Goal: Task Accomplishment & Management: Use online tool/utility

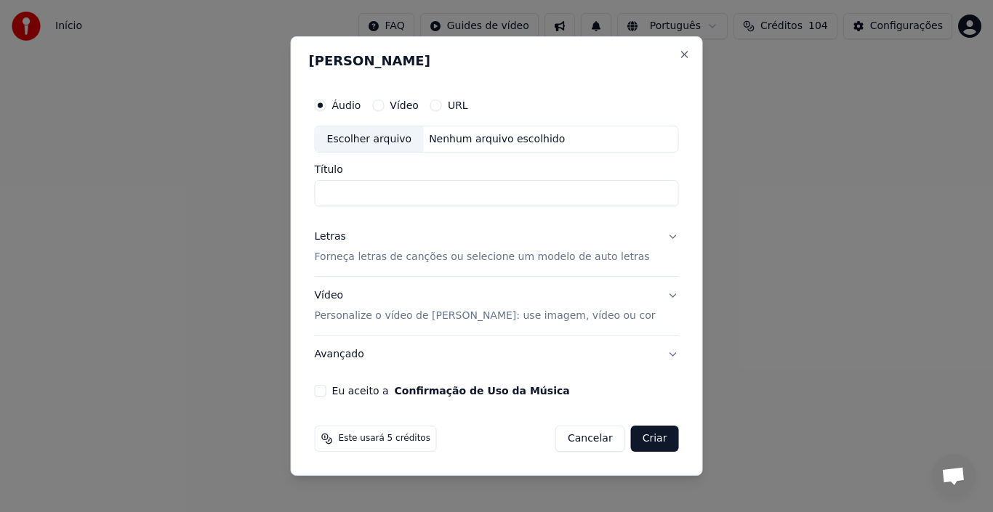
click at [384, 105] on button "Vídeo" at bounding box center [378, 106] width 12 height 12
click at [326, 105] on button "Áudio" at bounding box center [321, 106] width 12 height 12
click at [479, 139] on div "Nenhum arquivo escolhido" at bounding box center [497, 139] width 148 height 15
type input "**********"
click at [663, 237] on button "Letras Forneça letras de canções ou selecione um modelo de auto letras" at bounding box center [497, 248] width 364 height 58
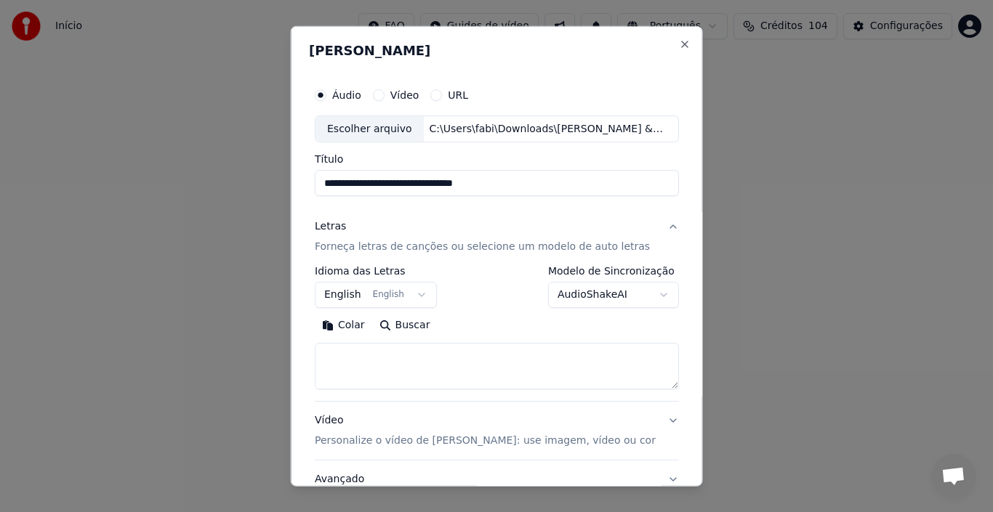
click at [415, 294] on button "English English" at bounding box center [376, 295] width 122 height 26
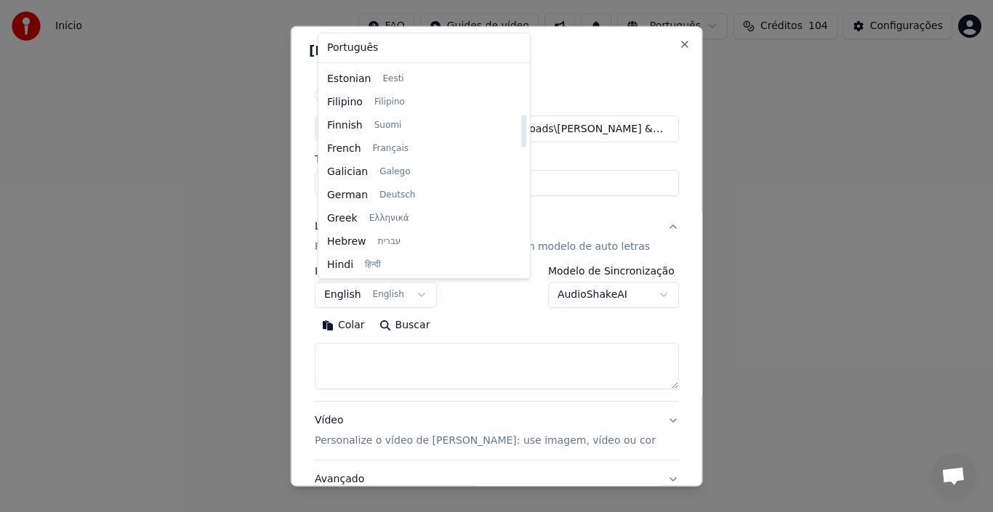
scroll to position [343, 0]
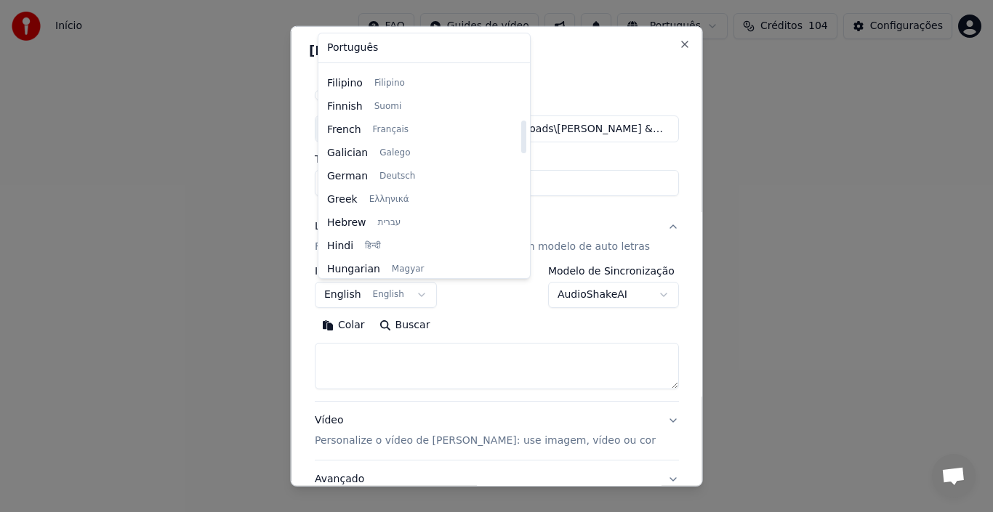
drag, startPoint x: 480, startPoint y: 101, endPoint x: 477, endPoint y: 137, distance: 35.8
click at [521, 137] on div at bounding box center [523, 137] width 5 height 33
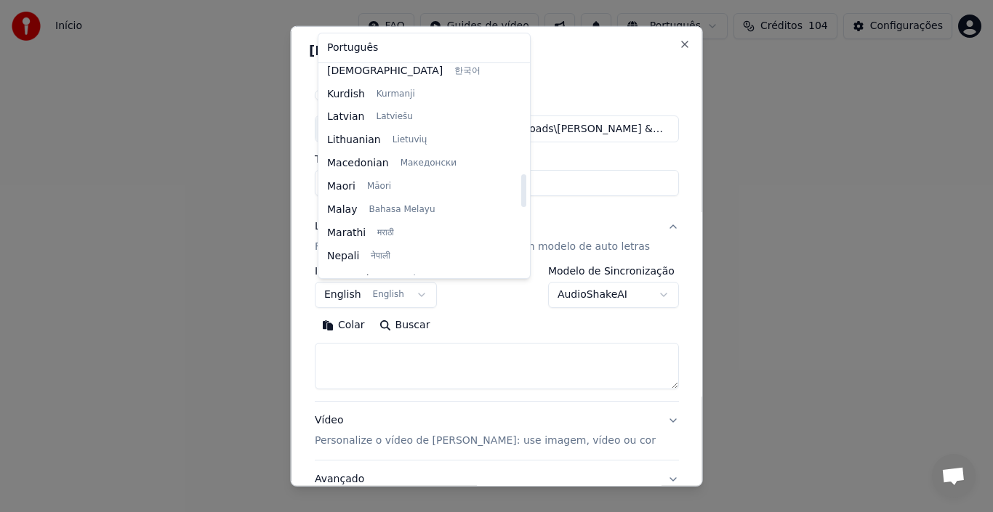
drag, startPoint x: 480, startPoint y: 134, endPoint x: 480, endPoint y: 190, distance: 56.7
click at [521, 190] on div at bounding box center [523, 190] width 5 height 33
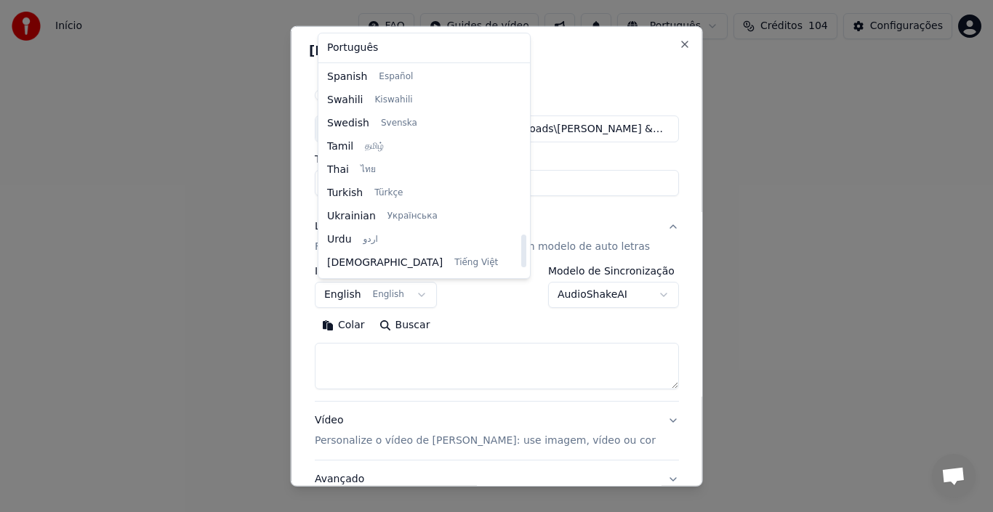
scroll to position [1111, 0]
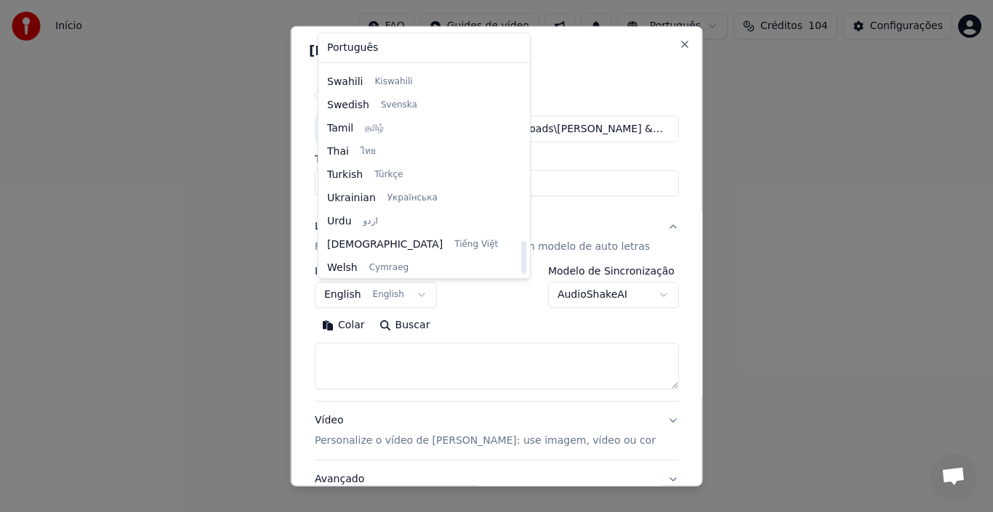
drag, startPoint x: 482, startPoint y: 185, endPoint x: 481, endPoint y: 249, distance: 64.0
click at [521, 249] on div at bounding box center [523, 257] width 5 height 33
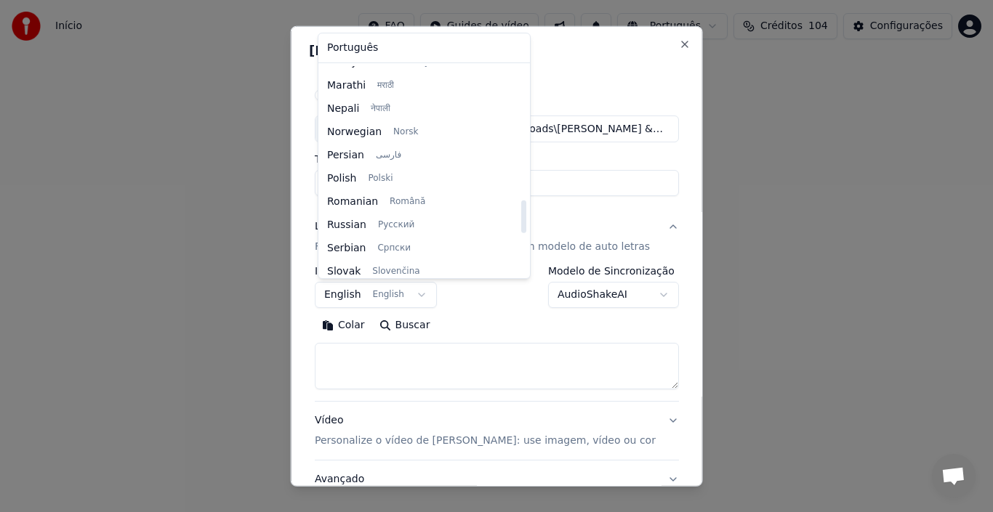
drag, startPoint x: 480, startPoint y: 251, endPoint x: 486, endPoint y: 210, distance: 41.2
click at [521, 210] on div at bounding box center [523, 217] width 5 height 33
click at [521, 212] on div at bounding box center [523, 217] width 5 height 33
select select "**"
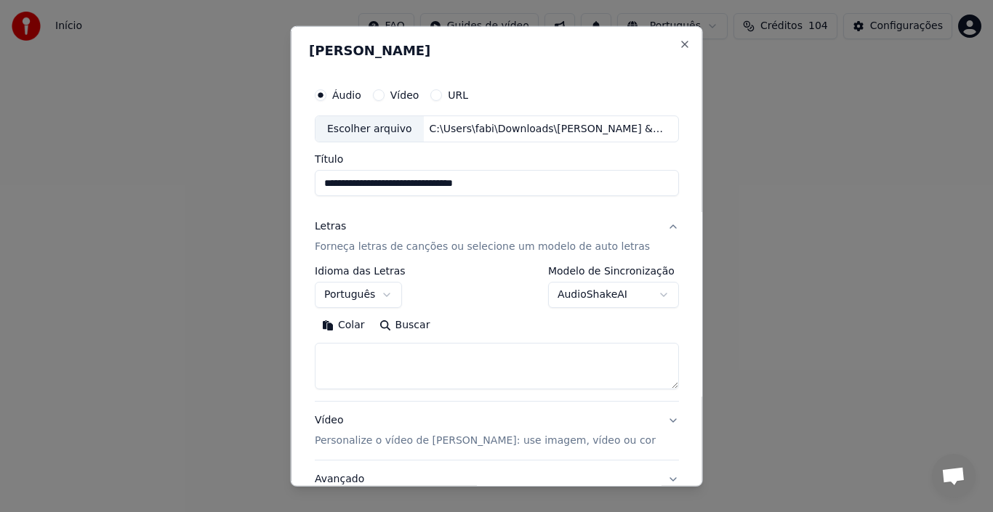
click at [648, 294] on body "**********" at bounding box center [496, 161] width 993 height 323
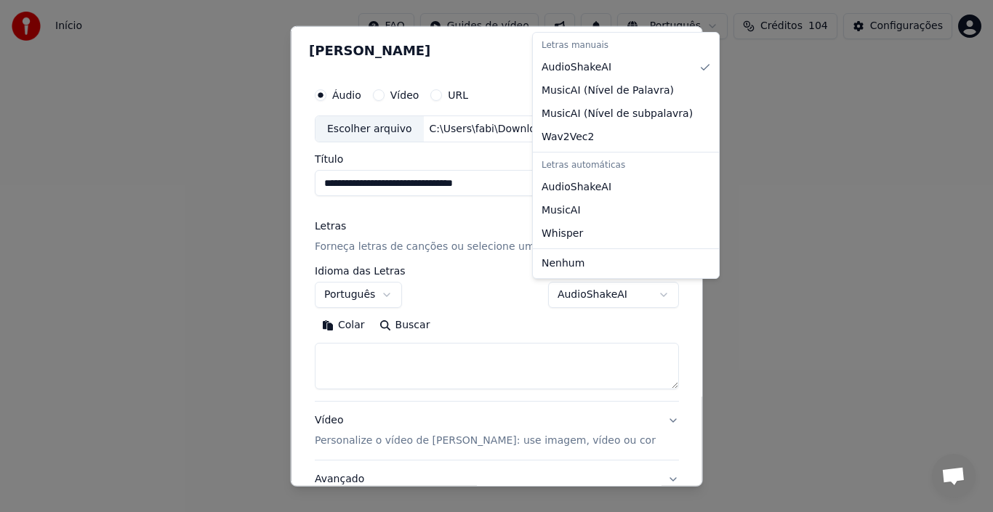
click at [684, 323] on div at bounding box center [496, 256] width 993 height 512
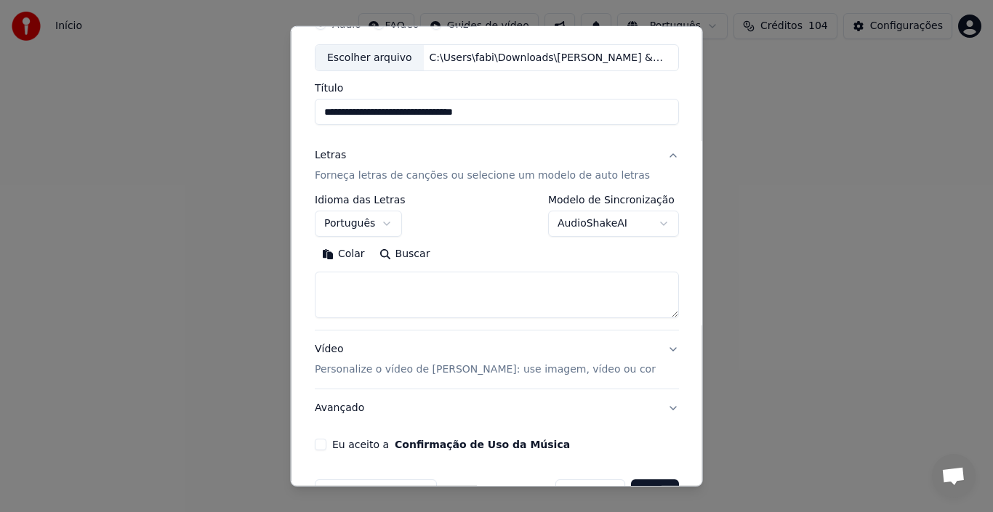
scroll to position [76, 0]
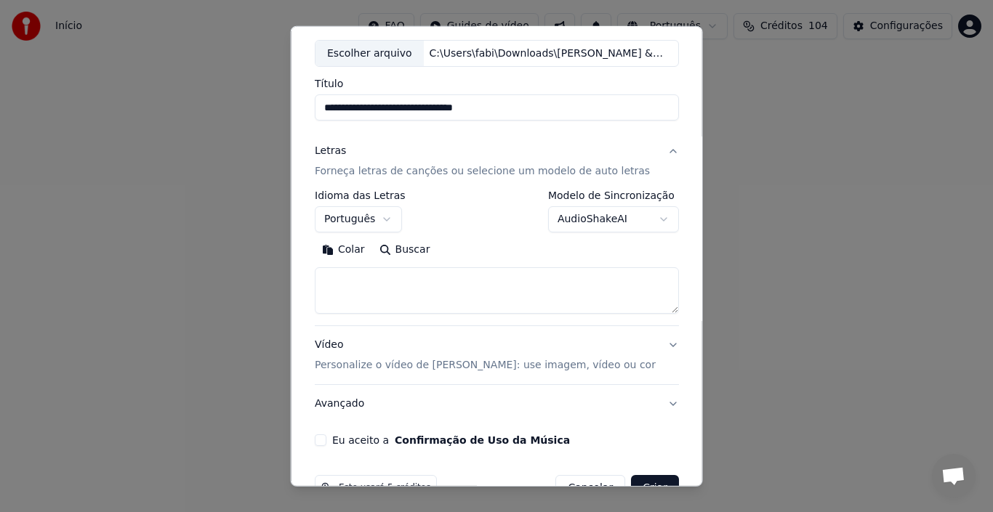
click at [579, 35] on div "Áudio Vídeo URL Escolher arquivo C:\Users\fabi\Downloads\Chitãozinho & Xororó ●…" at bounding box center [497, 35] width 364 height 63
click at [326, 281] on textarea at bounding box center [497, 290] width 364 height 47
paste textarea "**********"
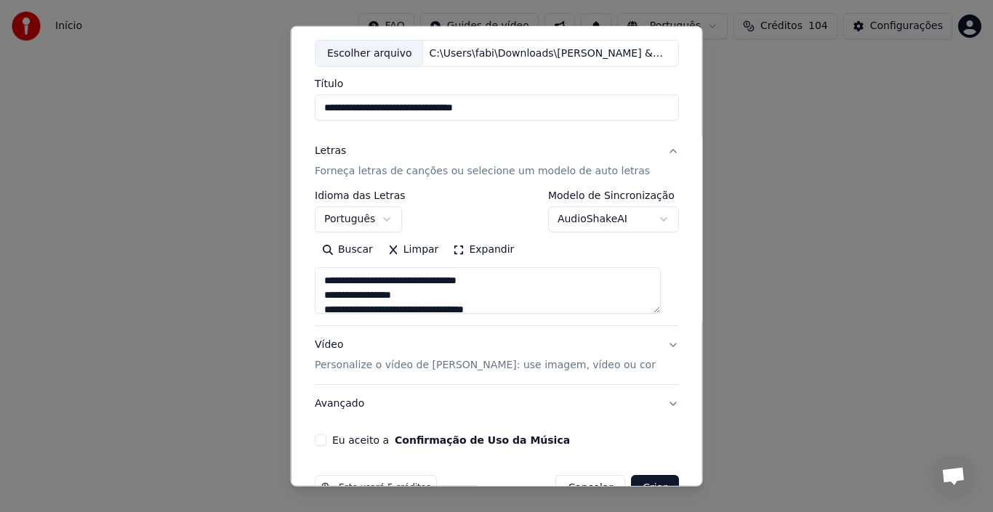
scroll to position [527, 0]
type textarea "**********"
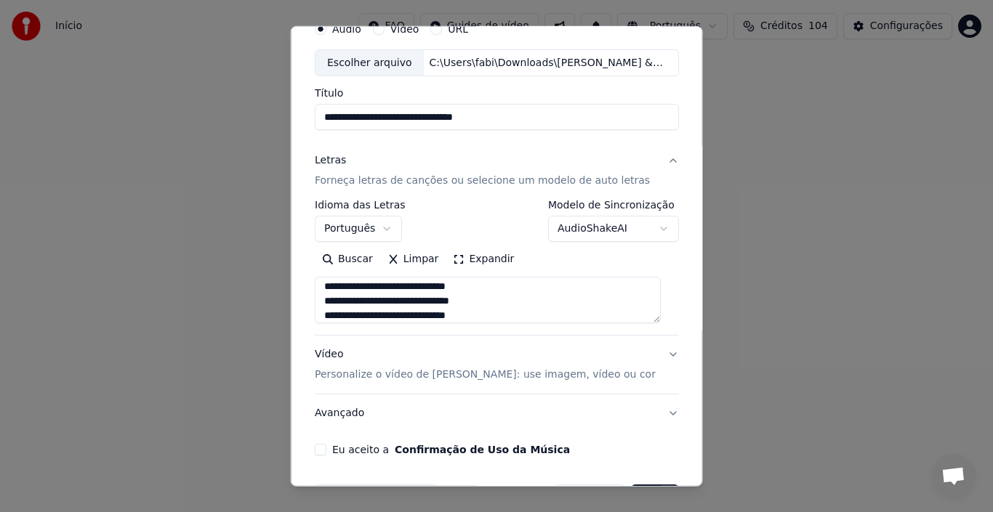
scroll to position [114, 0]
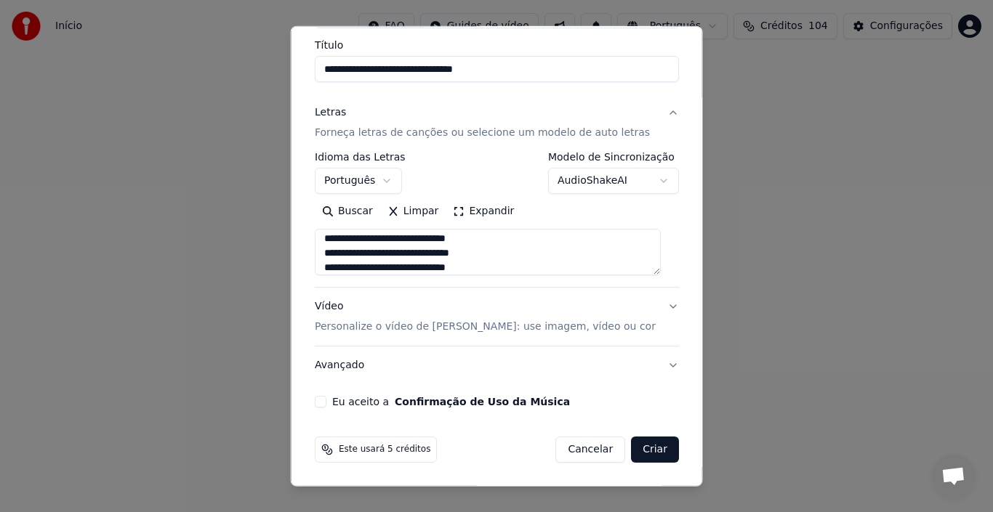
click at [658, 306] on button "Vídeo Personalize o vídeo de karaokê: use imagem, vídeo ou cor" at bounding box center [497, 317] width 364 height 58
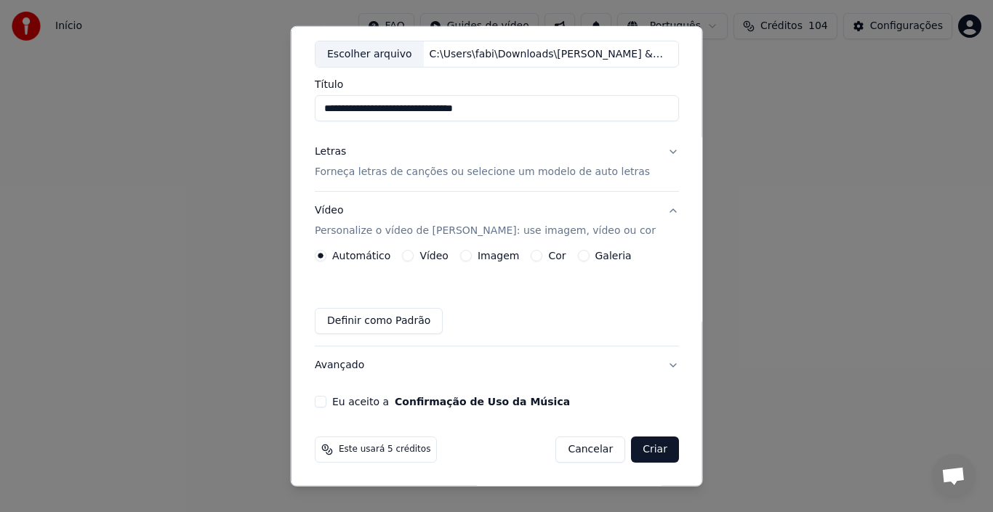
scroll to position [75, 0]
click at [577, 254] on button "Galeria" at bounding box center [583, 256] width 12 height 12
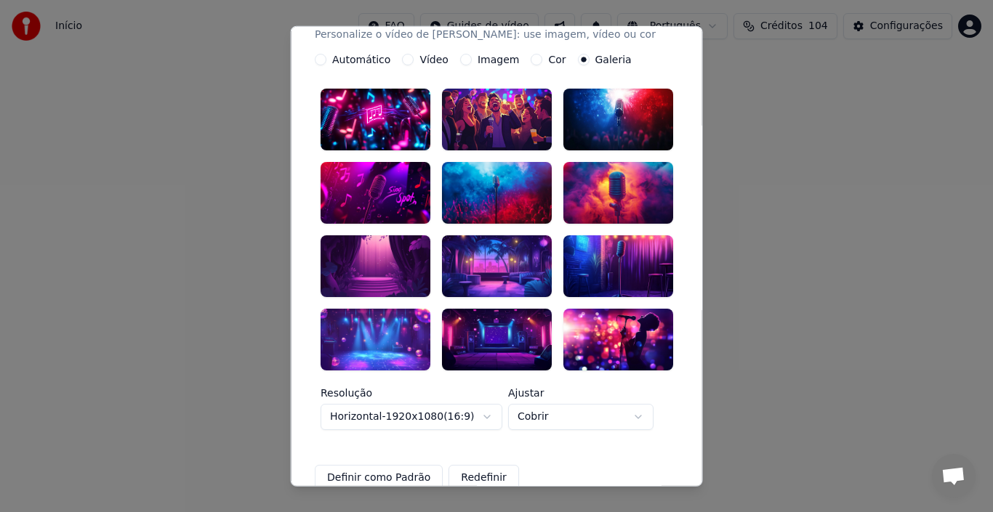
scroll to position [270, 0]
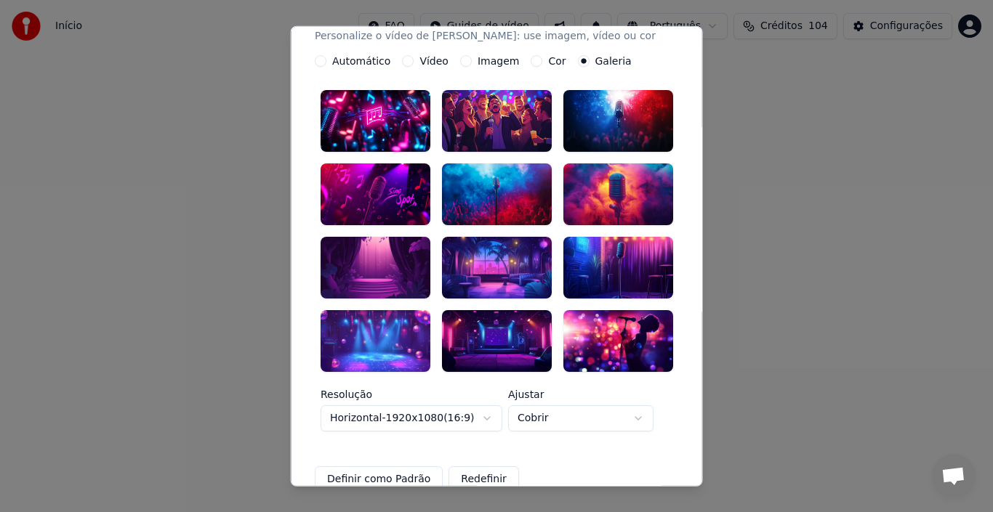
click at [608, 266] on div at bounding box center [618, 268] width 110 height 62
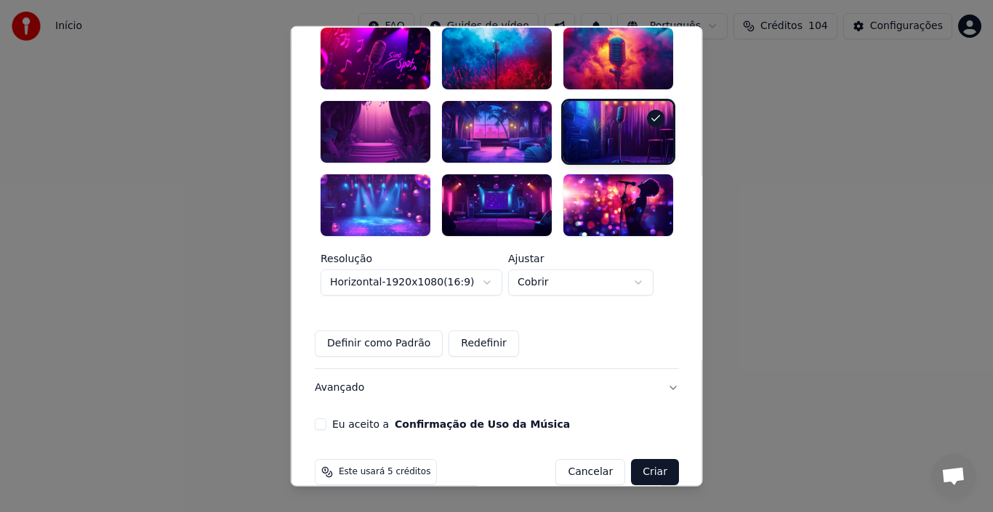
scroll to position [414, 0]
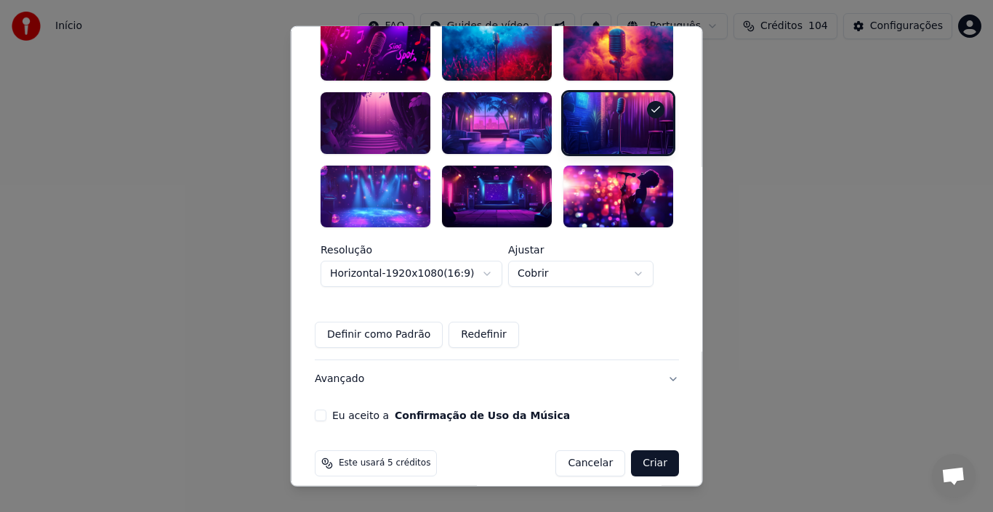
click at [322, 410] on button "Eu aceito a Confirmação de Uso da Música" at bounding box center [321, 416] width 12 height 12
click at [654, 361] on button "Avançado" at bounding box center [497, 380] width 364 height 38
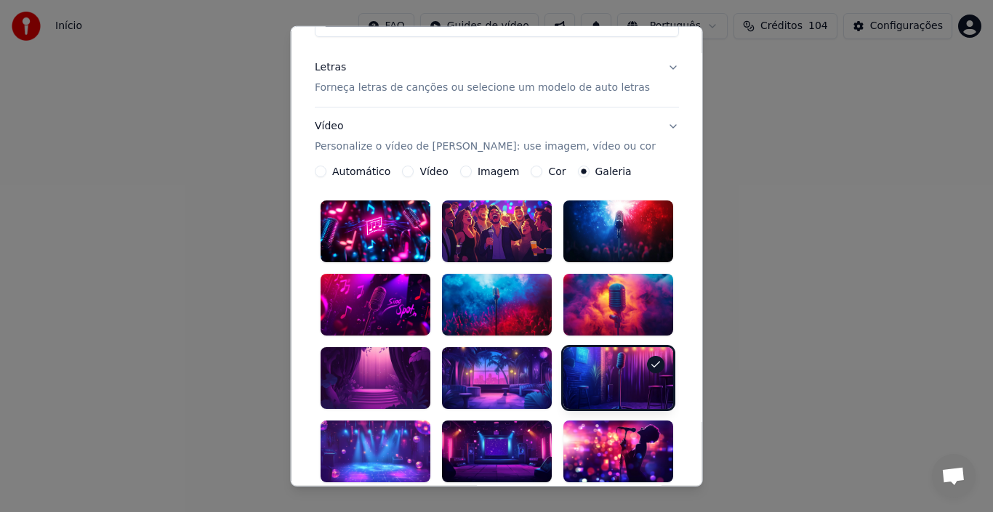
scroll to position [33, 0]
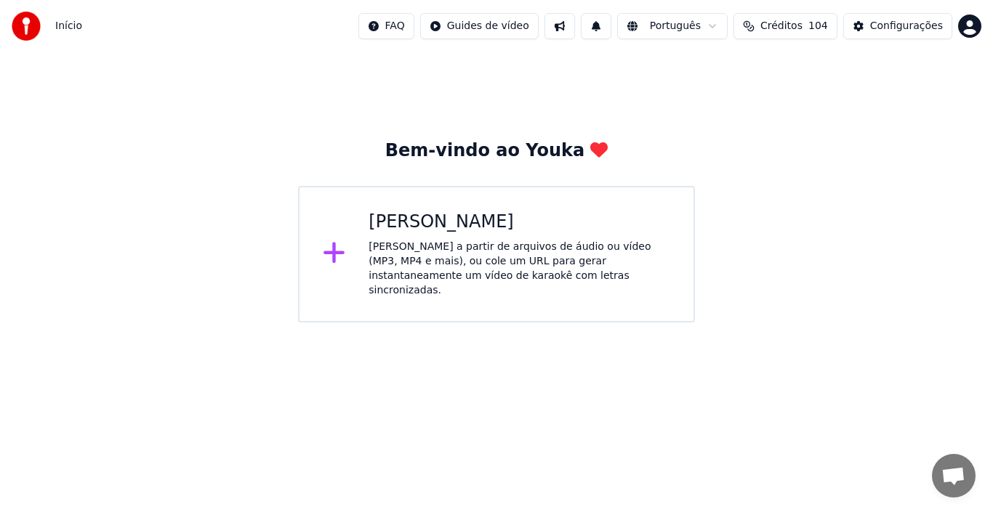
drag, startPoint x: 703, startPoint y: 299, endPoint x: 708, endPoint y: 395, distance: 96.1
click at [425, 264] on div "[PERSON_NAME] a partir de arquivos de áudio ou vídeo (MP3, MP4 e mais), ou cole…" at bounding box center [520, 269] width 302 height 58
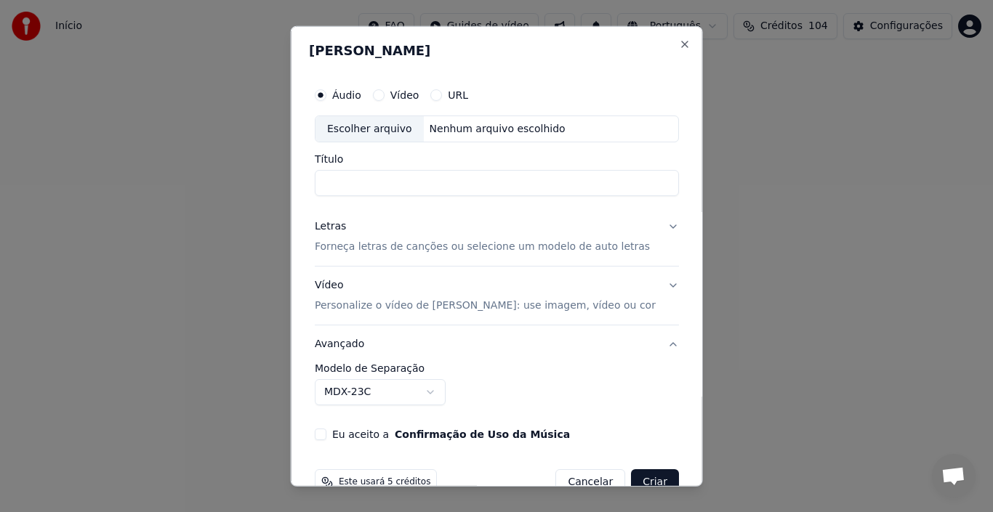
click at [384, 129] on div "Escolher arquivo" at bounding box center [369, 129] width 108 height 26
type input "**********"
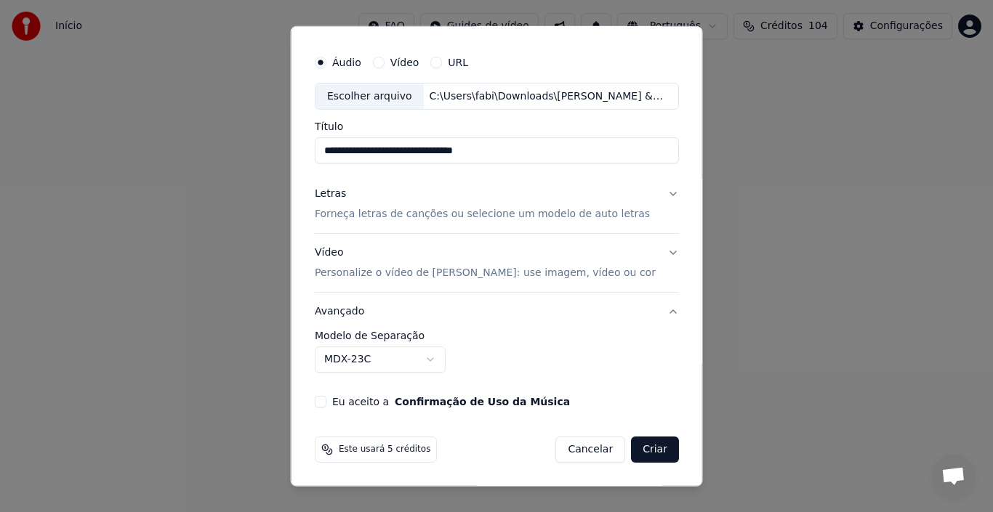
click at [658, 193] on button "Letras Forneça letras de canções ou selecione um modelo de auto letras" at bounding box center [497, 204] width 364 height 58
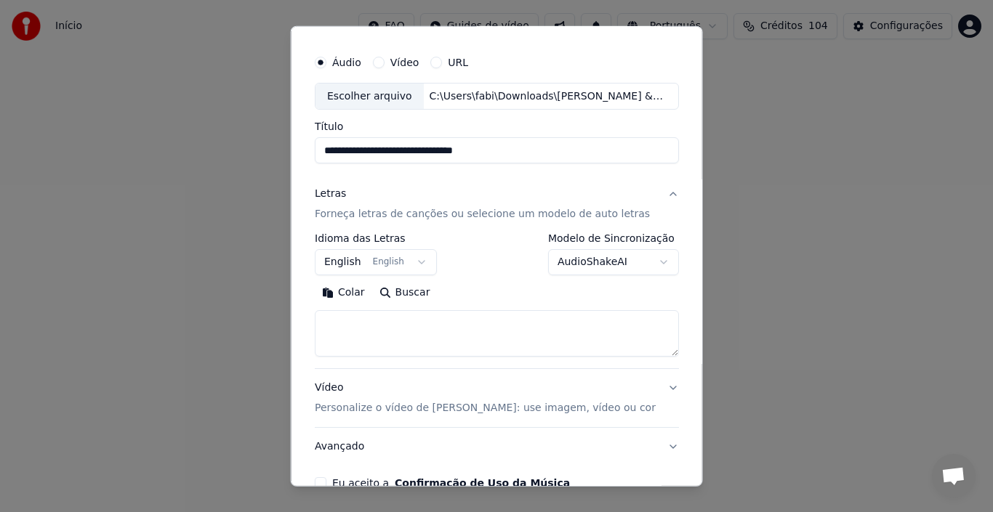
click at [416, 260] on button "English English" at bounding box center [376, 262] width 122 height 26
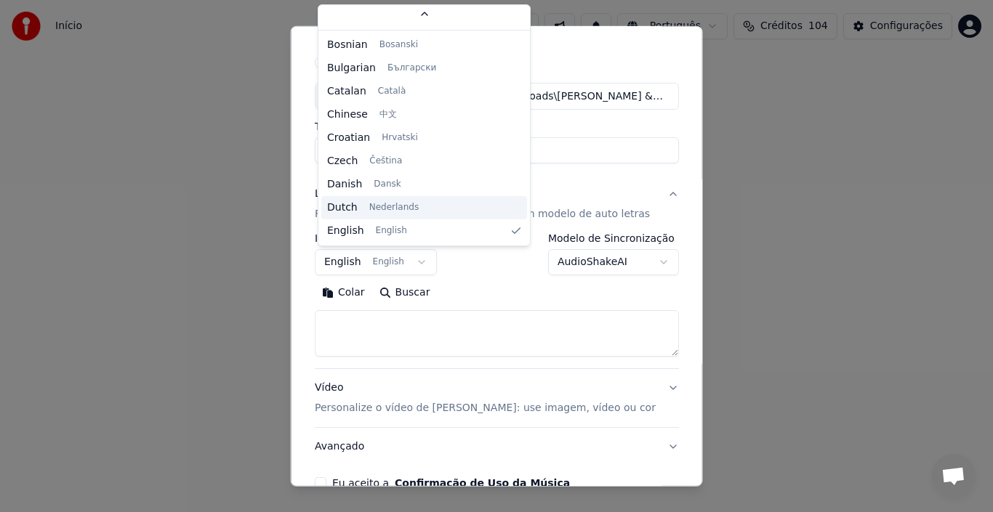
scroll to position [22, 0]
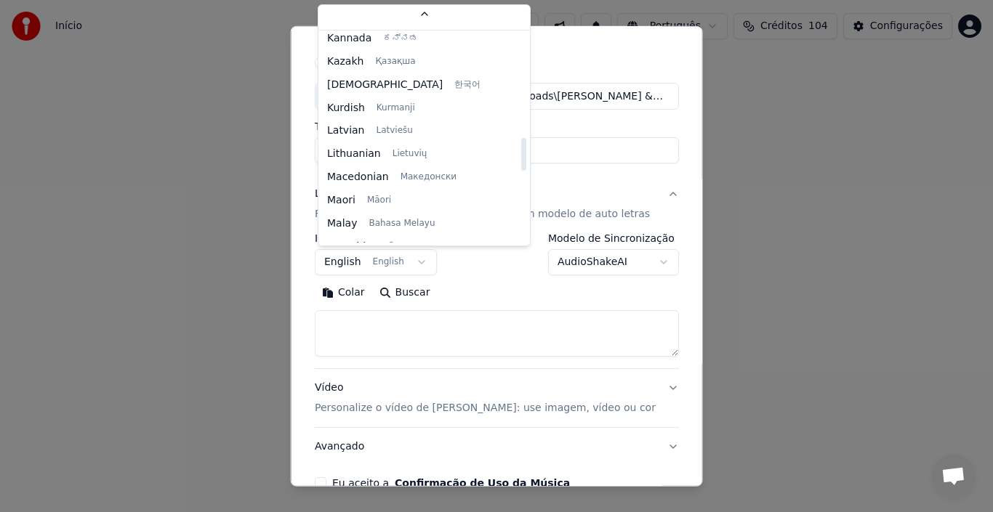
drag, startPoint x: 480, startPoint y: 74, endPoint x: 483, endPoint y: 160, distance: 85.8
click at [521, 160] on div at bounding box center [523, 154] width 5 height 33
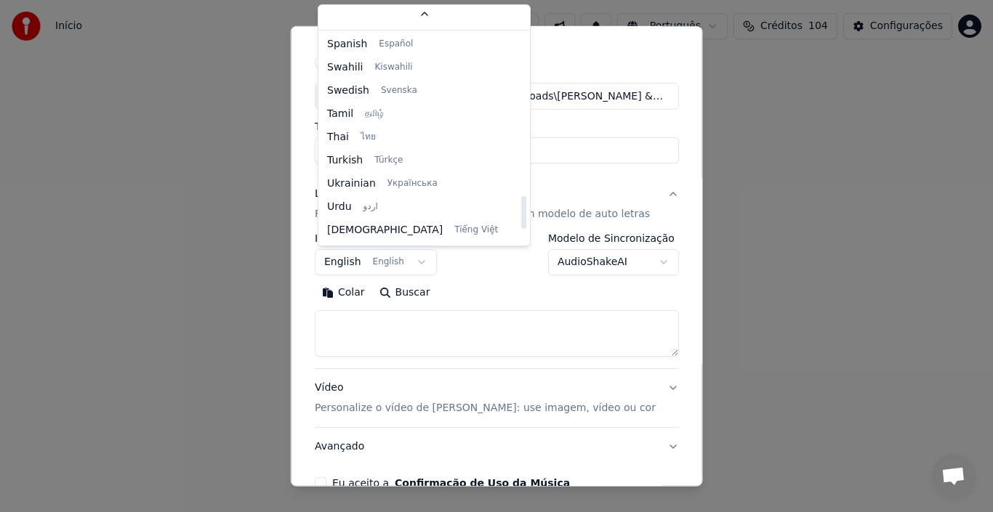
scroll to position [1116, 0]
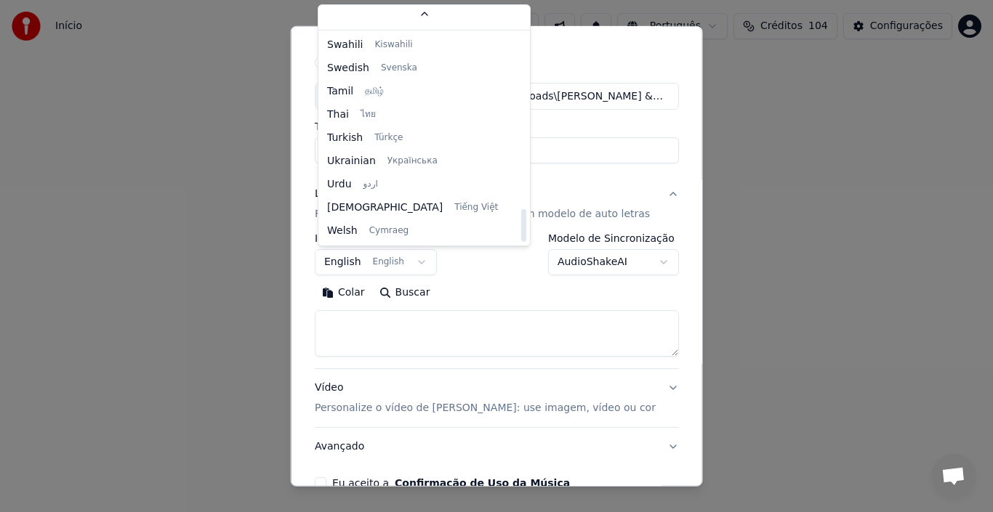
drag, startPoint x: 480, startPoint y: 150, endPoint x: 480, endPoint y: 223, distance: 73.4
click at [521, 223] on div at bounding box center [523, 225] width 5 height 33
drag, startPoint x: 479, startPoint y: 222, endPoint x: 479, endPoint y: 231, distance: 8.7
click at [521, 231] on div at bounding box center [523, 225] width 5 height 33
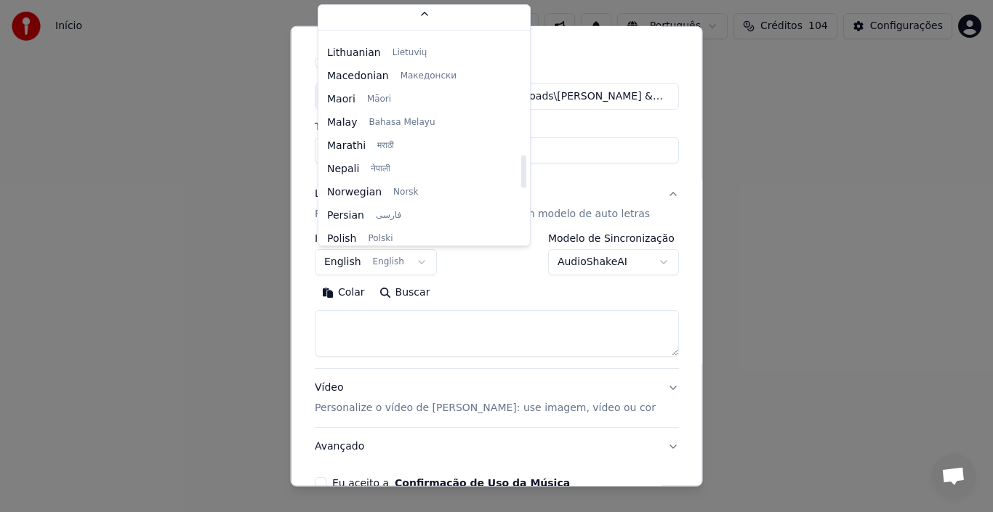
scroll to position [722, 0]
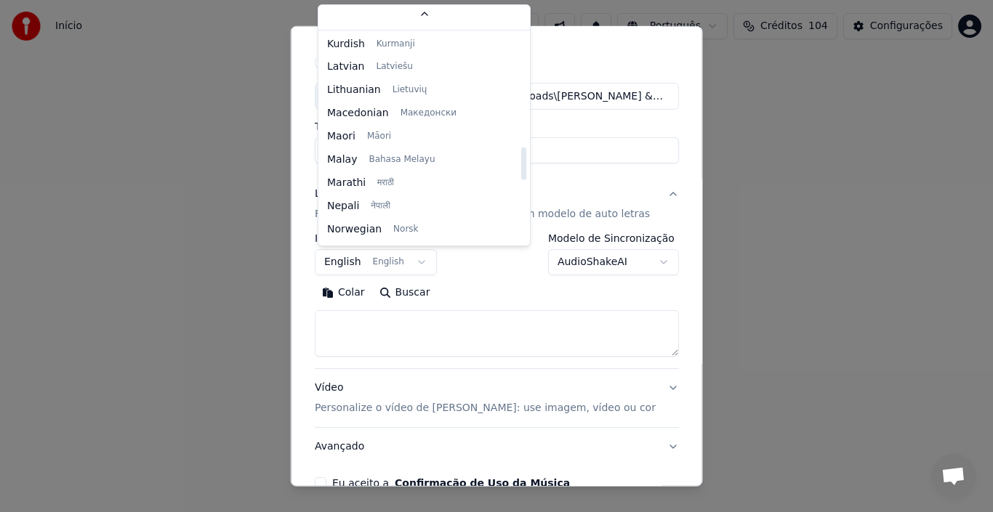
drag, startPoint x: 479, startPoint y: 231, endPoint x: 481, endPoint y: 169, distance: 61.8
click at [521, 169] on div at bounding box center [523, 164] width 5 height 33
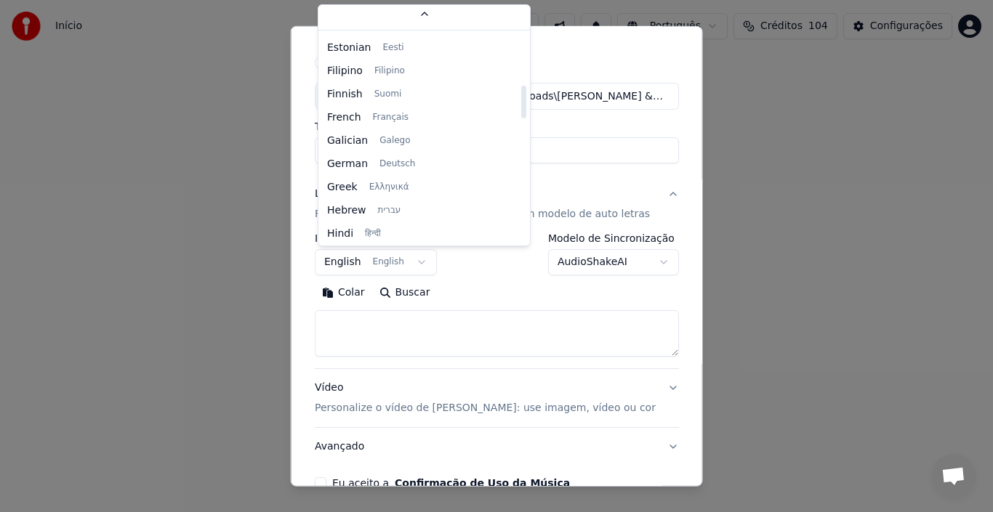
scroll to position [328, 0]
drag, startPoint x: 481, startPoint y: 168, endPoint x: 483, endPoint y: 106, distance: 61.8
click at [521, 106] on div at bounding box center [523, 102] width 5 height 33
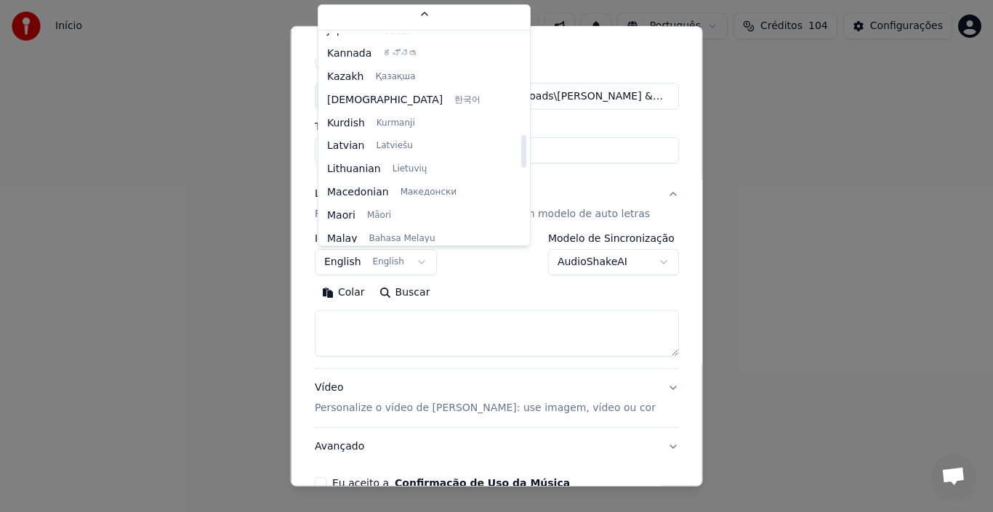
scroll to position [675, 0]
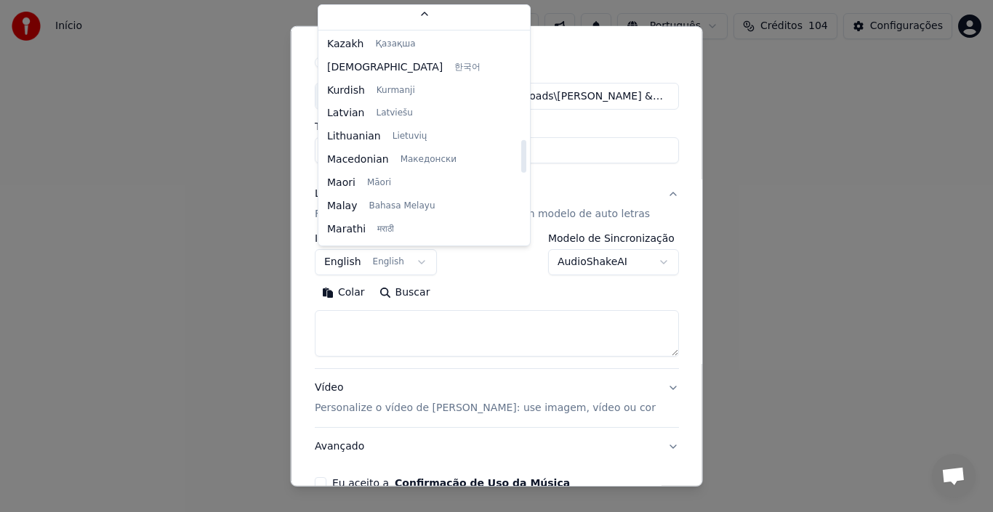
drag, startPoint x: 479, startPoint y: 101, endPoint x: 480, endPoint y: 156, distance: 54.5
click at [521, 156] on div at bounding box center [523, 156] width 5 height 33
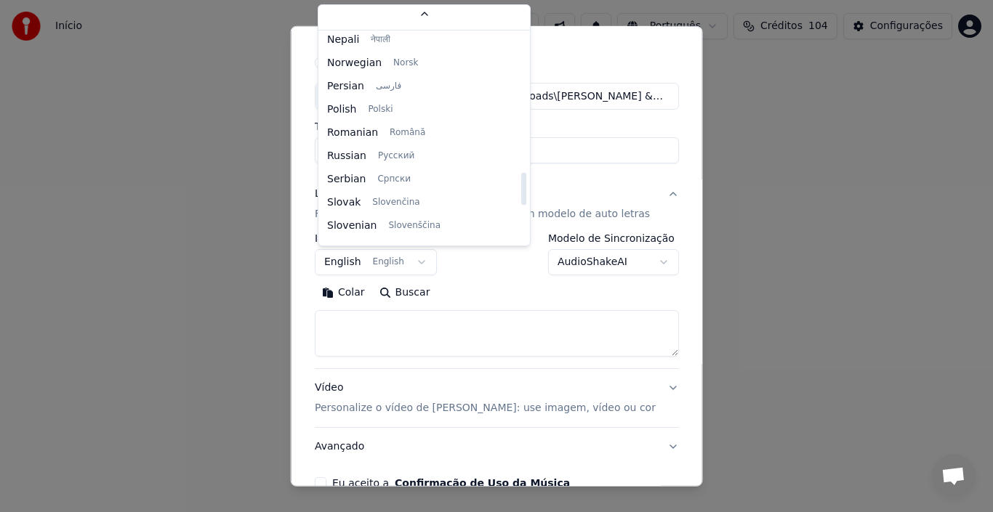
scroll to position [883, 0]
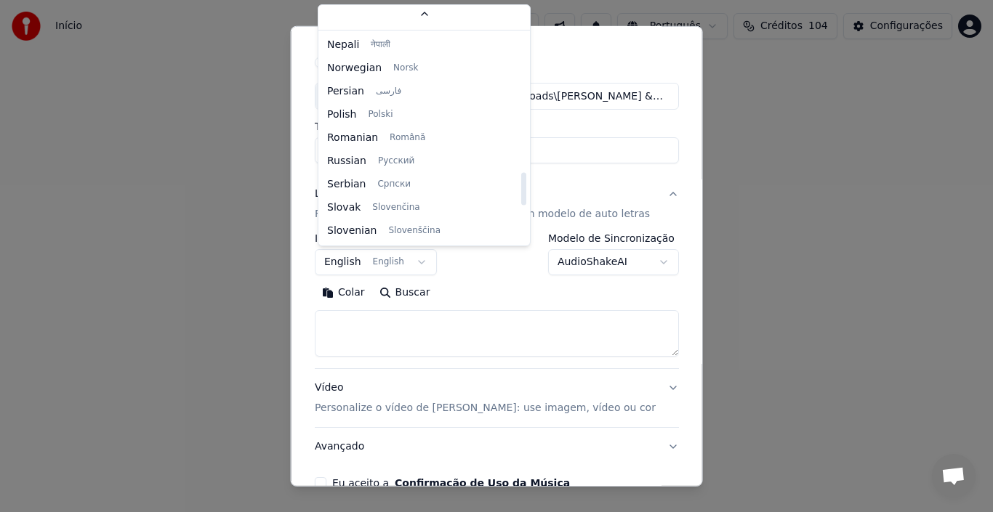
drag, startPoint x: 480, startPoint y: 153, endPoint x: 480, endPoint y: 186, distance: 32.7
click at [521, 186] on div at bounding box center [523, 189] width 5 height 33
click at [414, 259] on body "**********" at bounding box center [496, 161] width 993 height 323
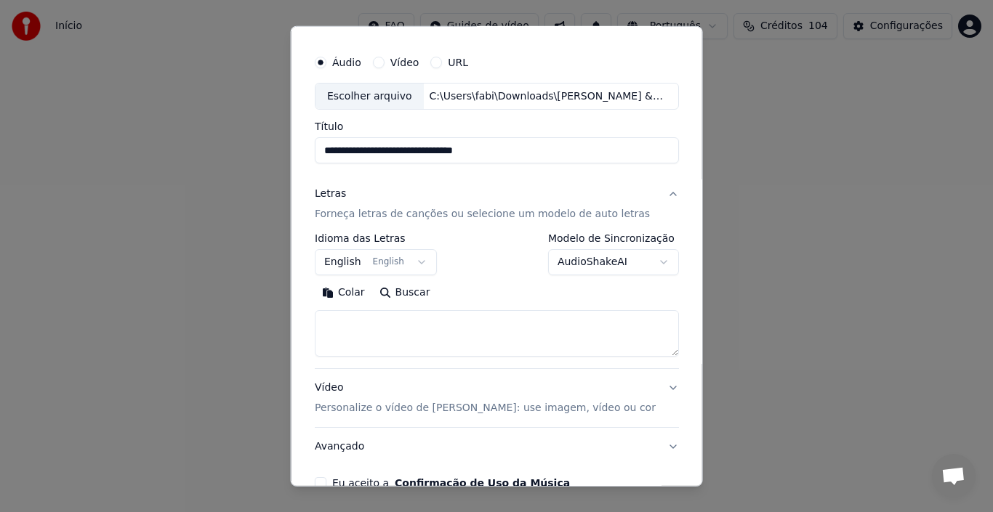
click at [414, 259] on button "English English" at bounding box center [376, 262] width 122 height 26
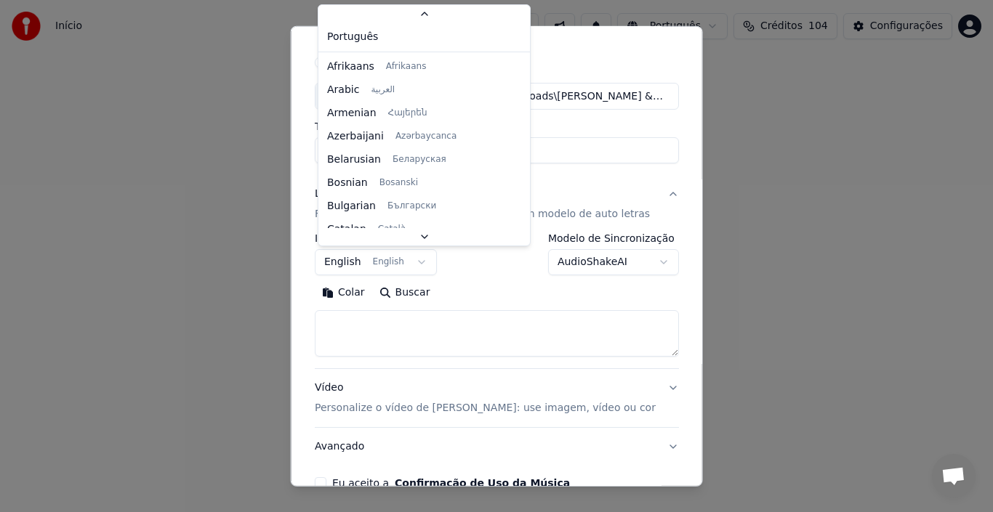
scroll to position [116, 0]
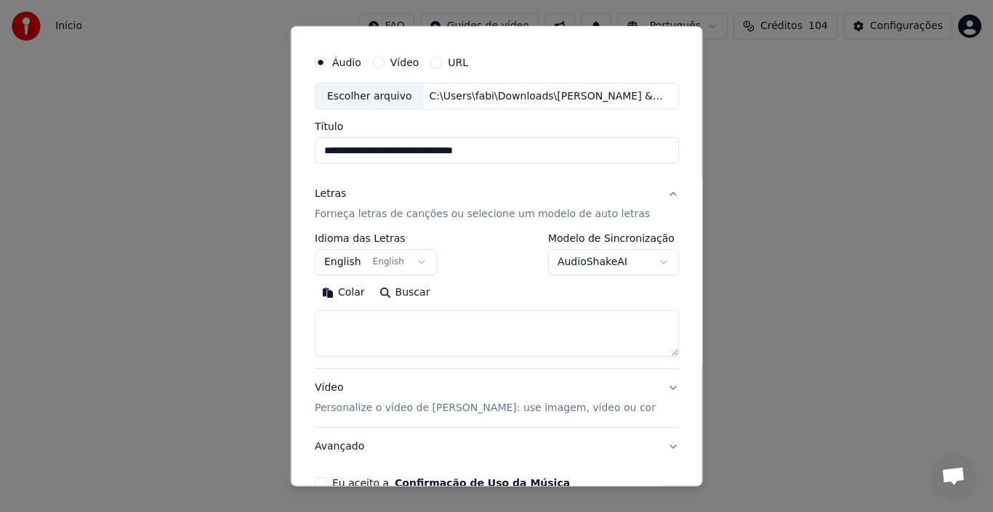
click at [355, 320] on body "**********" at bounding box center [496, 161] width 993 height 323
click at [326, 323] on textarea at bounding box center [497, 333] width 364 height 47
paste textarea "**********"
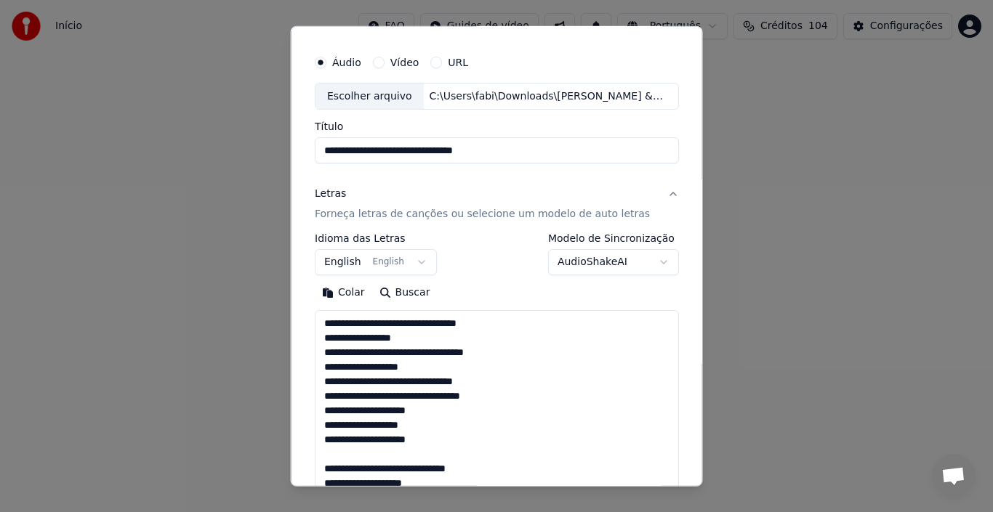
scroll to position [527, 0]
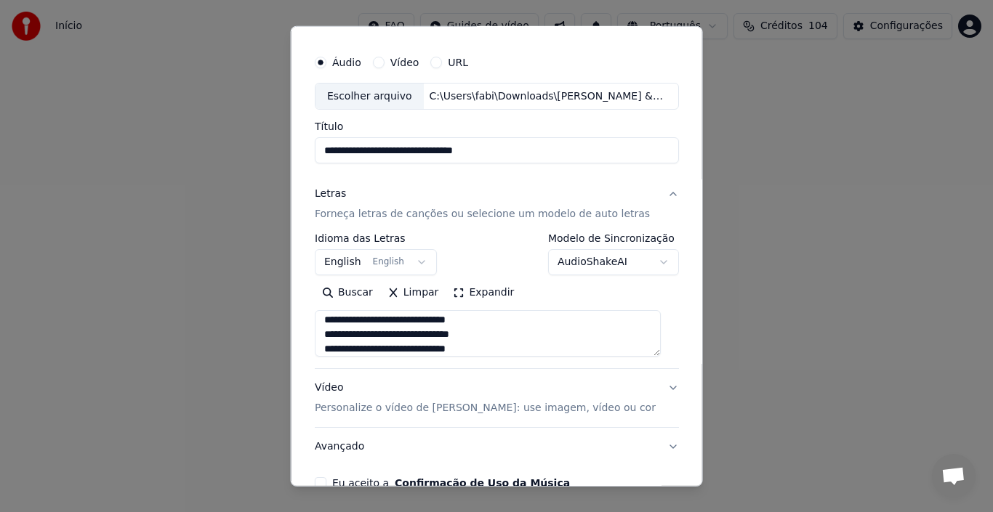
type textarea "**********"
click at [418, 261] on button "English English" at bounding box center [376, 262] width 122 height 26
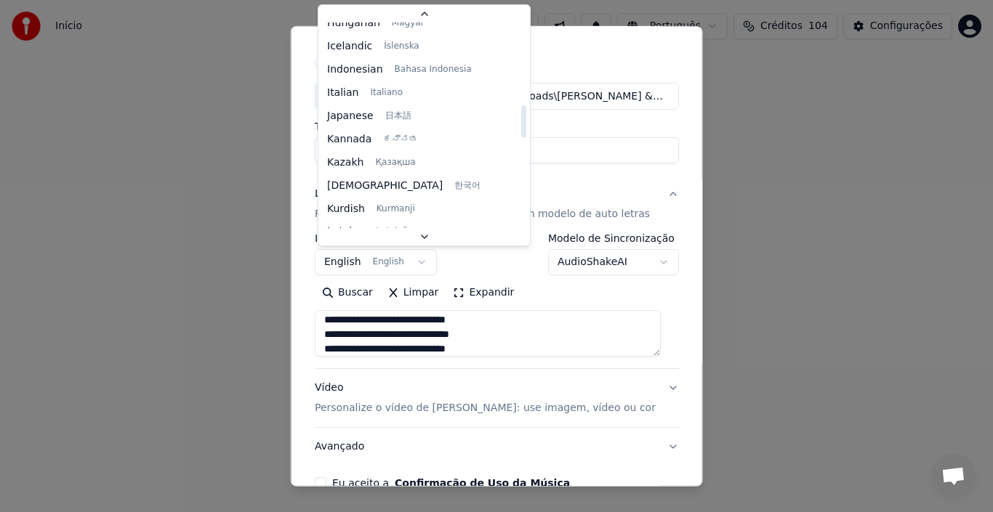
scroll to position [556, 0]
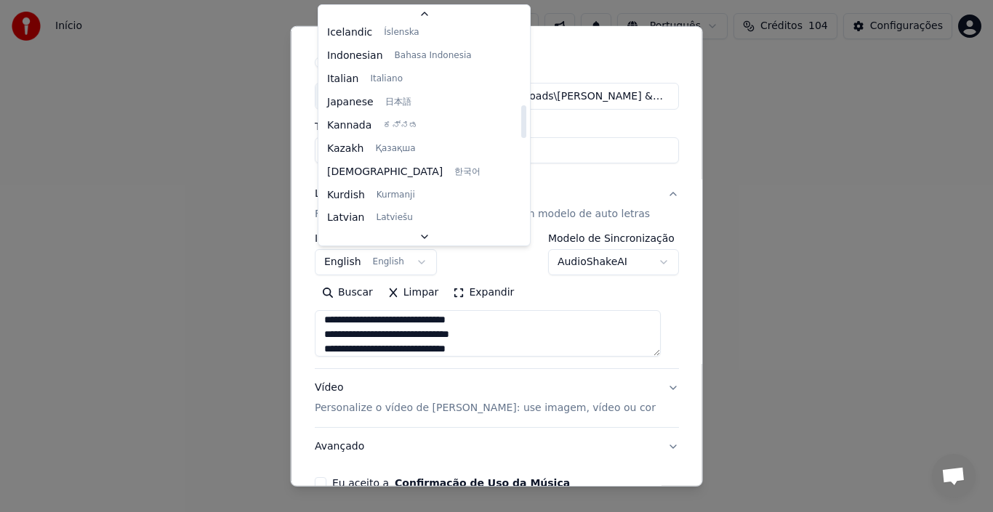
drag, startPoint x: 480, startPoint y: 55, endPoint x: 480, endPoint y: 124, distance: 69.1
click at [521, 124] on div at bounding box center [523, 121] width 5 height 33
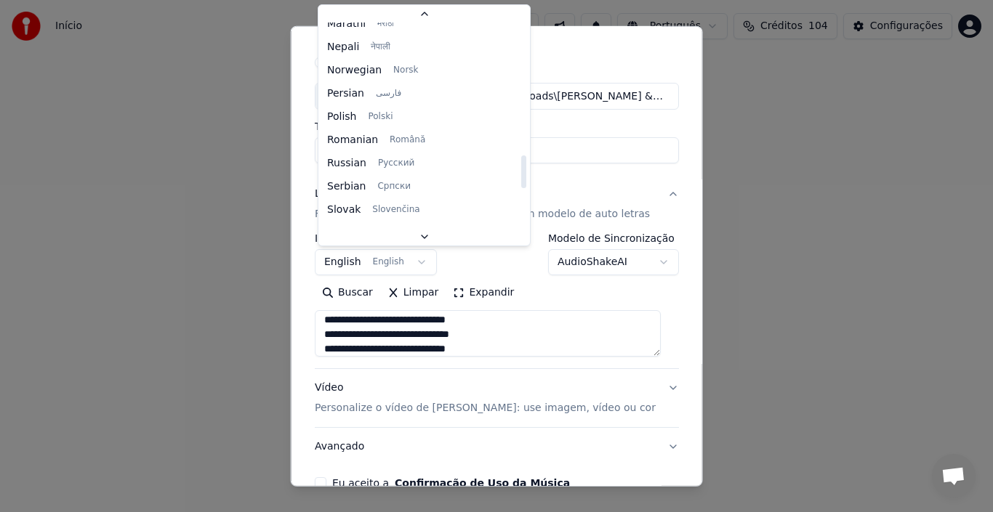
scroll to position [871, 0]
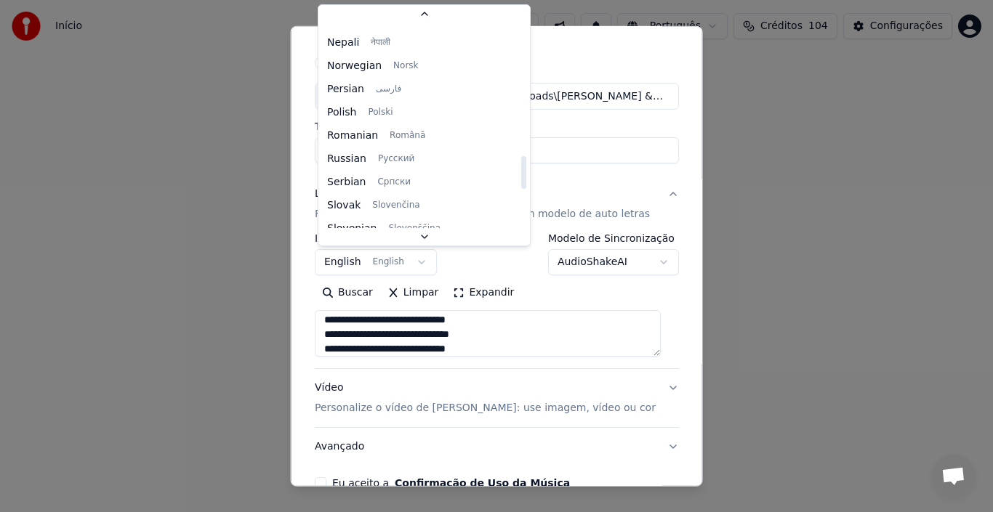
drag, startPoint x: 479, startPoint y: 119, endPoint x: 479, endPoint y: 169, distance: 49.4
click at [521, 169] on div at bounding box center [523, 172] width 5 height 33
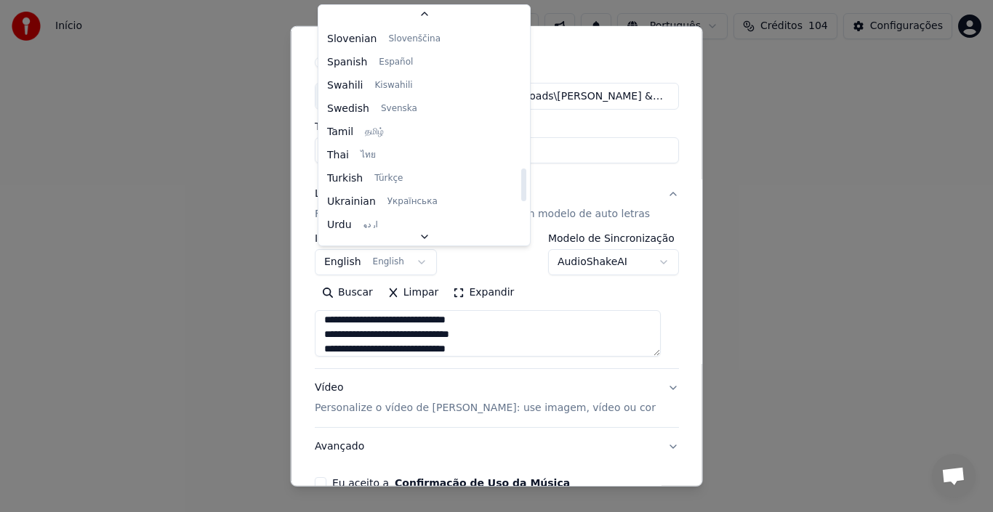
scroll to position [1116, 0]
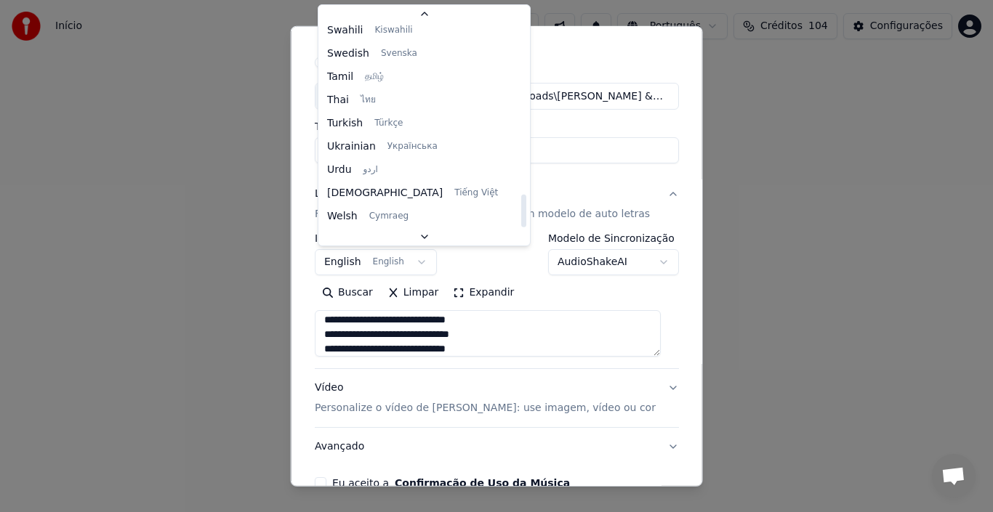
drag, startPoint x: 479, startPoint y: 169, endPoint x: 480, endPoint y: 229, distance: 60.3
click at [521, 228] on div at bounding box center [523, 211] width 5 height 33
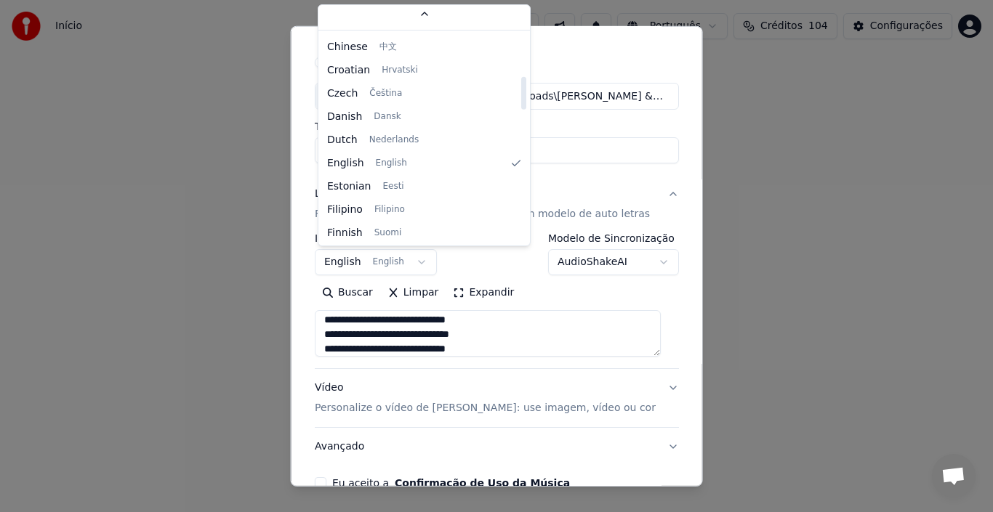
scroll to position [0, 0]
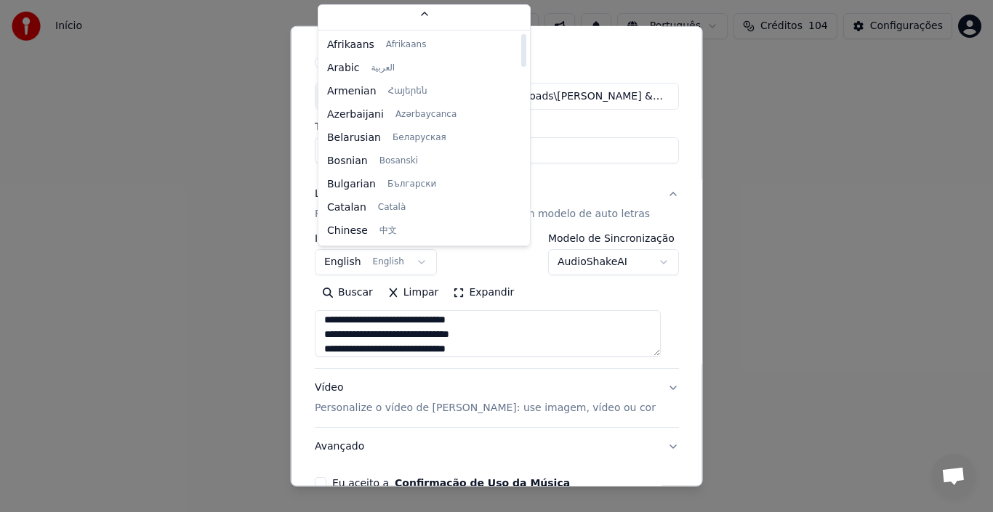
drag, startPoint x: 481, startPoint y: 224, endPoint x: 491, endPoint y: 26, distance: 198.0
click at [521, 34] on div at bounding box center [523, 50] width 5 height 33
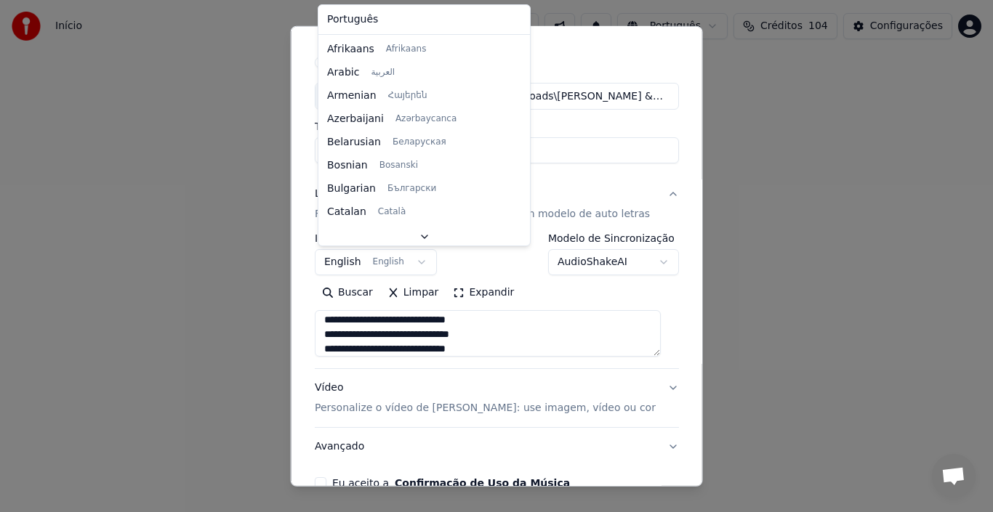
select select "**"
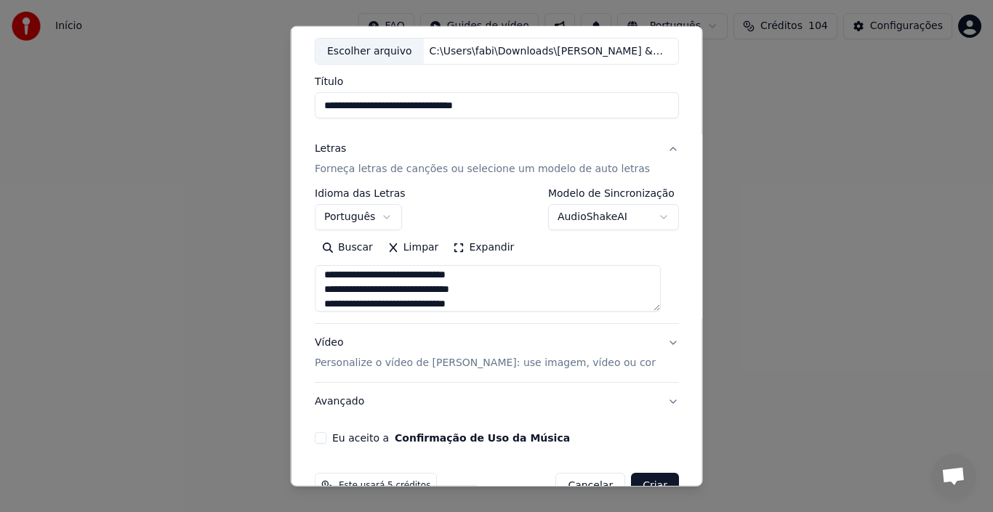
scroll to position [114, 0]
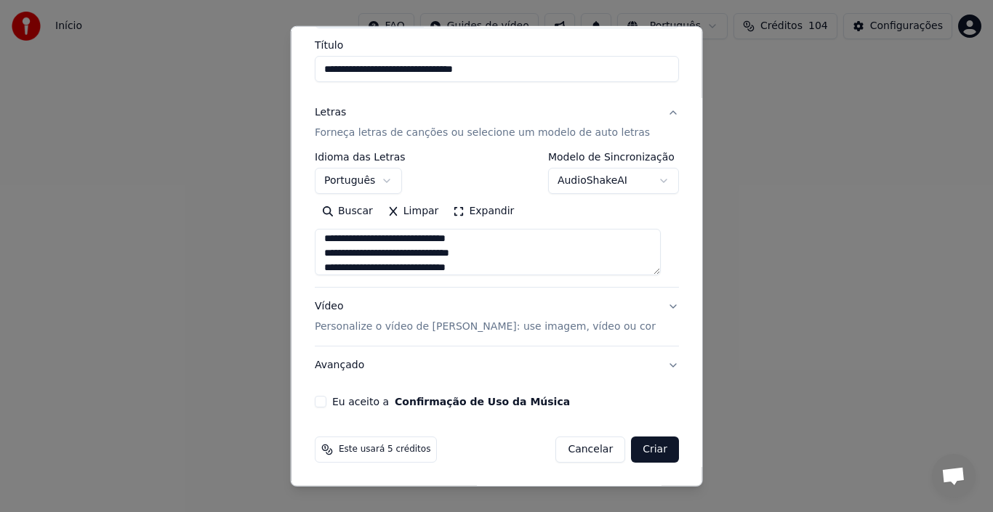
click at [656, 303] on button "Vídeo Personalize o vídeo de karaokê: use imagem, vídeo ou cor" at bounding box center [497, 317] width 364 height 58
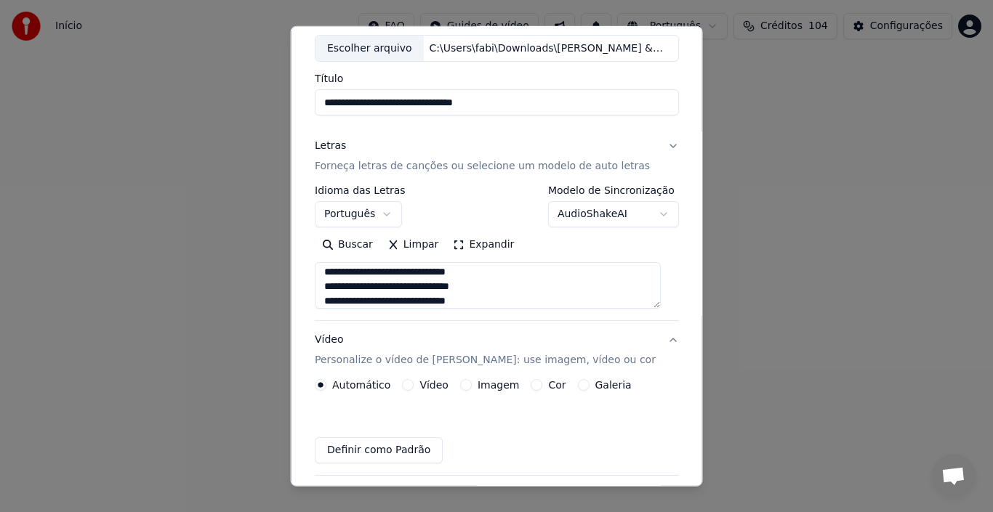
scroll to position [75, 0]
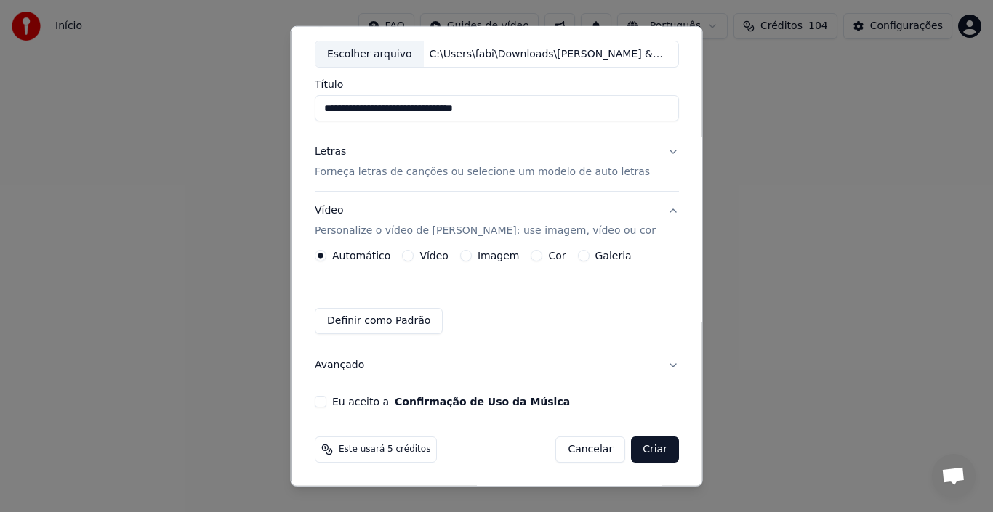
click at [577, 257] on button "Galeria" at bounding box center [583, 256] width 12 height 12
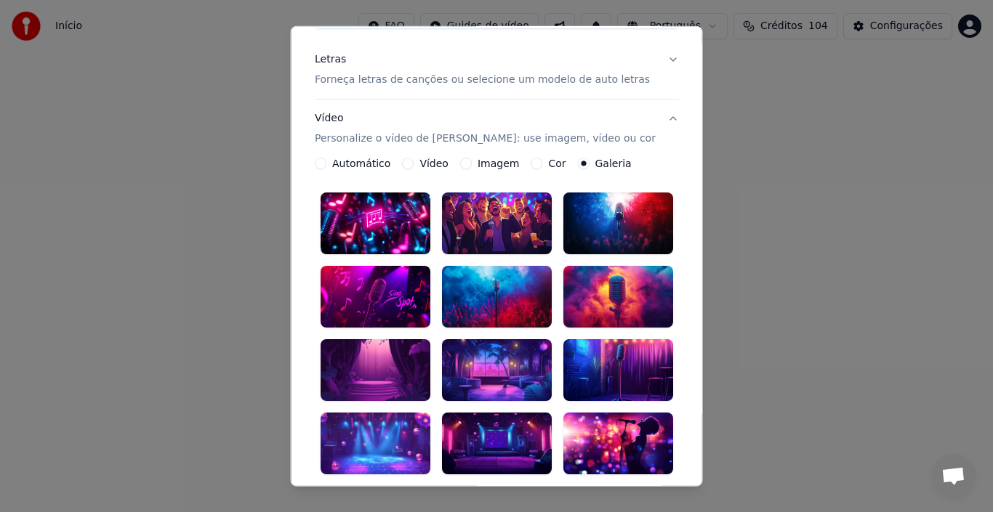
scroll to position [201, 0]
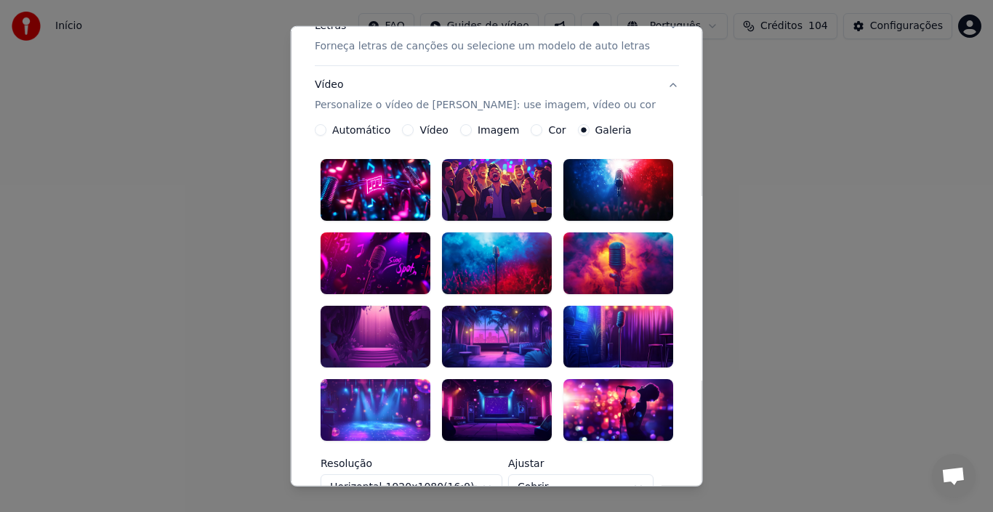
click at [598, 325] on div at bounding box center [618, 337] width 110 height 62
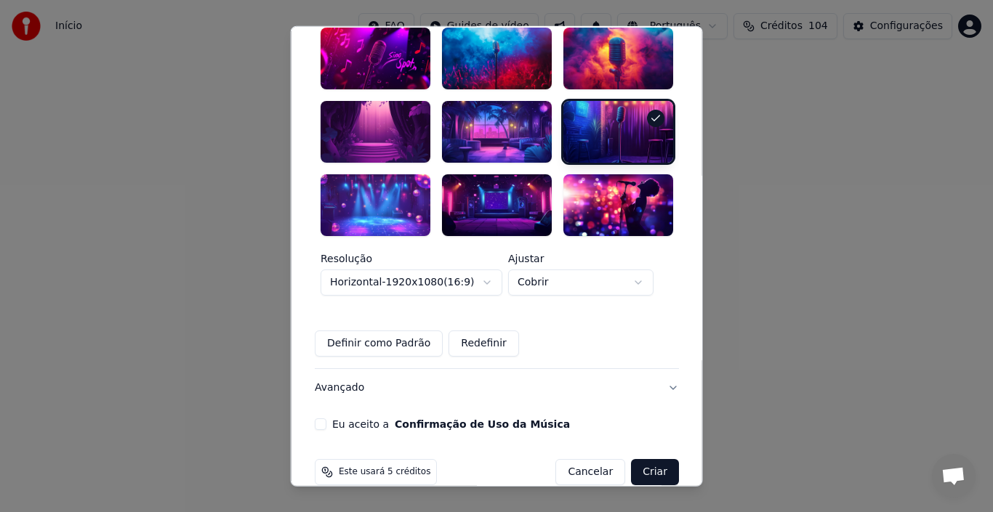
scroll to position [414, 0]
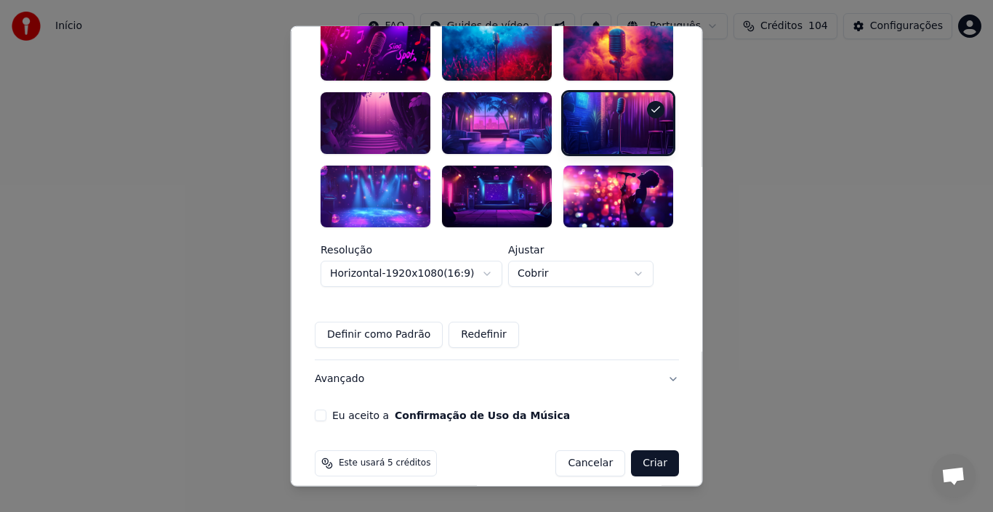
click at [323, 410] on button "Eu aceito a Confirmação de Uso da Música" at bounding box center [321, 416] width 12 height 12
click at [637, 452] on button "Criar" at bounding box center [655, 464] width 48 height 26
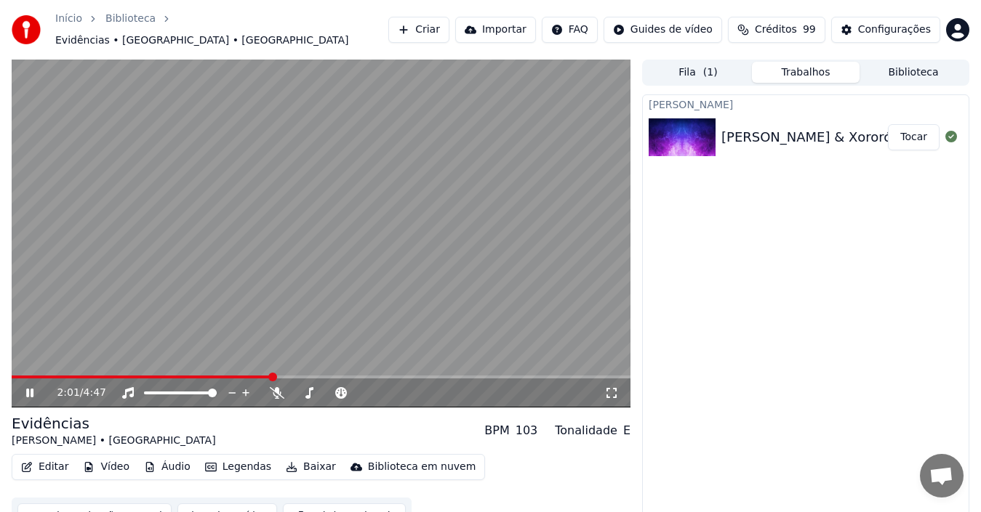
click at [31, 387] on icon at bounding box center [39, 393] width 33 height 12
click at [12, 376] on span at bounding box center [142, 377] width 261 height 3
click at [28, 388] on icon at bounding box center [29, 393] width 9 height 10
click at [51, 459] on button "Editar" at bounding box center [44, 467] width 59 height 20
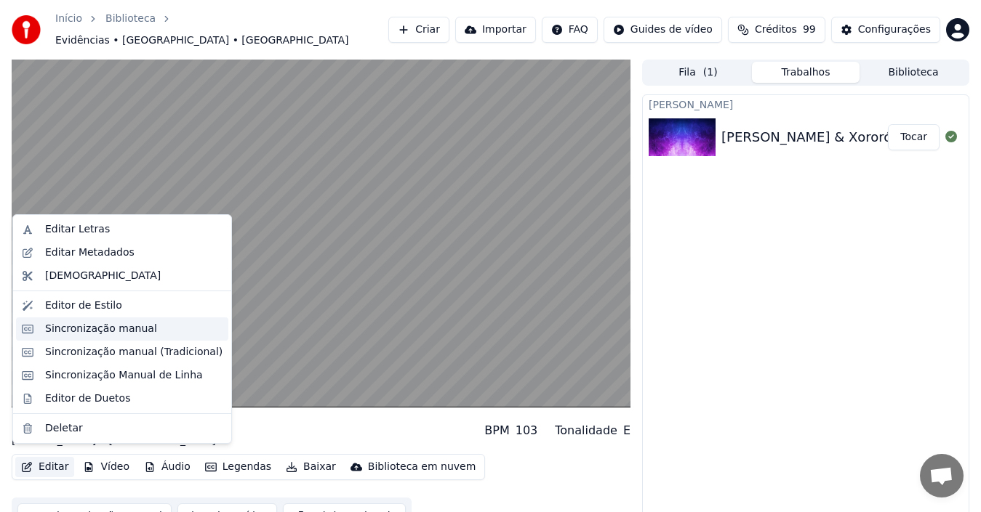
click at [76, 327] on div "Sincronização manual" at bounding box center [101, 329] width 112 height 15
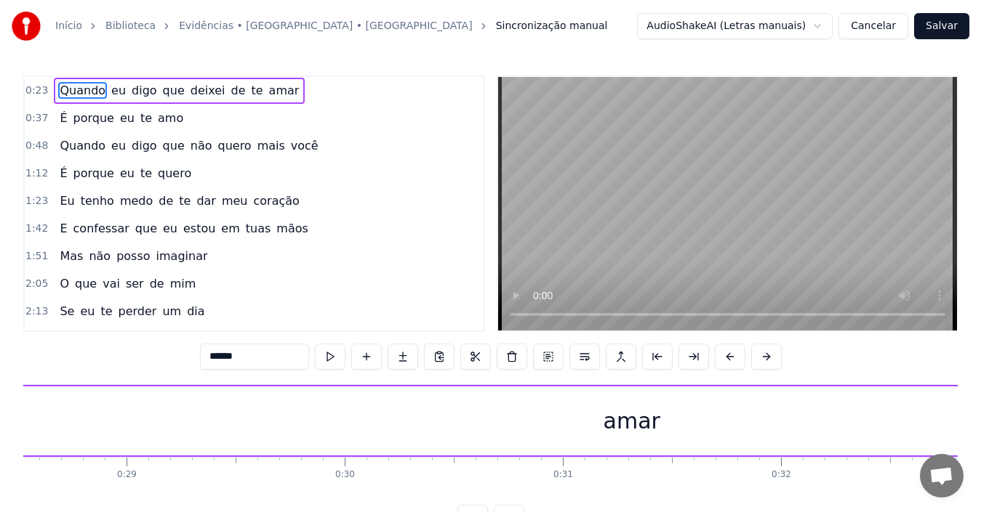
scroll to position [0, 6272]
drag, startPoint x: 578, startPoint y: 423, endPoint x: 544, endPoint y: 423, distance: 34.2
click at [544, 423] on div "amar" at bounding box center [580, 421] width 2227 height 69
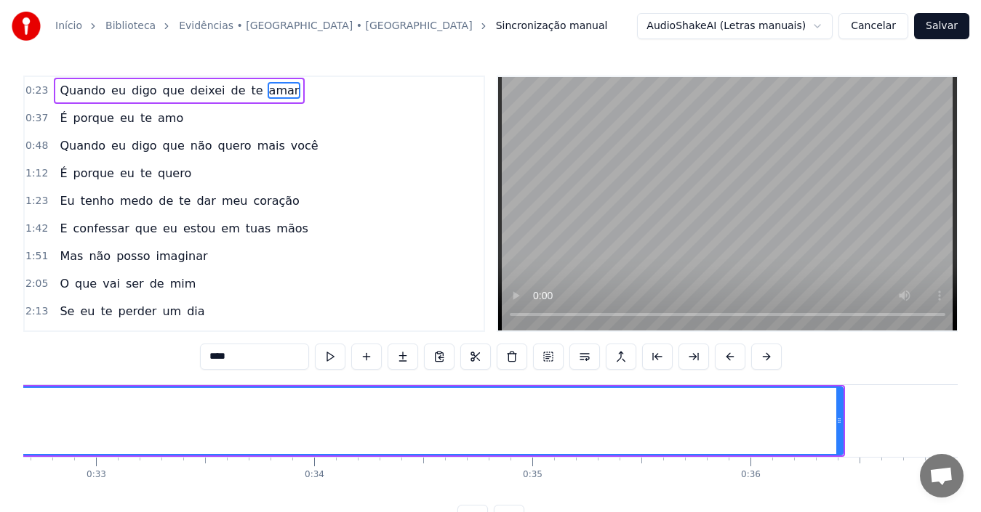
scroll to position [0, 7274]
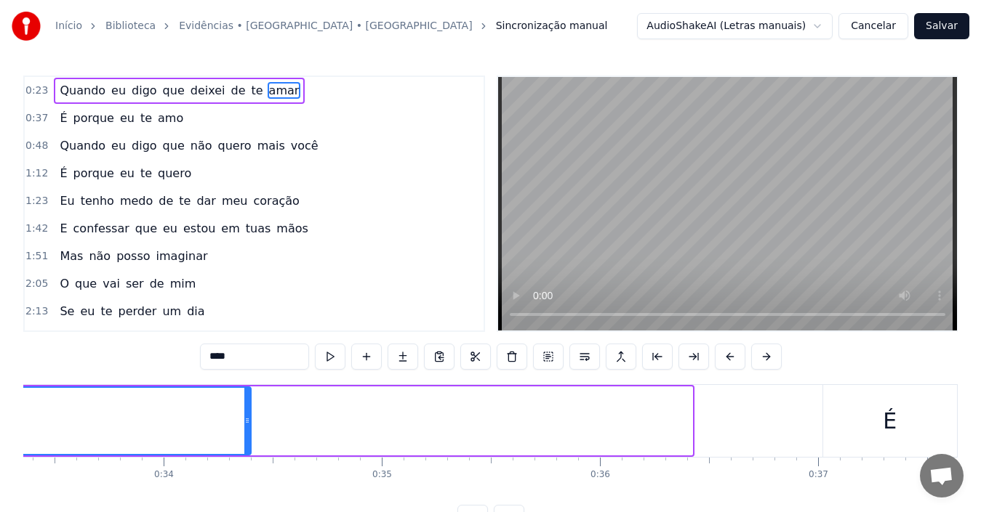
drag, startPoint x: 688, startPoint y: 419, endPoint x: 247, endPoint y: 434, distance: 441.5
click at [247, 434] on div at bounding box center [247, 421] width 6 height 66
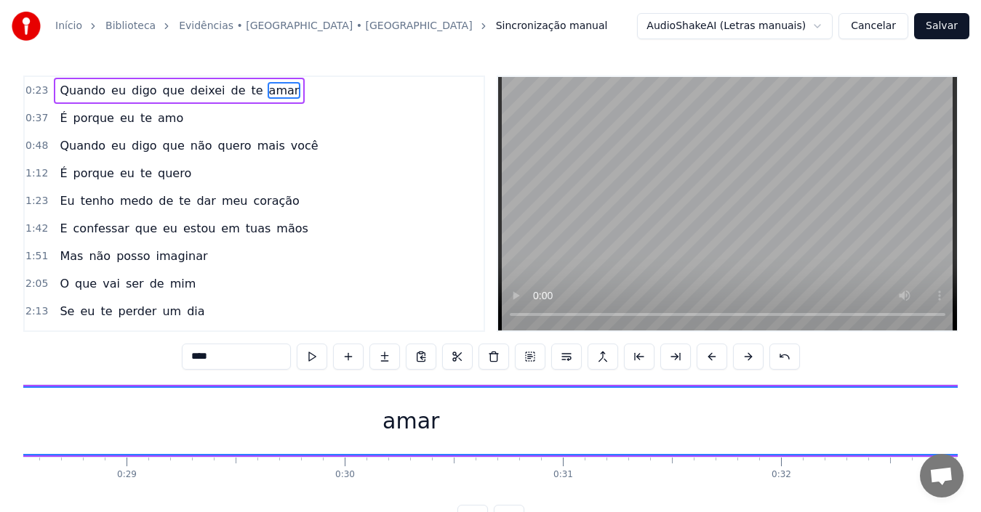
scroll to position [0, 6773]
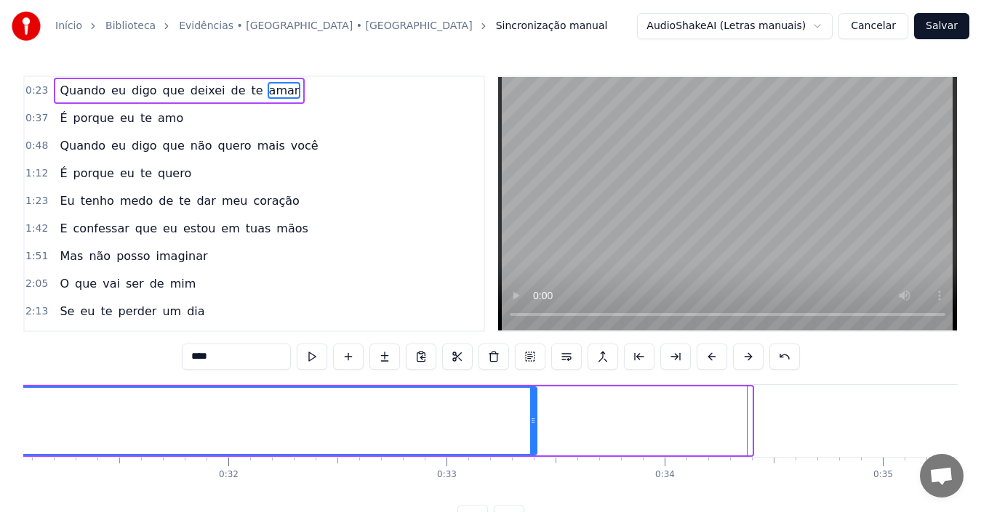
drag, startPoint x: 748, startPoint y: 430, endPoint x: 533, endPoint y: 438, distance: 215.3
click at [533, 438] on div at bounding box center [533, 421] width 6 height 66
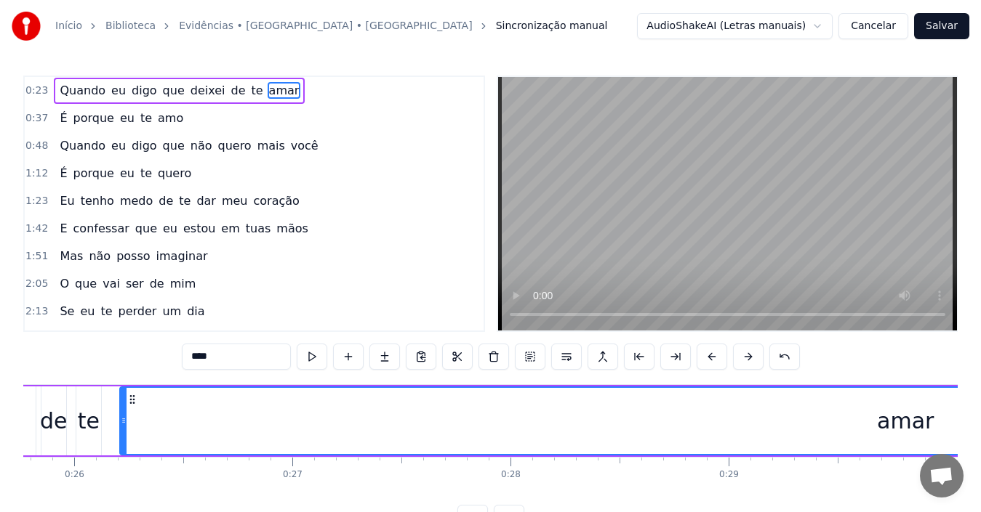
scroll to position [0, 5519]
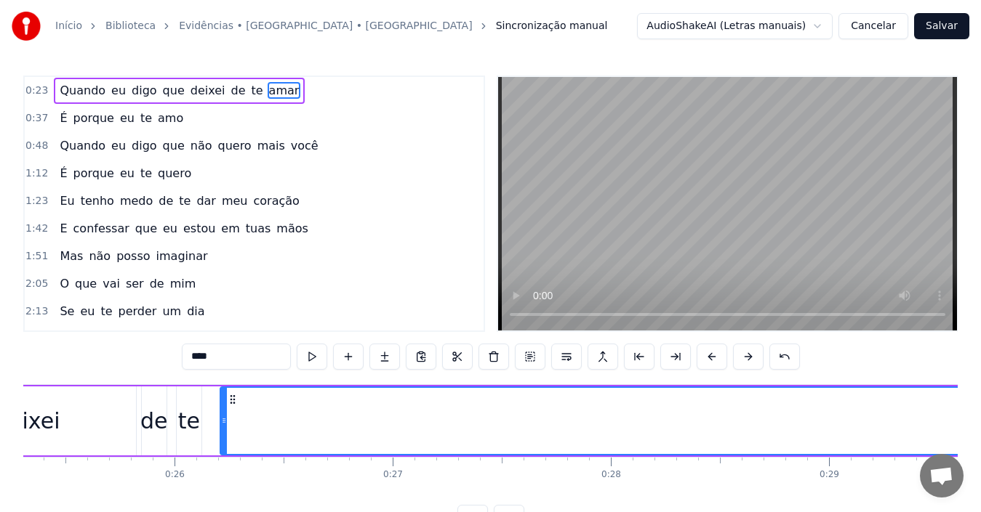
click at [146, 405] on div "de" at bounding box center [154, 421] width 28 height 33
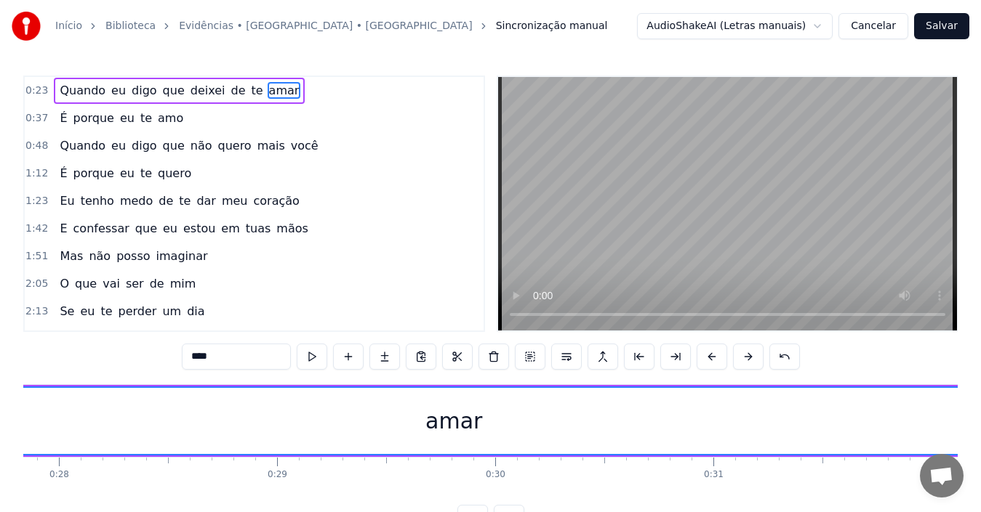
scroll to position [0, 6371]
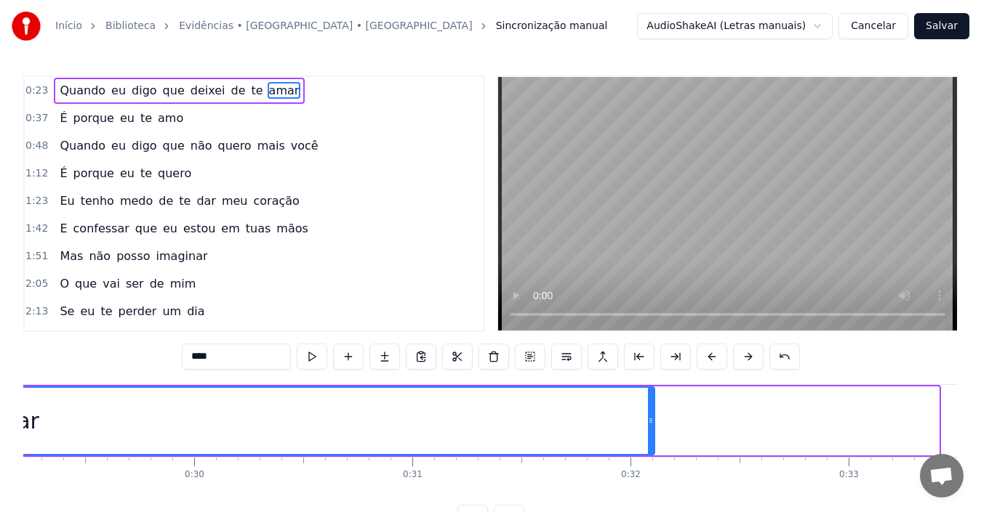
drag, startPoint x: 936, startPoint y: 422, endPoint x: 651, endPoint y: 423, distance: 284.9
click at [651, 423] on icon at bounding box center [651, 421] width 6 height 12
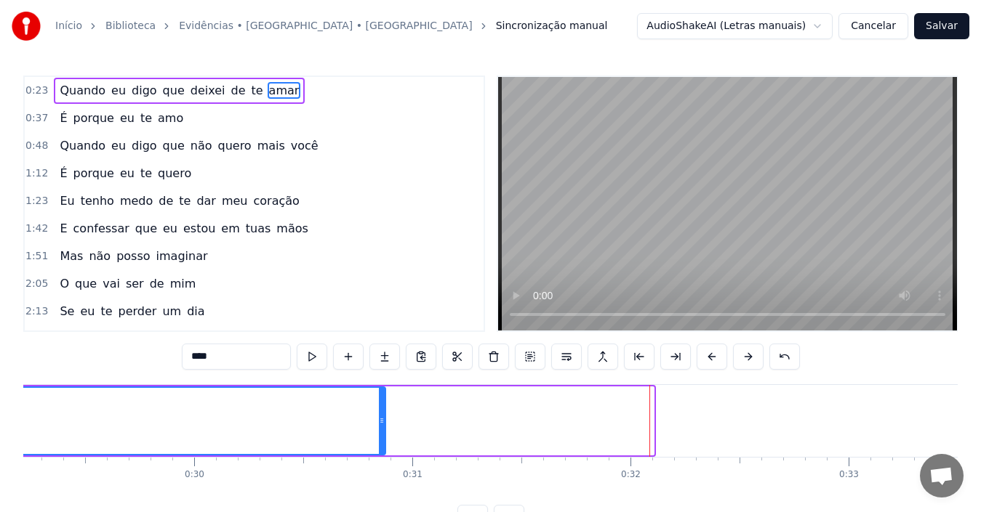
drag, startPoint x: 651, startPoint y: 419, endPoint x: 383, endPoint y: 404, distance: 268.7
click at [383, 404] on div at bounding box center [382, 421] width 6 height 66
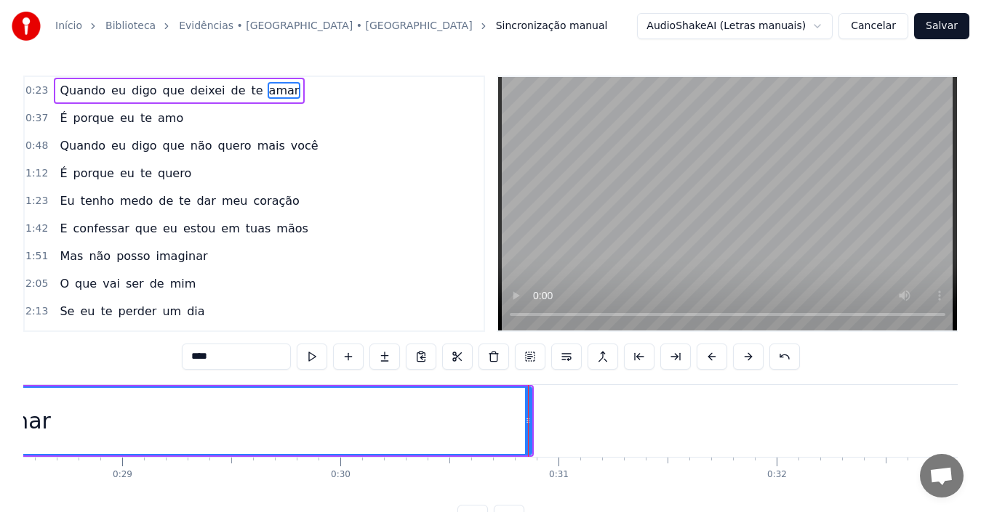
scroll to position [0, 6197]
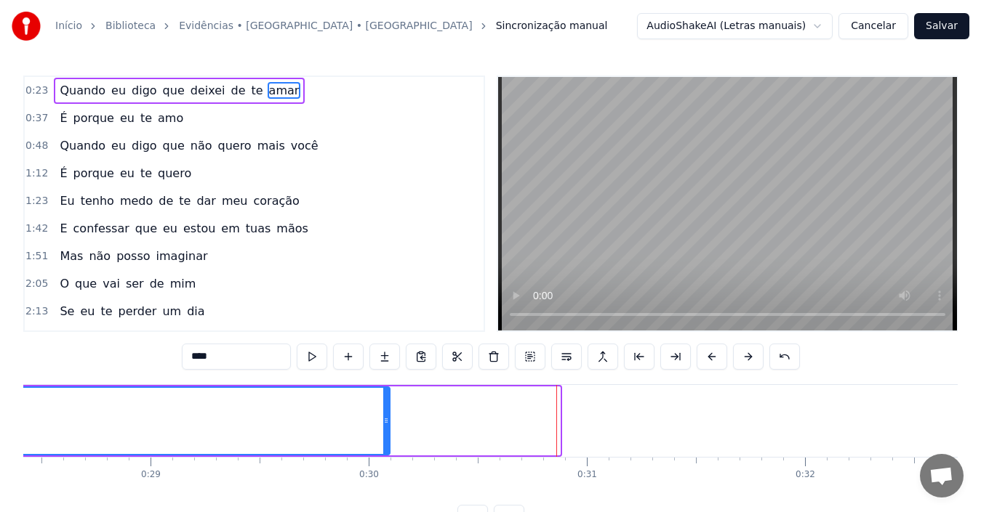
drag, startPoint x: 555, startPoint y: 424, endPoint x: 385, endPoint y: 419, distance: 170.1
click at [385, 419] on icon at bounding box center [386, 421] width 6 height 12
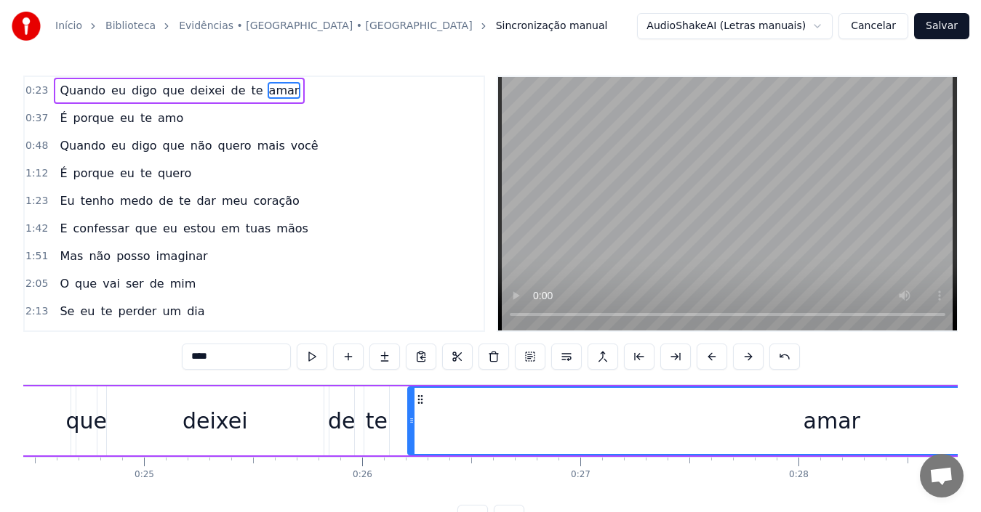
scroll to position [0, 5324]
click at [140, 427] on div "deixei" at bounding box center [221, 421] width 217 height 69
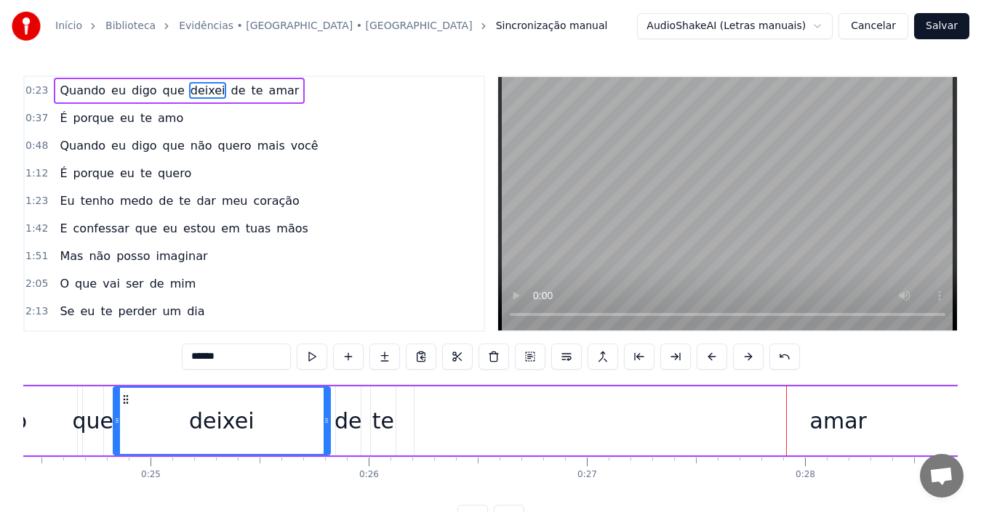
click at [741, 417] on div "amar" at bounding box center [838, 421] width 848 height 69
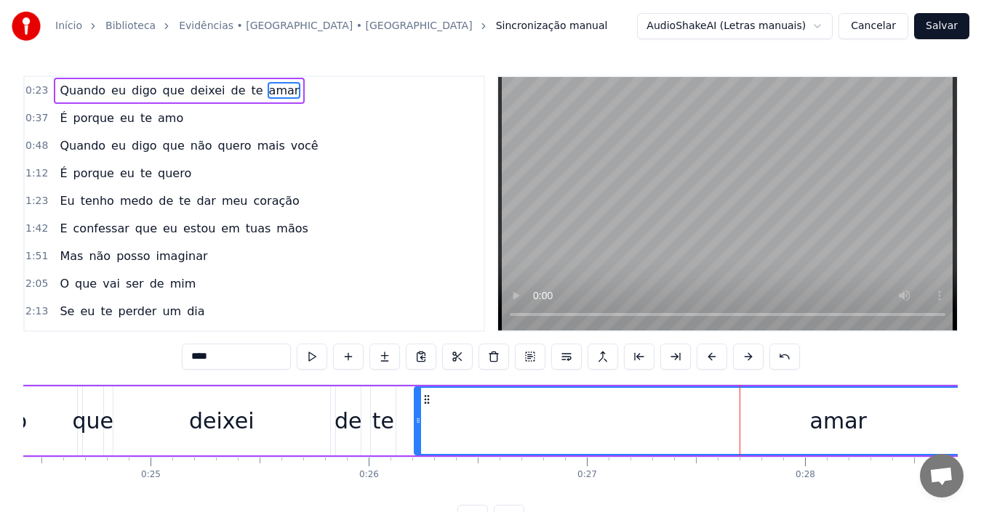
click at [138, 397] on div "deixei" at bounding box center [221, 421] width 217 height 69
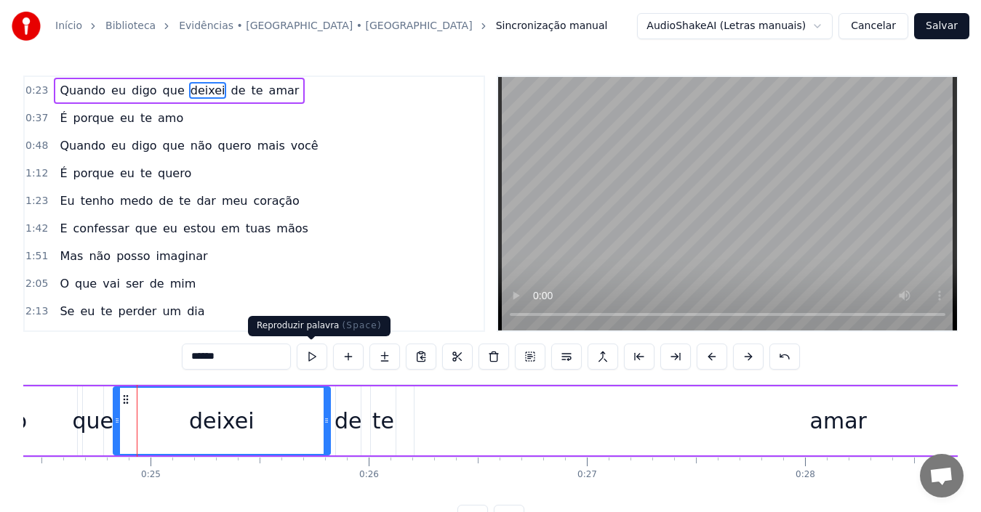
click at [310, 361] on button at bounding box center [312, 357] width 31 height 26
click at [177, 417] on div "deixei" at bounding box center [221, 421] width 215 height 66
click at [310, 358] on button at bounding box center [312, 357] width 31 height 26
click at [354, 432] on div "de" at bounding box center [348, 421] width 28 height 33
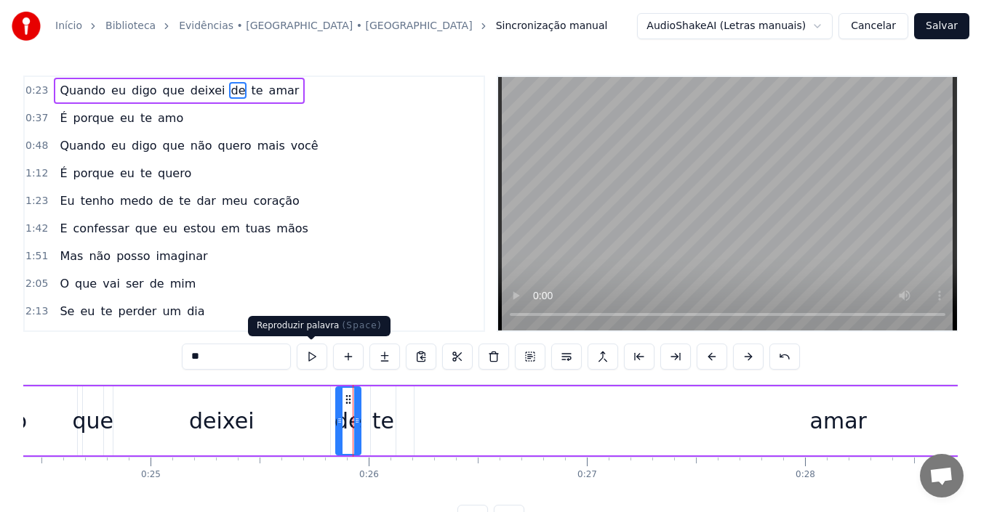
click at [310, 356] on button at bounding box center [312, 357] width 31 height 26
click at [385, 415] on div "te" at bounding box center [383, 421] width 22 height 33
type input "**"
click at [309, 360] on button at bounding box center [312, 357] width 31 height 26
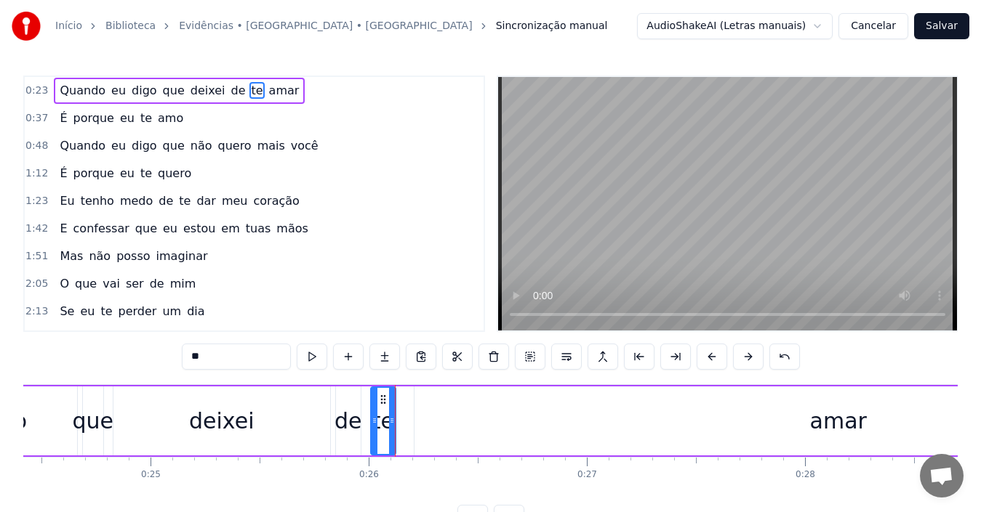
click at [411, 422] on div "Quando eu digo que deixei de te amar" at bounding box center [524, 421] width 1480 height 72
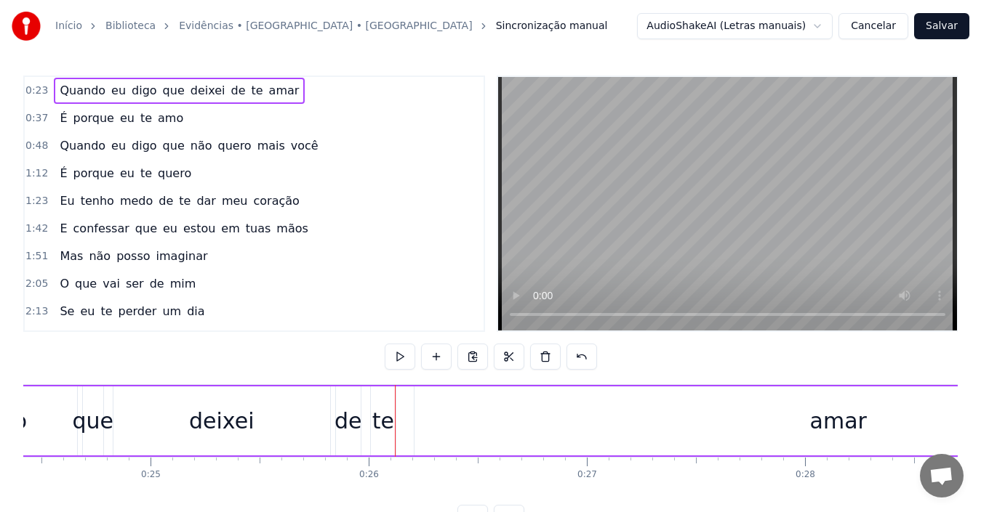
click at [488, 433] on div "amar" at bounding box center [838, 421] width 848 height 69
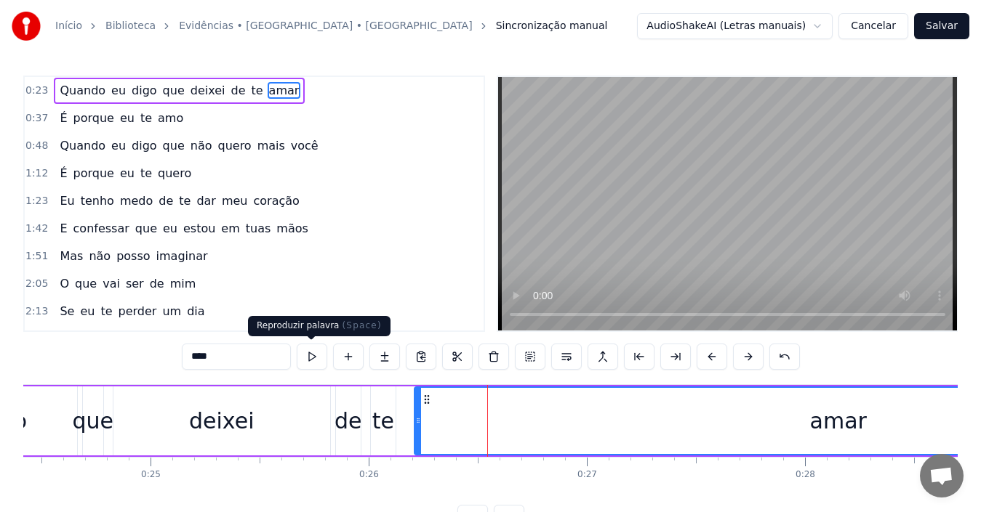
click at [309, 361] on button at bounding box center [312, 357] width 31 height 26
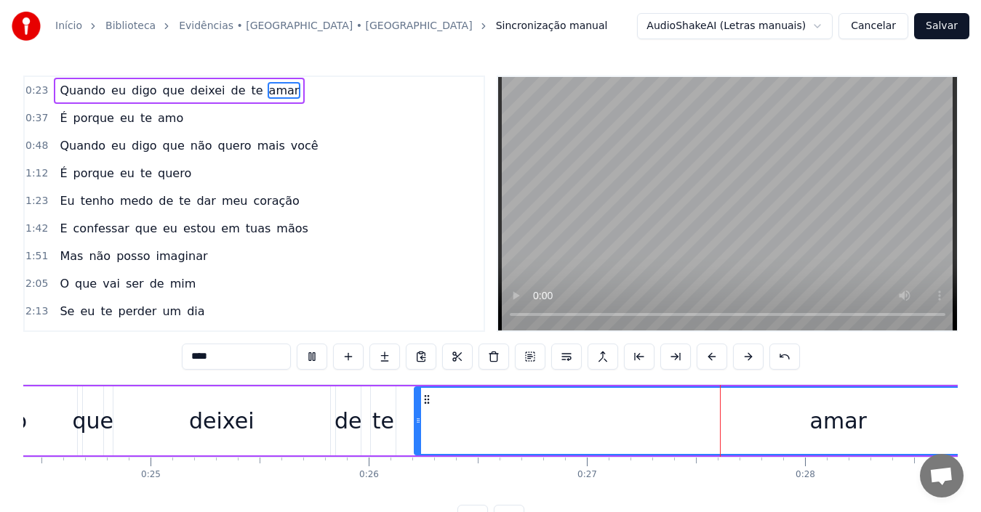
click at [309, 361] on button at bounding box center [312, 357] width 31 height 26
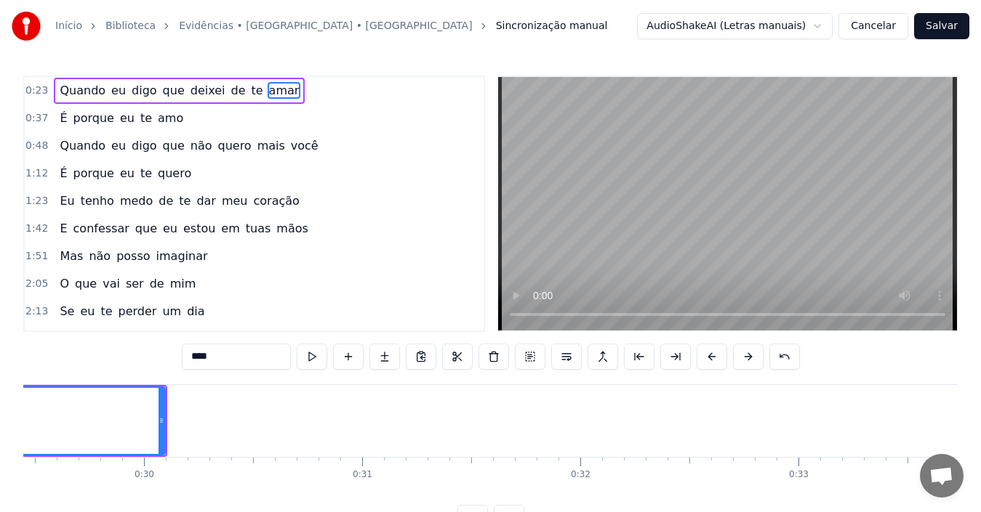
scroll to position [0, 5920]
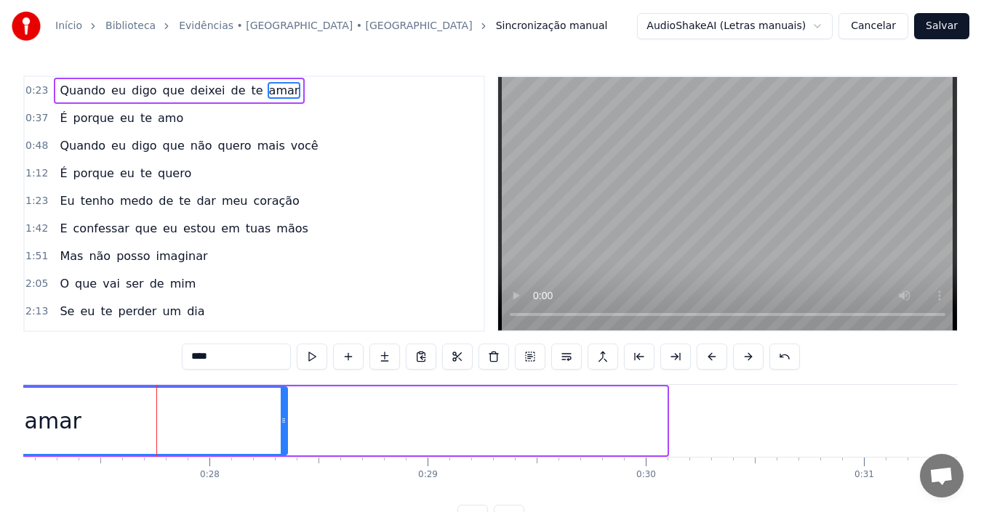
drag, startPoint x: 664, startPoint y: 415, endPoint x: 284, endPoint y: 431, distance: 379.8
click at [284, 431] on div at bounding box center [284, 421] width 6 height 66
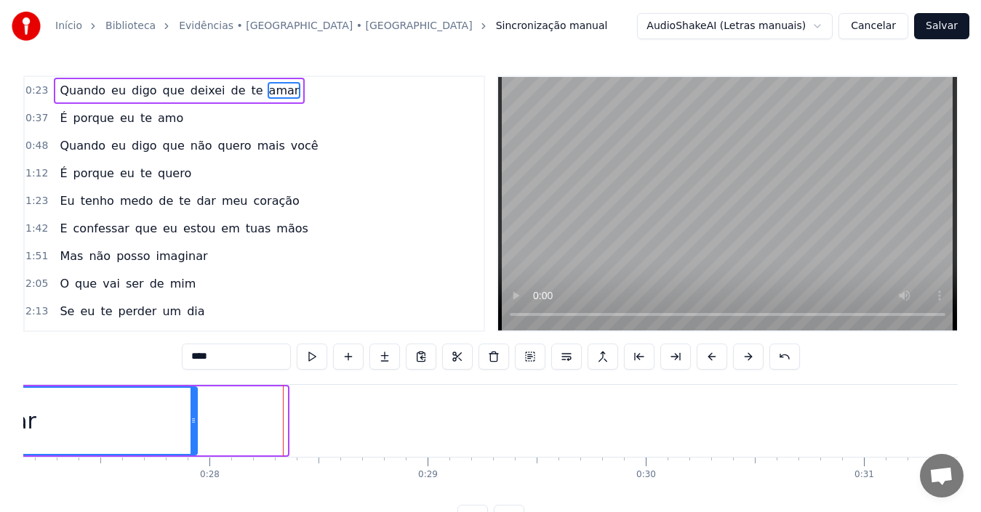
drag, startPoint x: 284, startPoint y: 423, endPoint x: 194, endPoint y: 424, distance: 90.1
click at [194, 424] on icon at bounding box center [193, 421] width 6 height 12
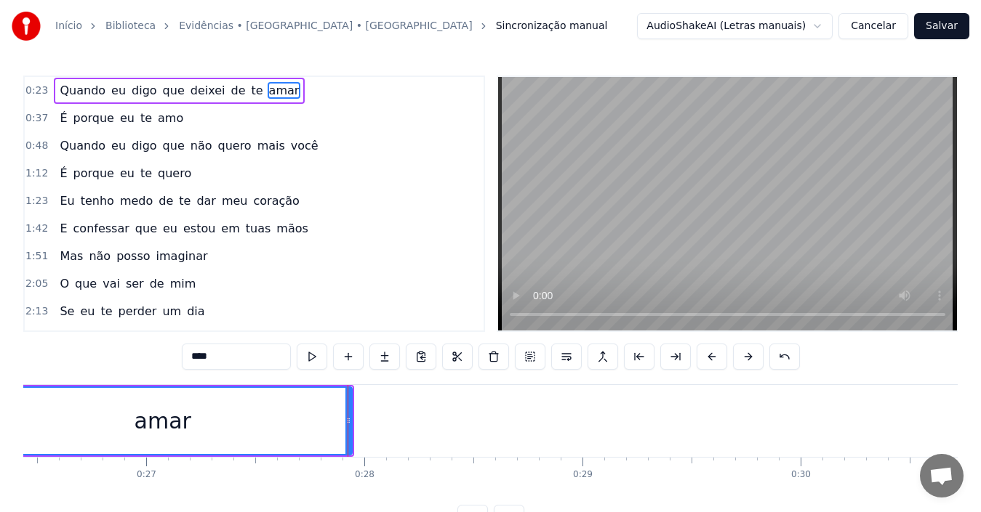
scroll to position [0, 5745]
click at [24, 512] on div "0:23 Quando eu digo que deixei de te amar 0:37 É porque eu te amo 0:48 Quando e…" at bounding box center [490, 304] width 934 height 456
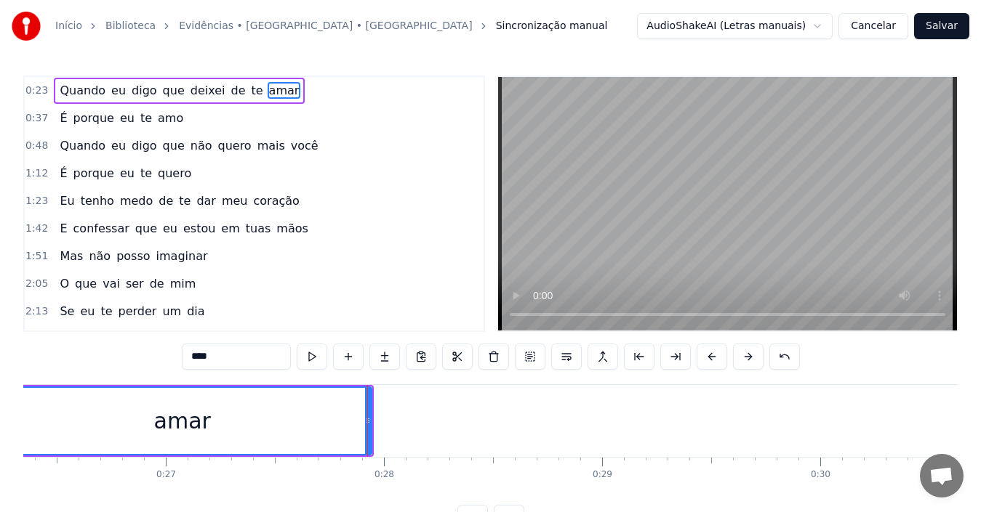
click at [24, 512] on div "0:23 Quando eu digo que deixei de te amar 0:37 É porque eu te amo 0:48 Quando e…" at bounding box center [490, 304] width 934 height 456
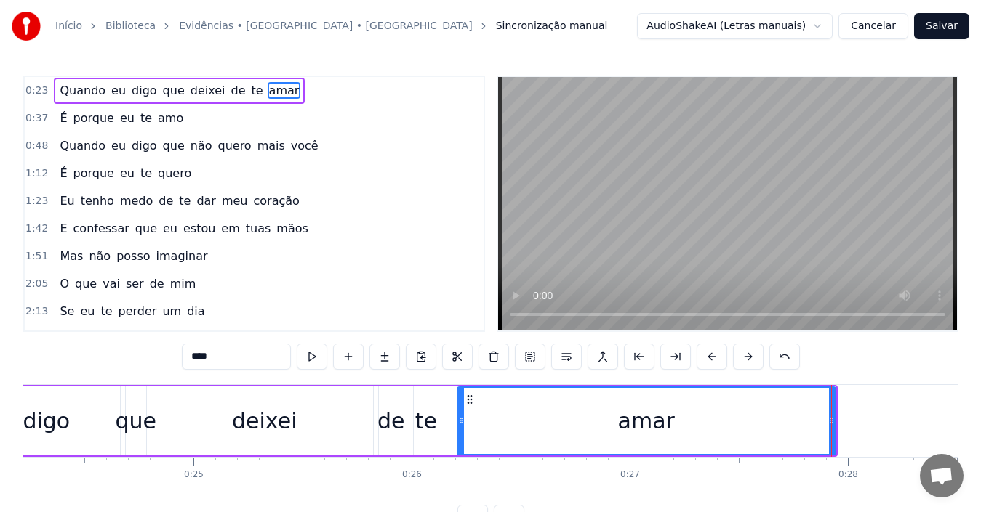
scroll to position [0, 5280]
click at [107, 398] on div "digo" at bounding box center [48, 421] width 147 height 69
type input "****"
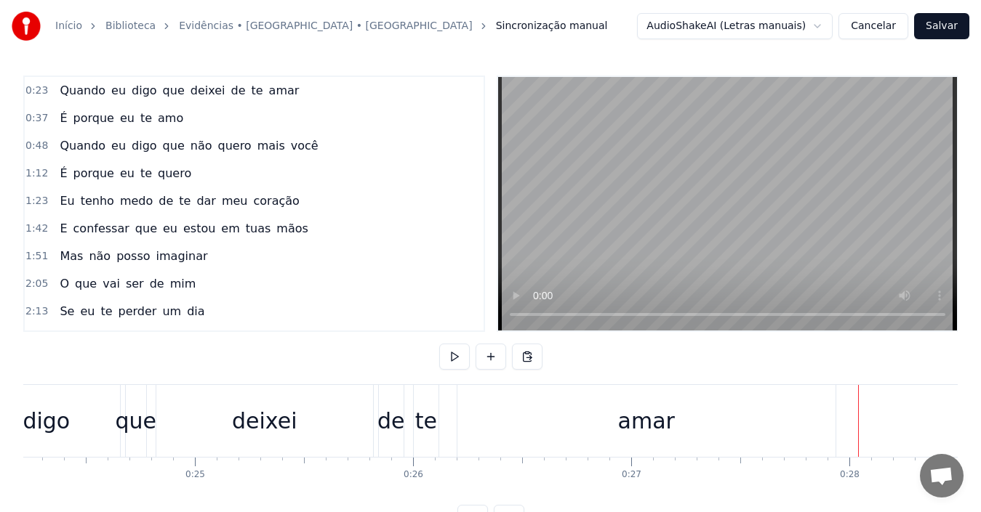
click at [720, 419] on div "amar" at bounding box center [646, 421] width 378 height 72
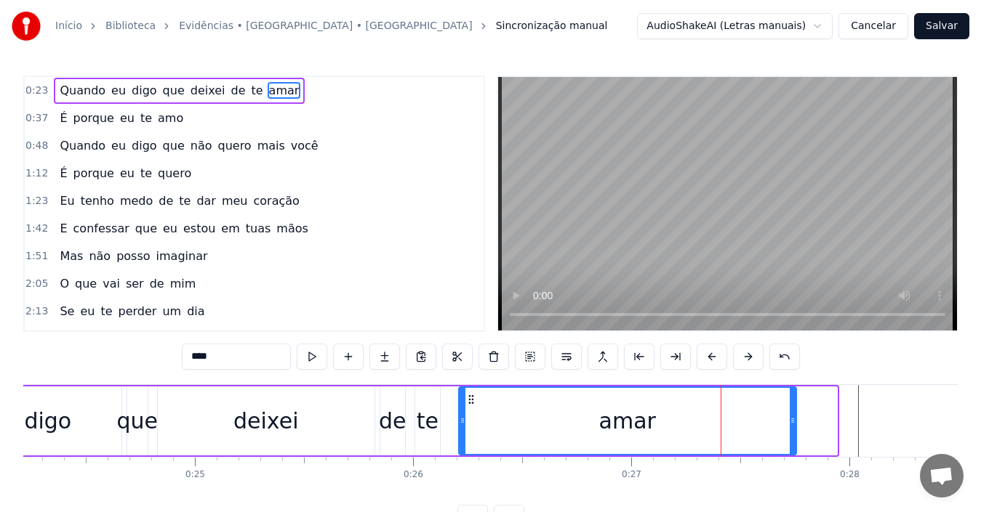
drag, startPoint x: 832, startPoint y: 420, endPoint x: 792, endPoint y: 421, distance: 40.7
click at [792, 421] on icon at bounding box center [792, 421] width 6 height 12
click at [92, 406] on div "digo" at bounding box center [48, 421] width 147 height 69
type input "****"
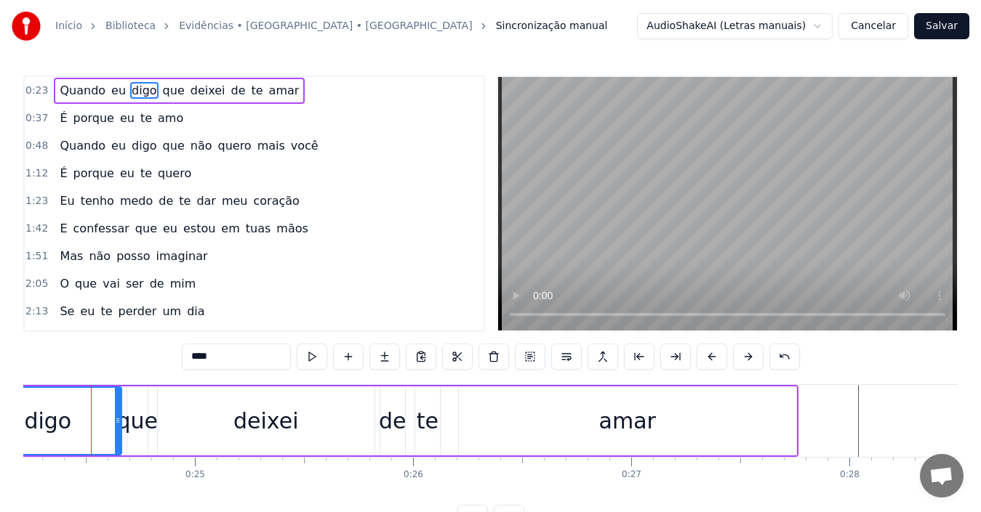
scroll to position [0, 5275]
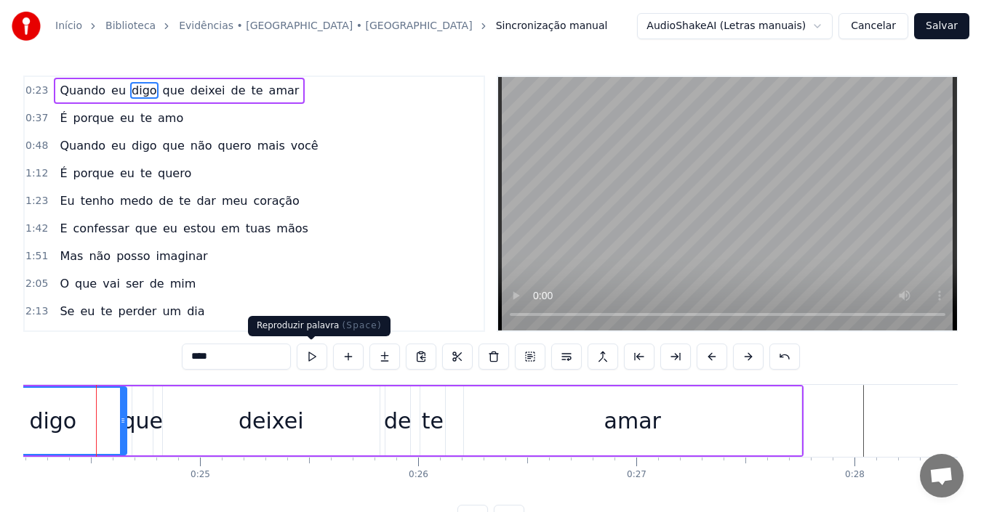
click at [309, 357] on button at bounding box center [312, 357] width 31 height 26
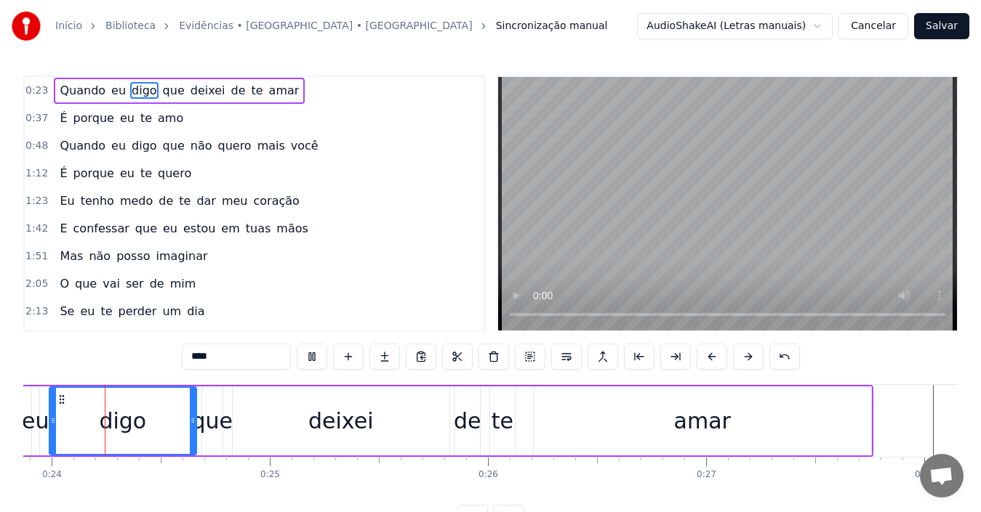
scroll to position [0, 5157]
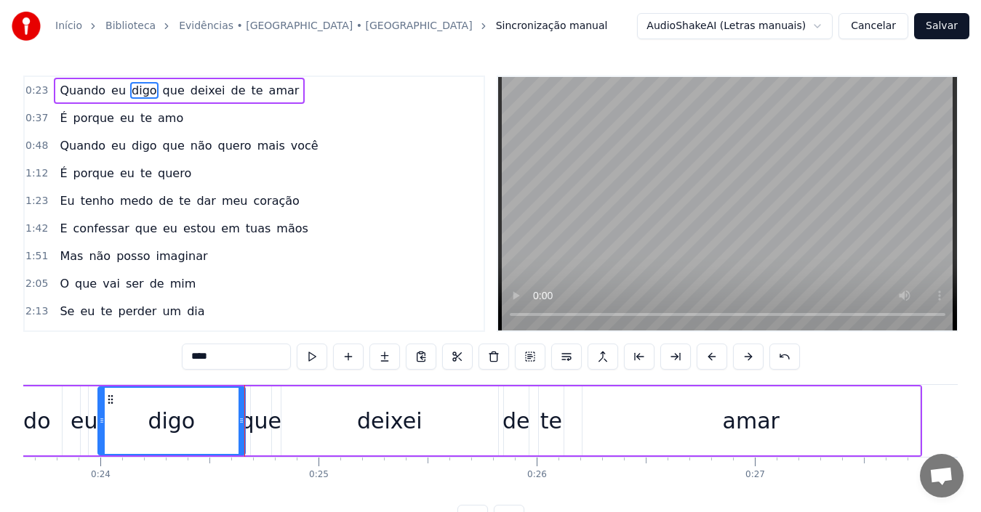
click at [64, 409] on div "Quando eu digo que deixei de te amar" at bounding box center [437, 421] width 970 height 72
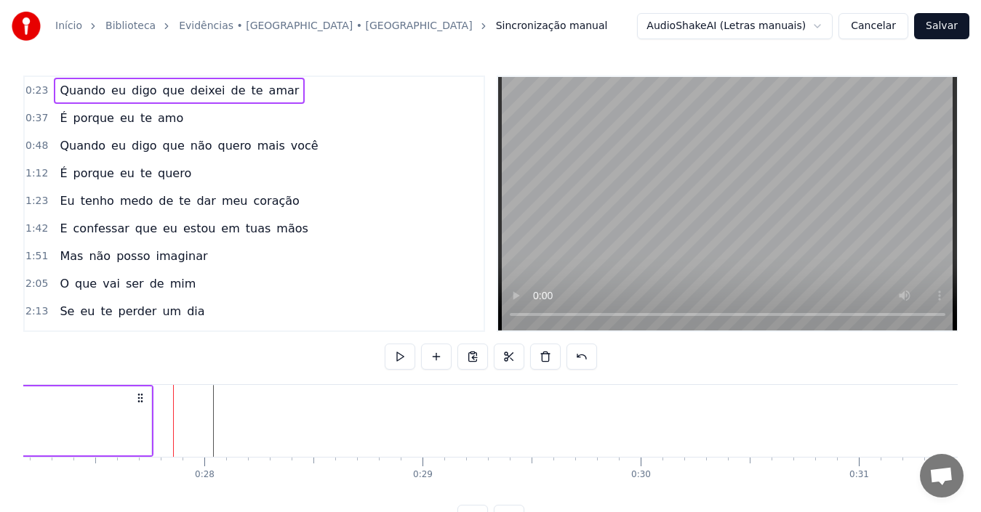
scroll to position [0, 5926]
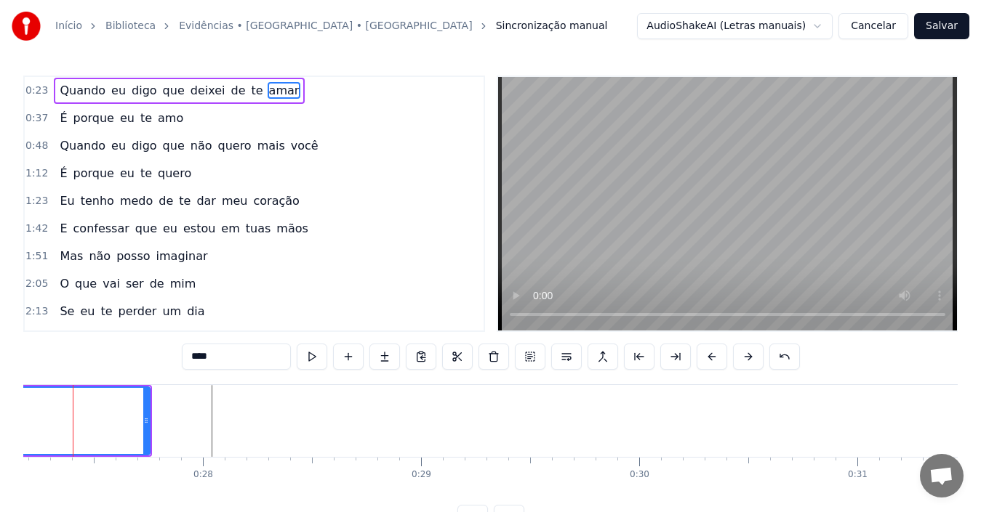
scroll to position [0, 5903]
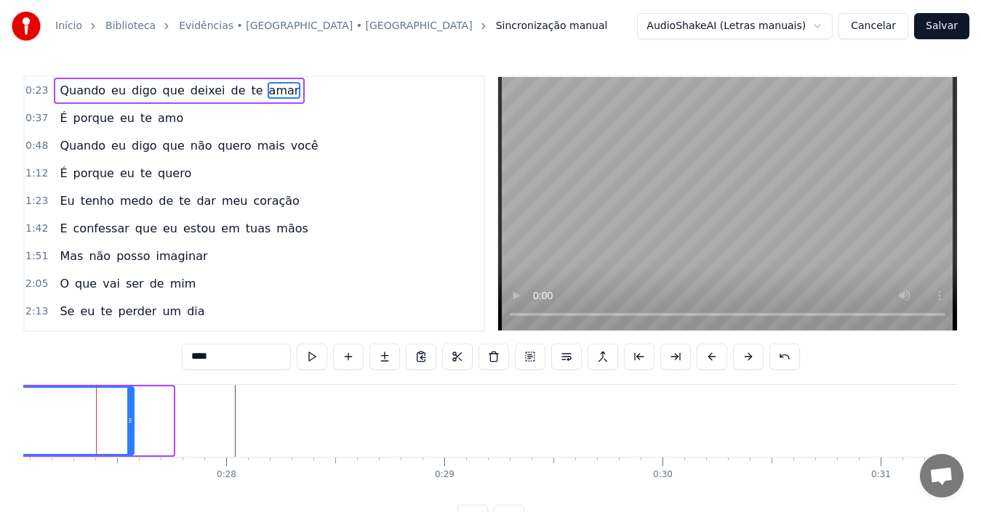
drag, startPoint x: 169, startPoint y: 427, endPoint x: 130, endPoint y: 429, distance: 39.3
click at [130, 429] on div at bounding box center [130, 421] width 6 height 66
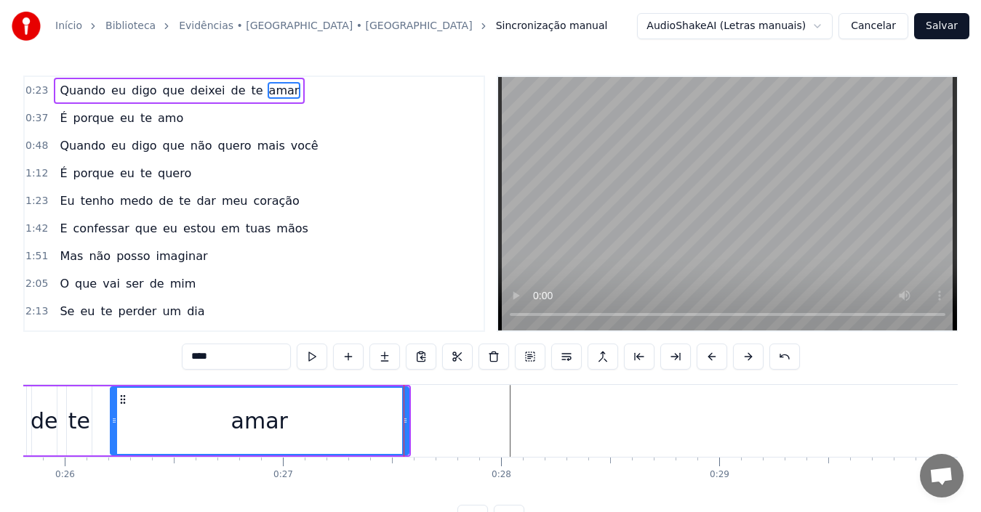
scroll to position [0, 5612]
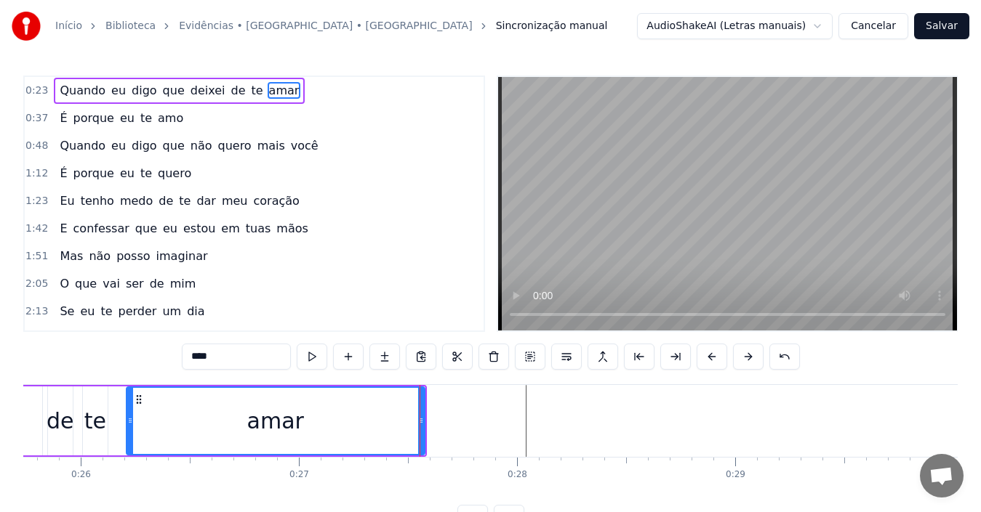
type input "******"
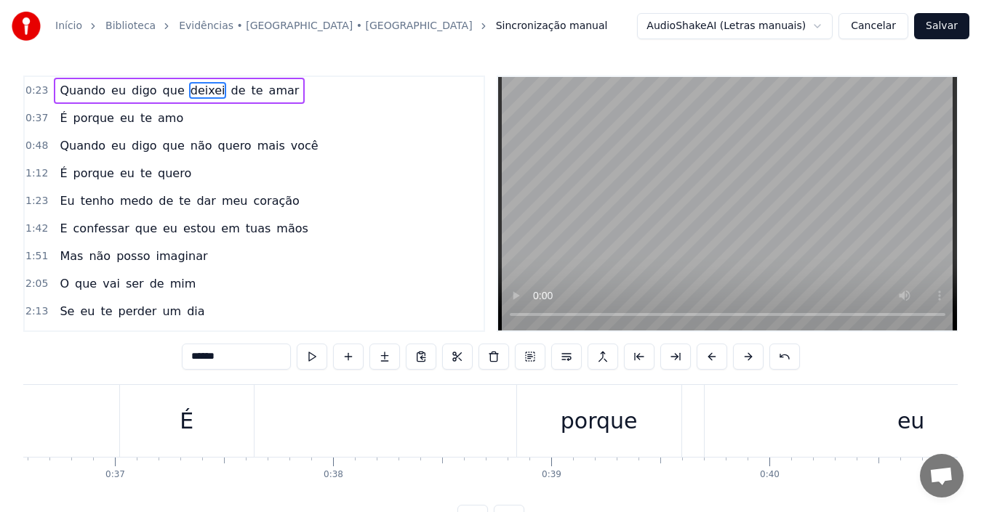
scroll to position [0, 7926]
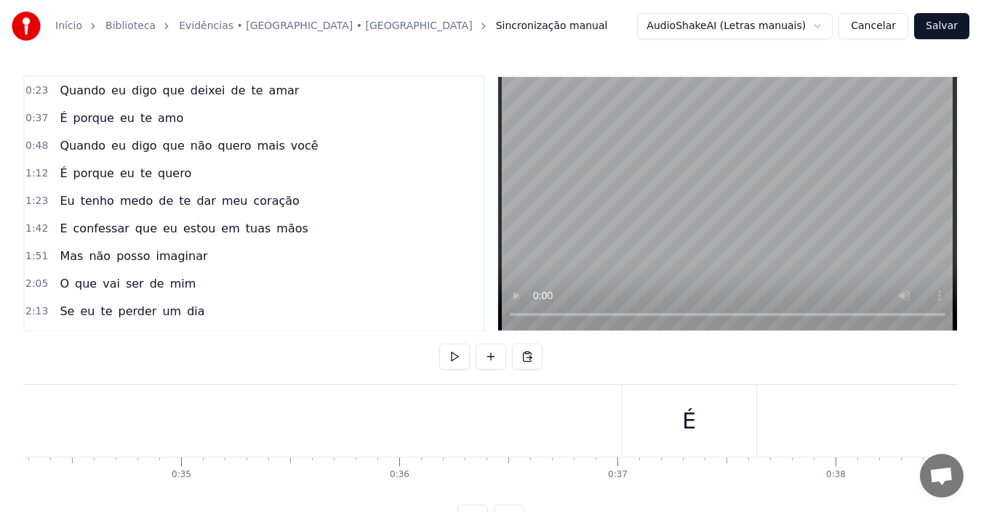
scroll to position [0, 7576]
click at [622, 443] on div "É" at bounding box center [588, 421] width 134 height 72
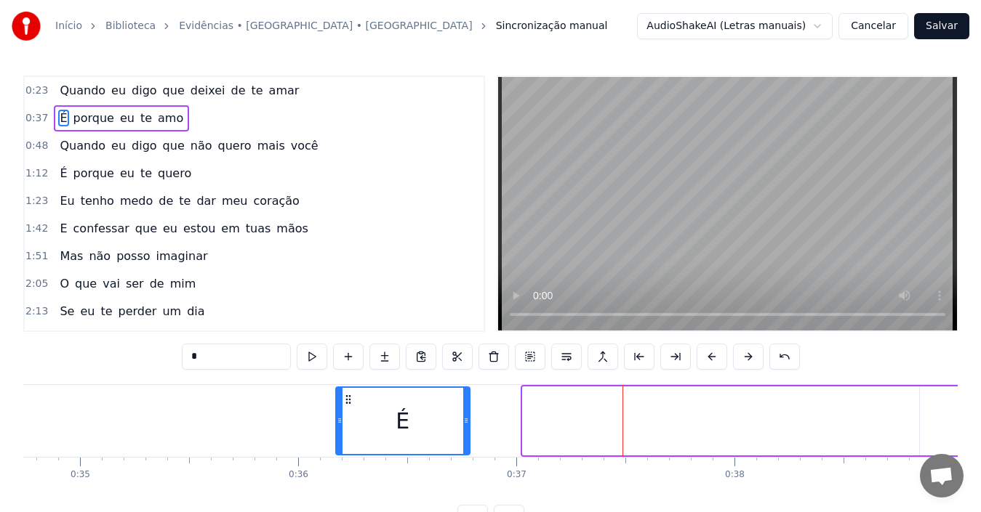
drag, startPoint x: 534, startPoint y: 401, endPoint x: 347, endPoint y: 409, distance: 187.0
click at [347, 409] on div "É" at bounding box center [403, 421] width 132 height 66
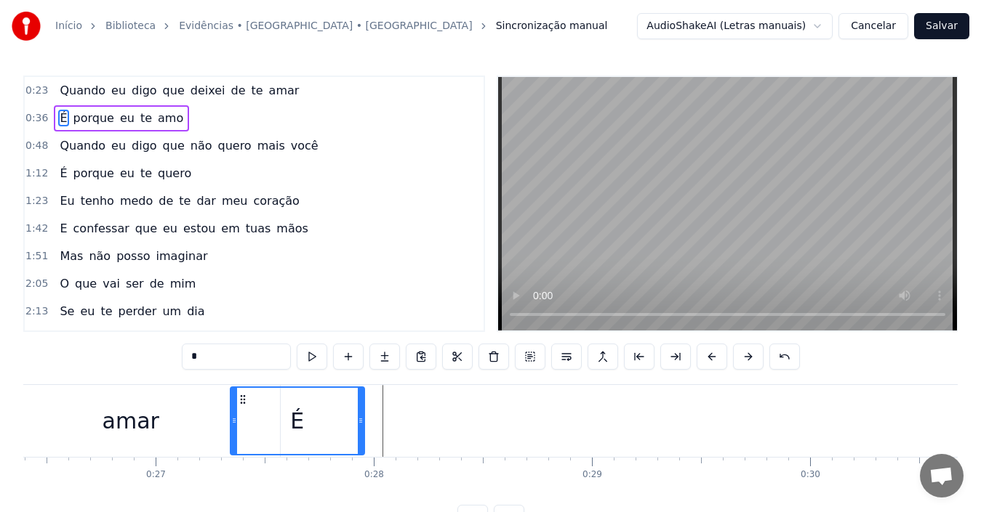
scroll to position [0, 5745]
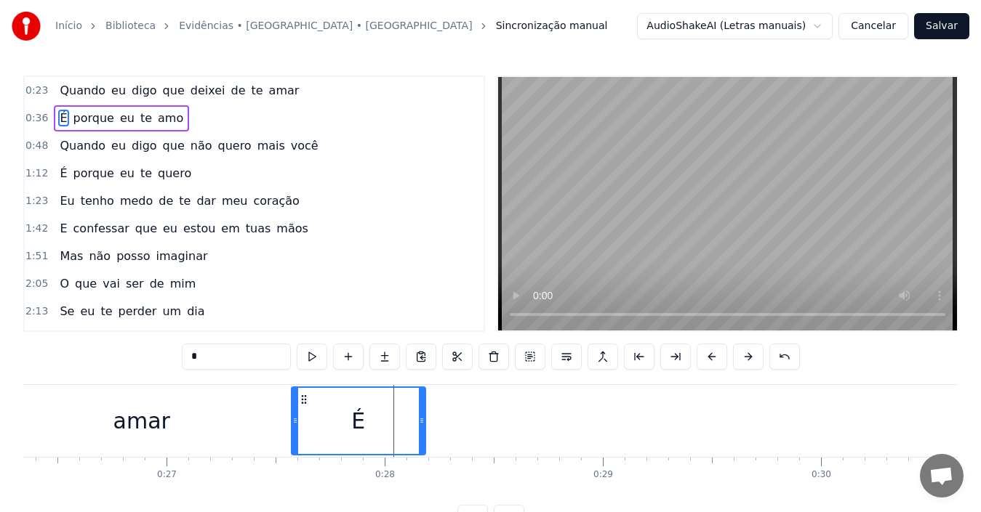
drag, startPoint x: 348, startPoint y: 400, endPoint x: 304, endPoint y: 397, distance: 44.4
click at [304, 397] on icon at bounding box center [304, 400] width 12 height 12
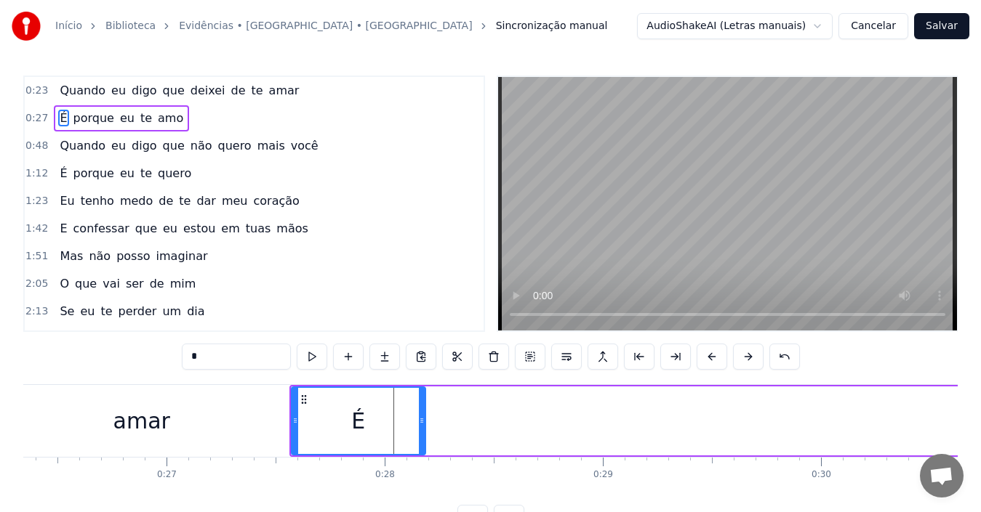
click at [44, 417] on div "amar" at bounding box center [142, 421] width 298 height 72
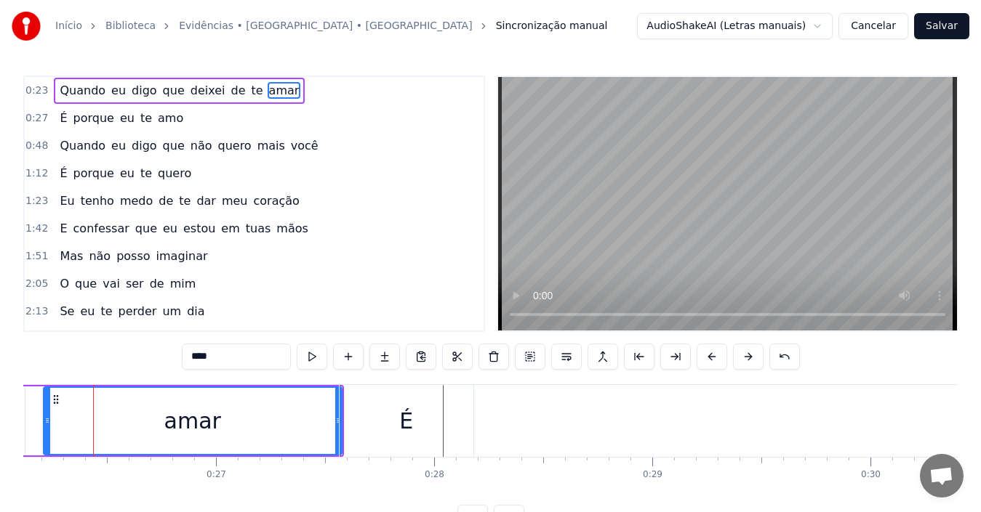
scroll to position [0, 5692]
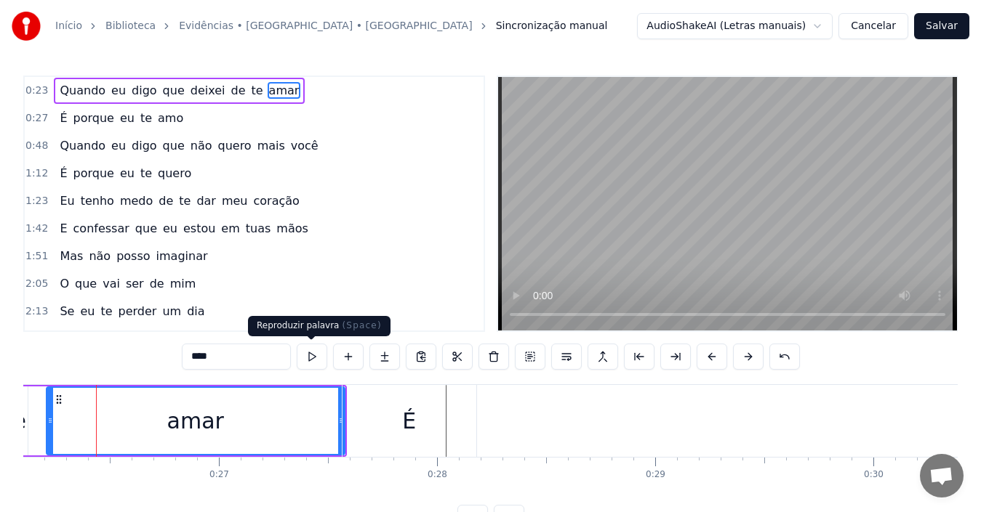
click at [313, 358] on button at bounding box center [312, 357] width 31 height 26
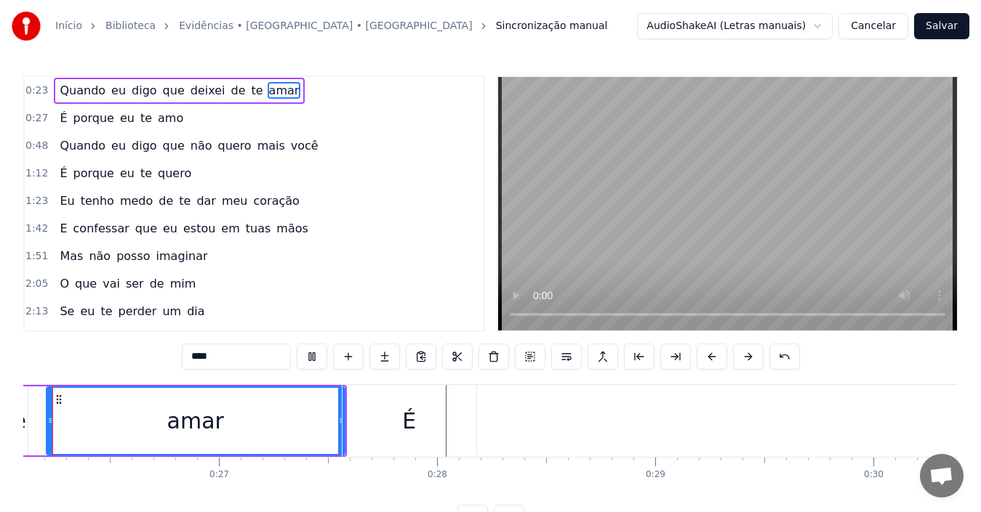
scroll to position [0, 5645]
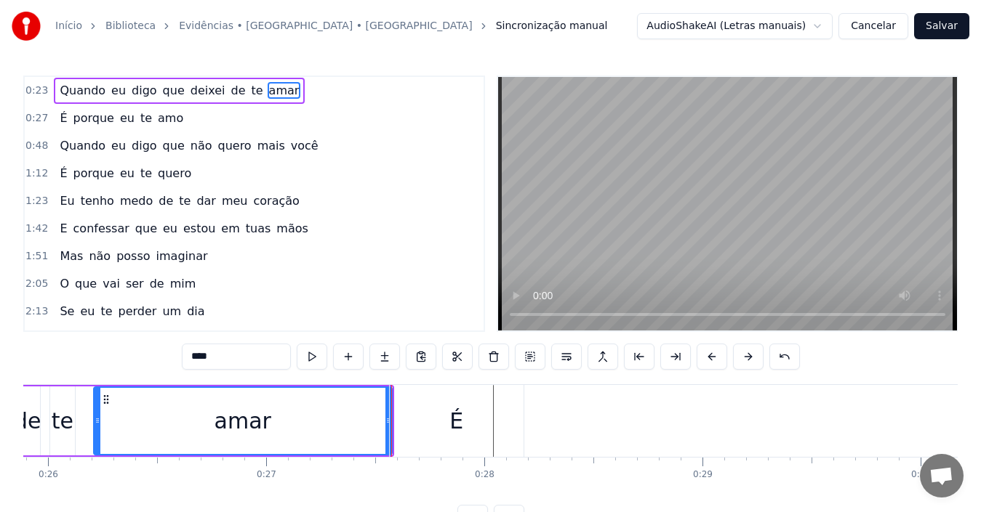
click at [108, 415] on div "amar" at bounding box center [242, 421] width 297 height 66
drag, startPoint x: 448, startPoint y: 427, endPoint x: 473, endPoint y: 425, distance: 24.8
click at [473, 425] on div "É" at bounding box center [457, 421] width 134 height 72
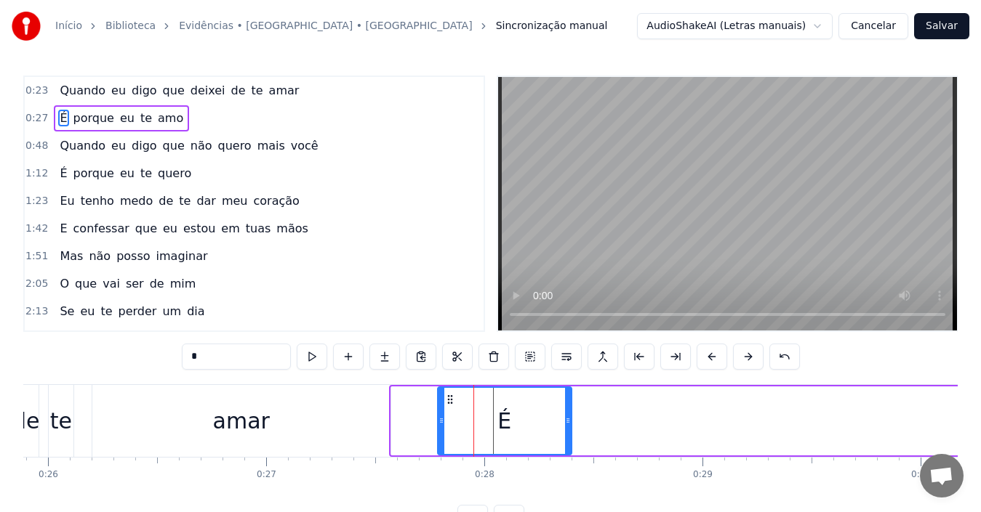
drag, startPoint x: 400, startPoint y: 398, endPoint x: 446, endPoint y: 398, distance: 46.5
click at [446, 398] on icon at bounding box center [450, 400] width 12 height 12
click at [31, 411] on div "de" at bounding box center [26, 421] width 28 height 33
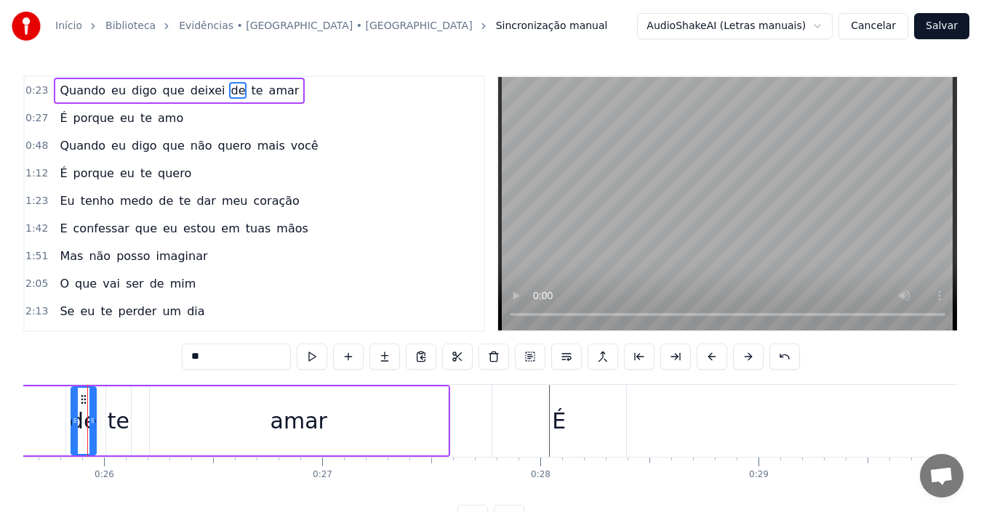
scroll to position [0, 5580]
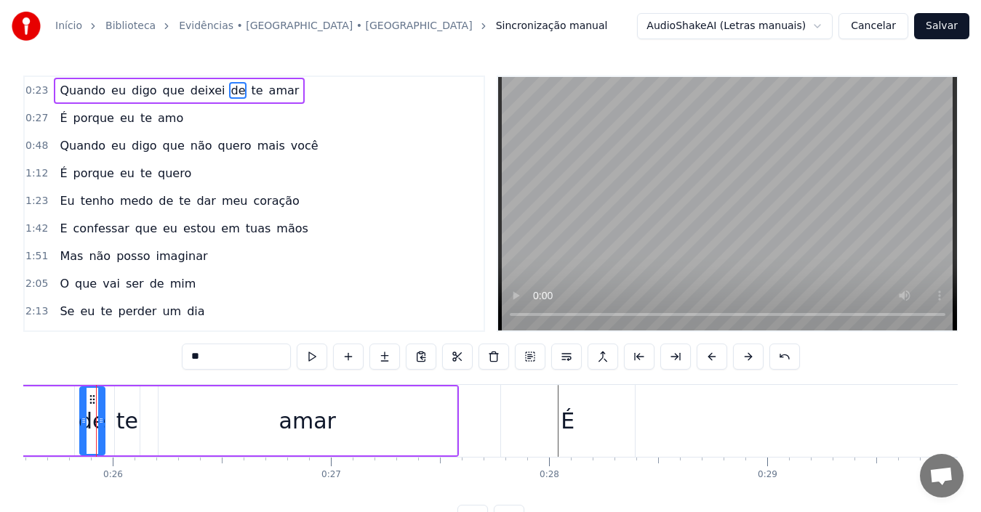
click at [533, 430] on div "É" at bounding box center [568, 421] width 134 height 72
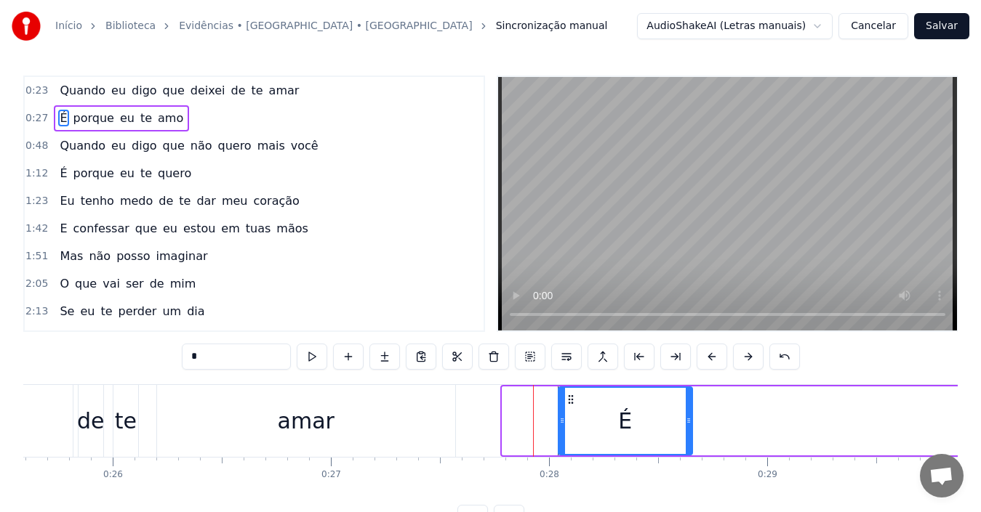
drag, startPoint x: 513, startPoint y: 398, endPoint x: 569, endPoint y: 404, distance: 56.3
click at [569, 404] on icon at bounding box center [571, 400] width 12 height 12
click at [350, 439] on div "amar" at bounding box center [306, 421] width 298 height 72
type input "****"
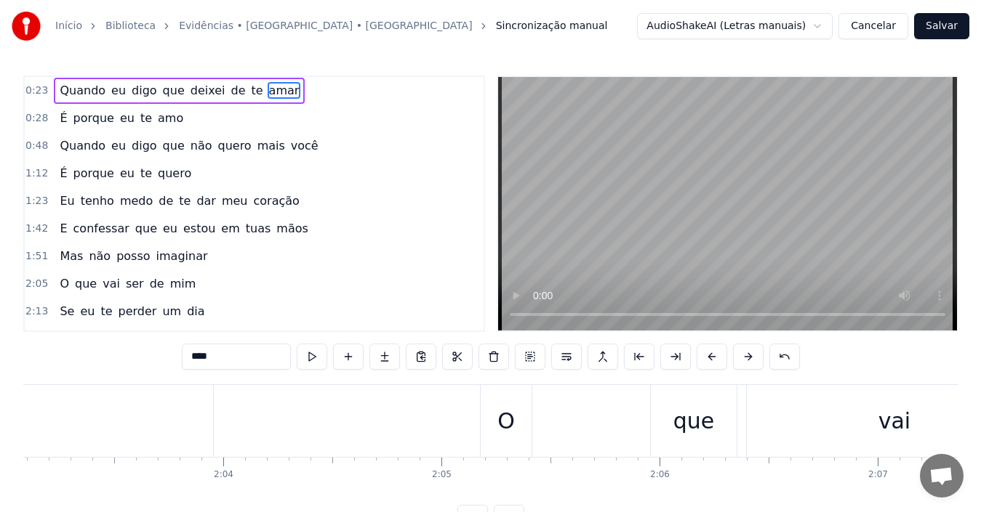
scroll to position [0, 27140]
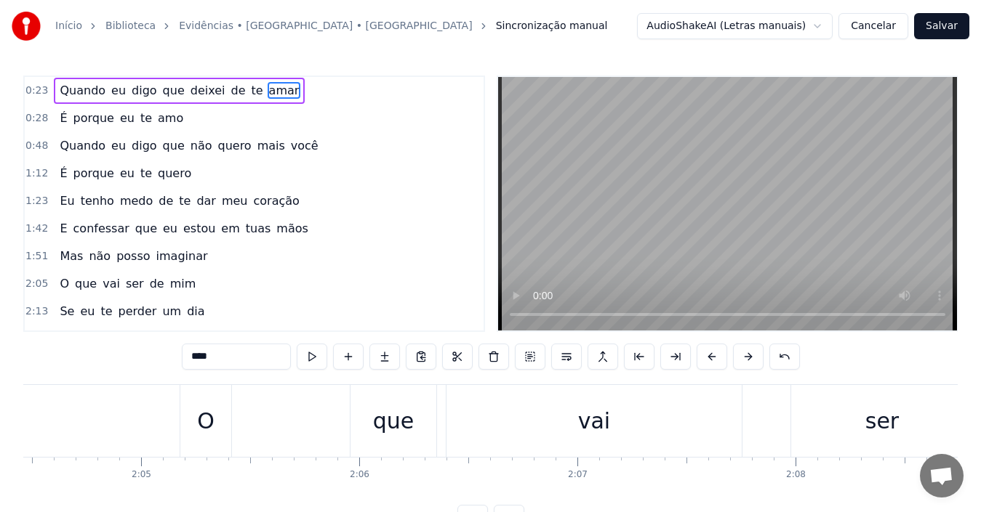
click at [934, 26] on button "Salvar" at bounding box center [941, 26] width 55 height 26
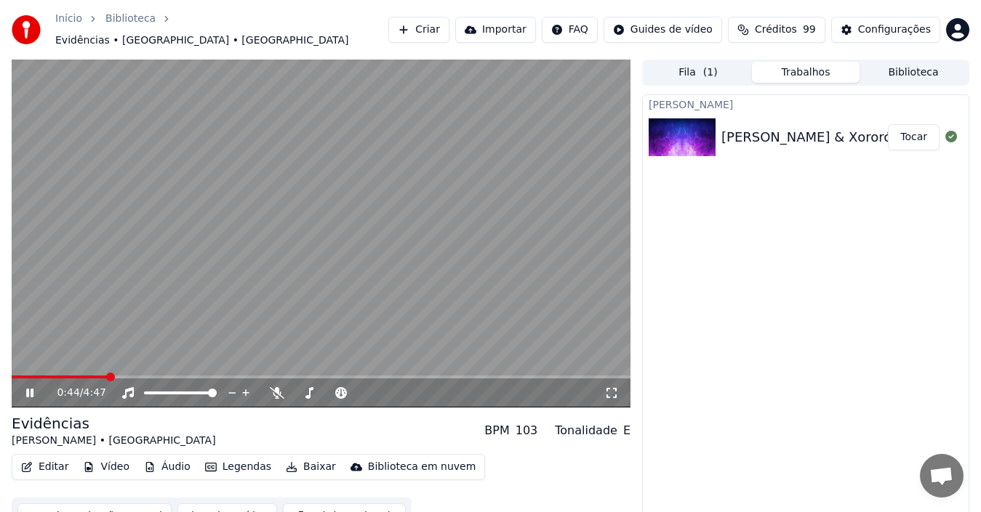
click at [31, 390] on icon at bounding box center [39, 393] width 33 height 12
click at [39, 376] on span at bounding box center [60, 377] width 97 height 3
click at [28, 388] on icon at bounding box center [29, 393] width 9 height 10
click at [30, 387] on icon at bounding box center [39, 393] width 33 height 12
click at [47, 459] on button "Editar" at bounding box center [44, 467] width 59 height 20
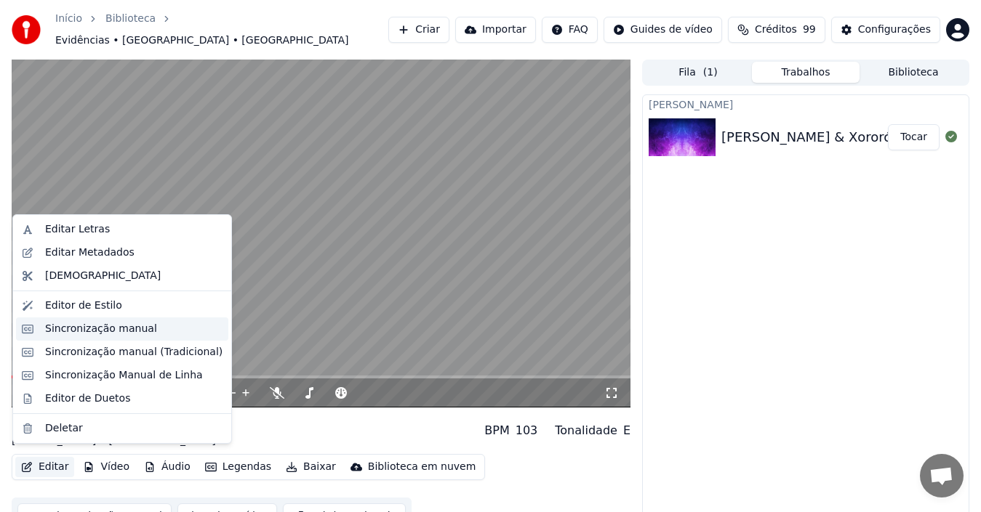
click at [75, 328] on div "Sincronização manual" at bounding box center [101, 329] width 112 height 15
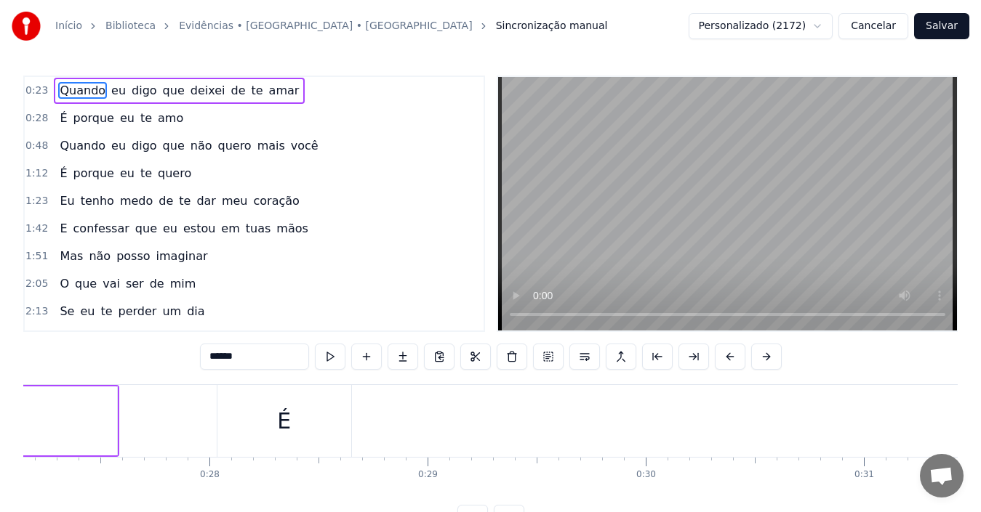
scroll to position [0, 5970]
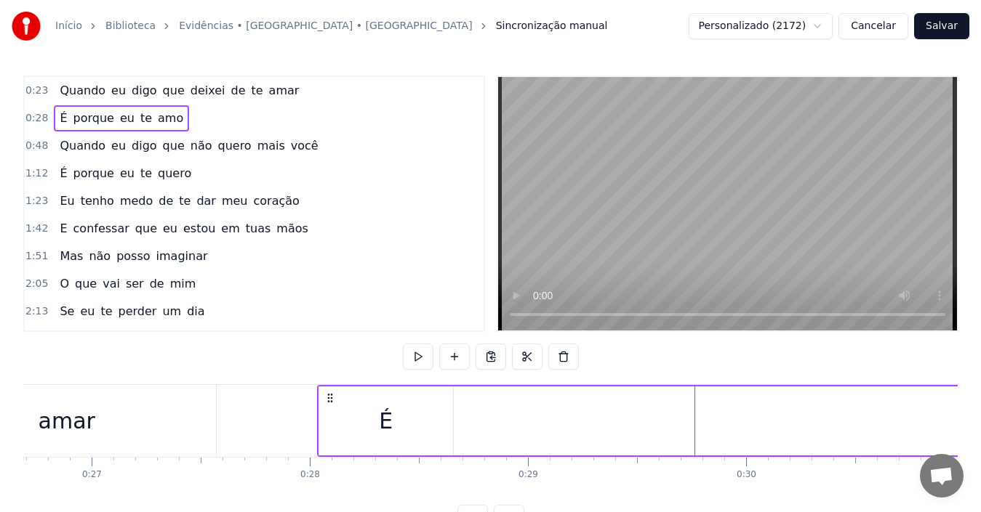
click at [694, 452] on div at bounding box center [694, 421] width 1 height 72
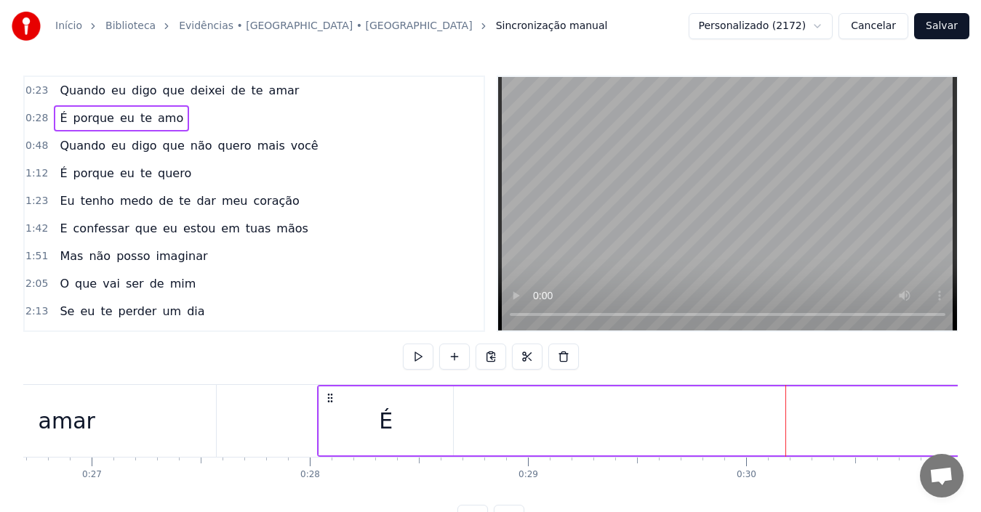
click at [564, 358] on button at bounding box center [563, 357] width 31 height 26
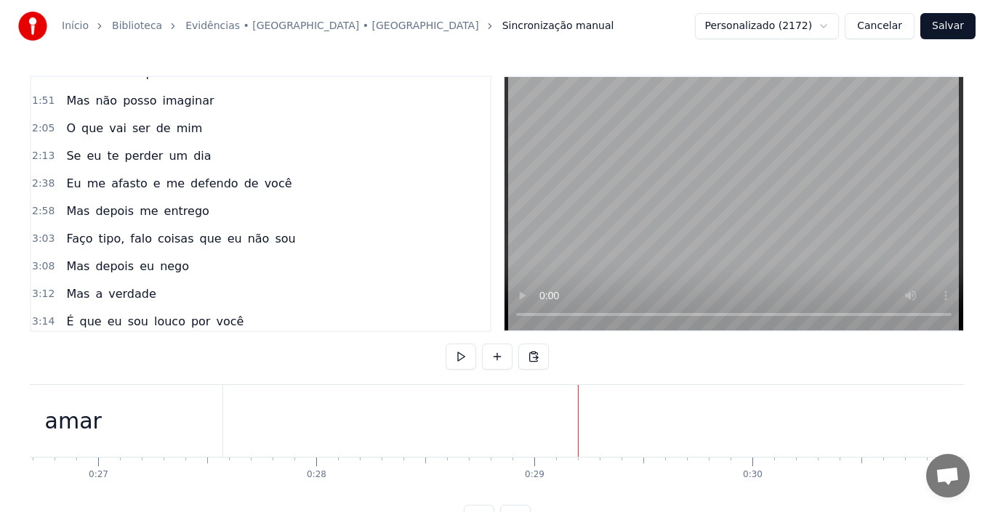
scroll to position [0, 0]
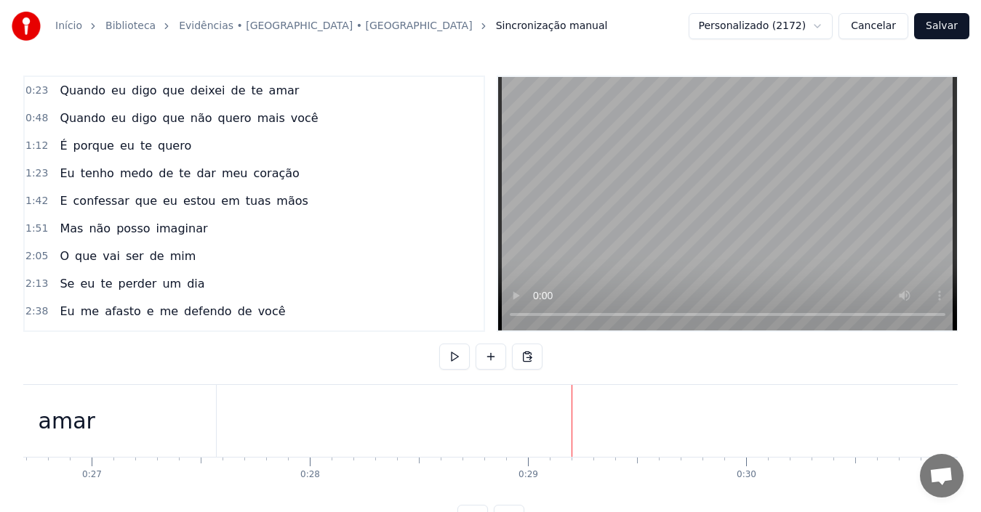
click at [880, 26] on button "Cancelar" at bounding box center [873, 26] width 70 height 26
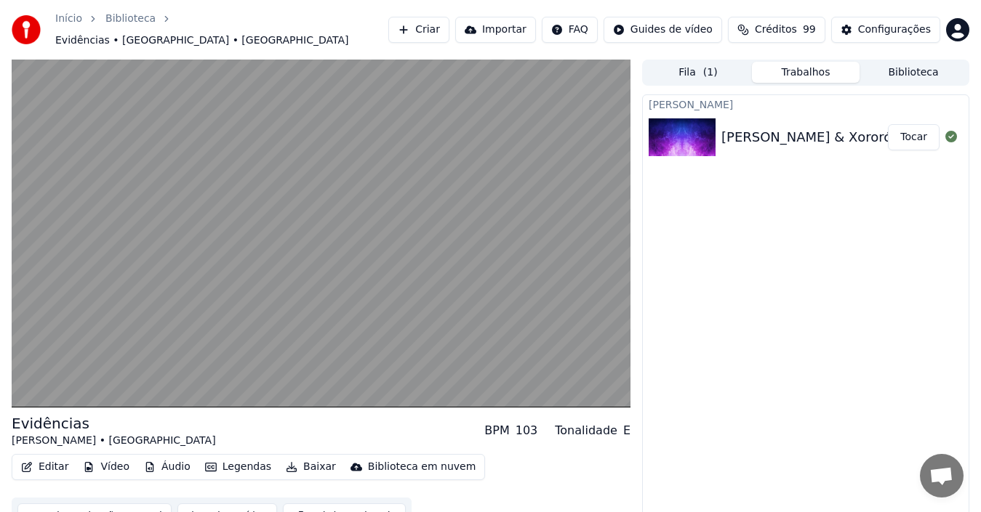
click at [49, 460] on button "Editar" at bounding box center [44, 467] width 59 height 20
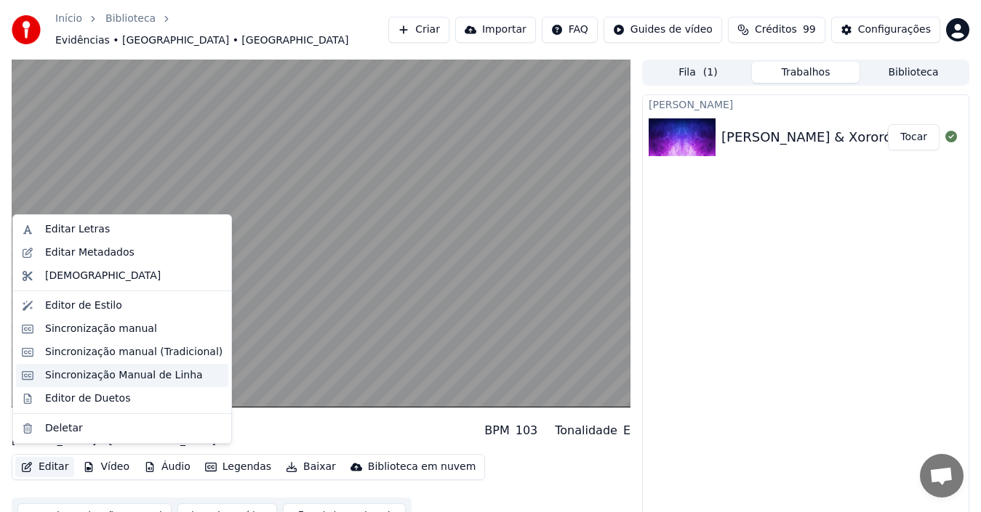
click at [80, 375] on div "Sincronização Manual de Linha" at bounding box center [124, 376] width 158 height 15
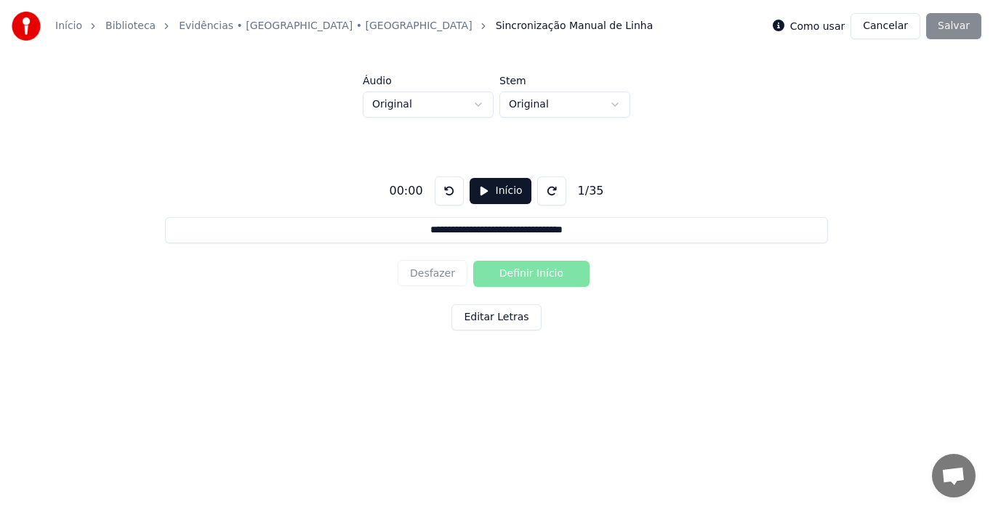
click at [478, 190] on button "Início" at bounding box center [501, 191] width 62 height 26
click at [478, 190] on button "Pausar" at bounding box center [500, 191] width 69 height 26
click at [477, 190] on button "Início" at bounding box center [501, 191] width 62 height 26
click at [477, 190] on button "Pausar" at bounding box center [500, 191] width 69 height 26
click at [890, 30] on button "Cancelar" at bounding box center [885, 26] width 70 height 26
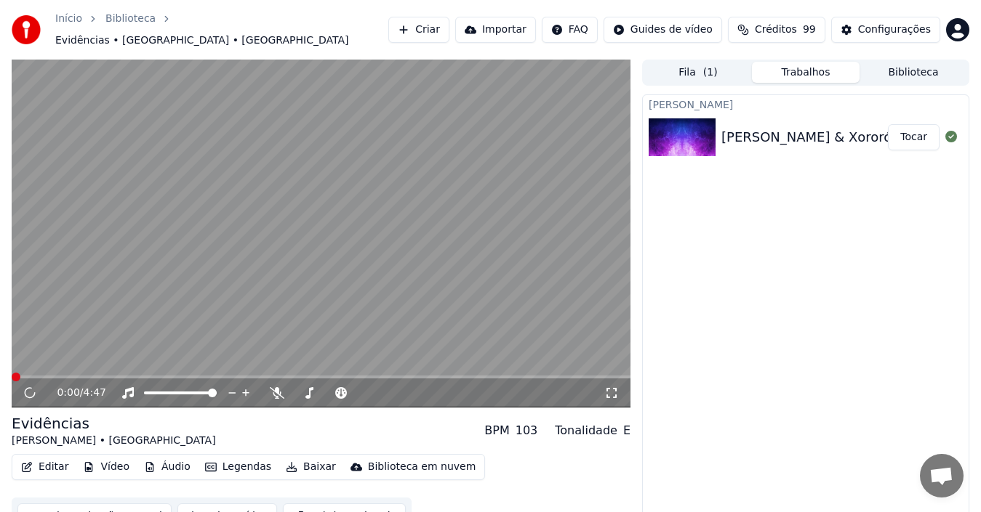
click at [44, 460] on button "Editar" at bounding box center [44, 467] width 59 height 20
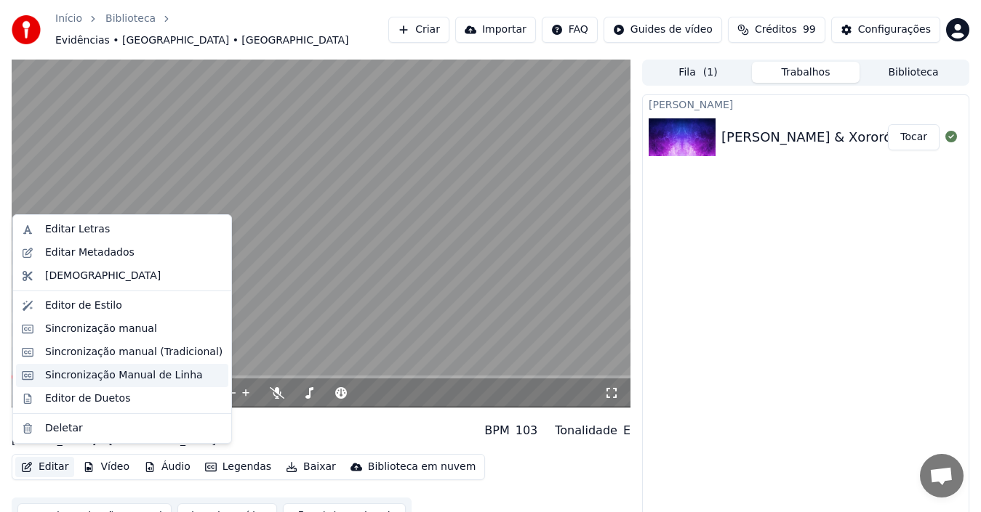
click at [97, 379] on div "Sincronização Manual de Linha" at bounding box center [124, 376] width 158 height 15
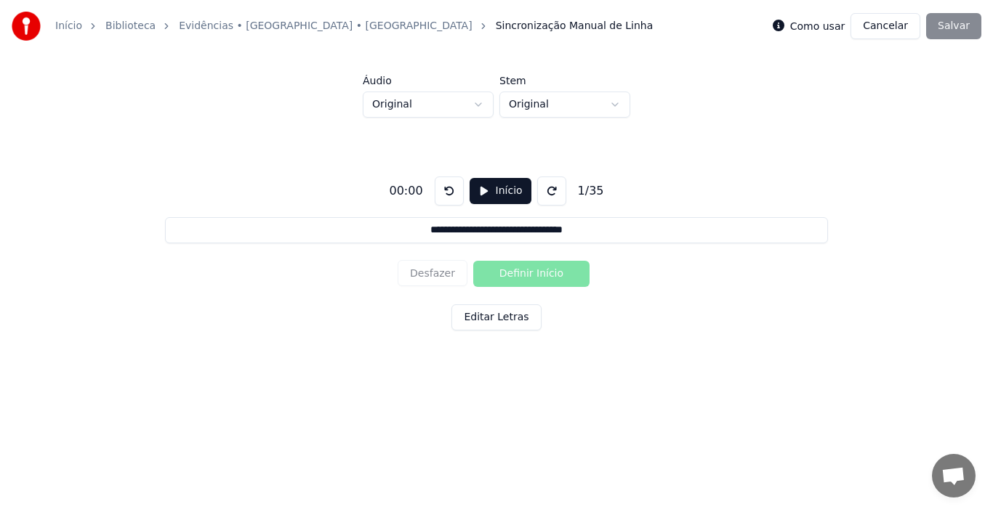
click at [891, 30] on button "Cancelar" at bounding box center [885, 26] width 70 height 26
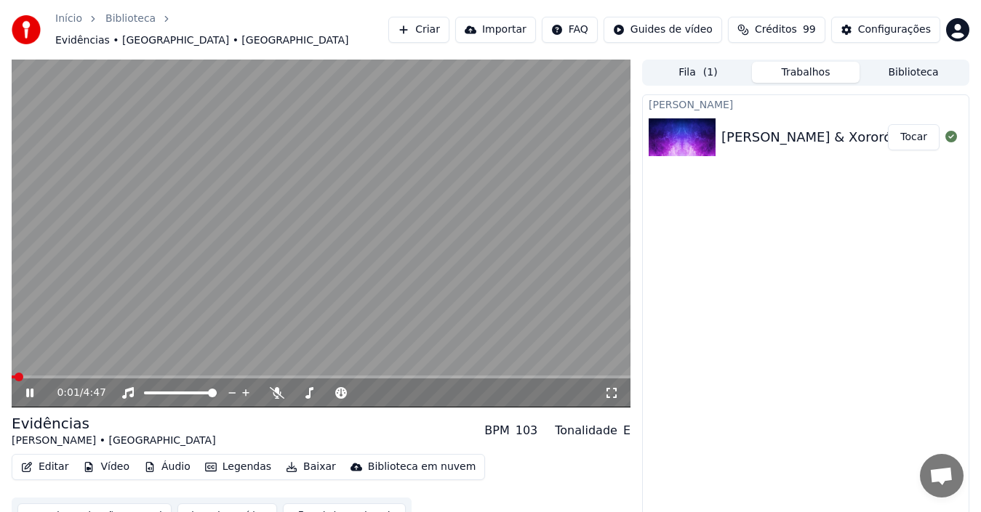
click at [30, 387] on icon at bounding box center [39, 393] width 33 height 12
click at [52, 460] on button "Editar" at bounding box center [44, 467] width 59 height 20
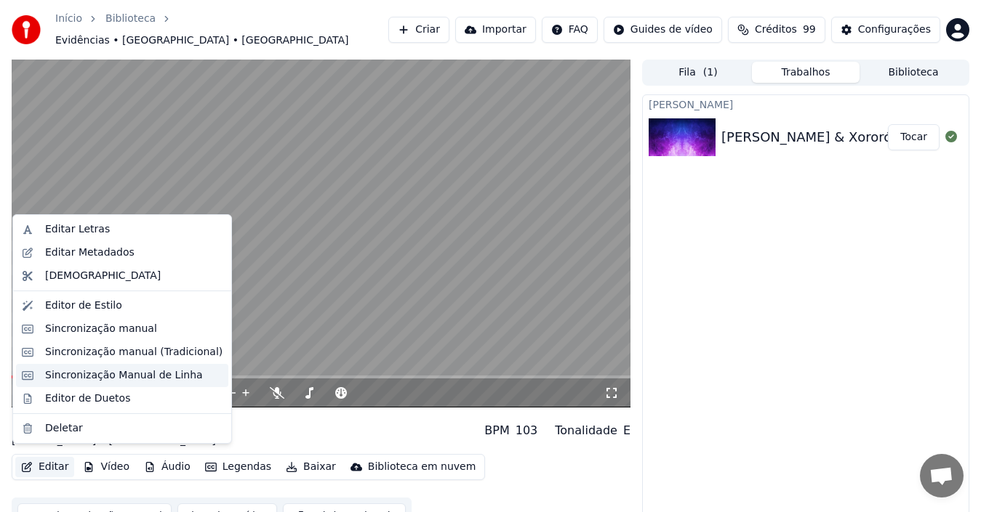
click at [89, 378] on div "Sincronização Manual de Linha" at bounding box center [124, 376] width 158 height 15
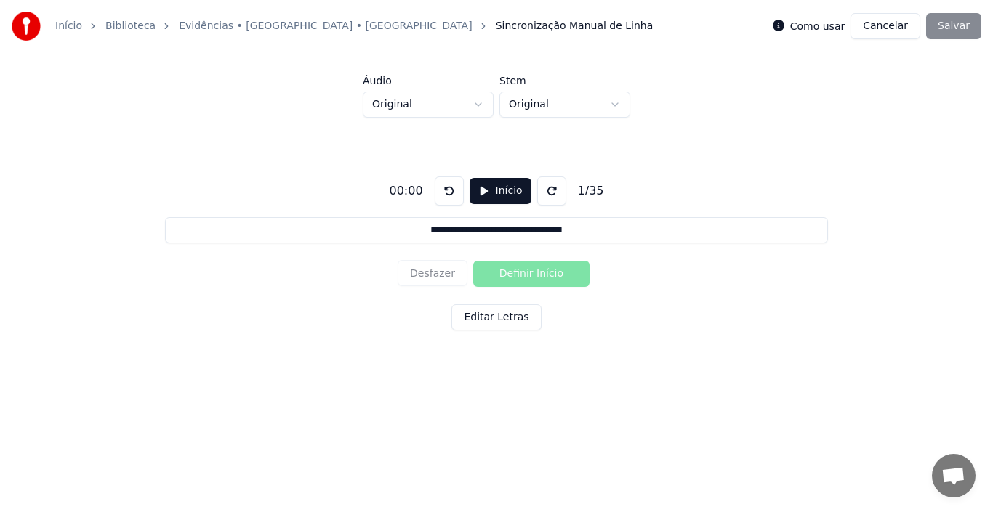
click at [480, 190] on button "Início" at bounding box center [501, 191] width 62 height 26
click at [517, 275] on button "Definir Início" at bounding box center [531, 274] width 116 height 26
click at [546, 195] on button at bounding box center [555, 191] width 29 height 29
click at [438, 193] on button at bounding box center [445, 191] width 29 height 29
click at [893, 30] on button "Cancelar" at bounding box center [885, 26] width 70 height 26
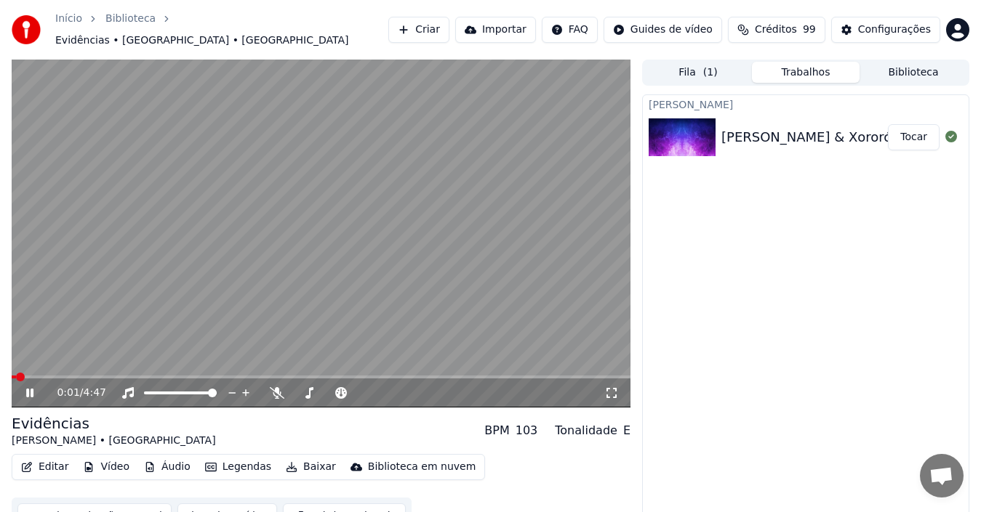
click at [31, 387] on icon at bounding box center [39, 393] width 33 height 12
click at [50, 460] on button "Editar" at bounding box center [44, 467] width 59 height 20
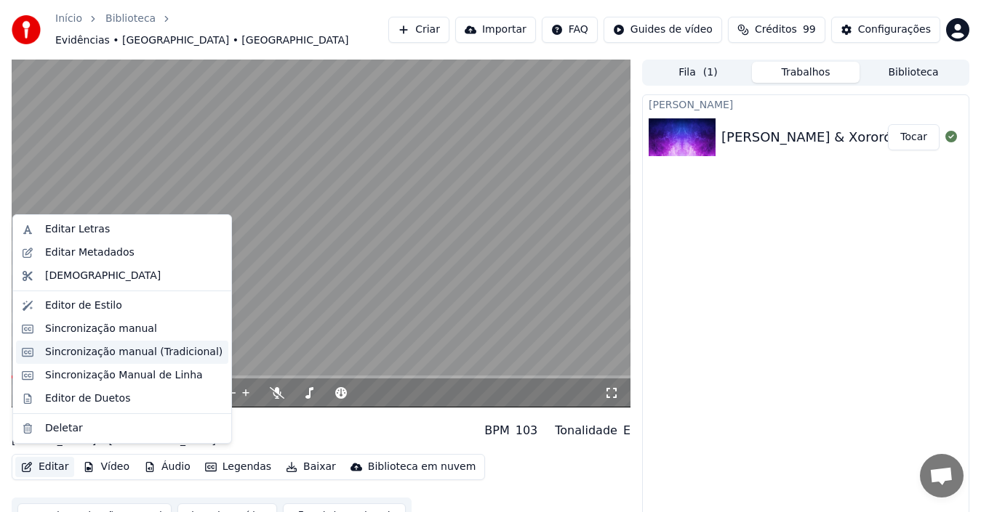
click at [94, 357] on div "Sincronização manual (Tradicional)" at bounding box center [133, 352] width 177 height 15
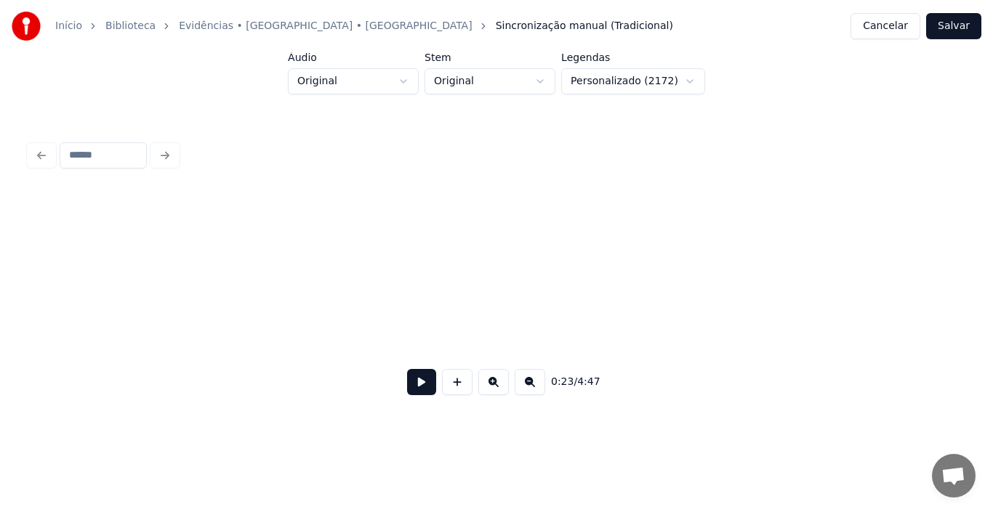
scroll to position [0, 3389]
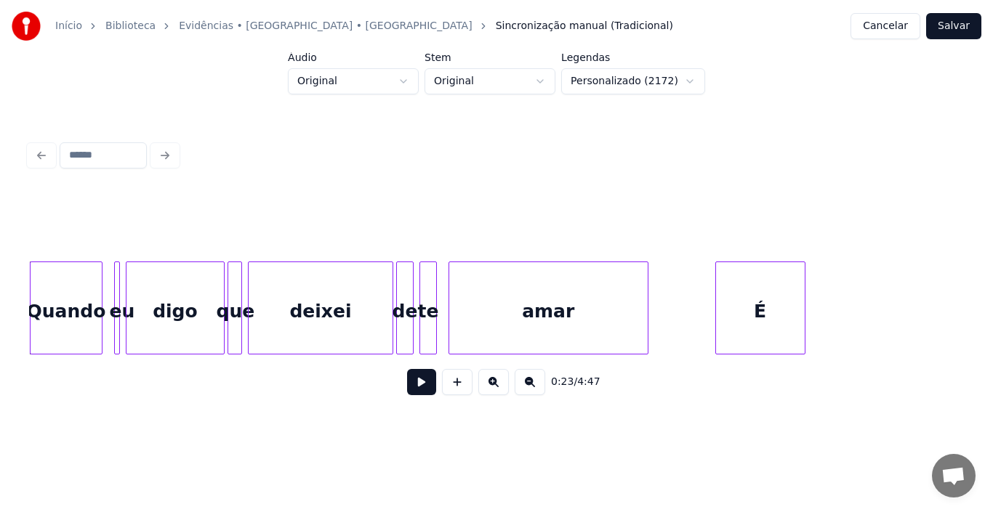
click at [418, 391] on button at bounding box center [421, 382] width 29 height 26
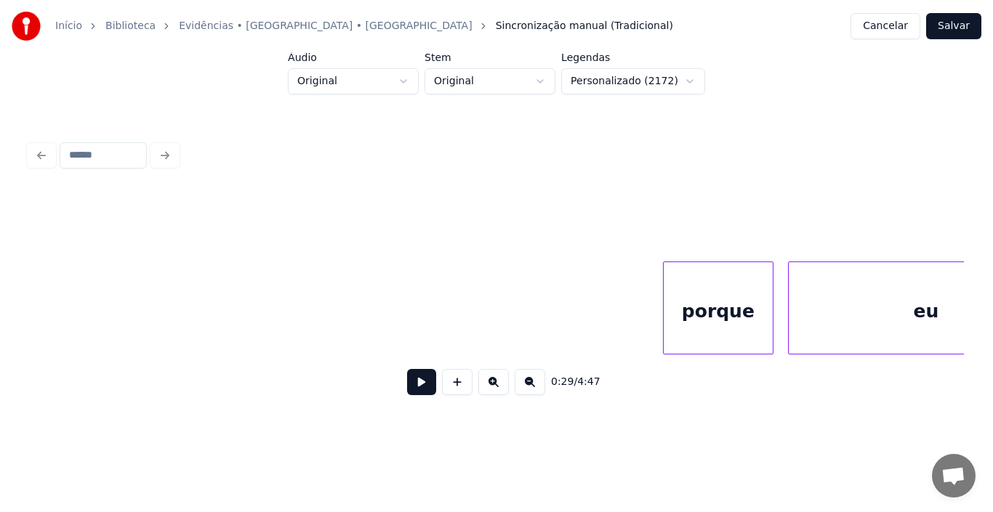
scroll to position [0, 5018]
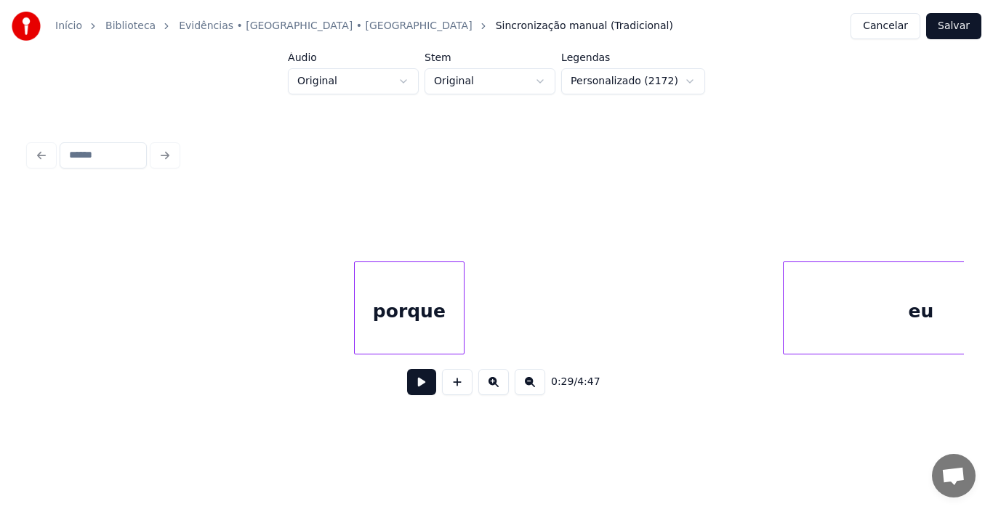
click at [410, 299] on div "porque" at bounding box center [409, 311] width 109 height 99
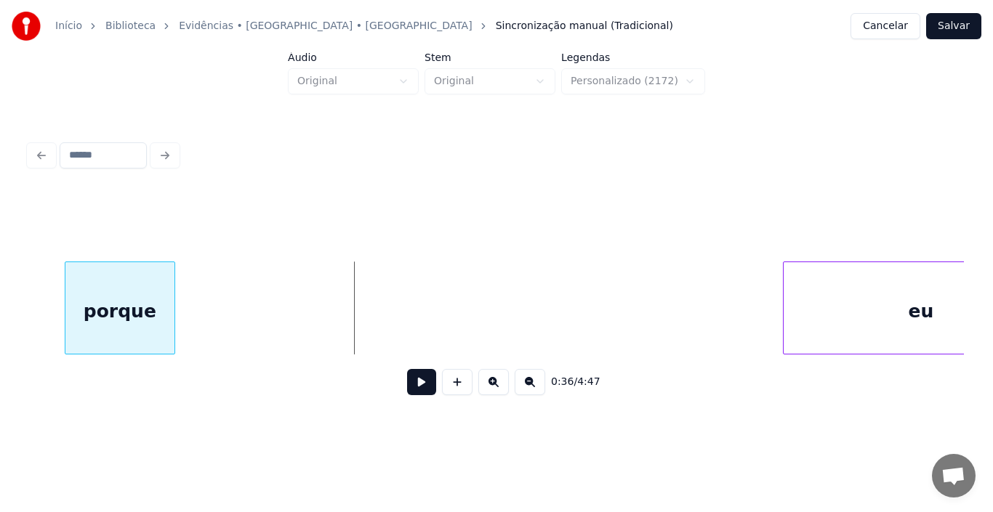
click at [121, 291] on div "porque" at bounding box center [119, 311] width 109 height 99
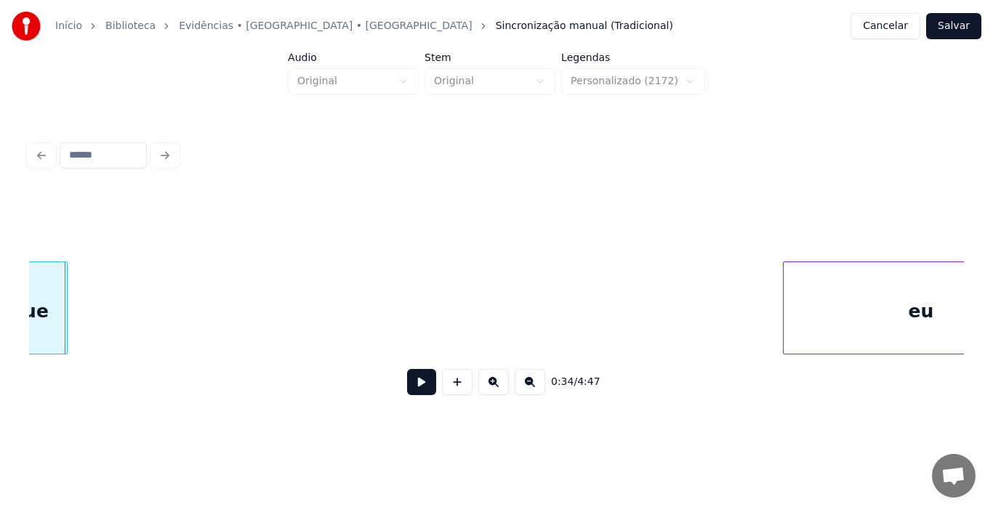
scroll to position [0, 4925]
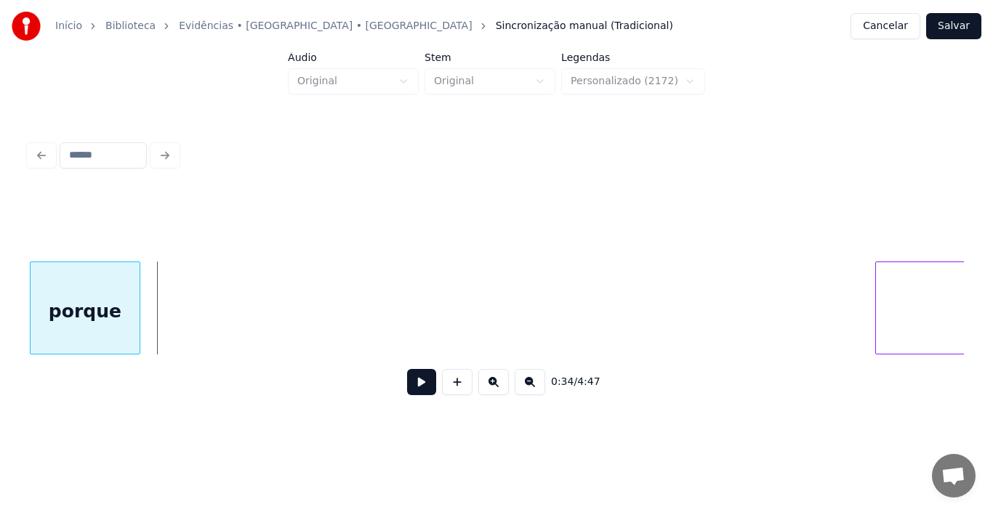
click at [0, 313] on div "Início Biblioteca Evidências • [GEOGRAPHIC_DATA] • Xororó Sincronização manual …" at bounding box center [496, 212] width 993 height 425
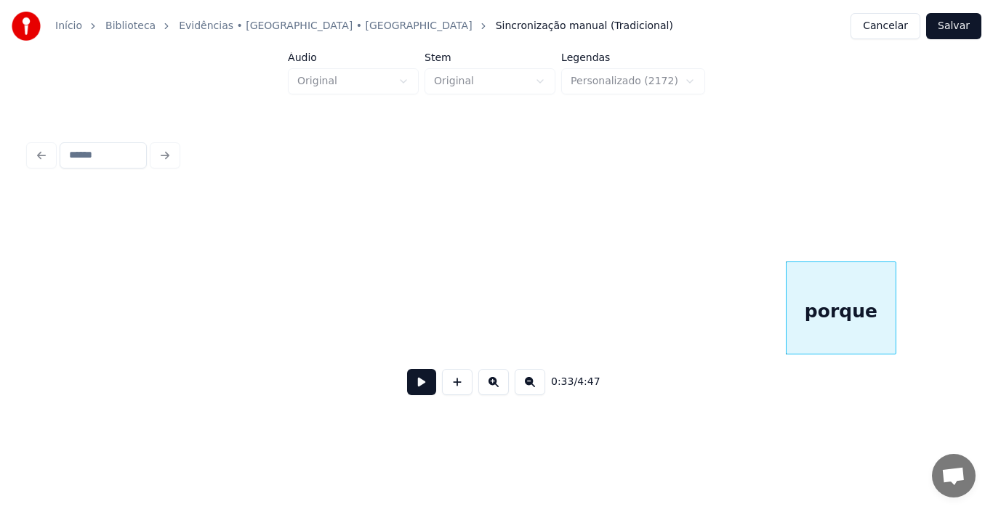
scroll to position [0, 4140]
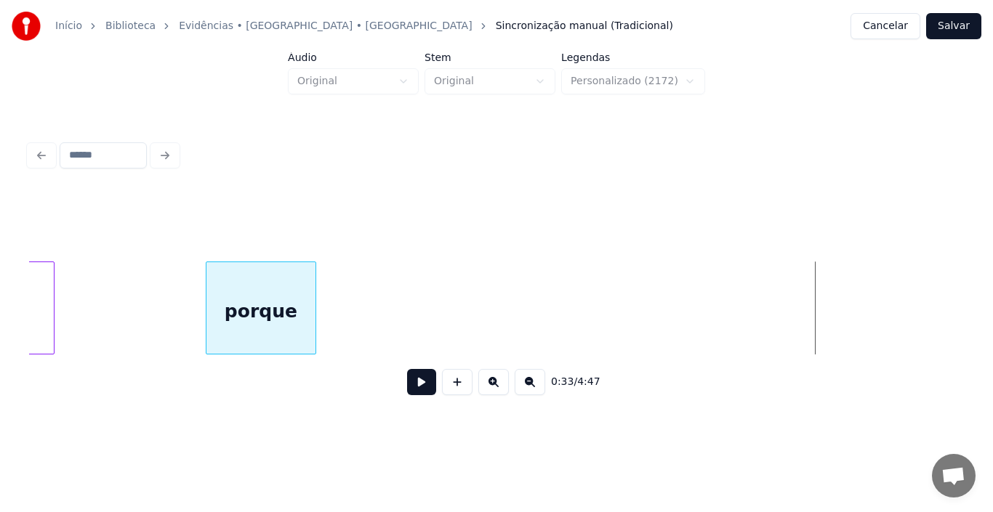
click at [268, 306] on div "porque" at bounding box center [260, 311] width 109 height 99
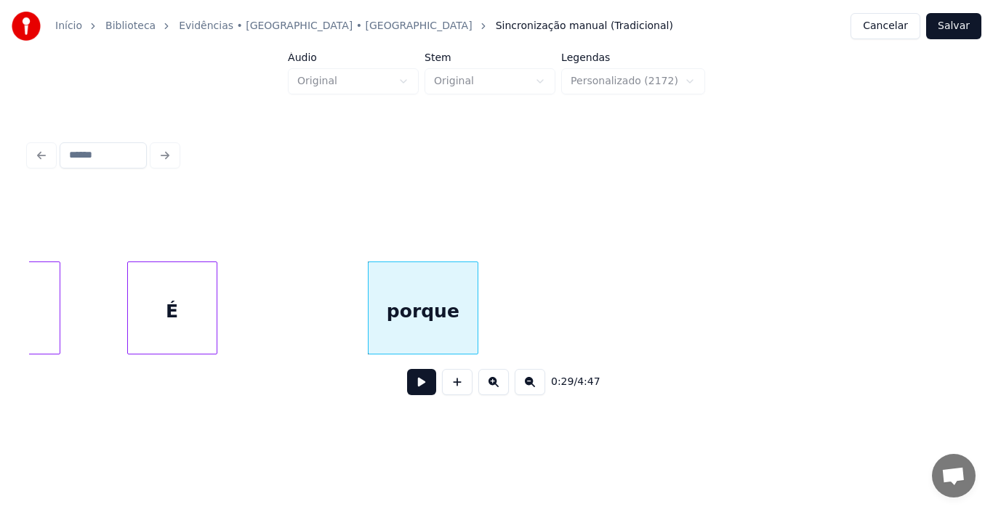
scroll to position [0, 3966]
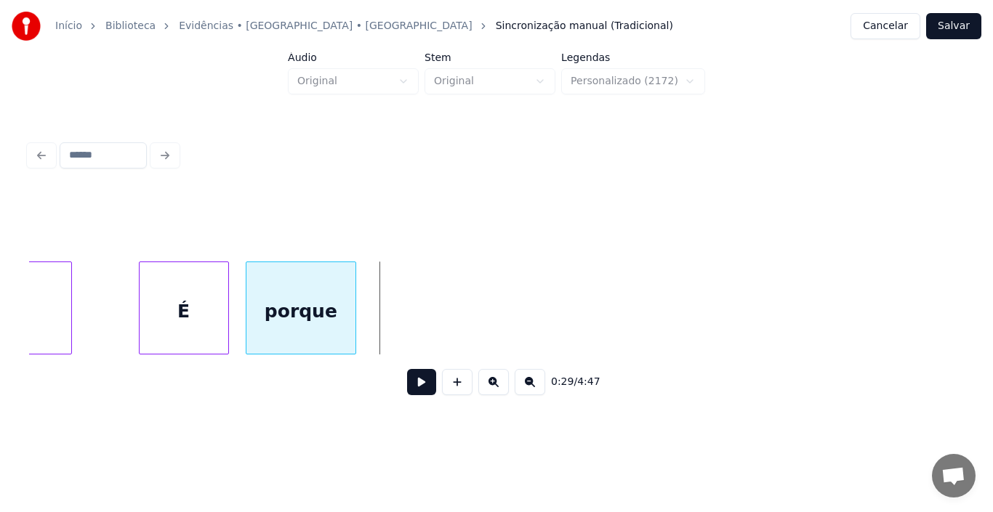
click at [285, 305] on div "porque" at bounding box center [300, 311] width 109 height 99
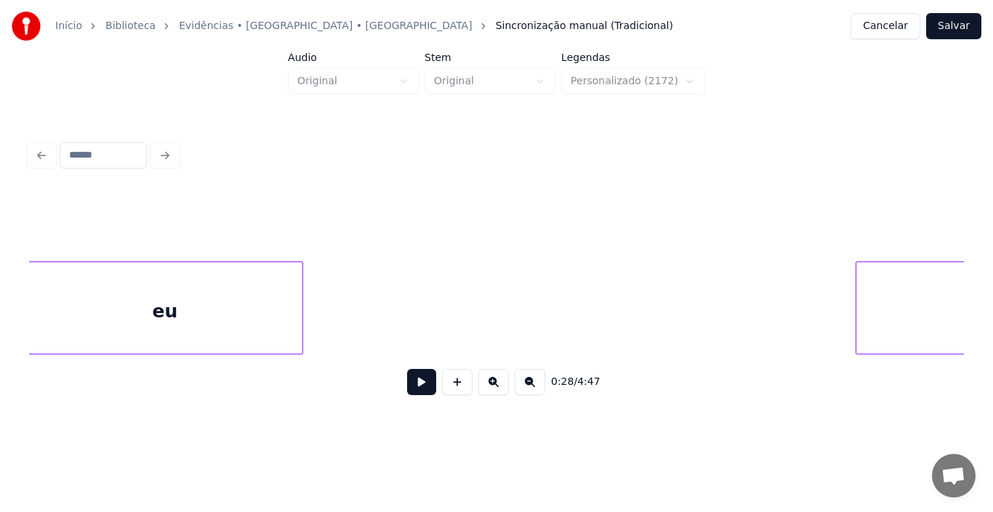
scroll to position [0, 5355]
click at [104, 280] on div "eu" at bounding box center [168, 311] width 275 height 99
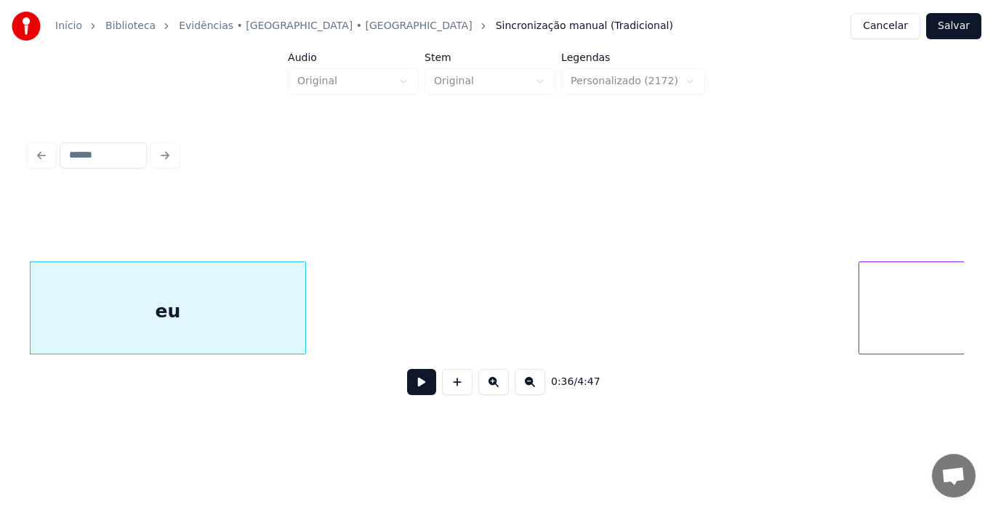
scroll to position [0, 5497]
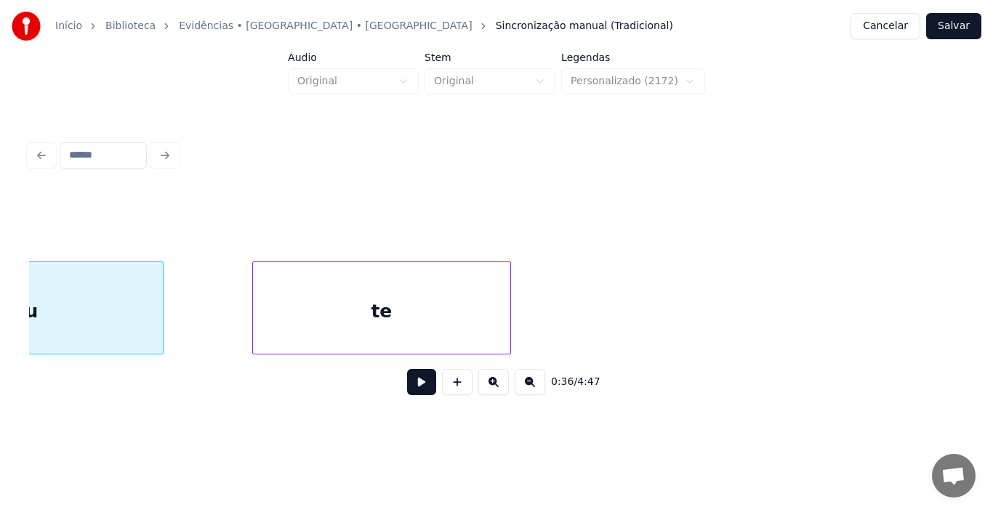
click at [472, 353] on div "eu te" at bounding box center [496, 308] width 935 height 93
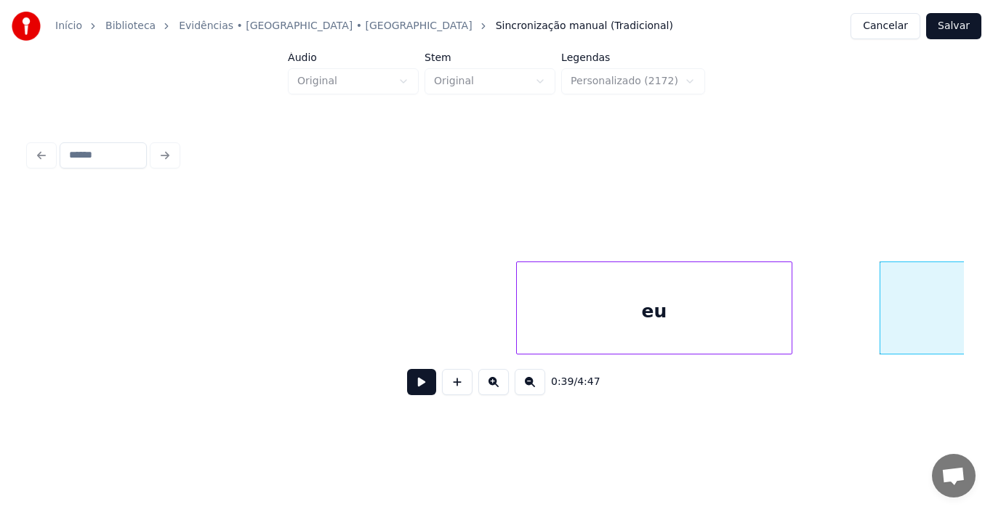
scroll to position [0, 4858]
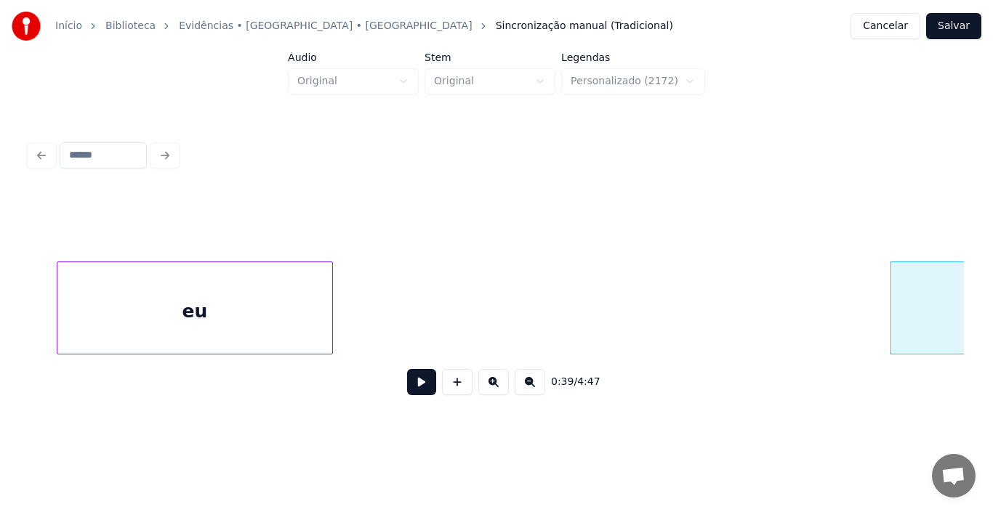
click at [219, 310] on div "eu" at bounding box center [194, 311] width 275 height 99
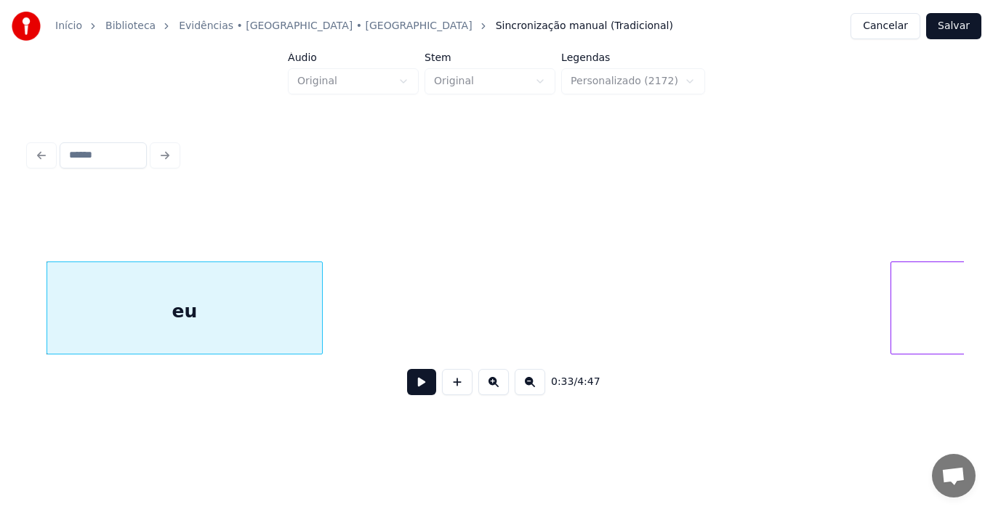
scroll to position [0, 5029]
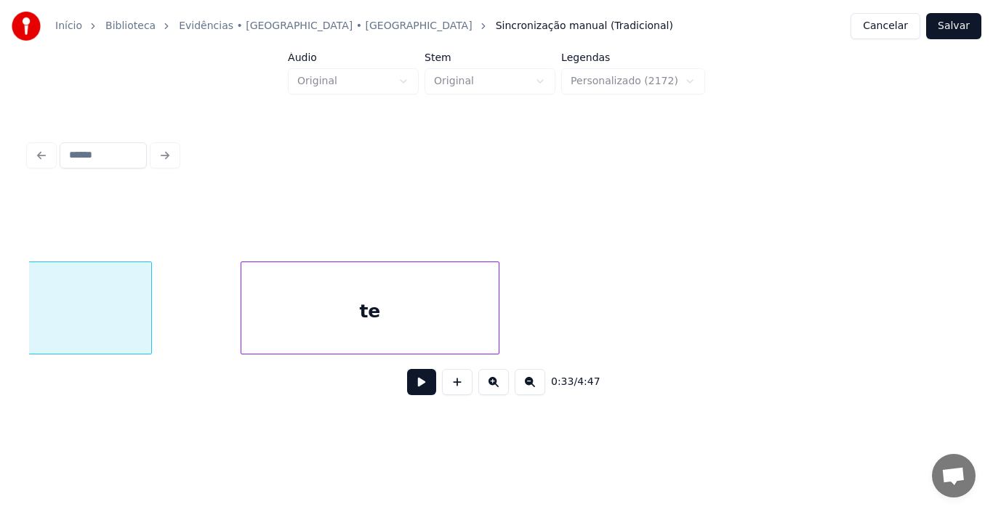
click at [451, 289] on div "te" at bounding box center [369, 311] width 257 height 99
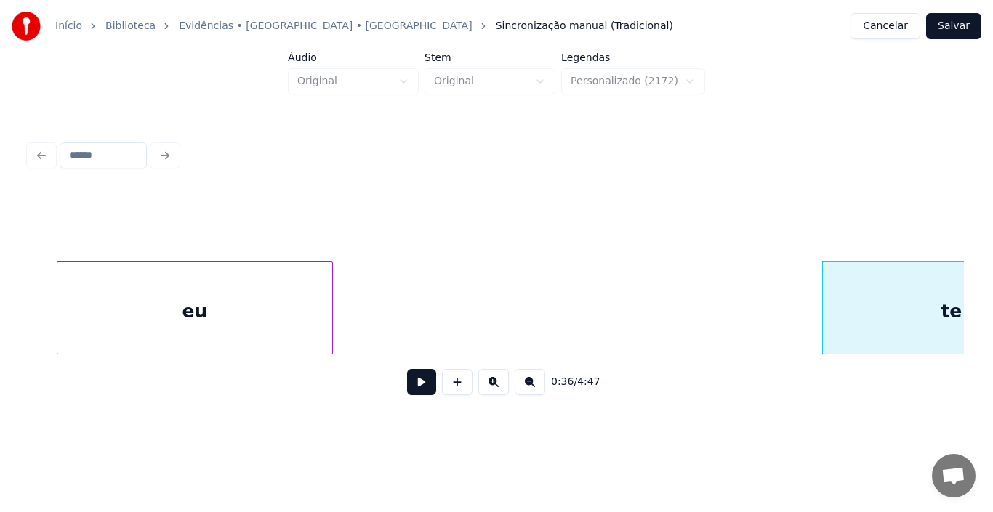
scroll to position [0, 4417]
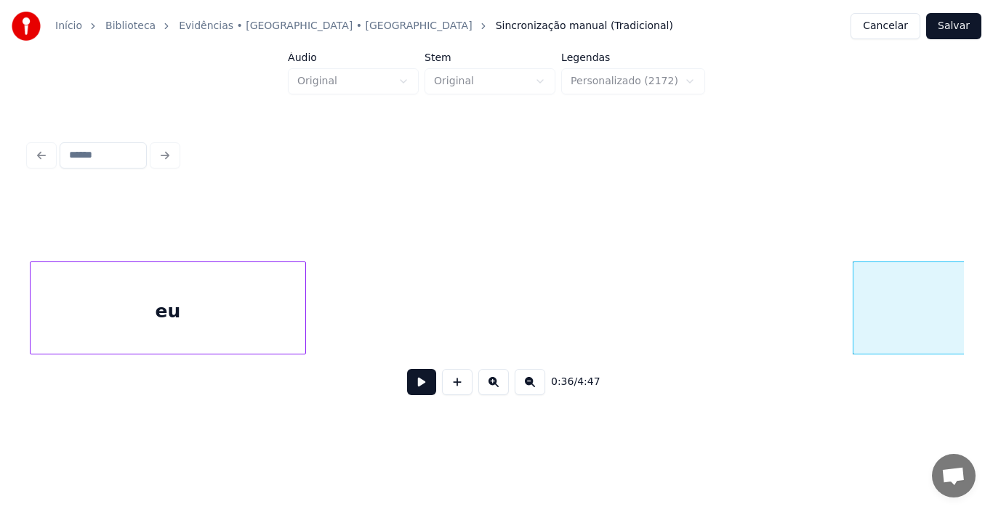
click at [121, 262] on div "eu" at bounding box center [168, 311] width 275 height 99
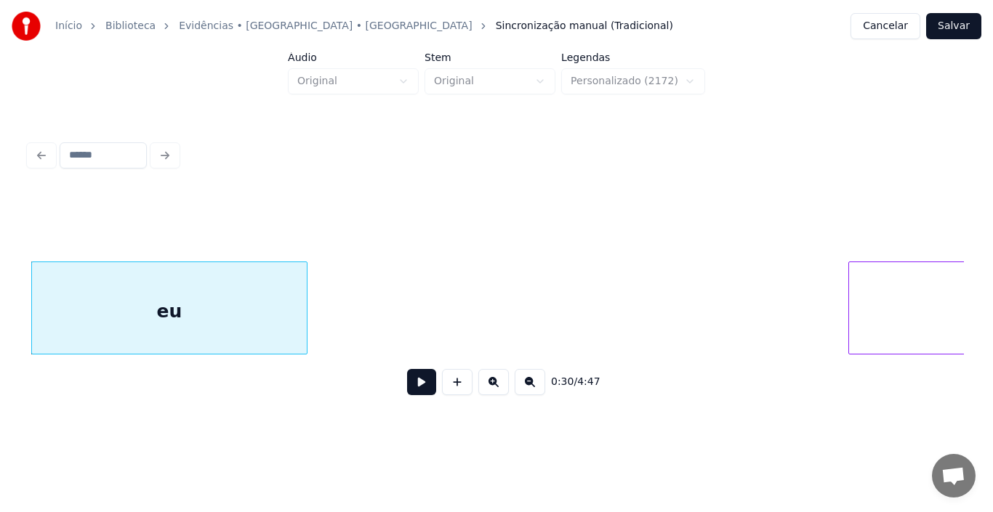
scroll to position [0, 4559]
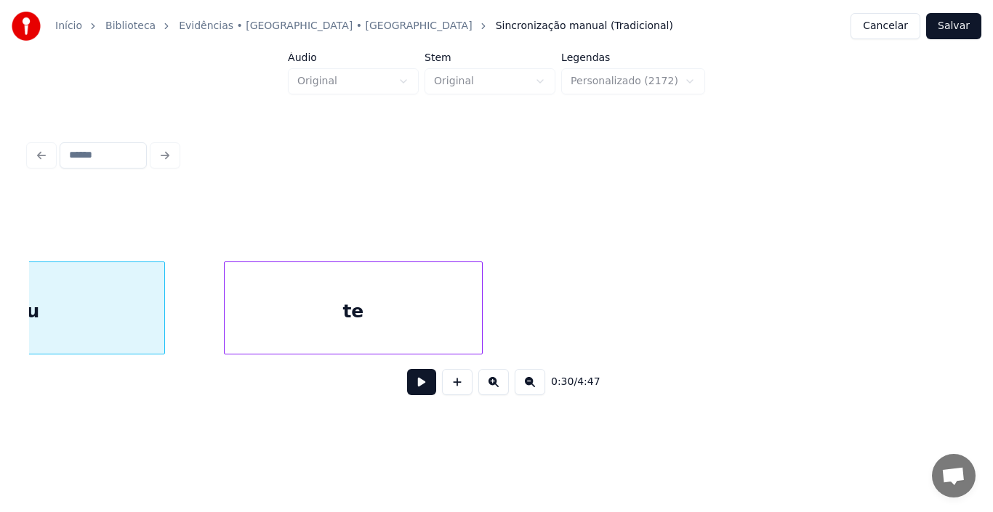
click at [434, 291] on div "te" at bounding box center [353, 311] width 257 height 99
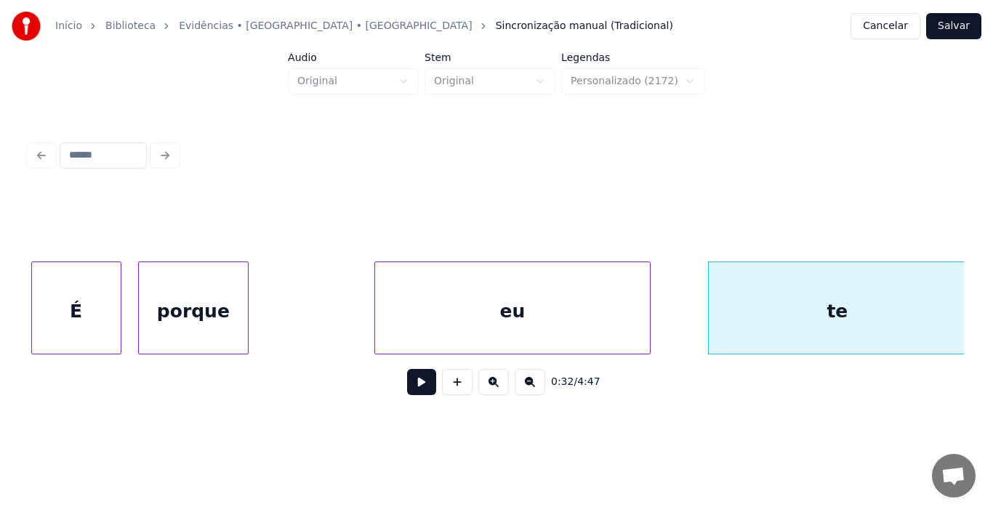
scroll to position [0, 4007]
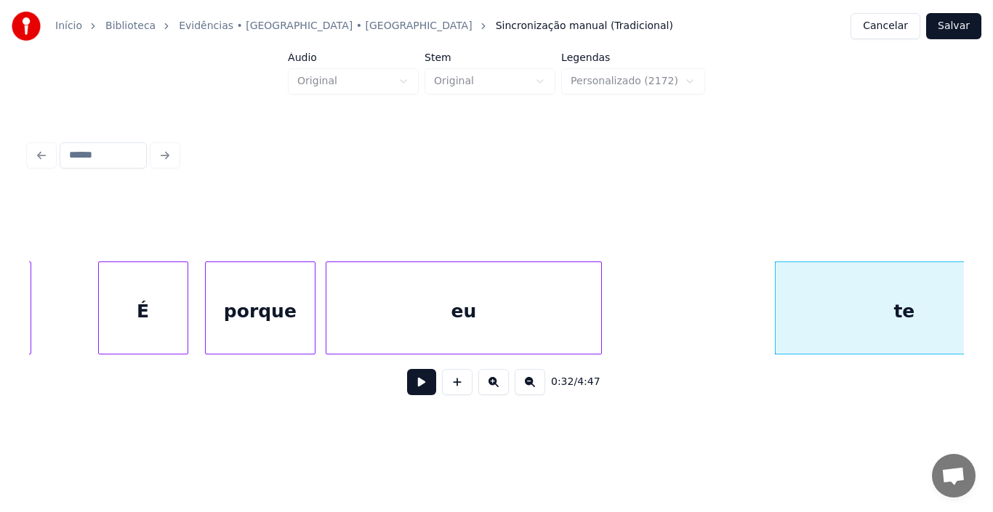
click at [456, 303] on div "eu" at bounding box center [463, 311] width 275 height 99
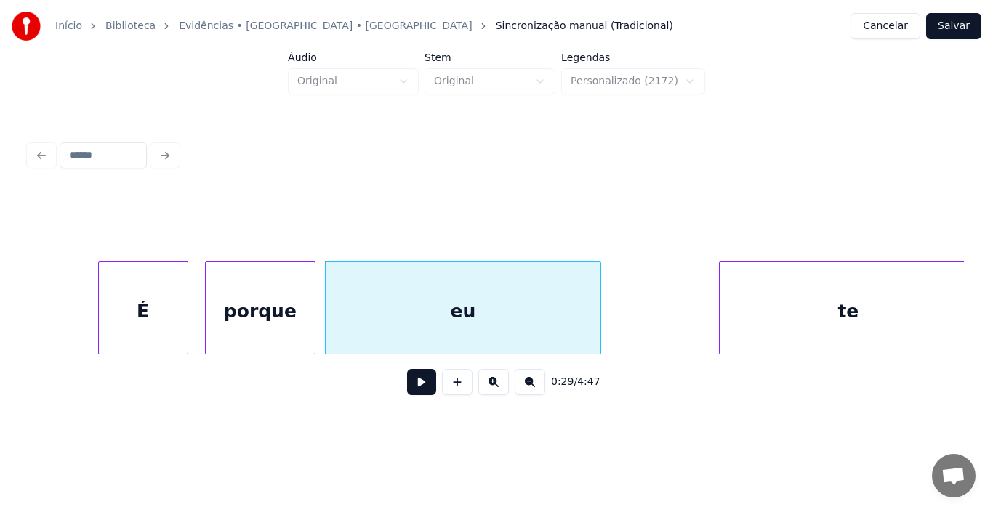
scroll to position [0, 4071]
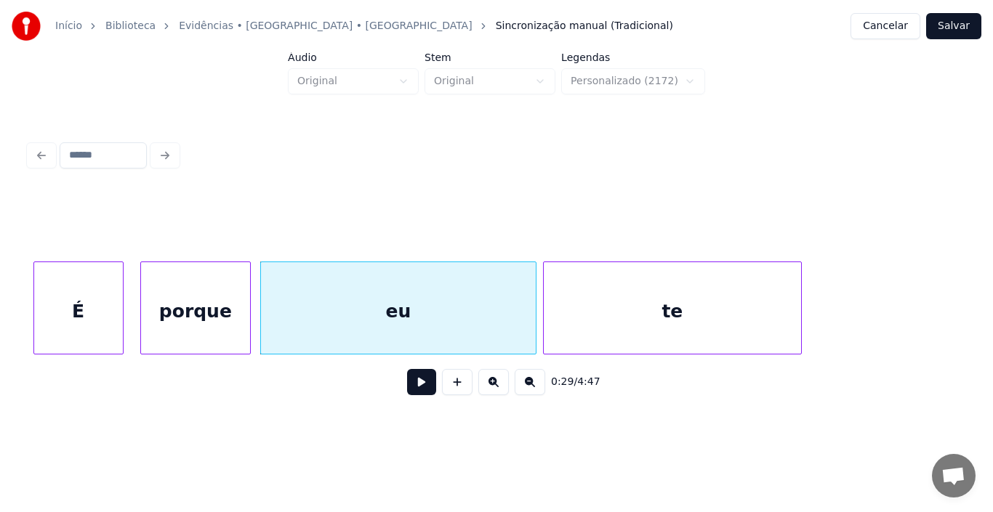
click at [667, 288] on div "te" at bounding box center [672, 311] width 257 height 99
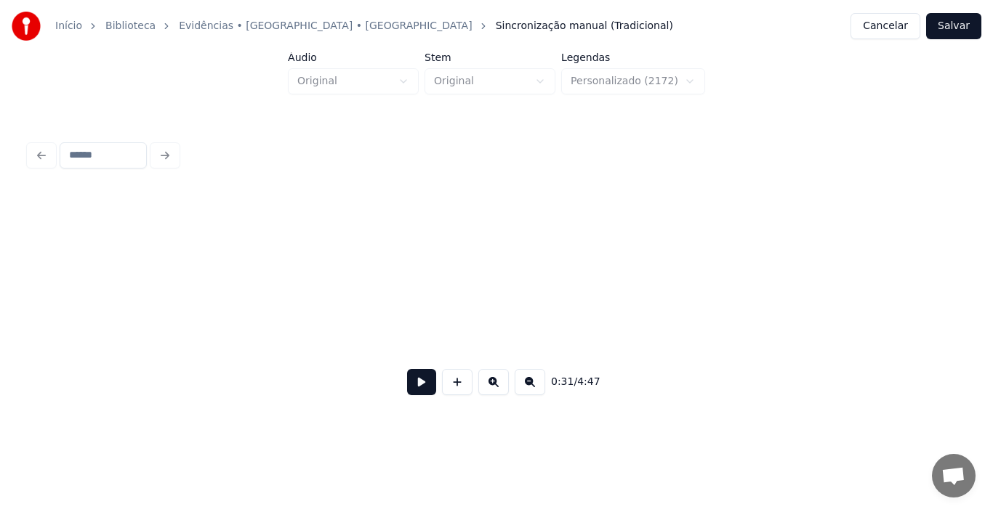
scroll to position [0, 0]
click at [422, 393] on button at bounding box center [421, 382] width 29 height 26
click at [427, 395] on button at bounding box center [421, 382] width 29 height 26
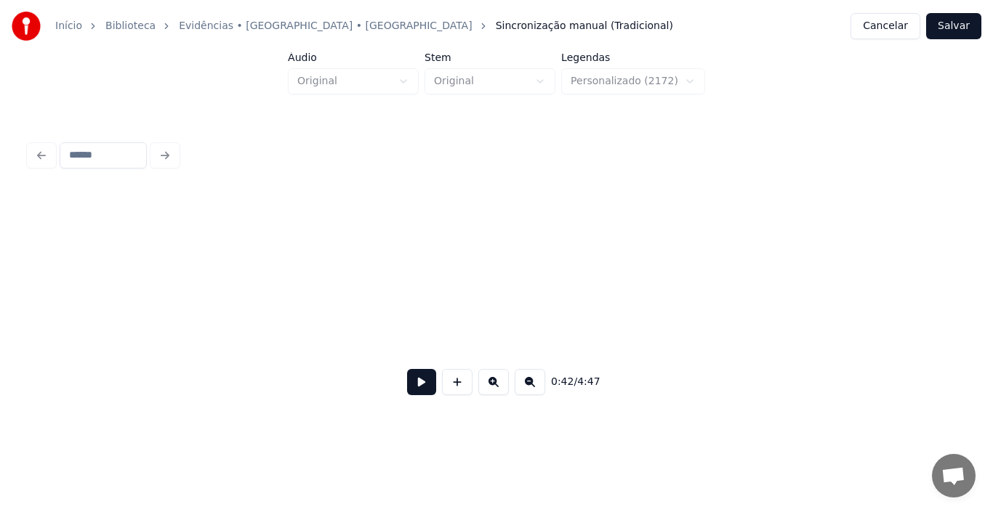
click at [417, 386] on button at bounding box center [421, 382] width 29 height 26
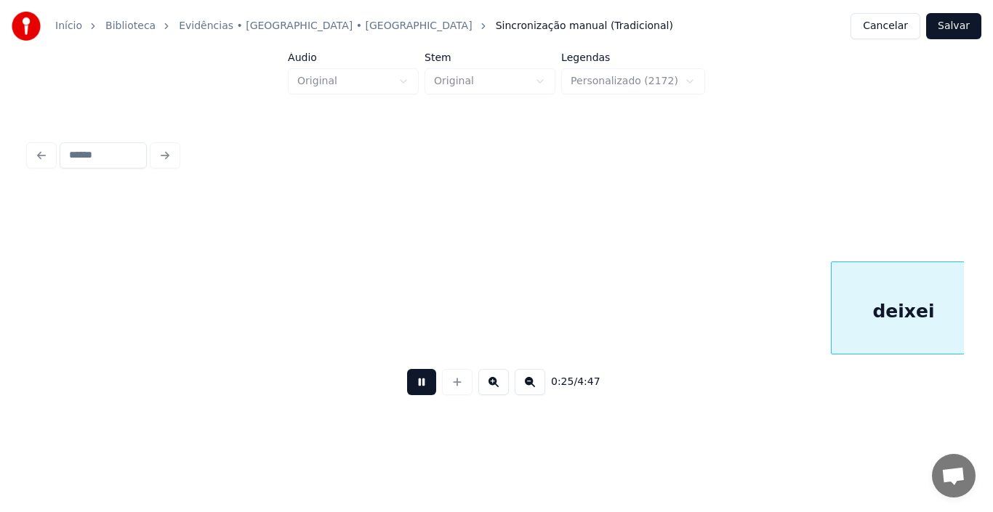
scroll to position [0, 3742]
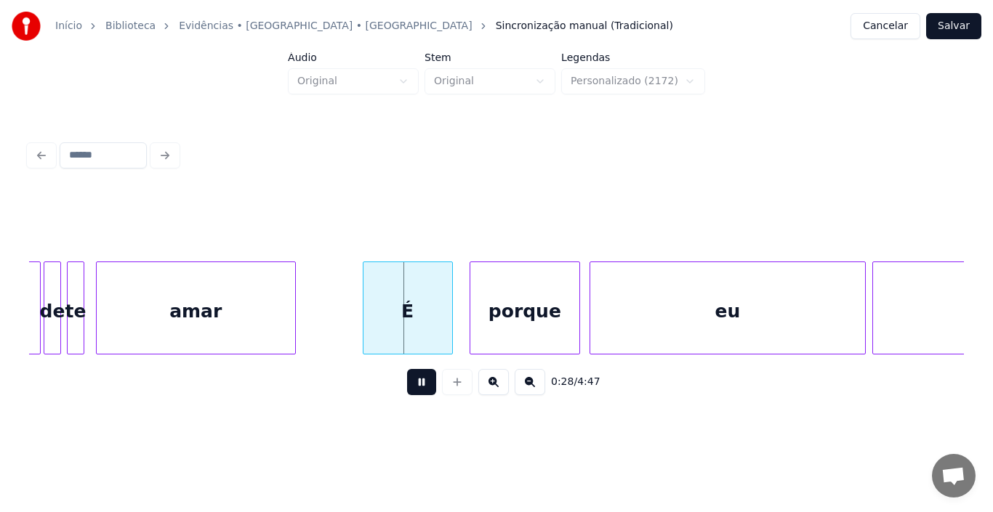
click at [417, 385] on button at bounding box center [421, 382] width 29 height 26
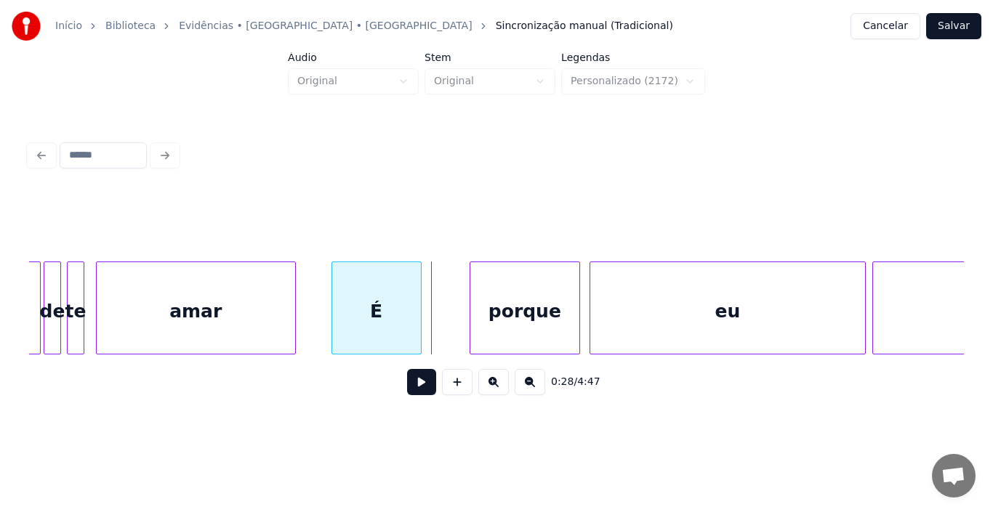
click at [376, 303] on div "É" at bounding box center [376, 311] width 89 height 99
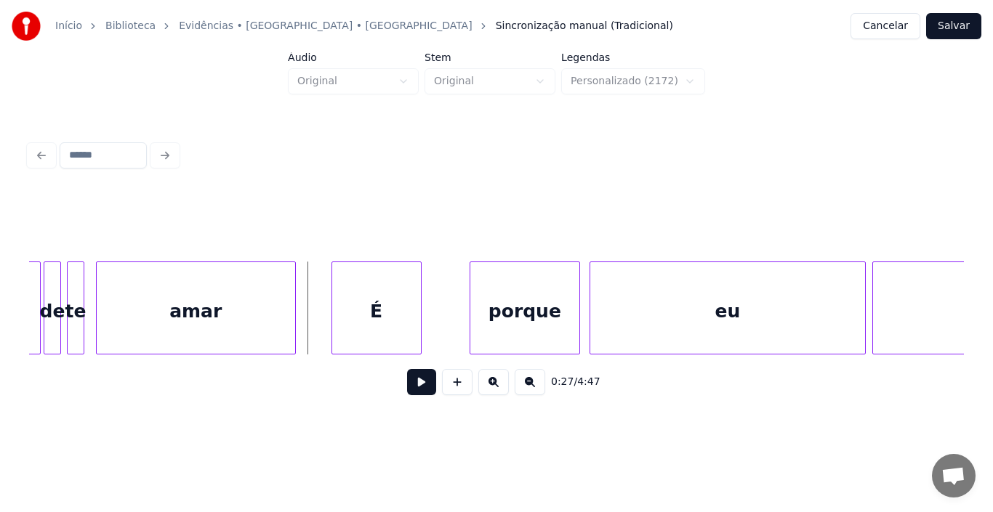
click at [421, 387] on button at bounding box center [421, 382] width 29 height 26
click at [463, 295] on div "porque" at bounding box center [492, 311] width 109 height 99
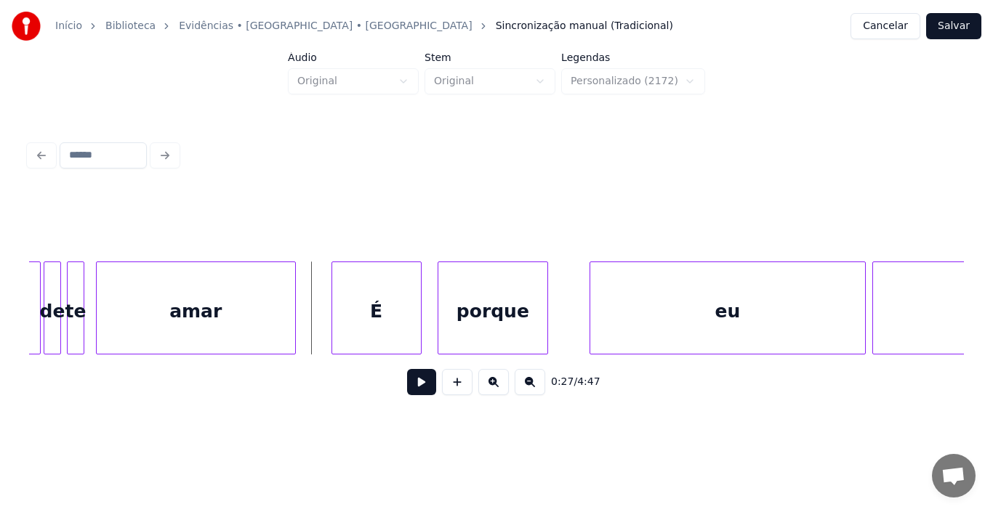
click at [418, 385] on button at bounding box center [421, 382] width 29 height 26
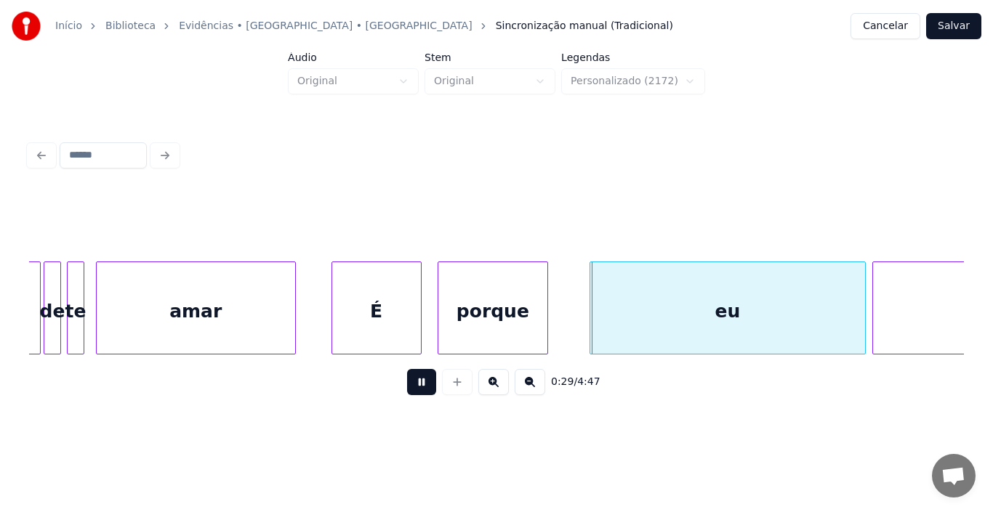
click at [418, 385] on button at bounding box center [421, 382] width 29 height 26
click at [358, 302] on div "É" at bounding box center [369, 311] width 89 height 99
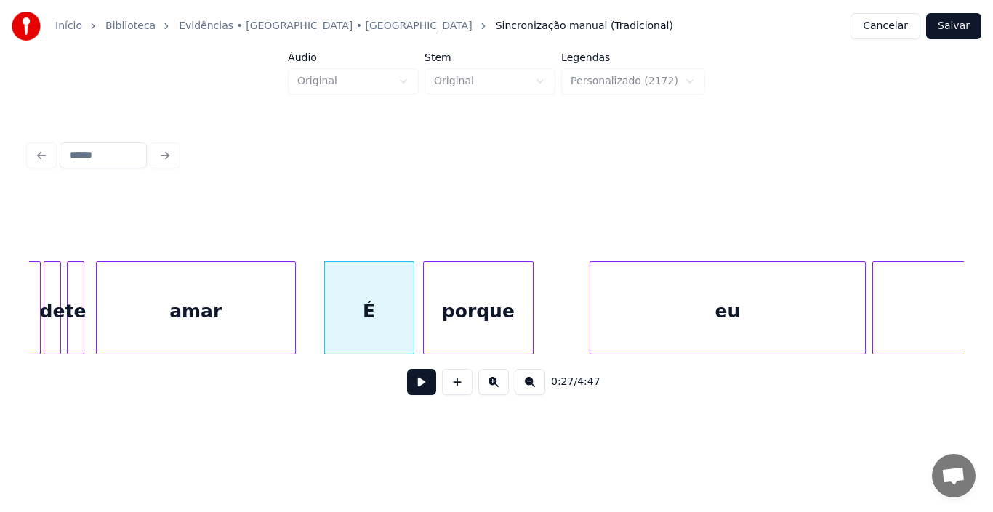
click at [449, 302] on div "porque" at bounding box center [478, 311] width 109 height 99
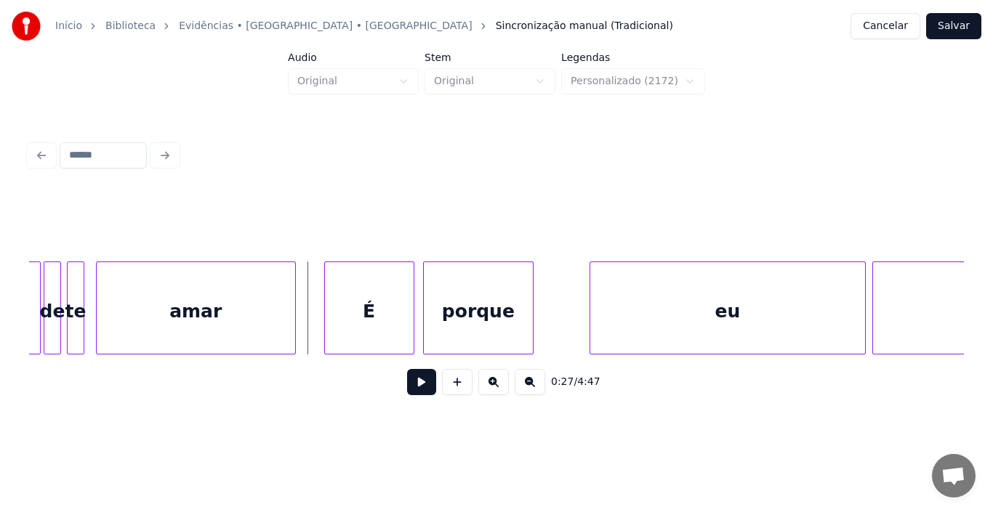
click at [423, 385] on button at bounding box center [421, 382] width 29 height 26
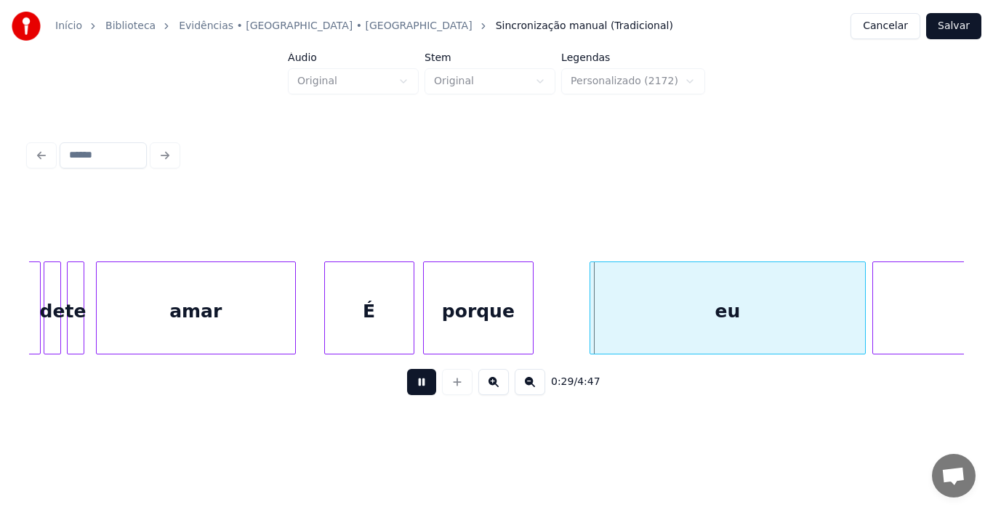
click at [423, 385] on button at bounding box center [421, 382] width 29 height 26
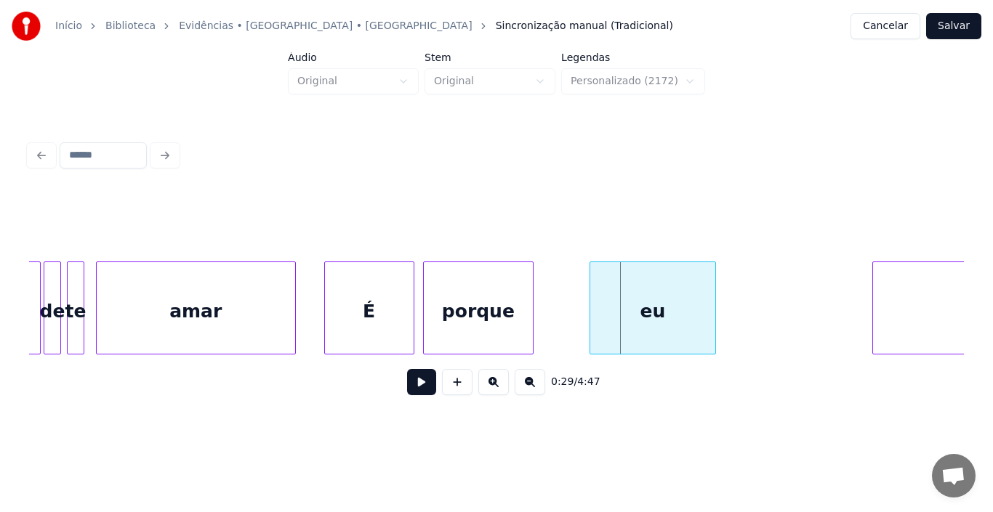
click at [713, 306] on div at bounding box center [713, 308] width 4 height 92
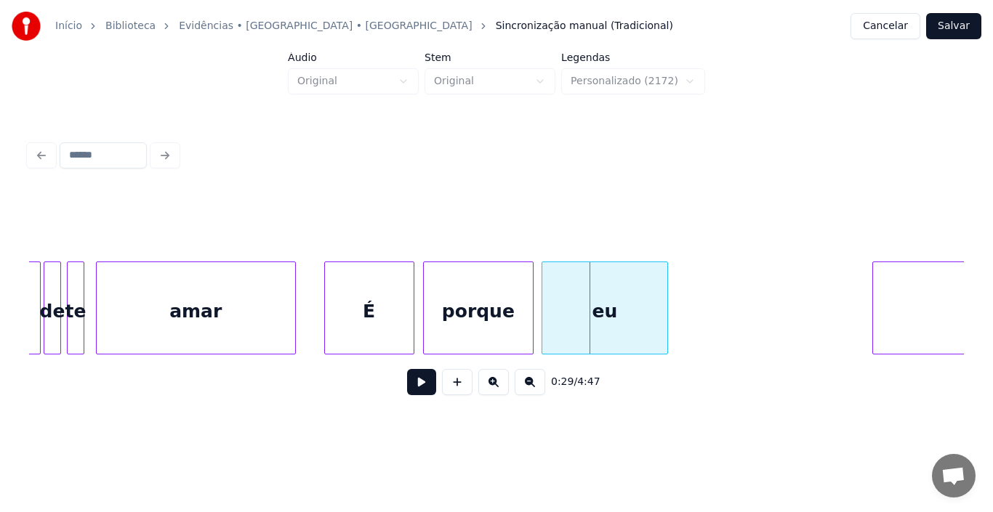
click at [607, 297] on div "eu" at bounding box center [604, 311] width 125 height 99
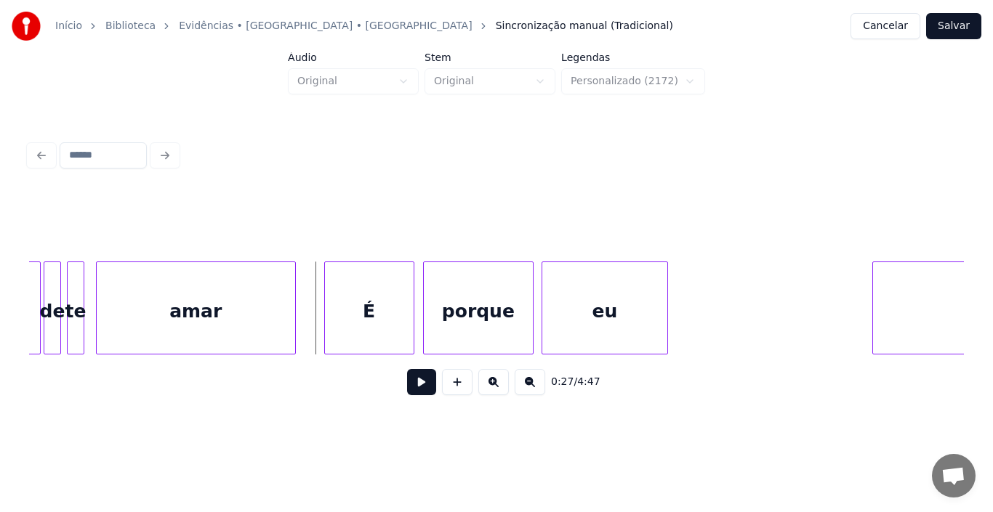
click at [423, 391] on button at bounding box center [421, 382] width 29 height 26
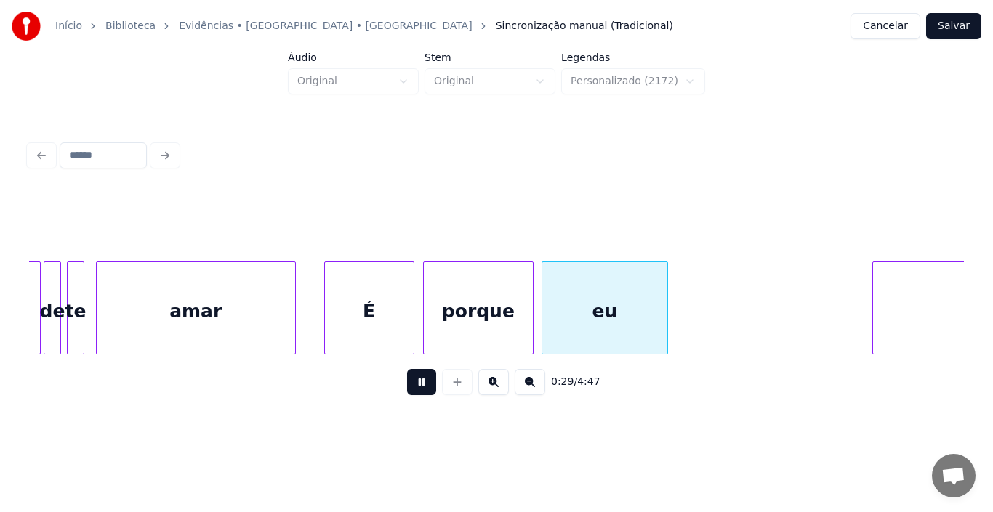
click at [423, 391] on button at bounding box center [421, 382] width 29 height 26
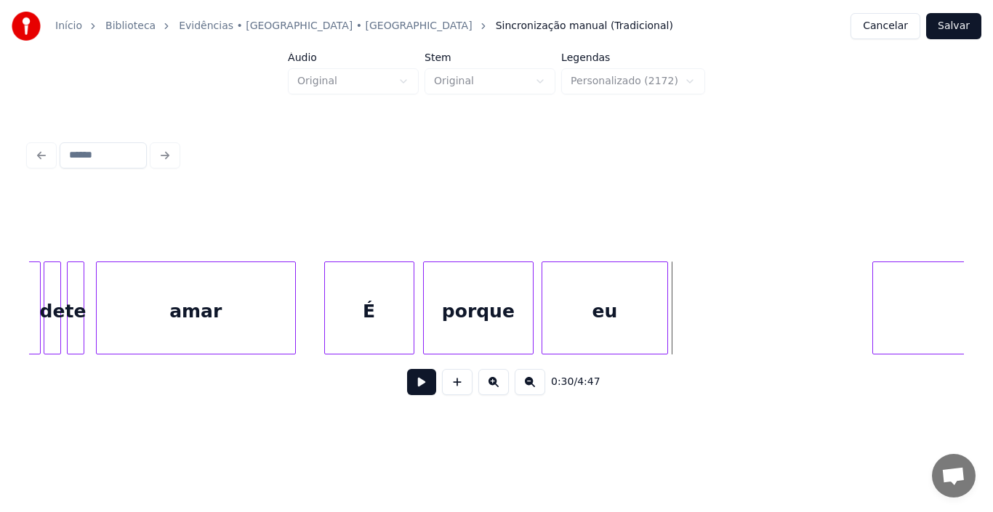
click at [416, 385] on button at bounding box center [421, 382] width 29 height 26
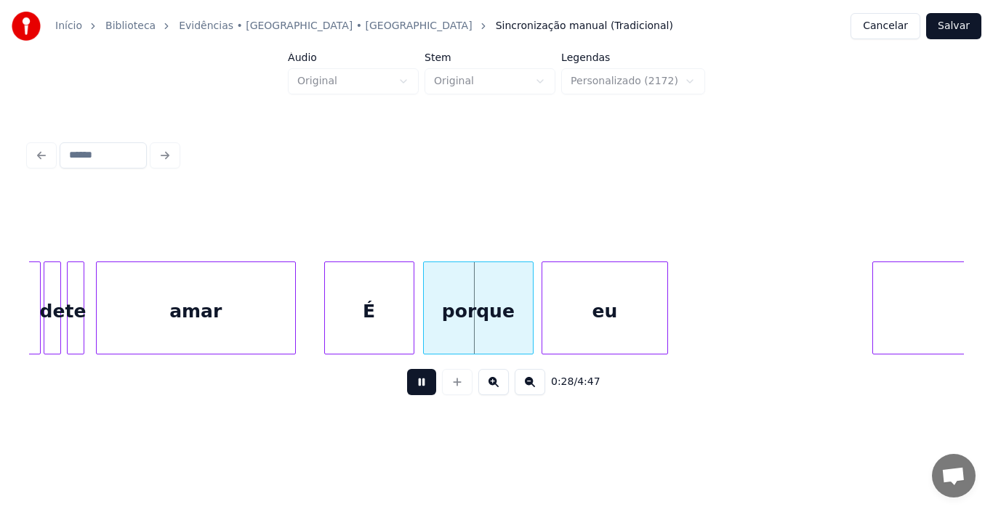
click at [416, 385] on button at bounding box center [421, 382] width 29 height 26
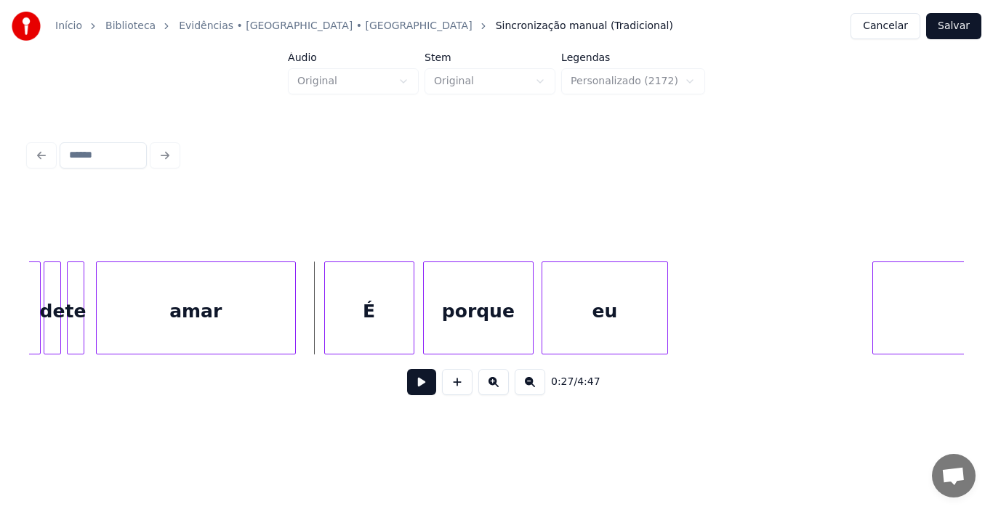
click at [416, 385] on button at bounding box center [421, 382] width 29 height 26
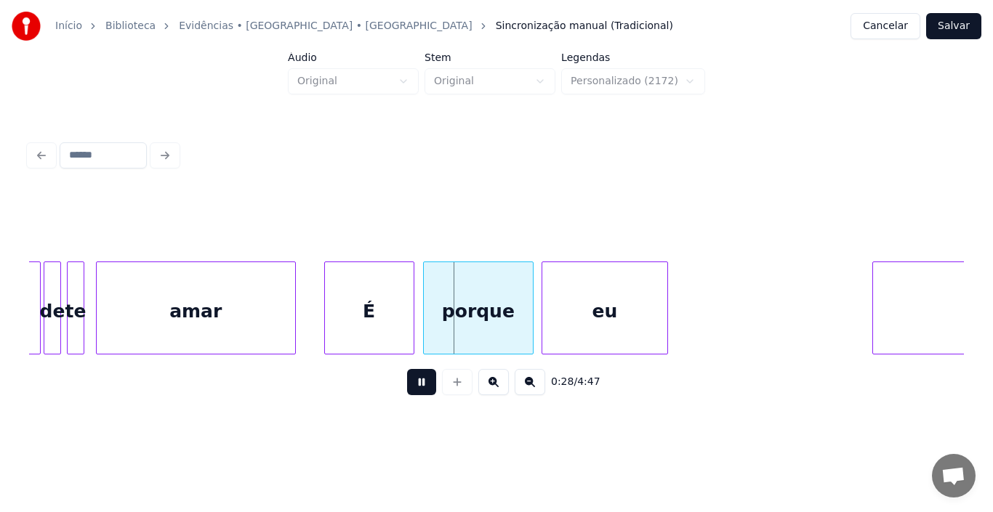
click at [416, 385] on button at bounding box center [421, 382] width 29 height 26
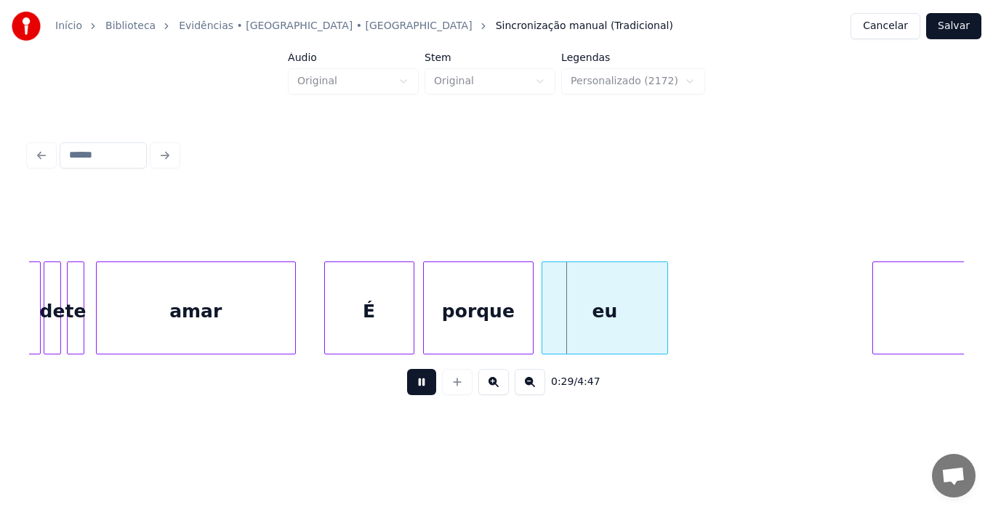
click at [416, 385] on button at bounding box center [421, 382] width 29 height 26
click at [546, 305] on div "eu" at bounding box center [596, 311] width 125 height 99
click at [555, 318] on div "eu" at bounding box center [600, 311] width 125 height 99
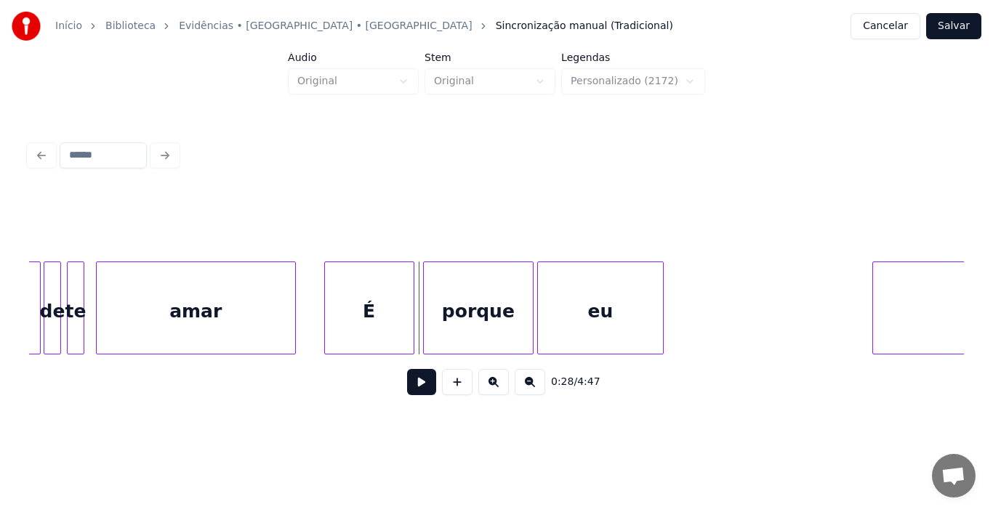
click at [419, 381] on button at bounding box center [421, 382] width 29 height 26
click at [464, 289] on div "porque" at bounding box center [478, 311] width 109 height 99
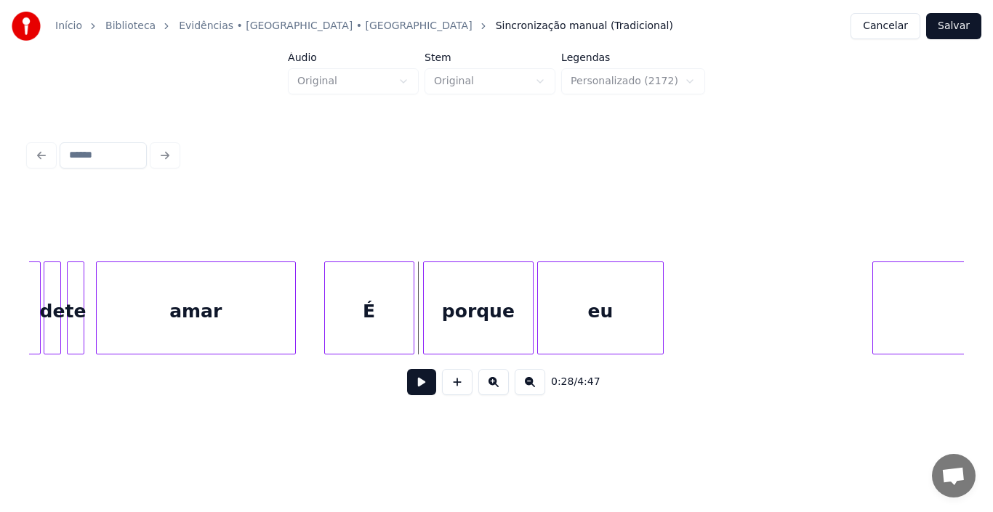
click at [420, 390] on button at bounding box center [421, 382] width 29 height 26
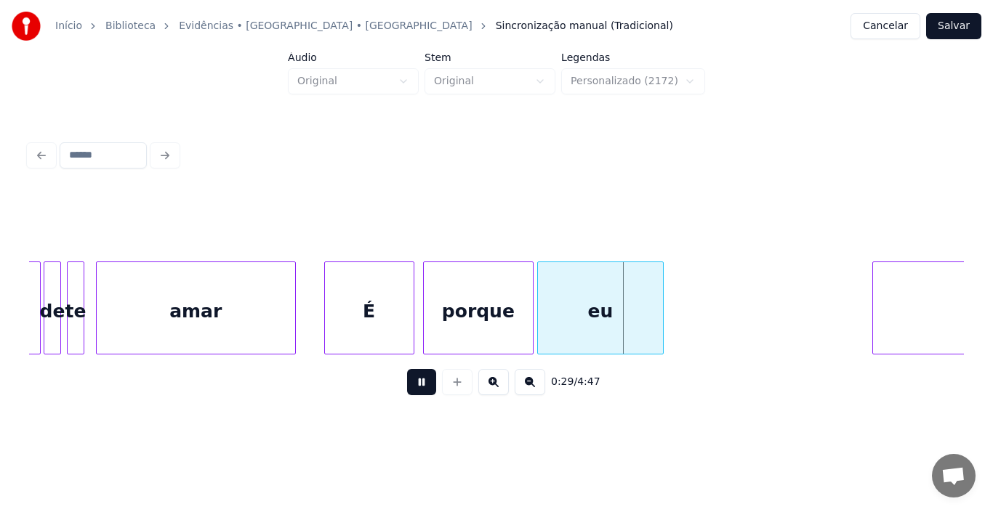
click at [420, 390] on button at bounding box center [421, 382] width 29 height 26
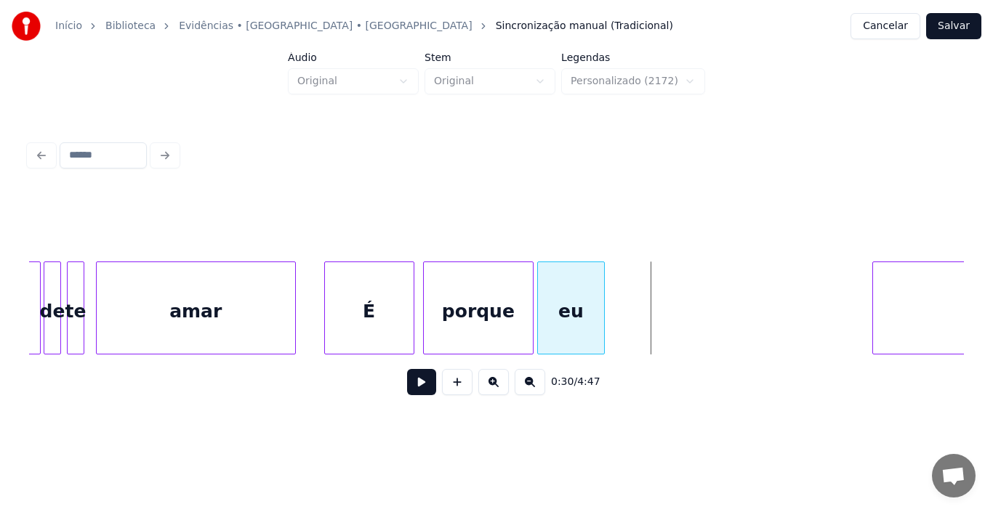
click at [601, 305] on div at bounding box center [602, 308] width 4 height 92
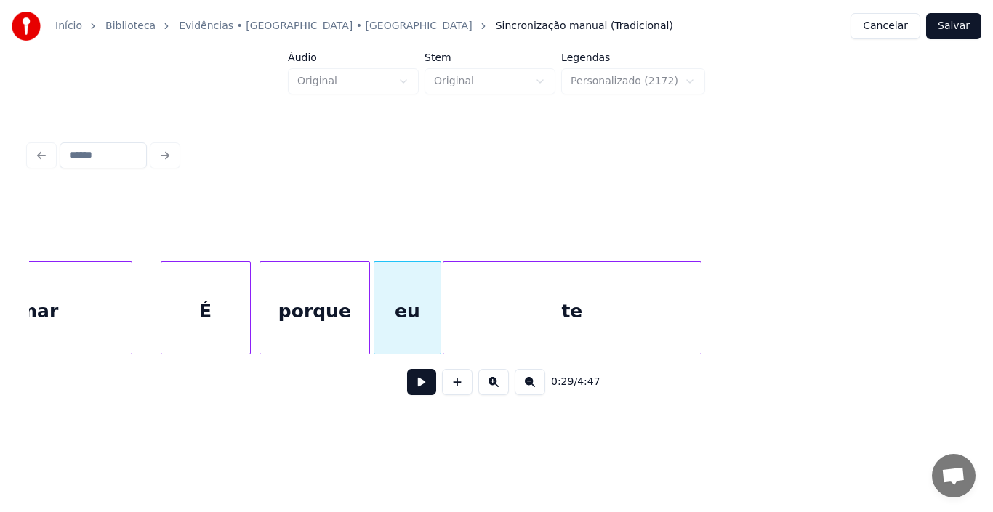
click at [643, 286] on div "te" at bounding box center [571, 311] width 257 height 99
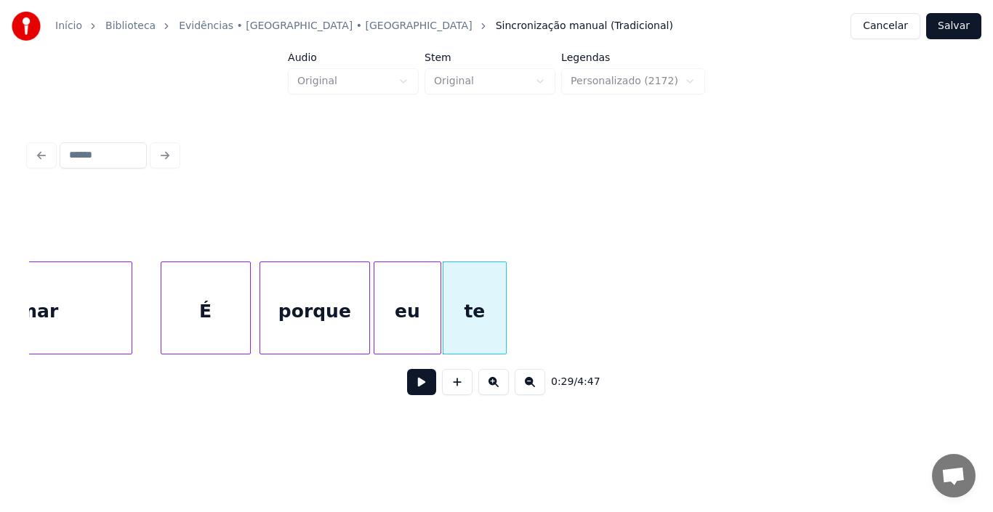
click at [504, 299] on div at bounding box center [504, 308] width 4 height 92
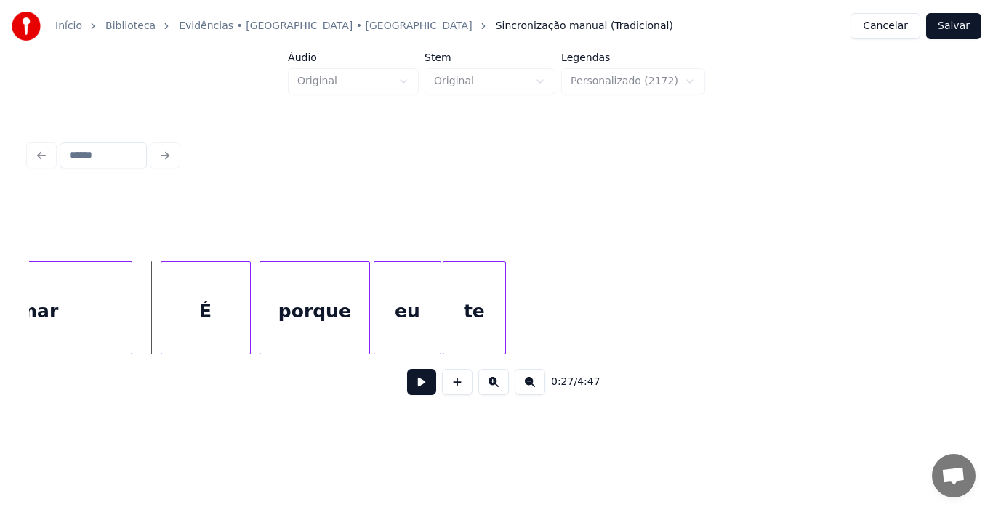
click at [419, 387] on button at bounding box center [421, 382] width 29 height 26
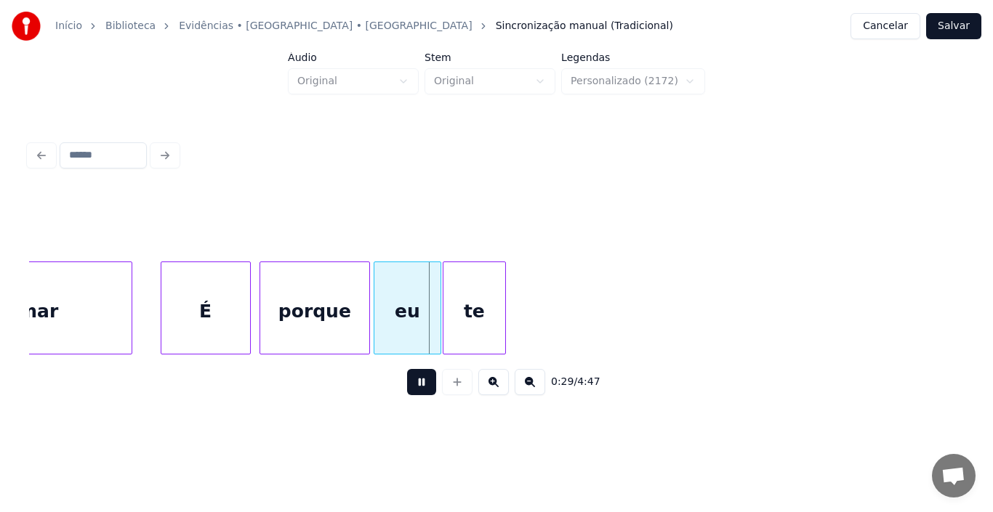
click at [419, 387] on button at bounding box center [421, 382] width 29 height 26
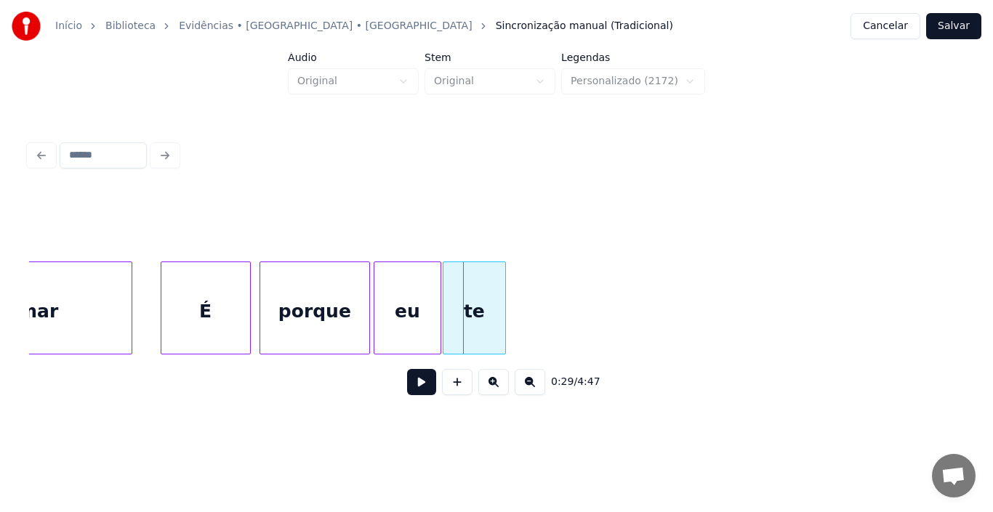
click at [419, 387] on button at bounding box center [421, 382] width 29 height 26
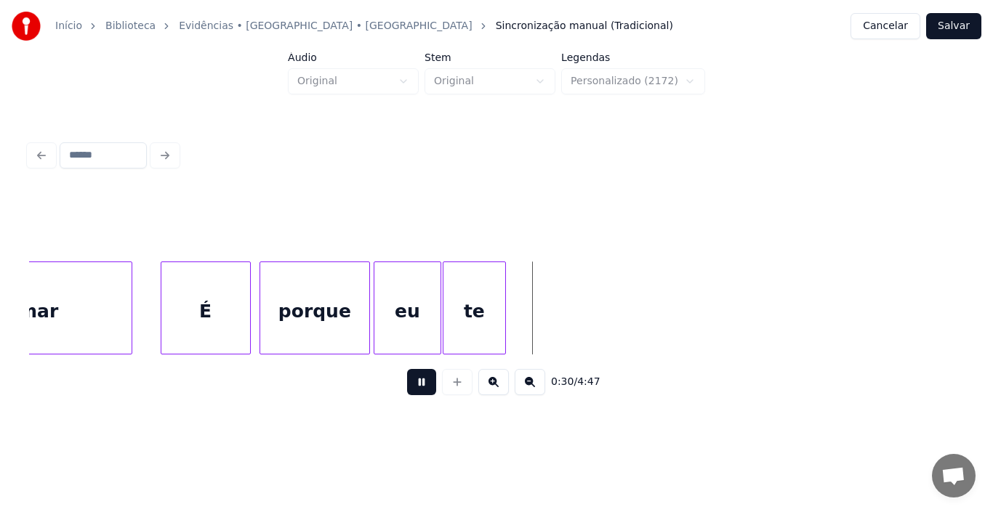
click at [419, 387] on button at bounding box center [421, 382] width 29 height 26
click at [482, 308] on div at bounding box center [480, 308] width 4 height 92
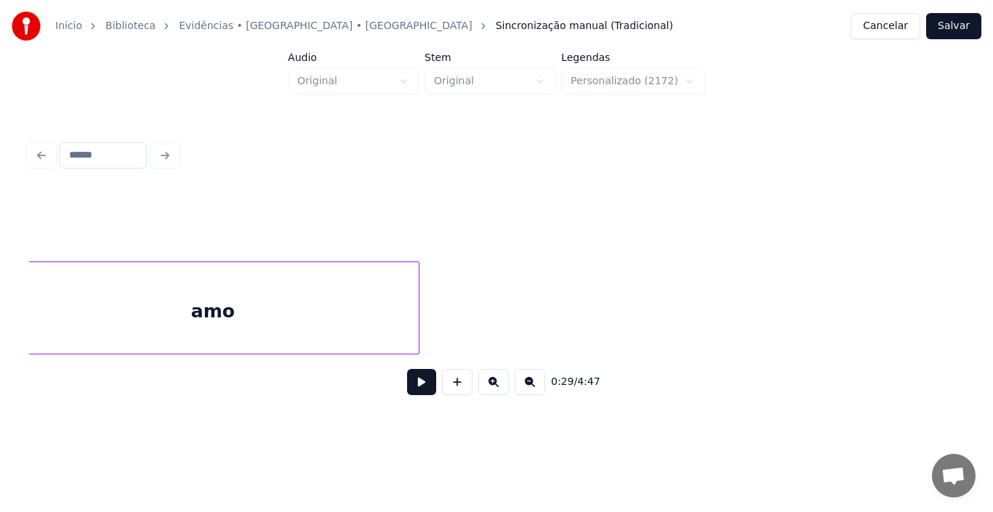
scroll to position [0, 6092]
click at [271, 290] on div "amo" at bounding box center [236, 311] width 411 height 99
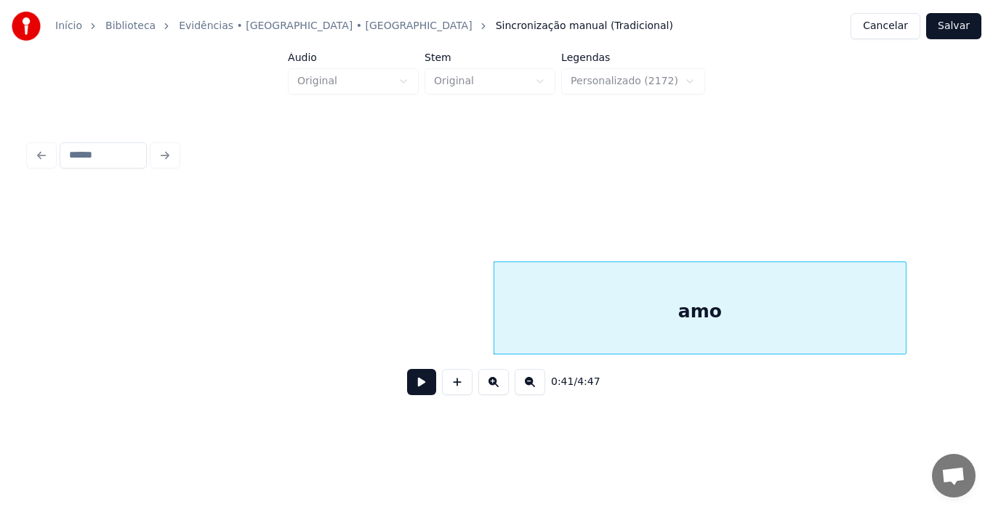
scroll to position [0, 5627]
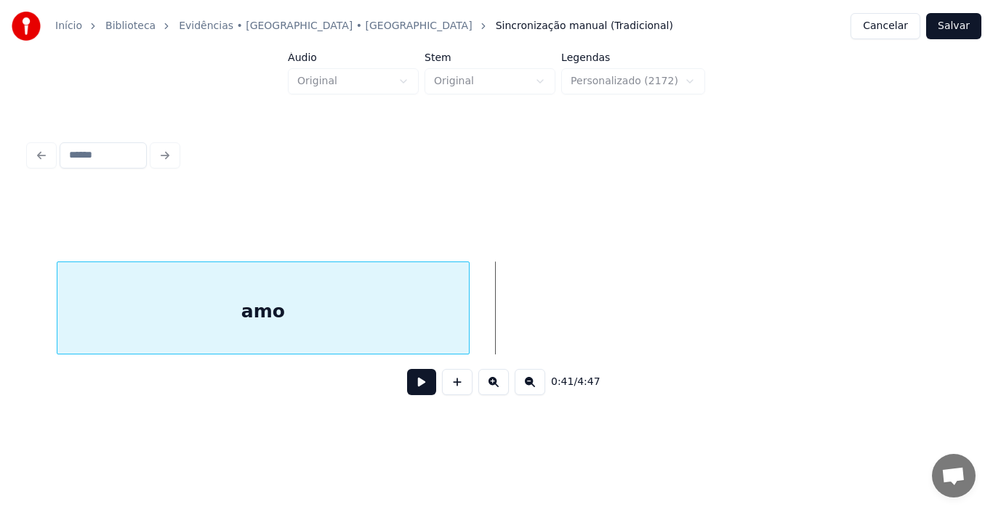
click at [211, 289] on div "amo" at bounding box center [262, 311] width 411 height 99
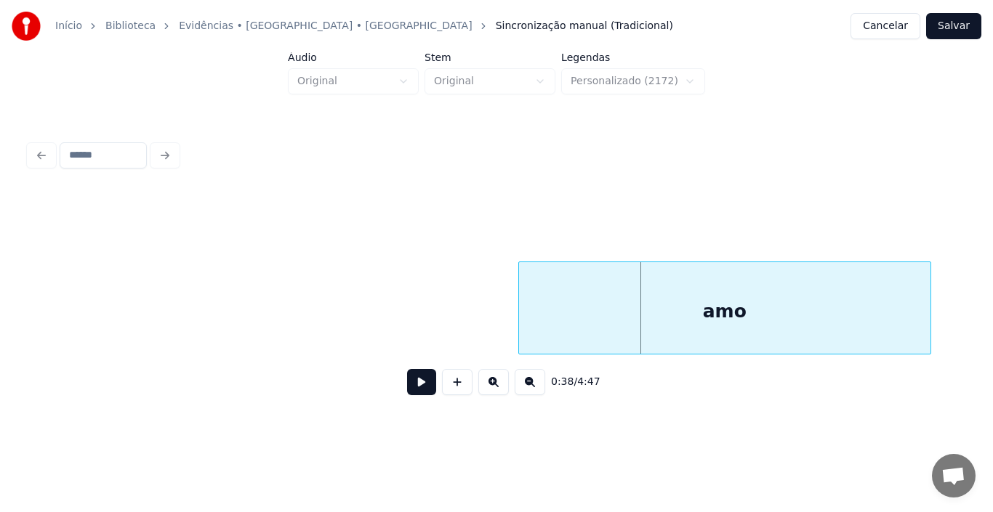
scroll to position [0, 5088]
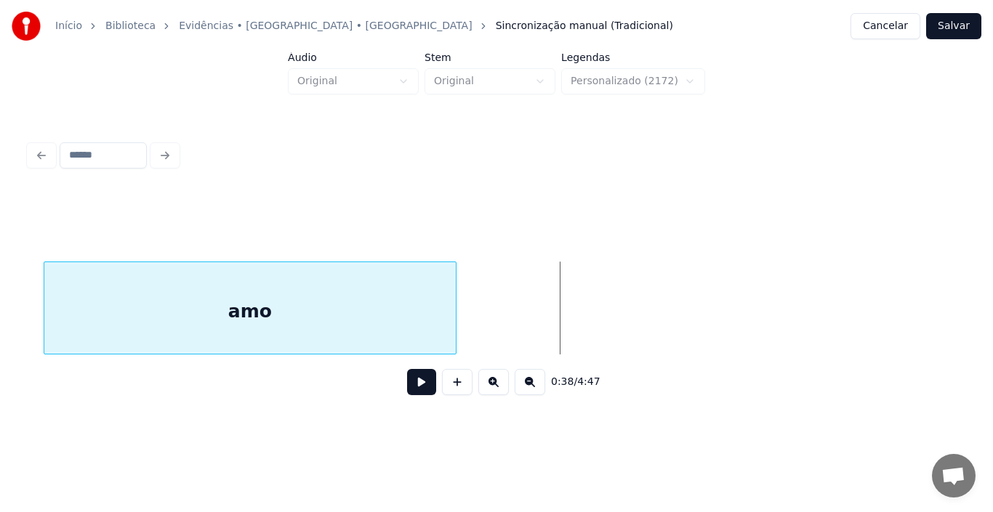
click at [283, 293] on div "amo" at bounding box center [249, 311] width 411 height 99
click at [285, 303] on div "amo" at bounding box center [236, 311] width 411 height 99
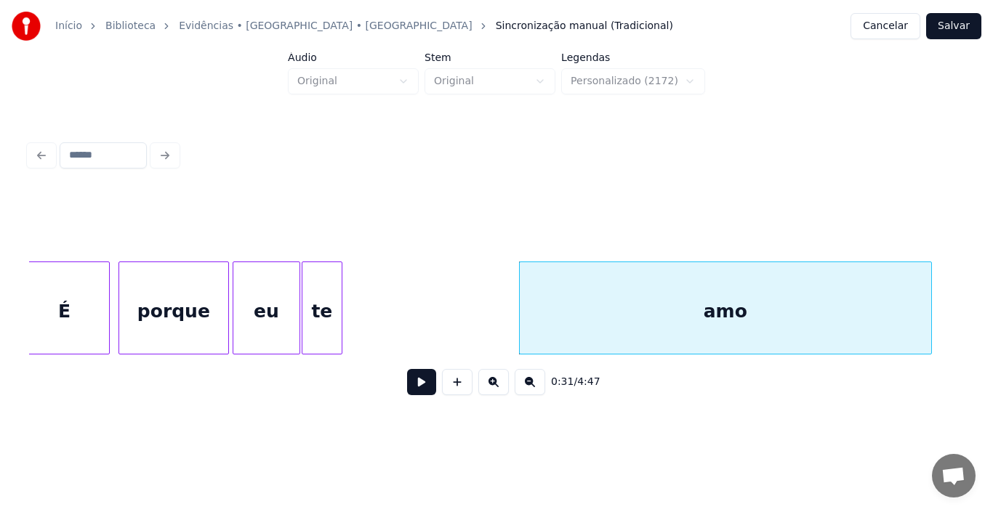
scroll to position [0, 4012]
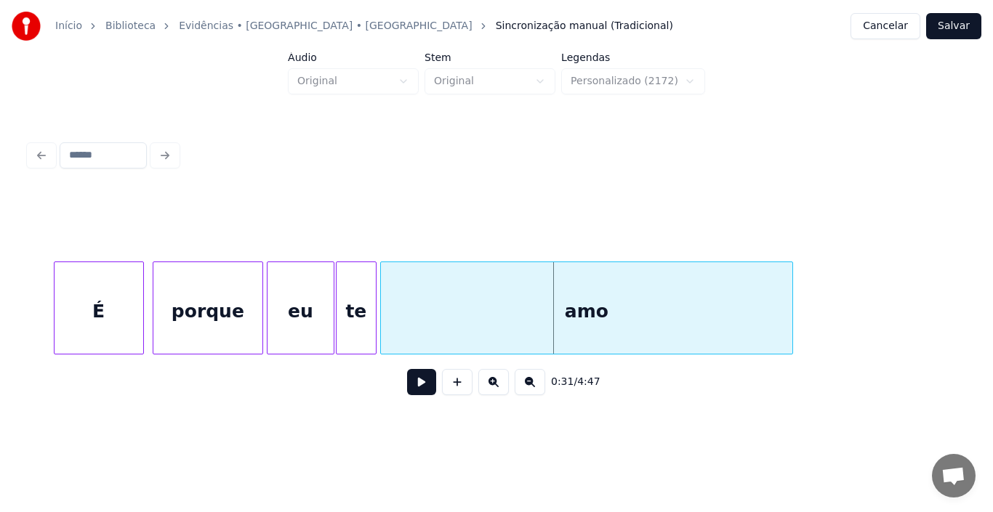
click at [621, 320] on div "amo" at bounding box center [586, 311] width 411 height 99
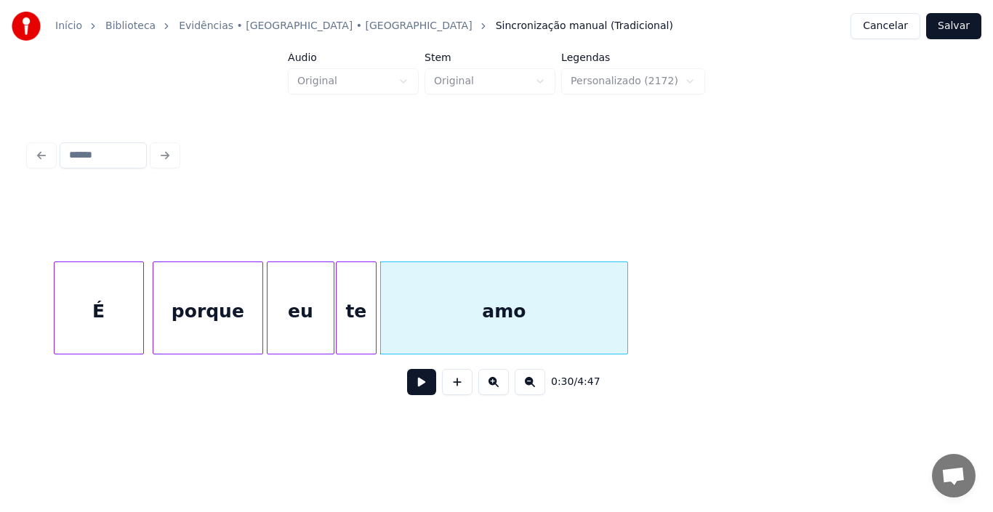
click at [624, 303] on div at bounding box center [625, 308] width 4 height 92
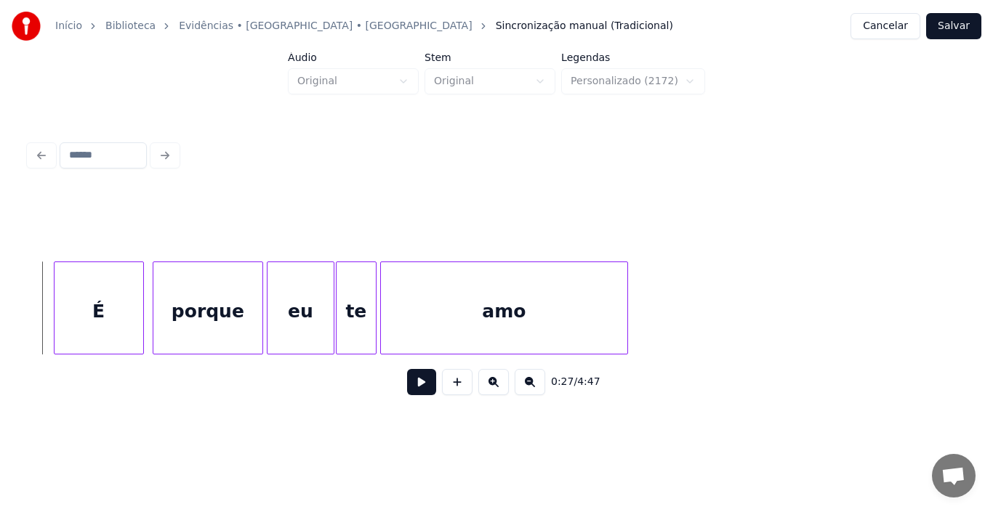
click at [424, 388] on button at bounding box center [421, 382] width 29 height 26
click at [959, 26] on button "Salvar" at bounding box center [953, 26] width 55 height 26
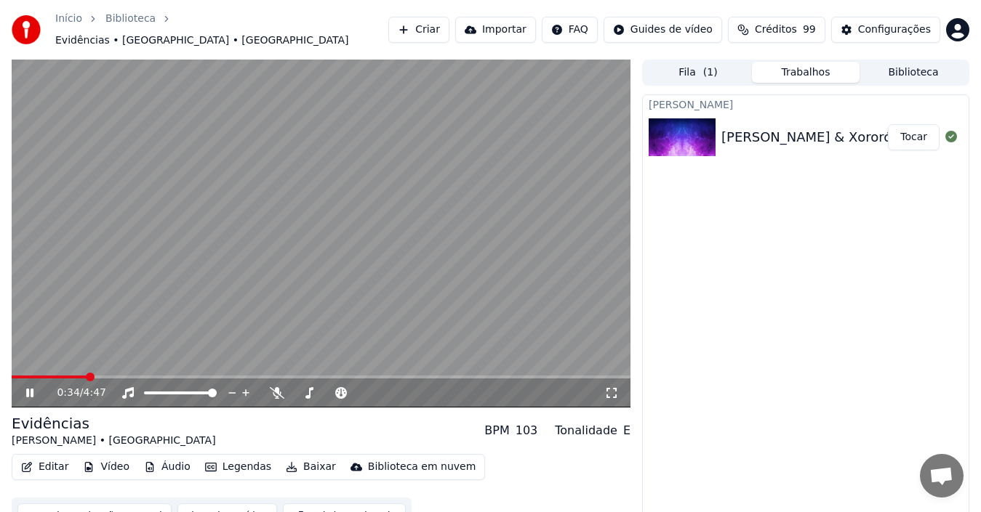
click at [27, 389] on icon at bounding box center [29, 393] width 7 height 9
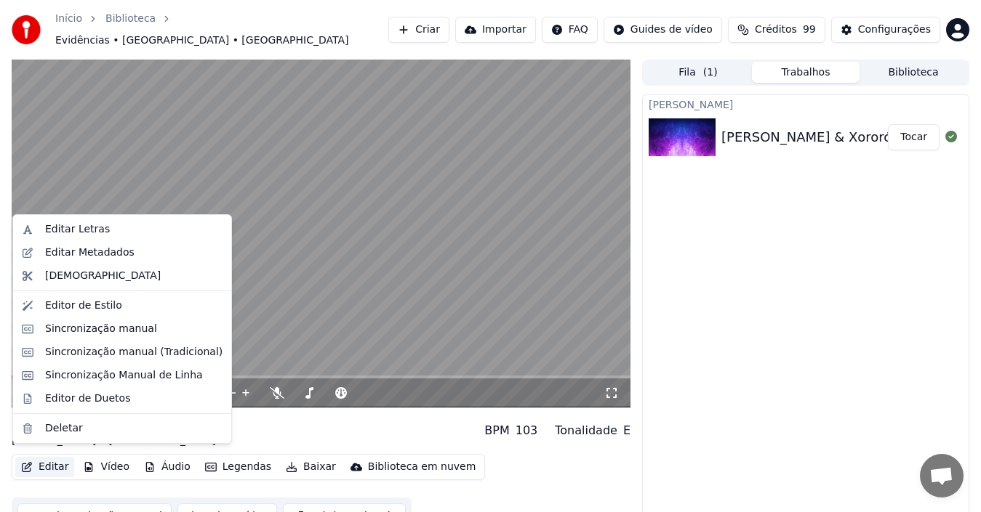
click at [48, 457] on button "Editar" at bounding box center [44, 467] width 59 height 20
click at [81, 351] on div "Sincronização manual (Tradicional)" at bounding box center [133, 352] width 177 height 15
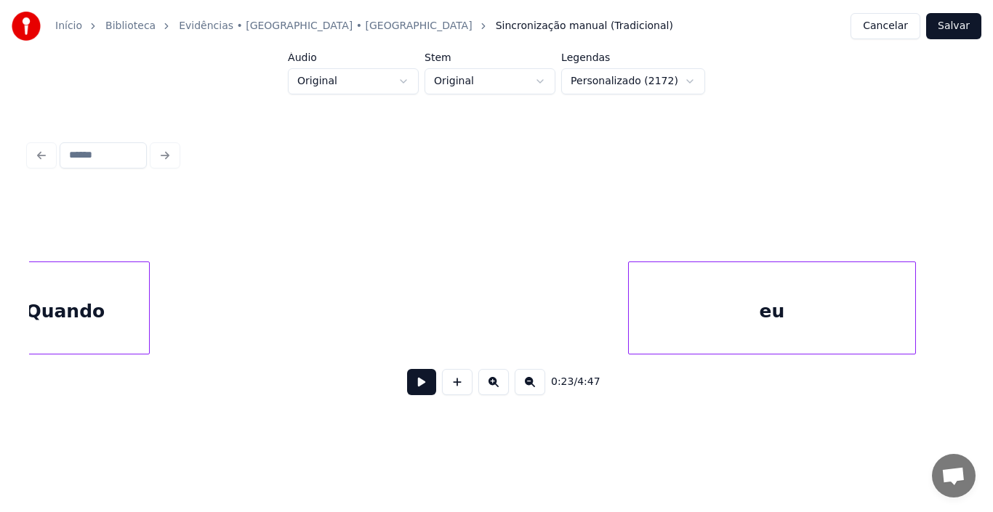
scroll to position [0, 6624]
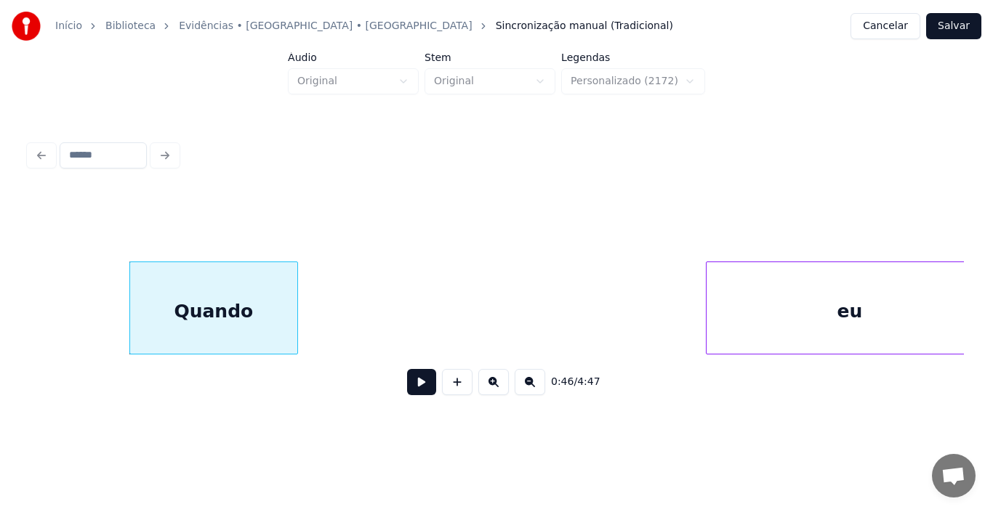
scroll to position [0, 6619]
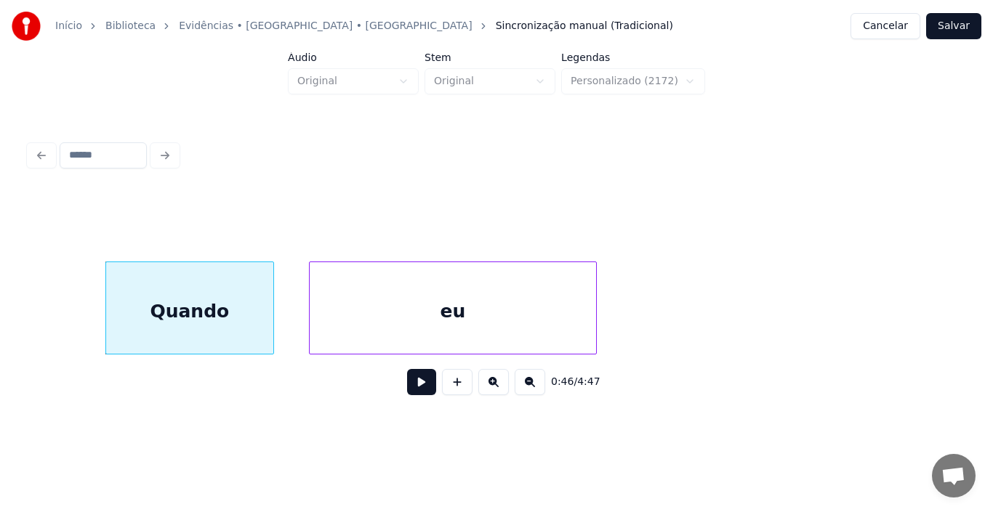
click at [476, 296] on div "eu" at bounding box center [453, 311] width 286 height 99
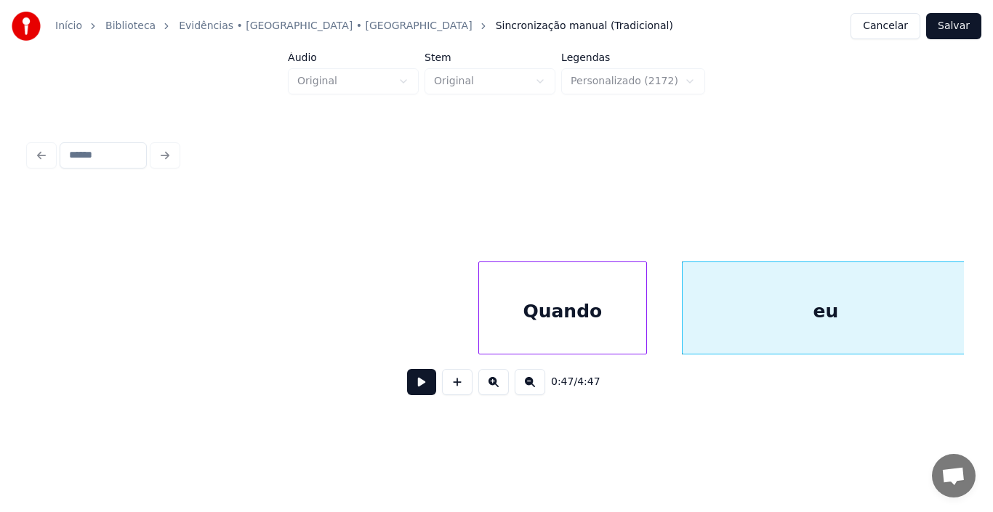
scroll to position [0, 6079]
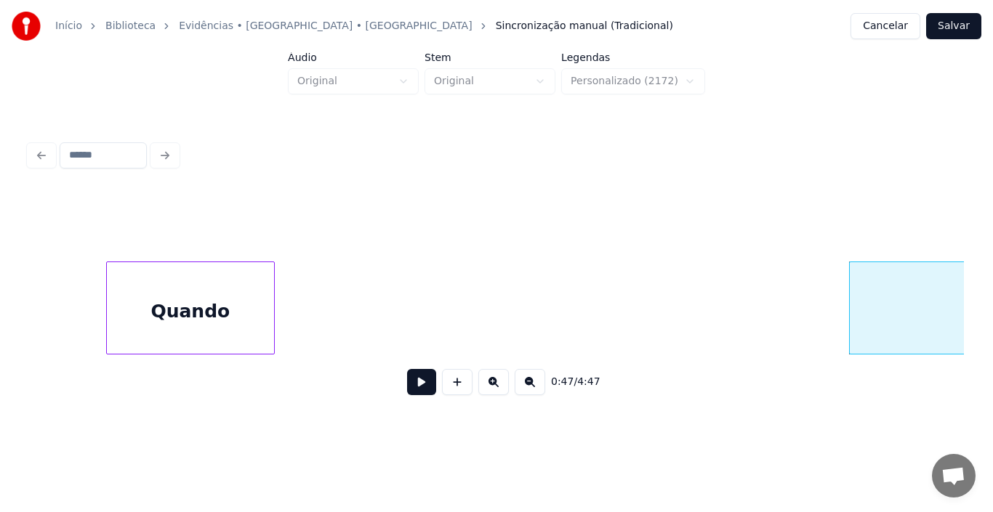
click at [156, 287] on div "Quando" at bounding box center [190, 311] width 167 height 99
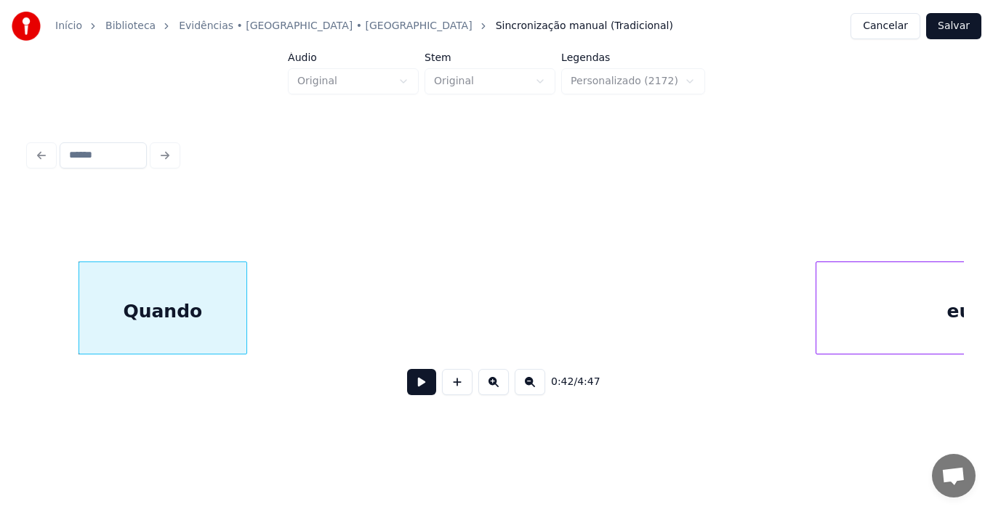
scroll to position [0, 6246]
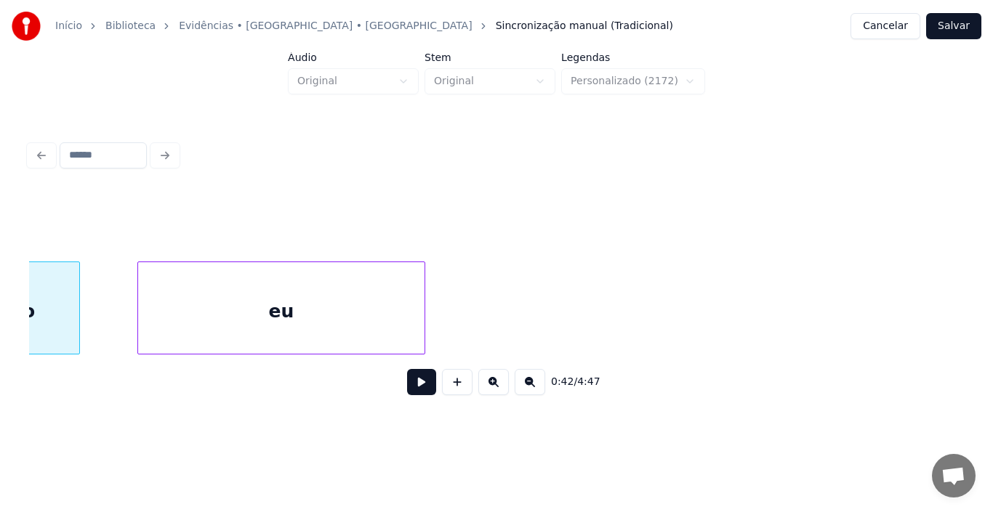
click at [361, 308] on div "eu" at bounding box center [281, 311] width 286 height 99
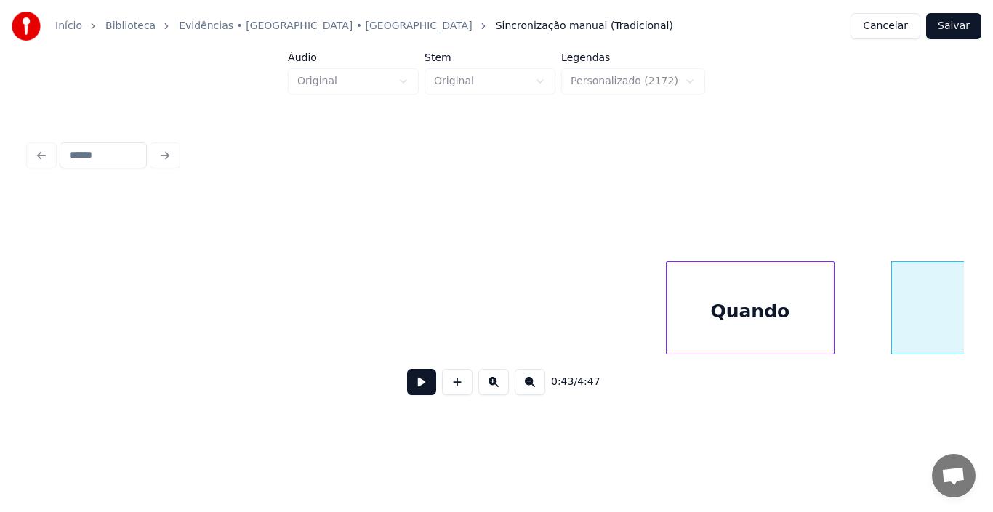
scroll to position [0, 5490]
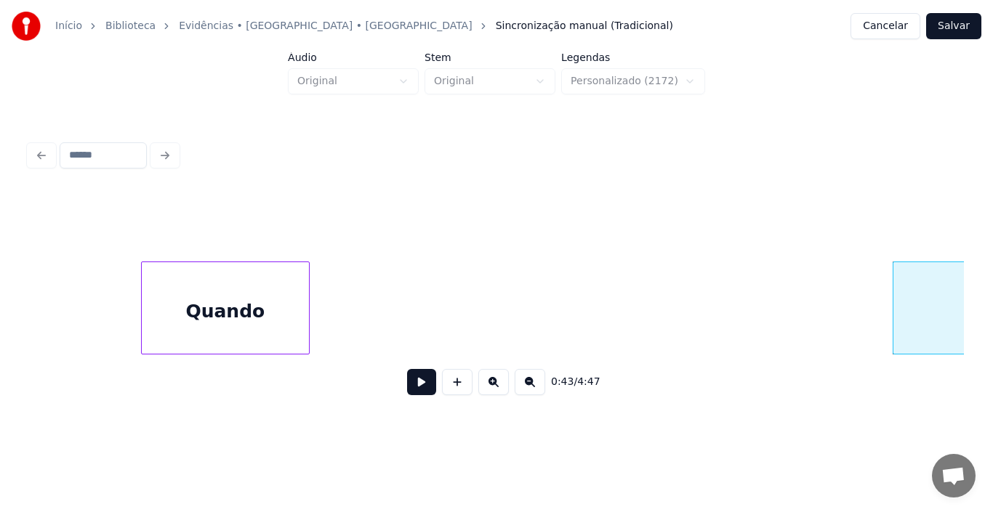
click at [203, 325] on div "Quando" at bounding box center [225, 311] width 167 height 99
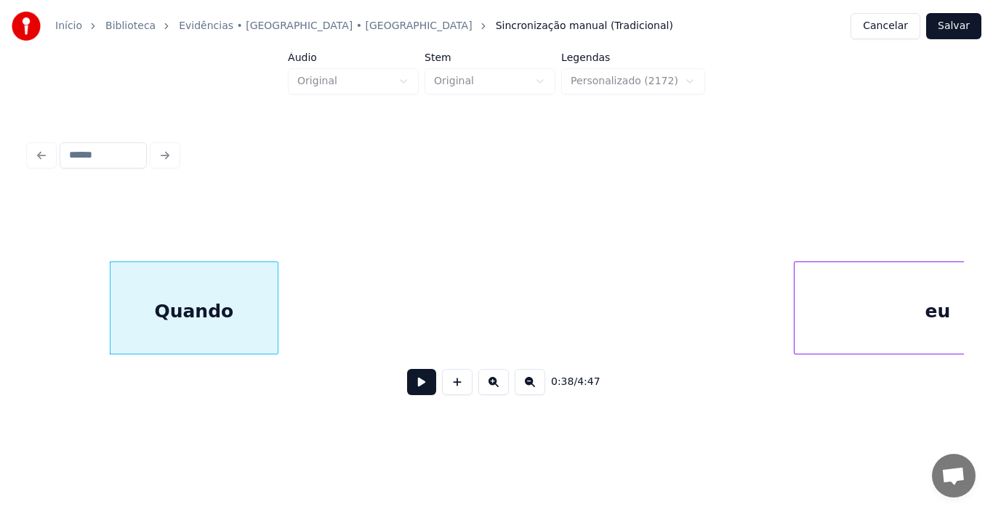
scroll to position [0, 5692]
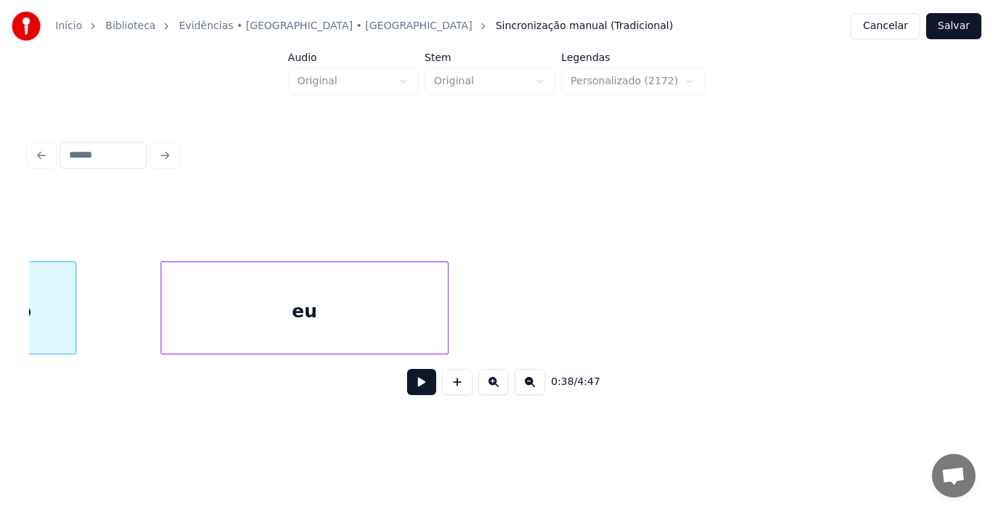
click at [393, 296] on div "eu" at bounding box center [304, 311] width 286 height 99
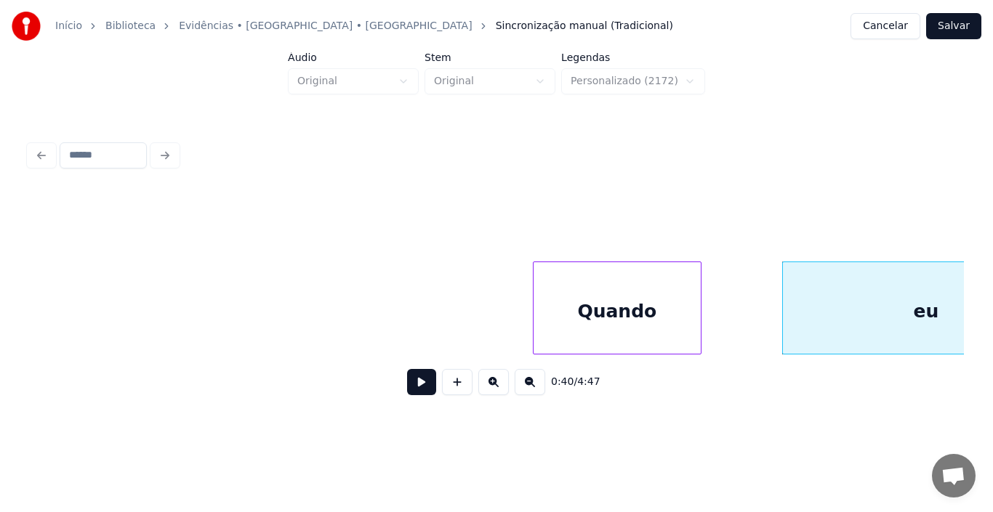
scroll to position [0, 4994]
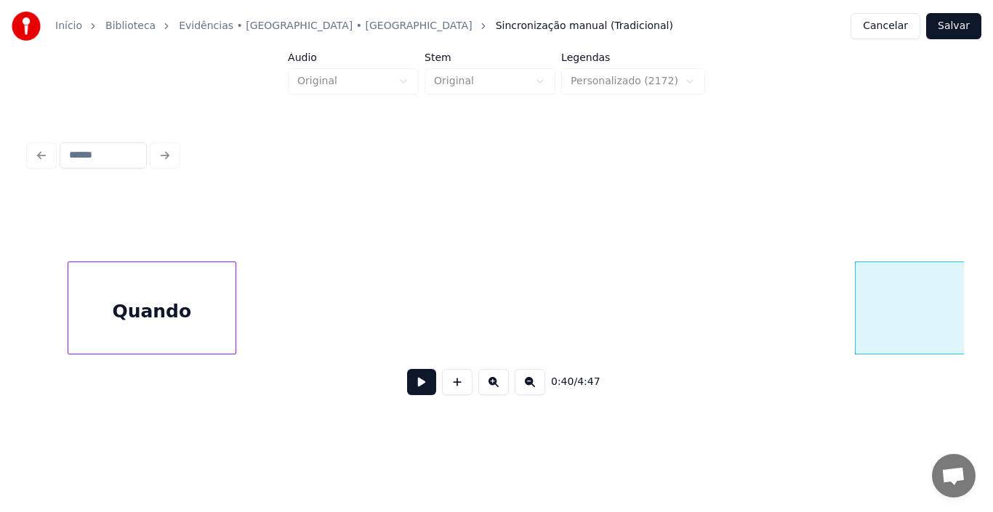
click at [137, 246] on div "0:40 / 4:47" at bounding box center [496, 299] width 935 height 221
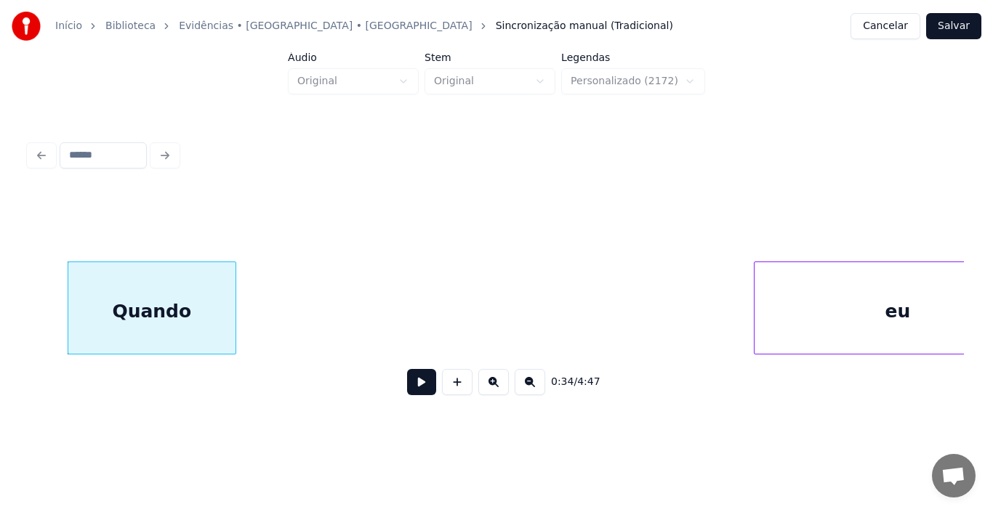
scroll to position [0, 5157]
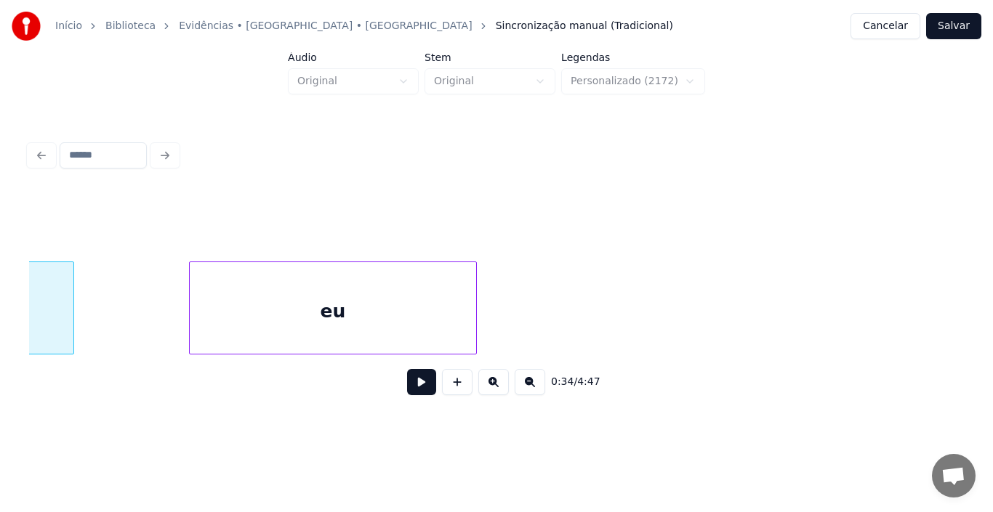
click at [419, 290] on div "eu" at bounding box center [333, 311] width 286 height 99
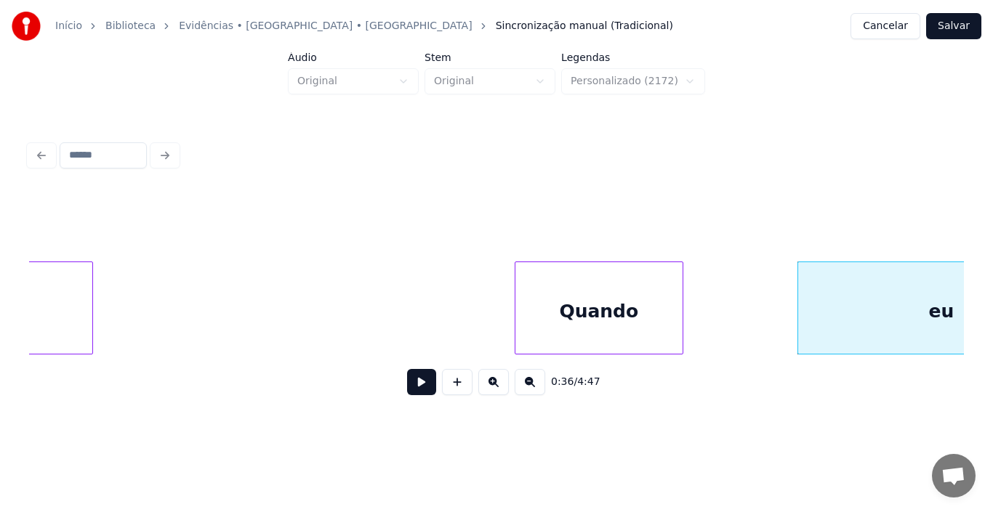
scroll to position [0, 4546]
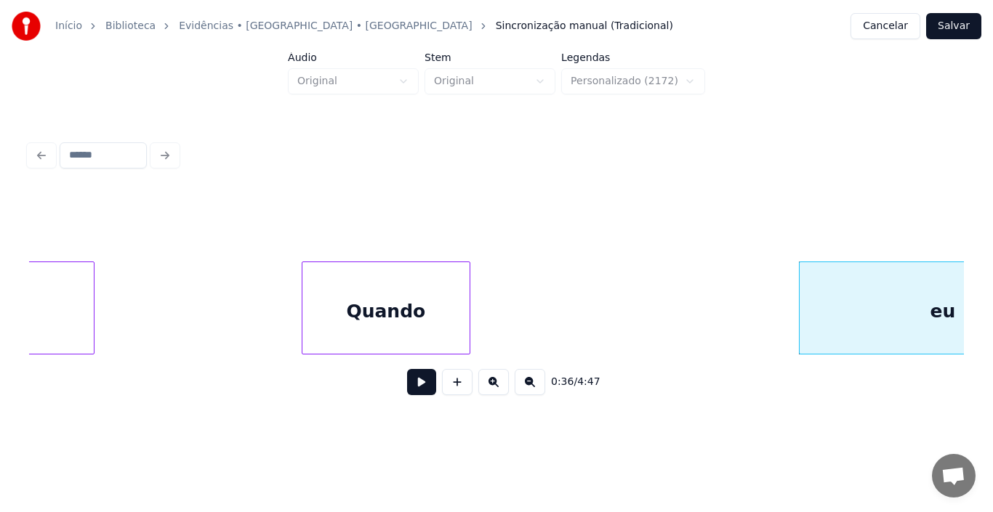
click at [377, 302] on div "Quando" at bounding box center [385, 311] width 167 height 99
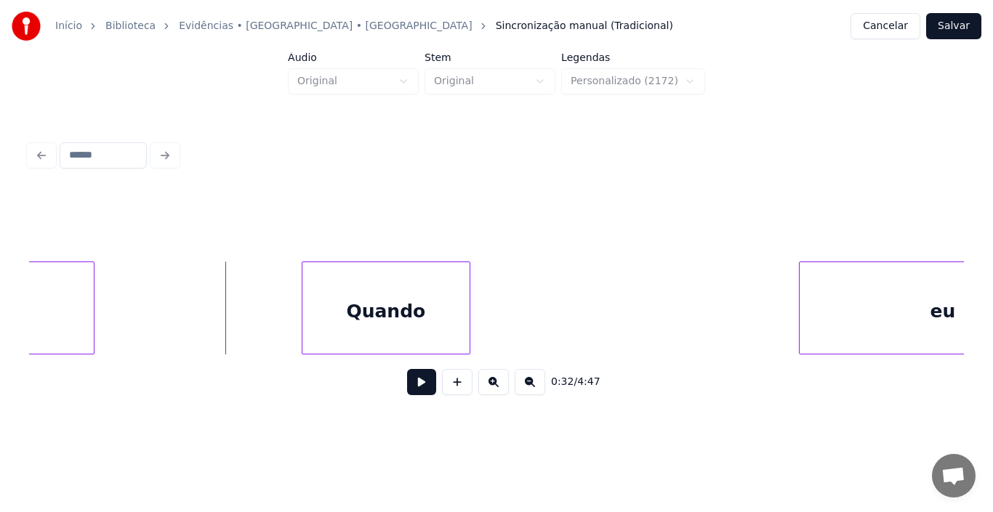
click at [422, 390] on button at bounding box center [421, 382] width 29 height 26
click at [414, 302] on div at bounding box center [414, 308] width 4 height 92
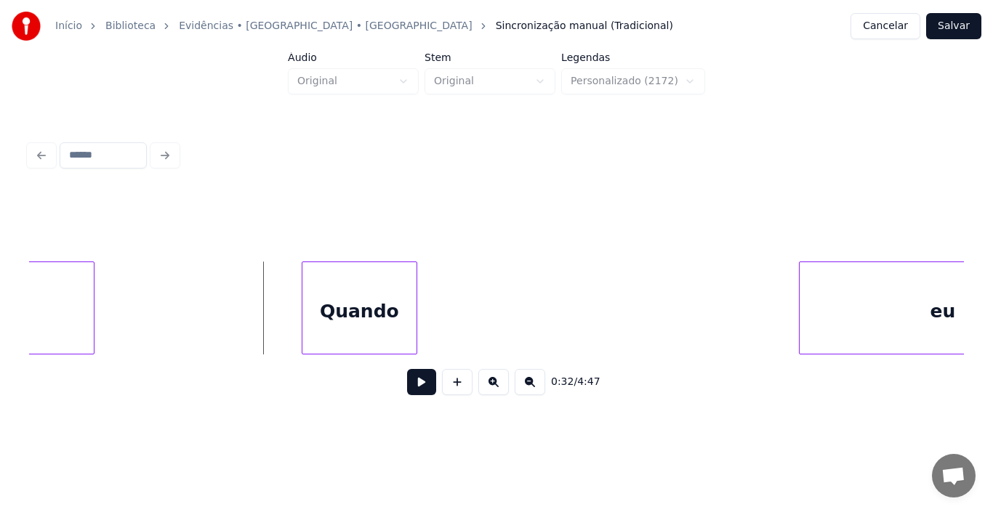
click at [424, 390] on button at bounding box center [421, 382] width 29 height 26
click at [379, 309] on div at bounding box center [380, 308] width 4 height 92
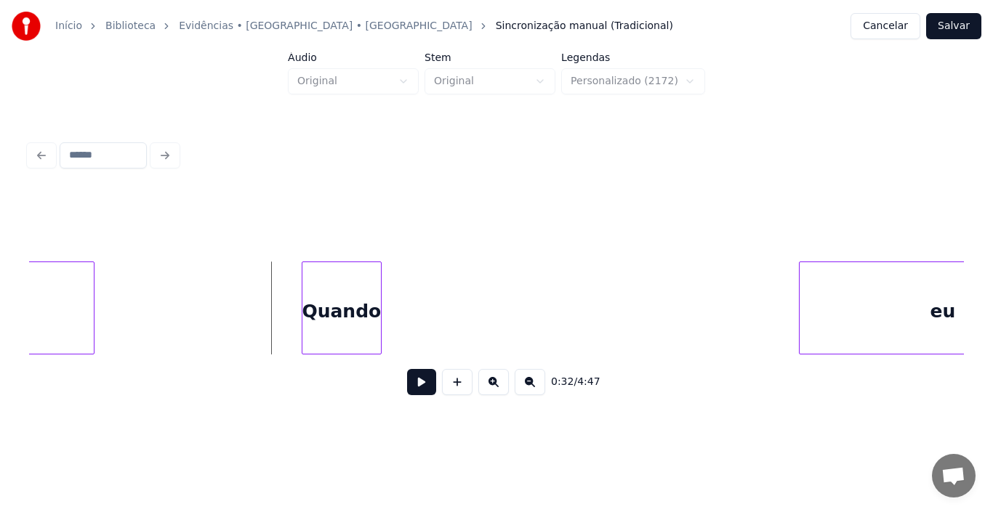
click at [425, 388] on button at bounding box center [421, 382] width 29 height 26
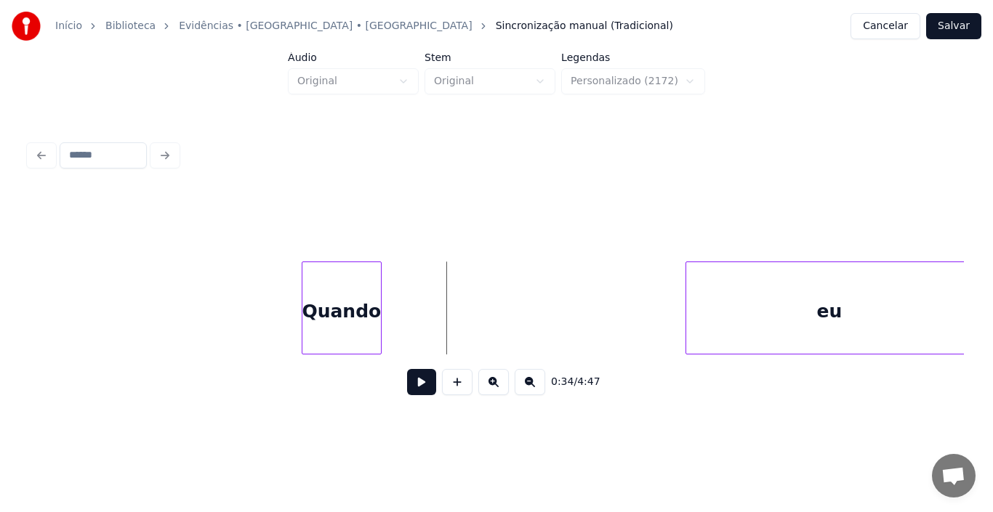
scroll to position [0, 4663]
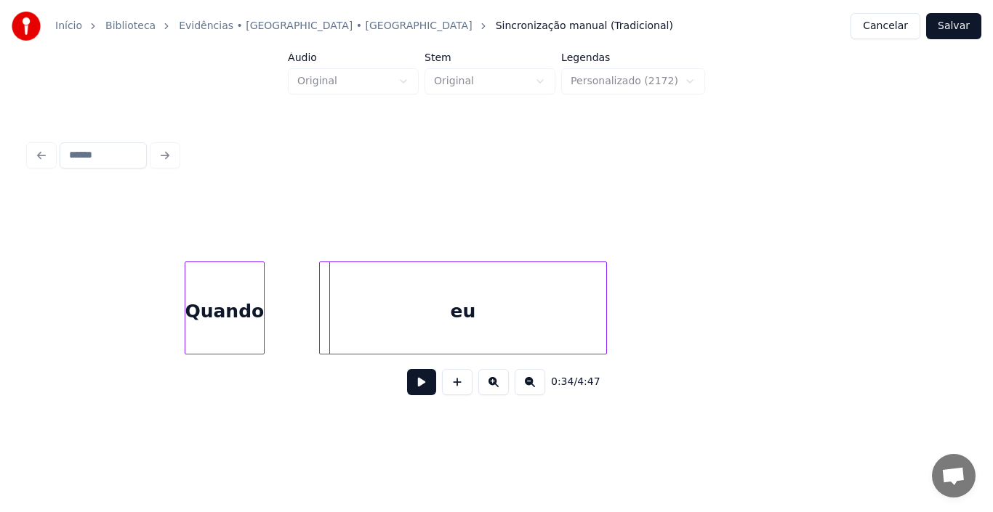
click at [554, 291] on div "eu" at bounding box center [463, 311] width 286 height 99
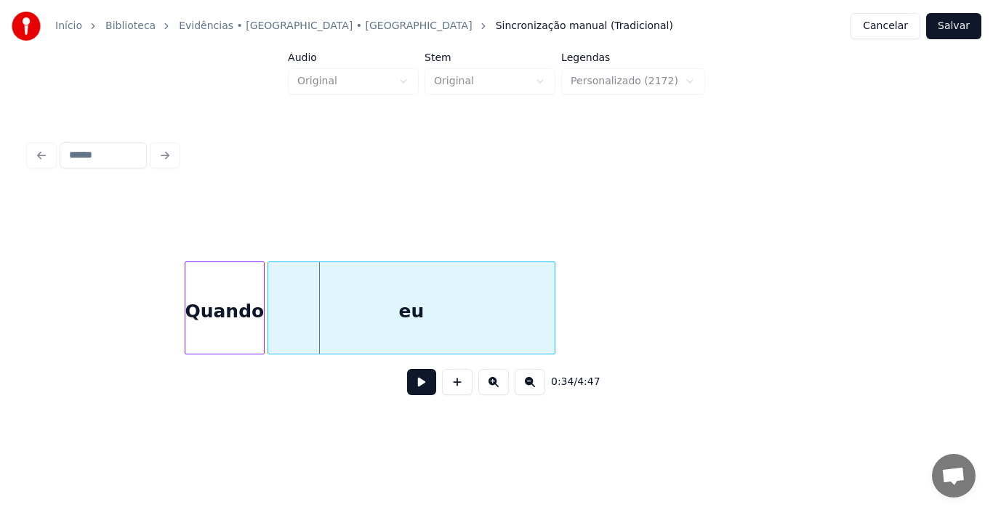
click at [439, 307] on div "eu" at bounding box center [411, 311] width 286 height 99
click at [549, 302] on div "eu" at bounding box center [411, 311] width 286 height 99
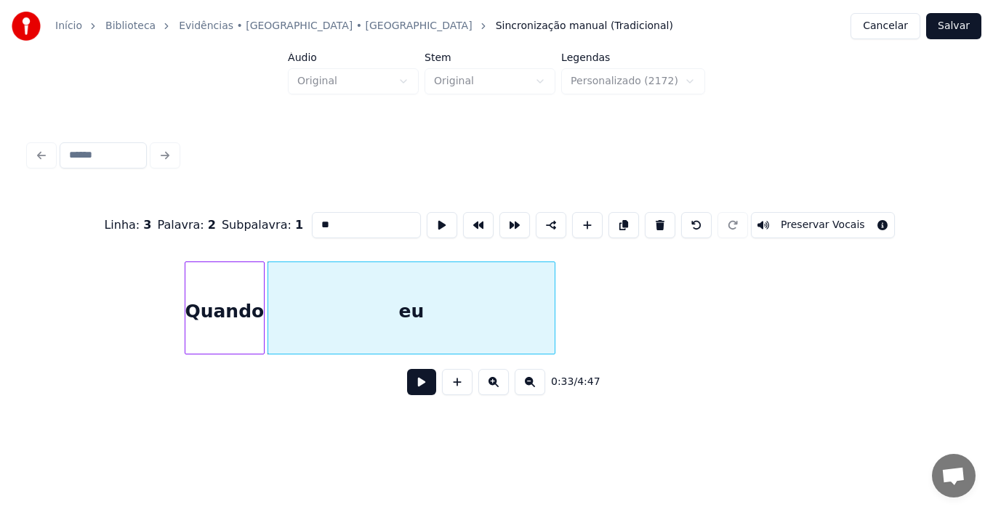
click at [490, 310] on div "eu" at bounding box center [411, 311] width 286 height 99
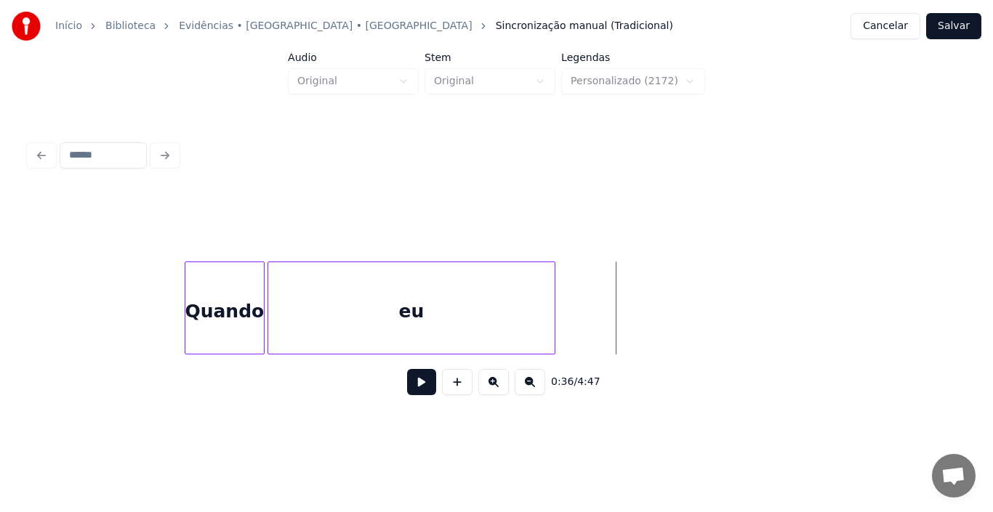
click at [488, 304] on div "eu" at bounding box center [411, 311] width 286 height 99
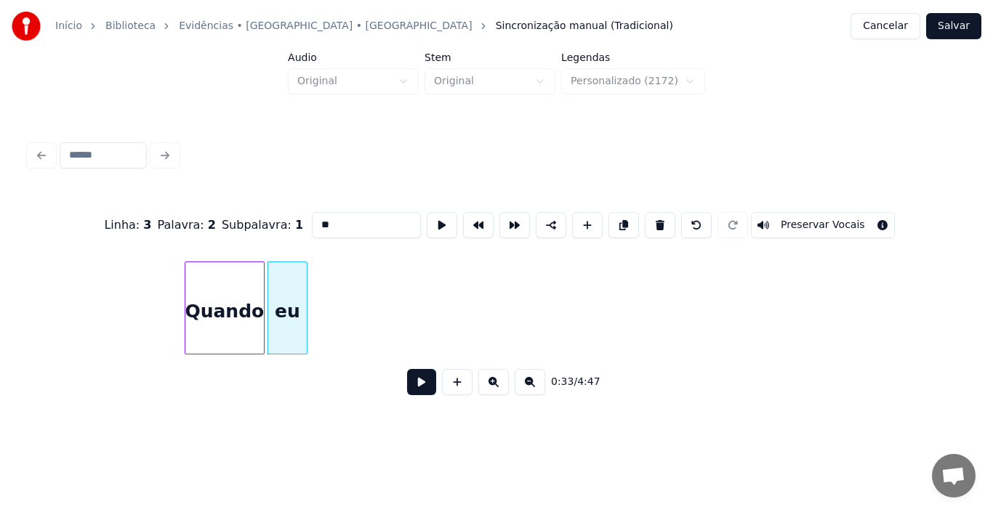
click at [305, 304] on div at bounding box center [304, 308] width 4 height 92
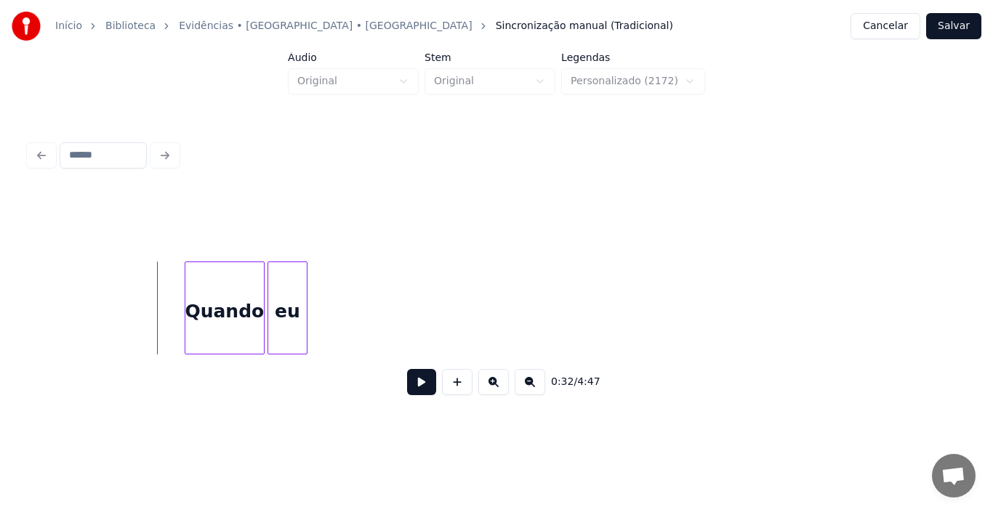
click at [425, 390] on button at bounding box center [421, 382] width 29 height 26
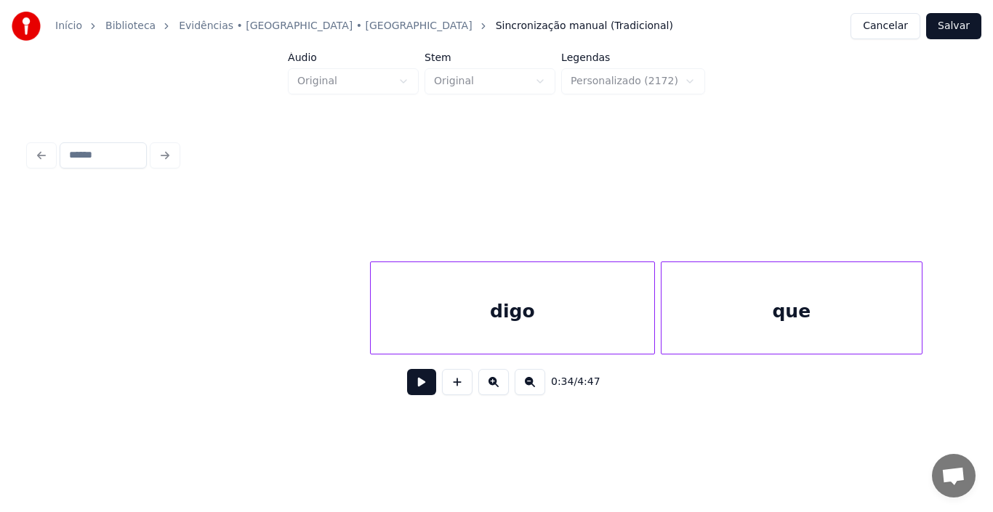
scroll to position [0, 7367]
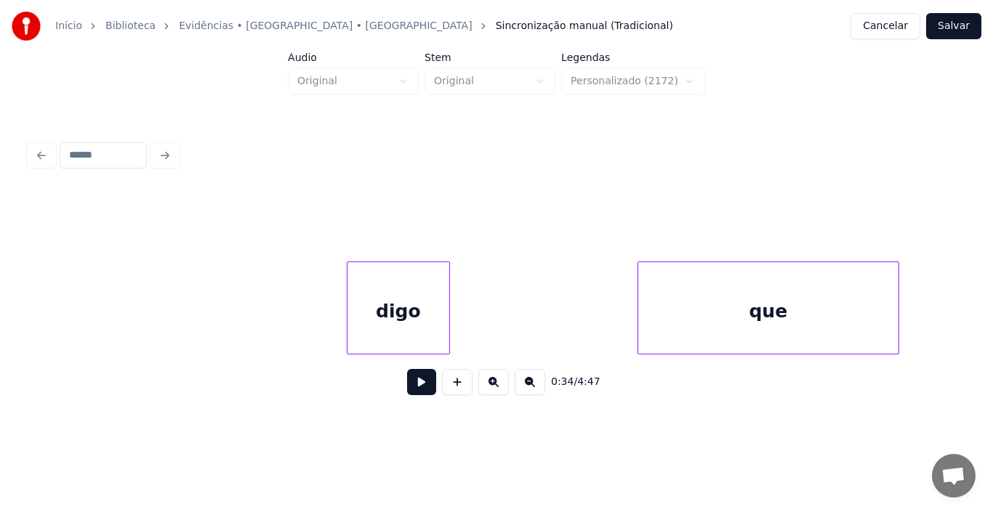
click at [446, 302] on div at bounding box center [447, 308] width 4 height 92
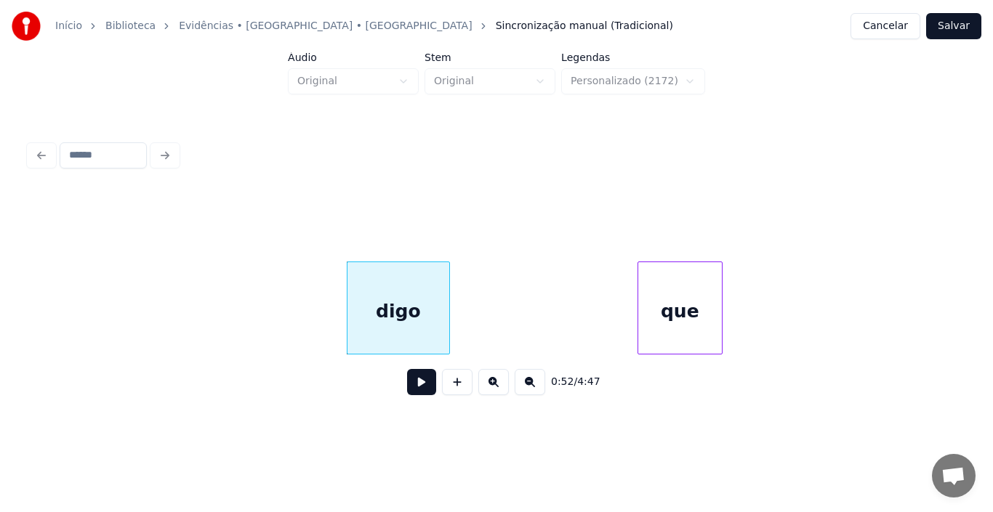
click at [718, 298] on div at bounding box center [719, 308] width 4 height 92
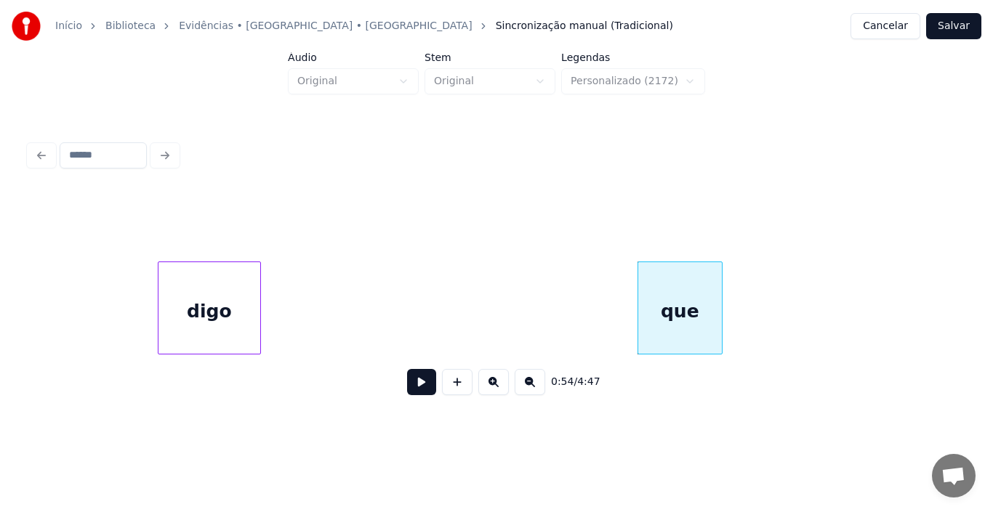
click at [203, 288] on div "digo" at bounding box center [209, 311] width 102 height 99
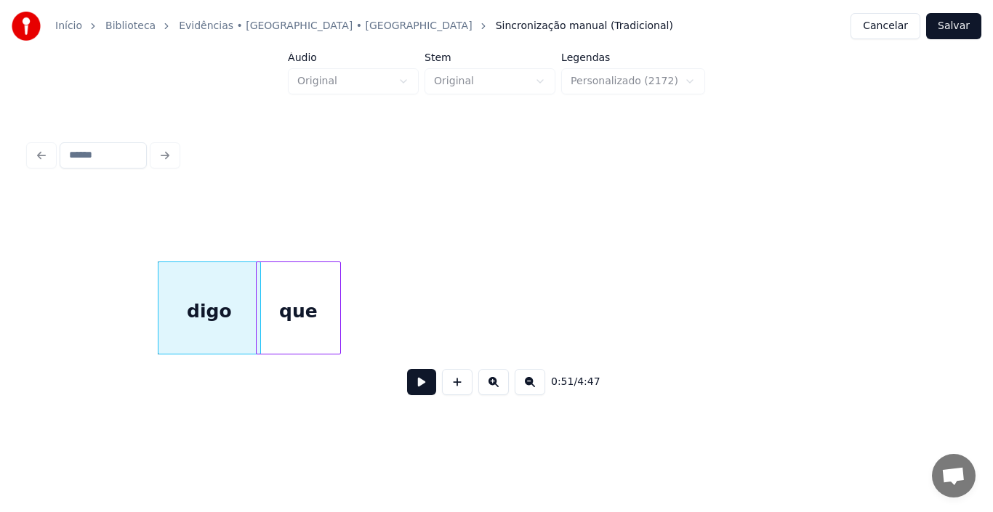
click at [289, 303] on div "que" at bounding box center [299, 311] width 84 height 99
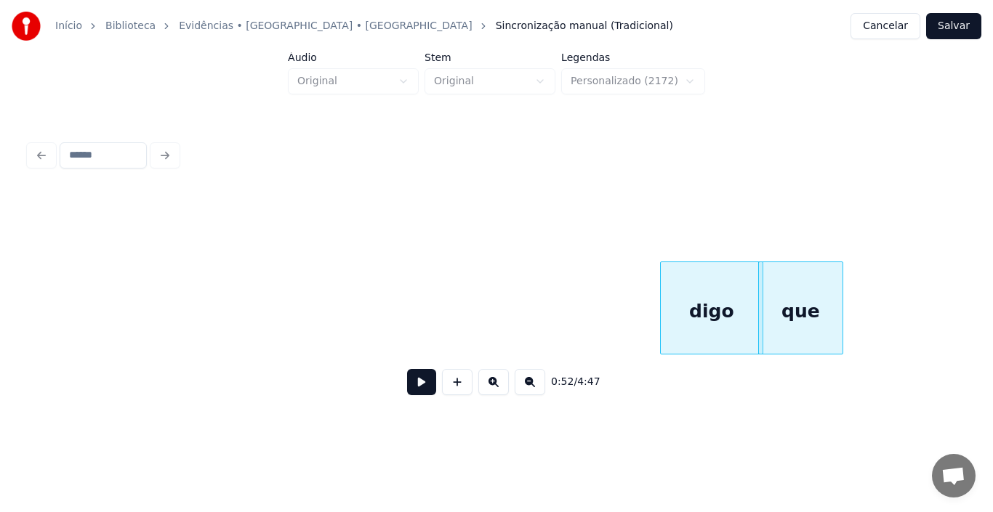
scroll to position [0, 6785]
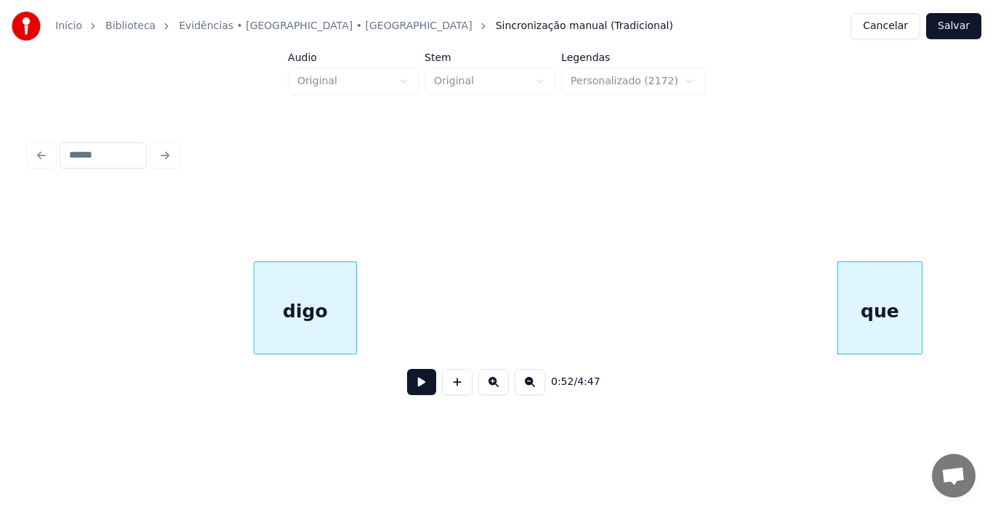
click at [254, 305] on div "digo" at bounding box center [305, 311] width 102 height 99
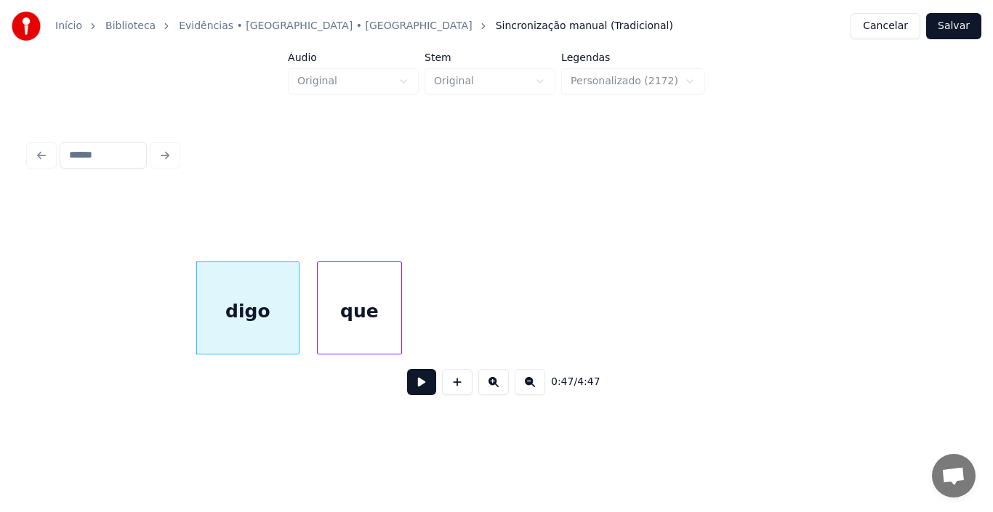
click at [369, 355] on div "digo que" at bounding box center [496, 308] width 935 height 93
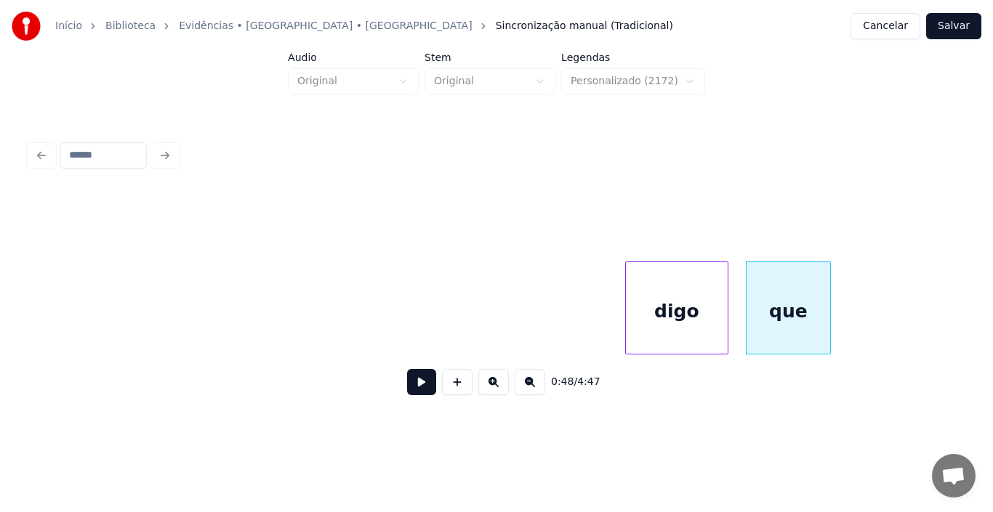
scroll to position [0, 6349]
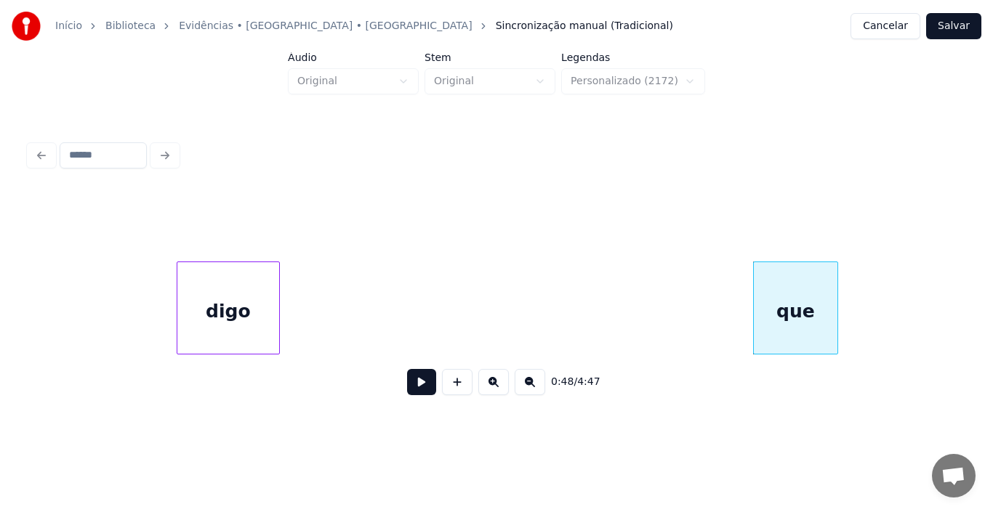
click at [180, 295] on div "digo" at bounding box center [228, 311] width 102 height 99
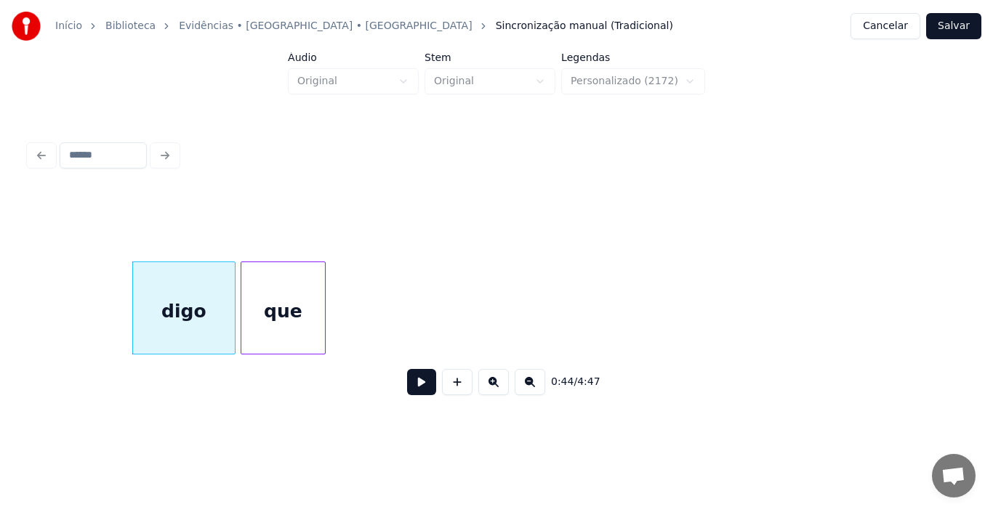
click at [303, 279] on div "que" at bounding box center [283, 311] width 84 height 99
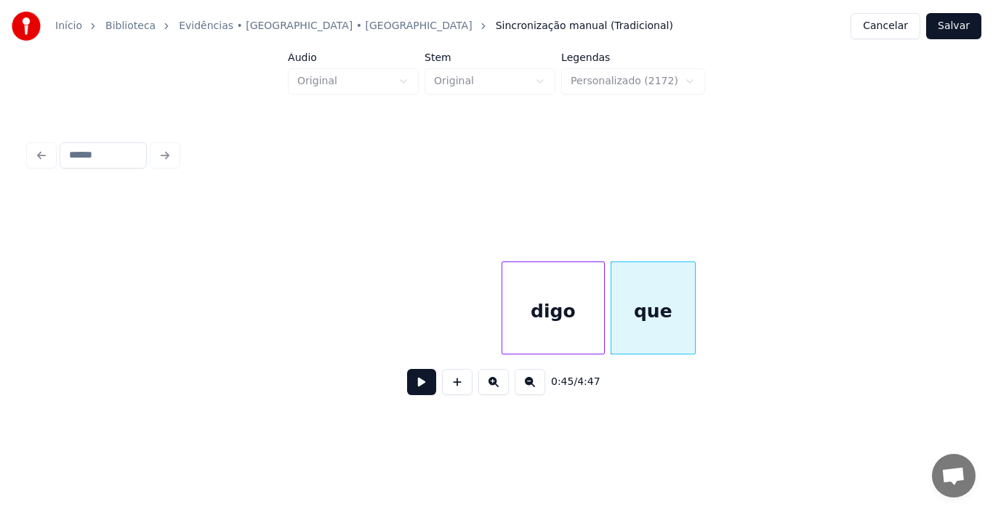
scroll to position [0, 5971]
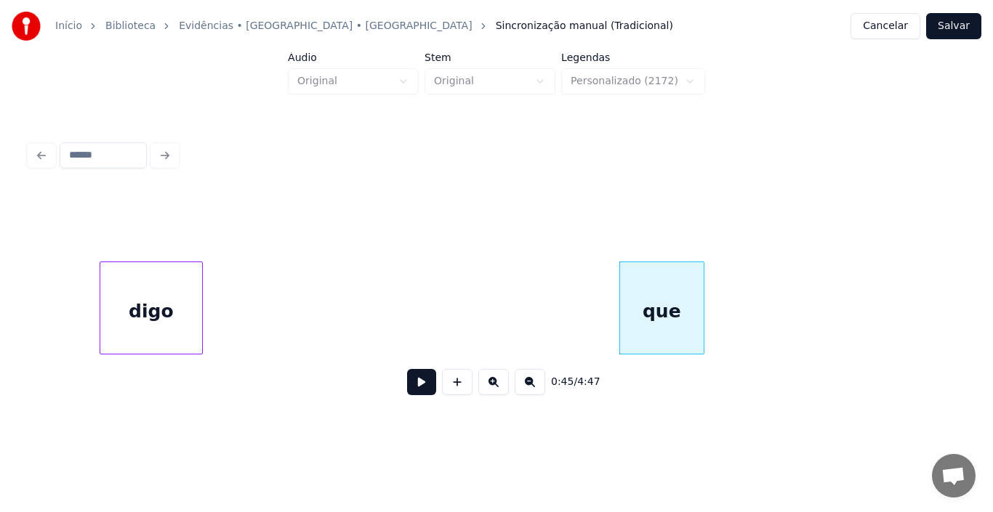
click at [158, 284] on div "digo" at bounding box center [151, 311] width 102 height 99
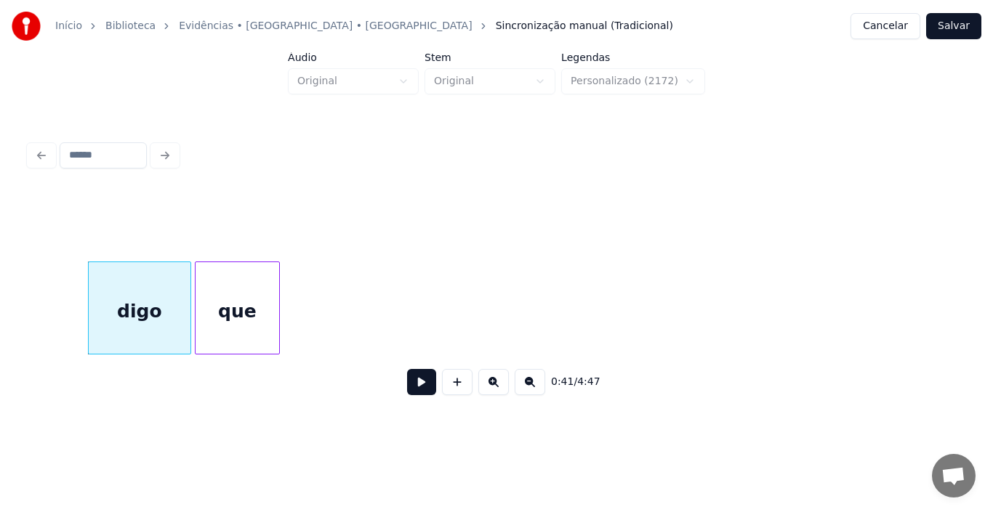
click at [227, 273] on div "que" at bounding box center [238, 311] width 84 height 99
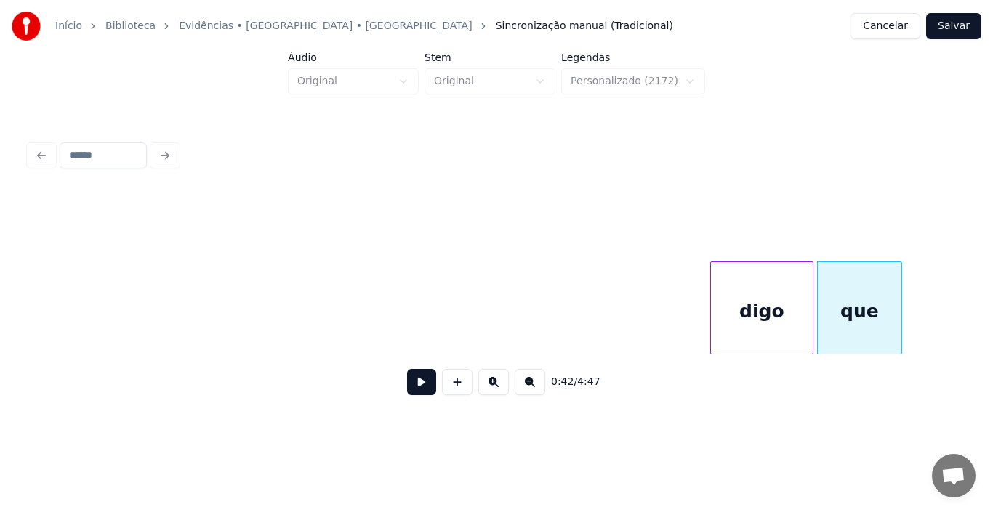
scroll to position [0, 5332]
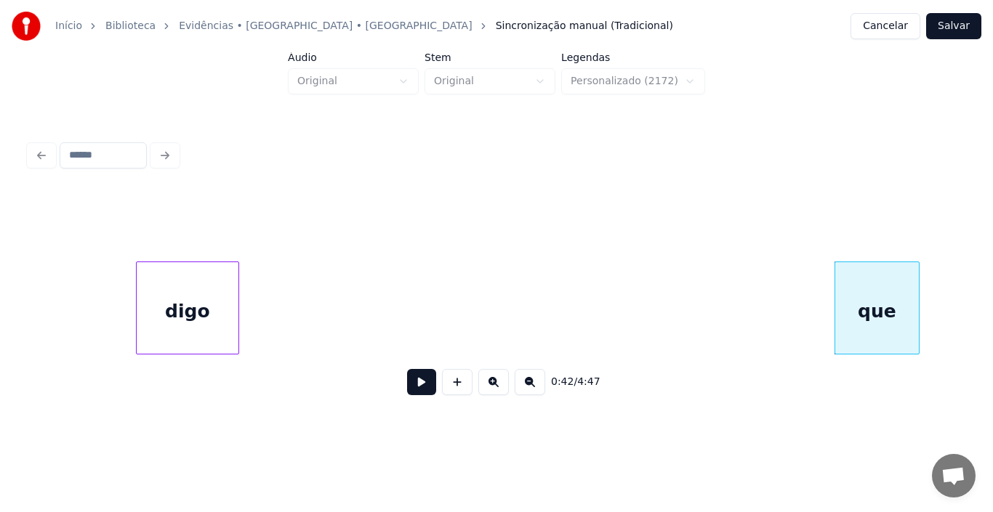
click at [201, 303] on div "digo" at bounding box center [188, 311] width 102 height 99
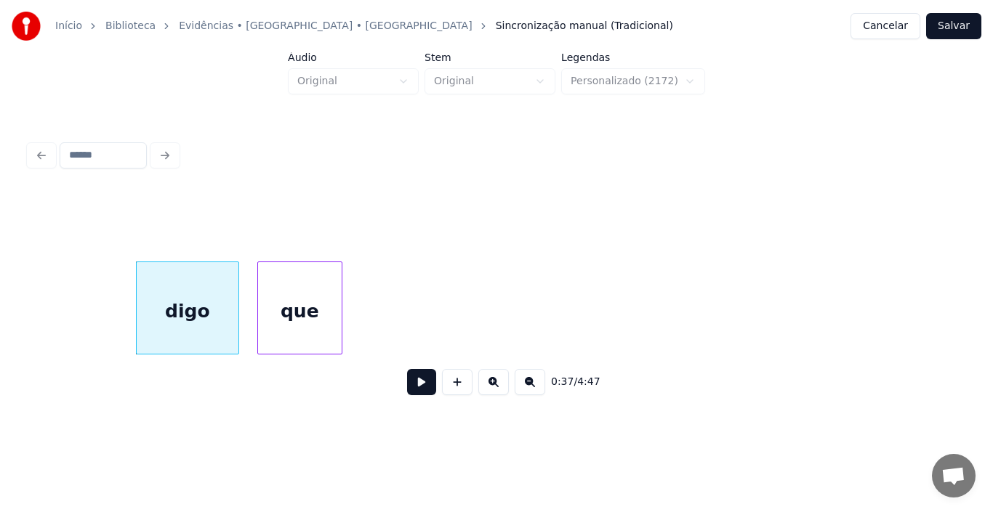
click at [306, 273] on div "que" at bounding box center [300, 311] width 84 height 99
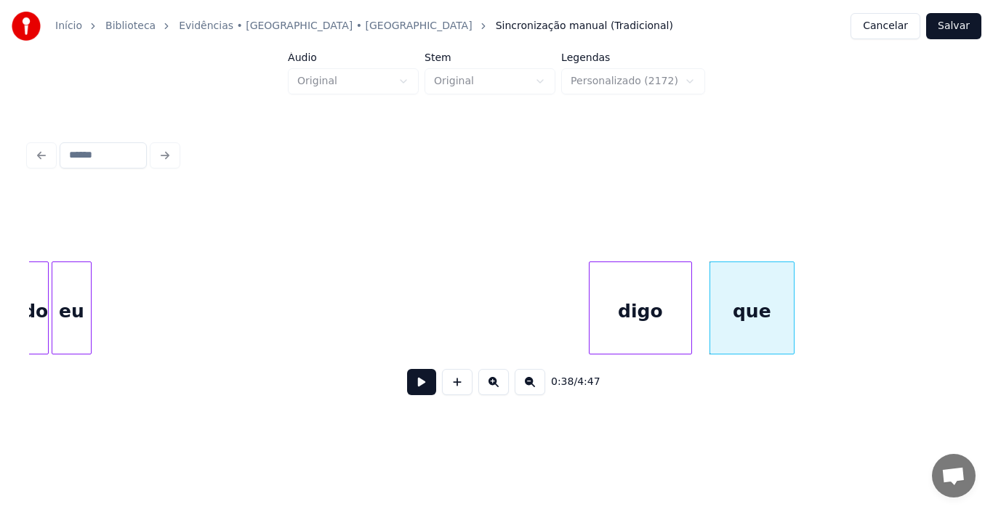
scroll to position [0, 4867]
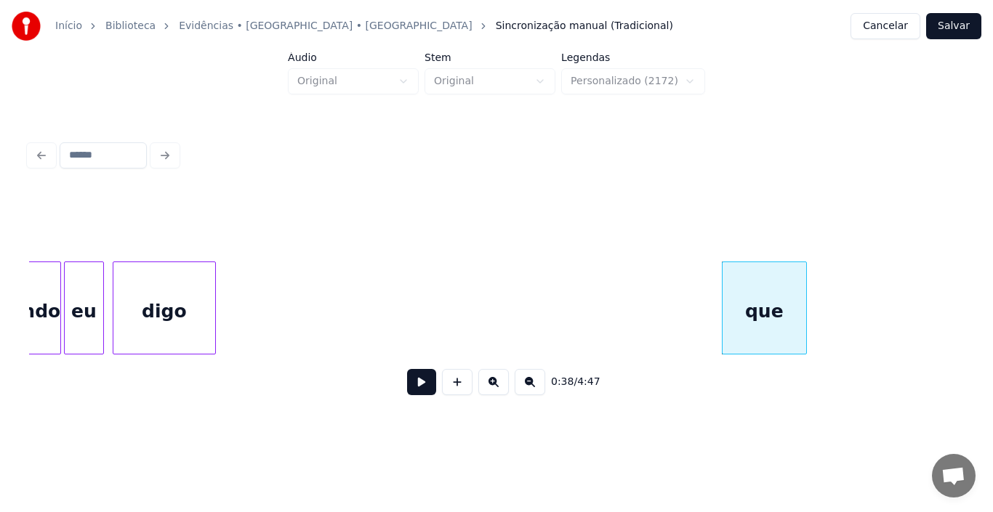
click at [162, 304] on div "digo" at bounding box center [164, 311] width 102 height 99
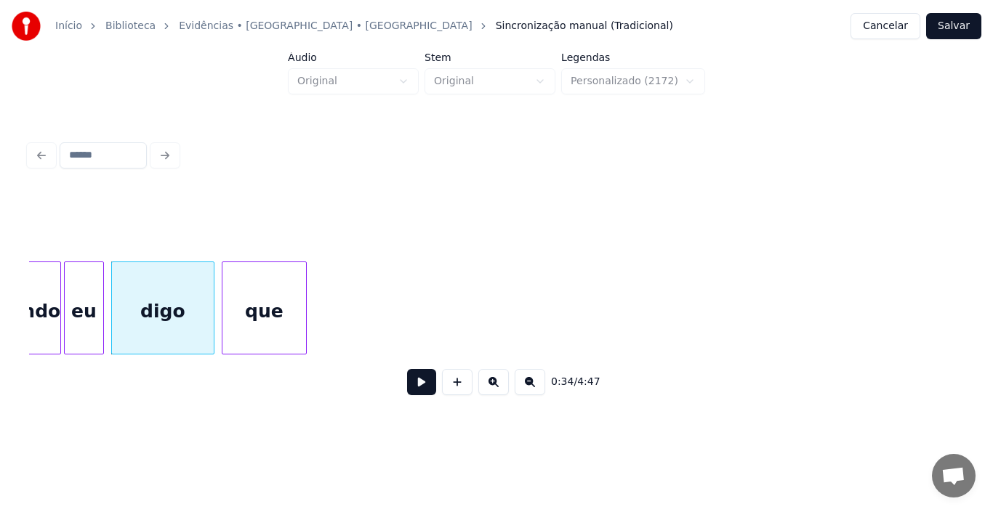
click at [262, 303] on div "que" at bounding box center [264, 311] width 84 height 99
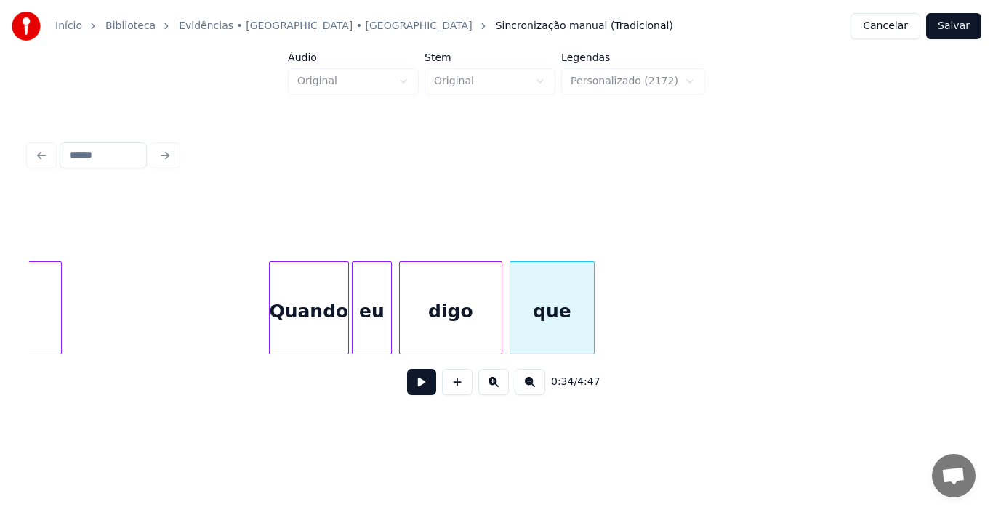
scroll to position [0, 4576]
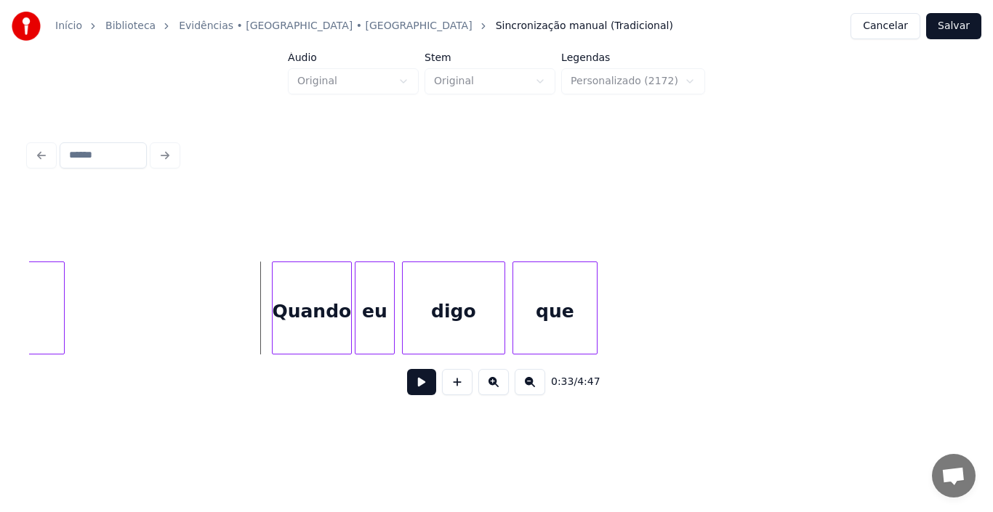
click at [427, 388] on button at bounding box center [421, 382] width 29 height 26
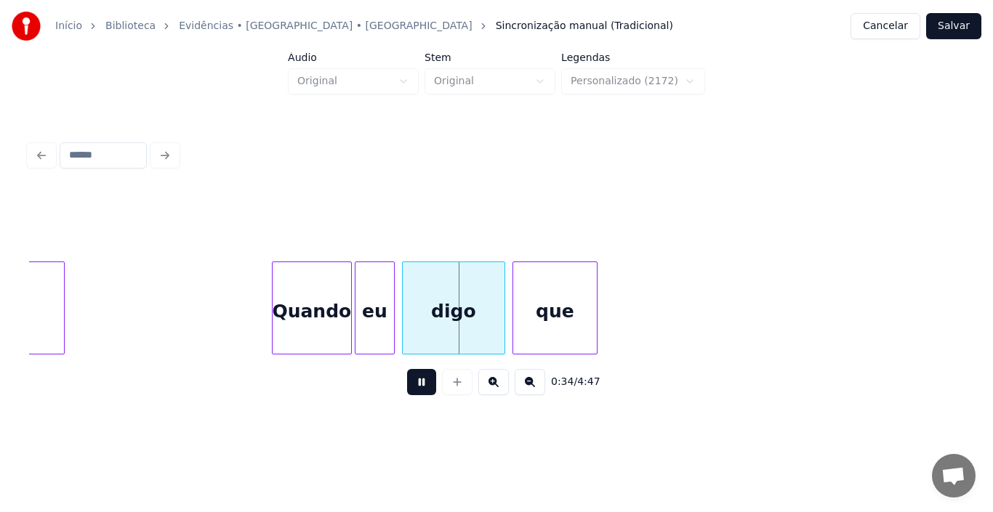
click at [427, 388] on button at bounding box center [421, 382] width 29 height 26
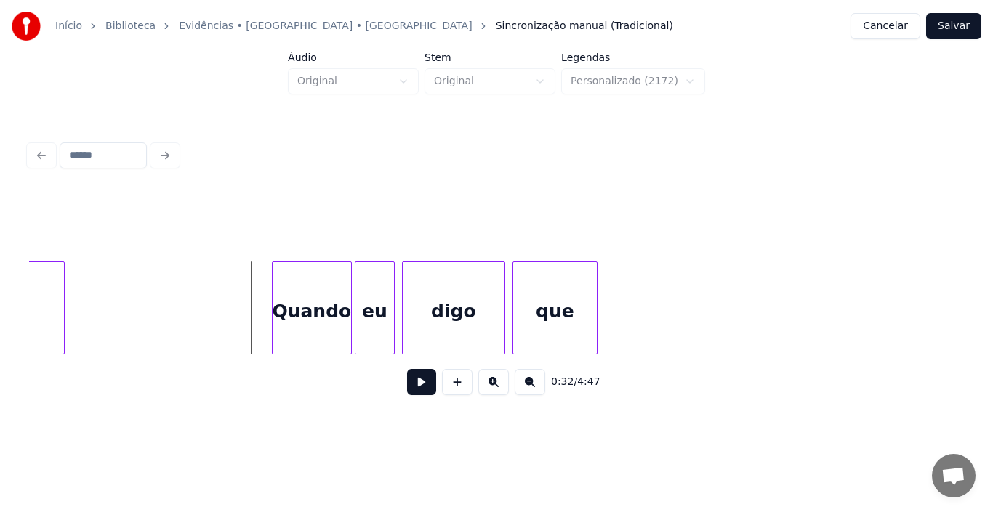
click at [422, 387] on button at bounding box center [421, 382] width 29 height 26
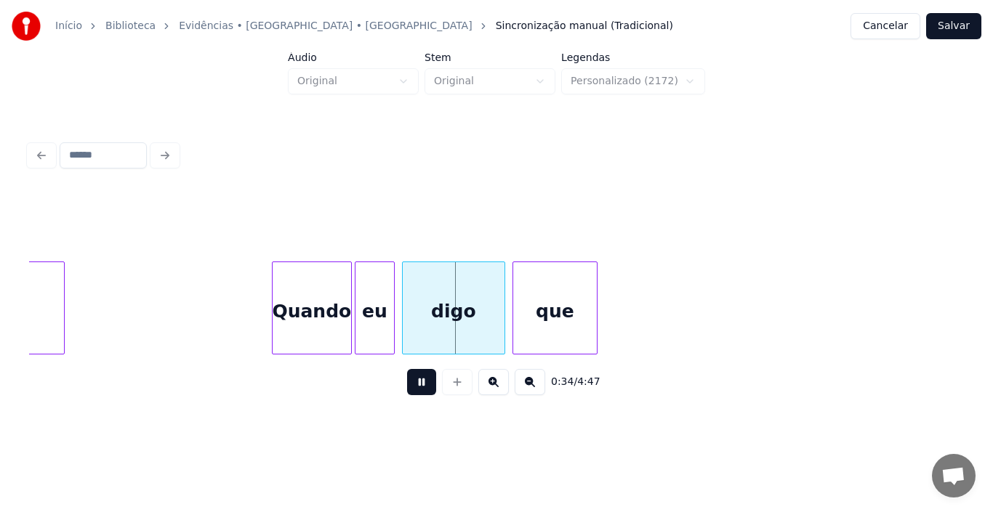
click at [422, 387] on button at bounding box center [421, 382] width 29 height 26
click at [470, 314] on div at bounding box center [472, 308] width 4 height 92
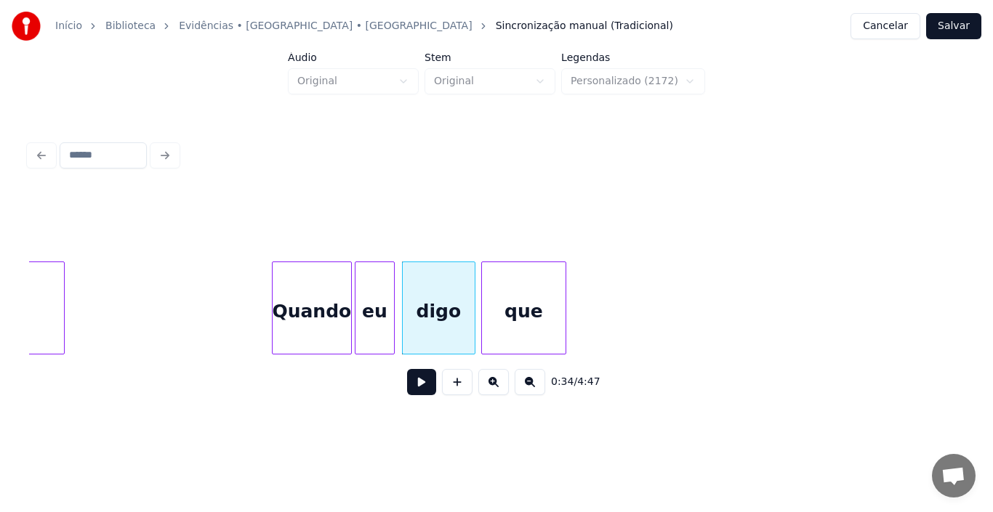
click at [513, 307] on div "que" at bounding box center [524, 311] width 84 height 99
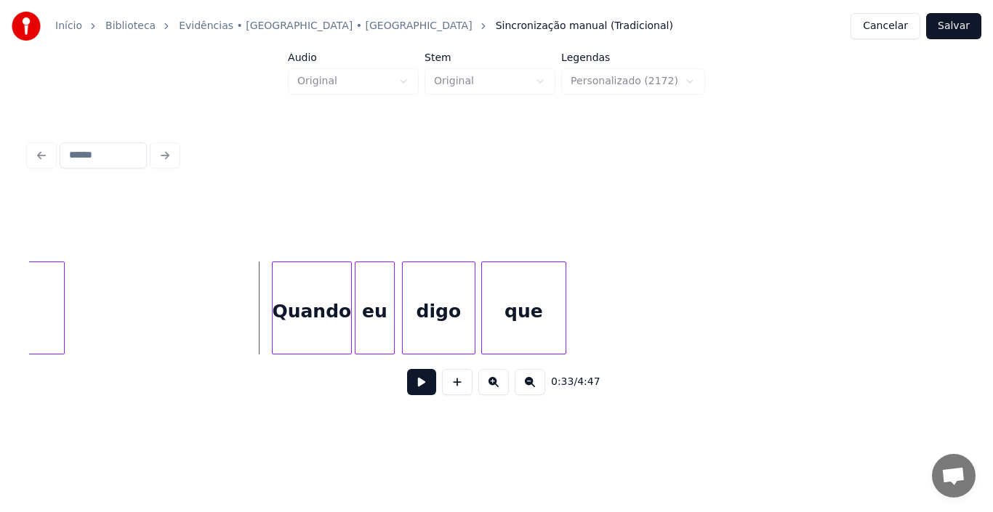
click at [421, 393] on button at bounding box center [421, 382] width 29 height 26
click at [424, 393] on button at bounding box center [421, 382] width 29 height 26
click at [423, 394] on button at bounding box center [421, 382] width 29 height 26
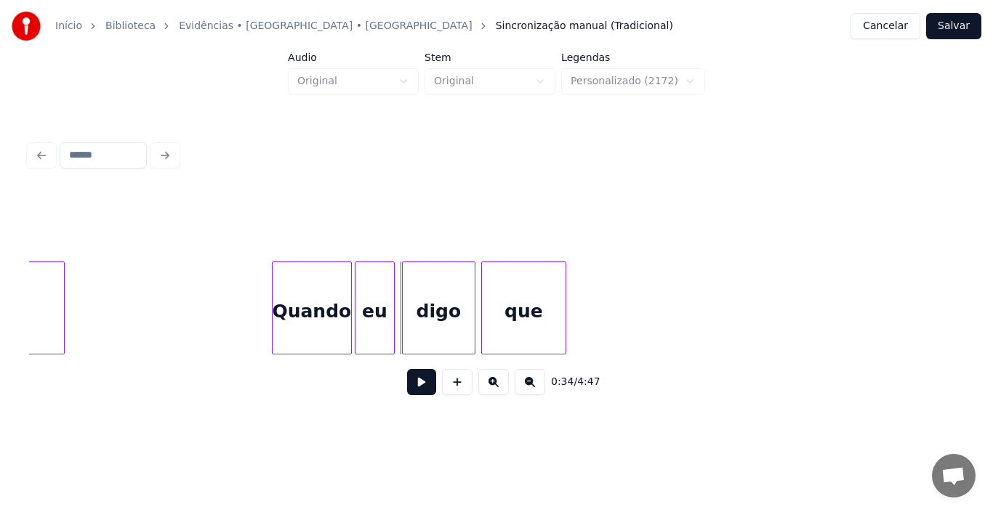
click at [422, 390] on button at bounding box center [421, 382] width 29 height 26
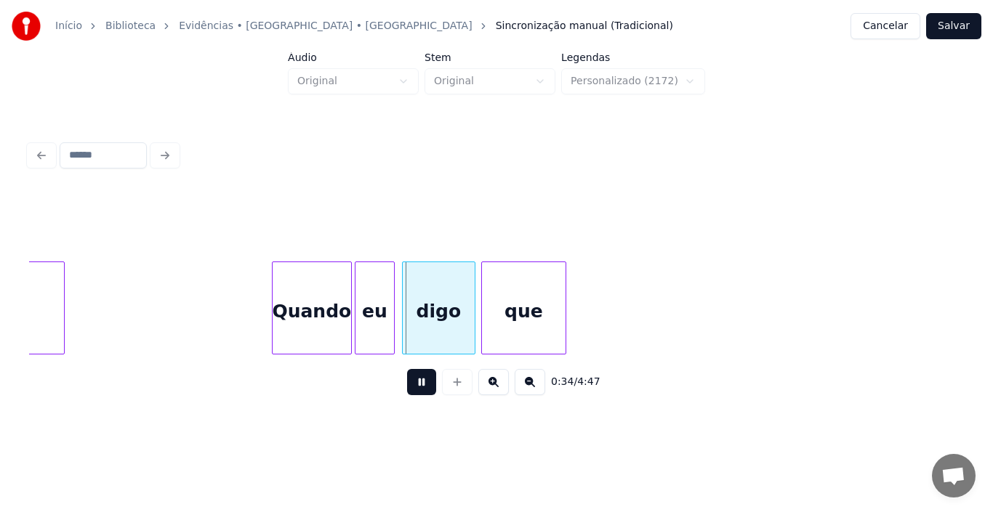
click at [422, 390] on button at bounding box center [421, 382] width 29 height 26
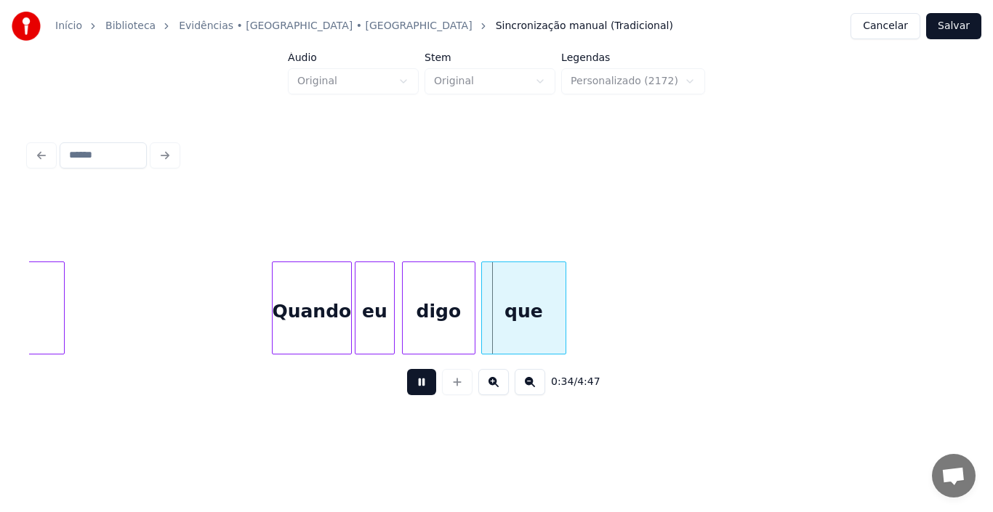
click at [422, 390] on button at bounding box center [421, 382] width 29 height 26
click at [456, 307] on div at bounding box center [456, 308] width 4 height 92
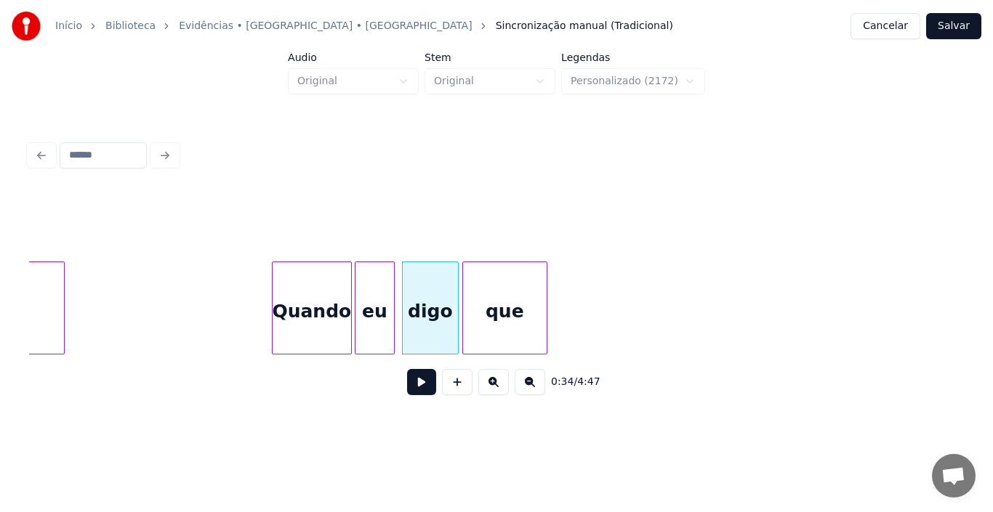
click at [491, 303] on div "que" at bounding box center [505, 311] width 84 height 99
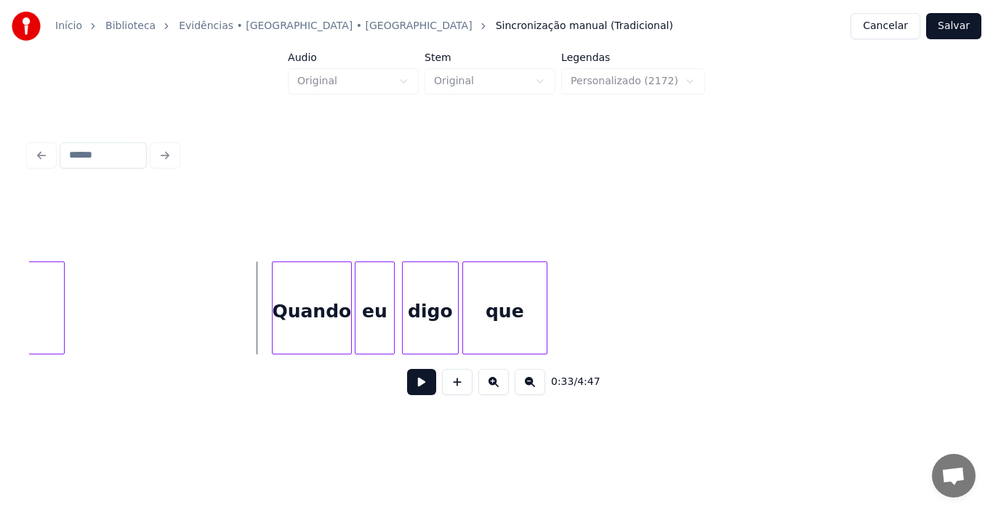
click at [419, 388] on button at bounding box center [421, 382] width 29 height 26
click at [518, 306] on div at bounding box center [517, 308] width 4 height 92
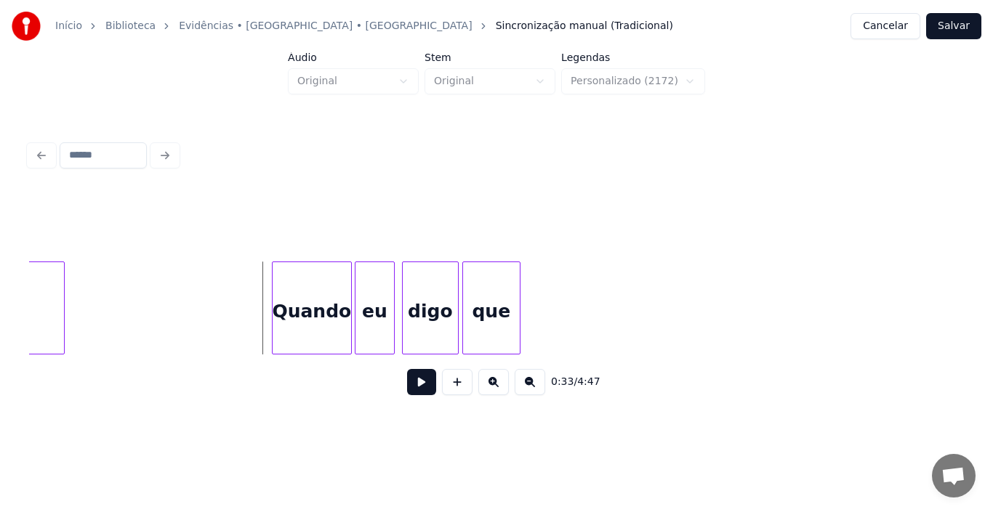
click at [418, 392] on button at bounding box center [421, 382] width 29 height 26
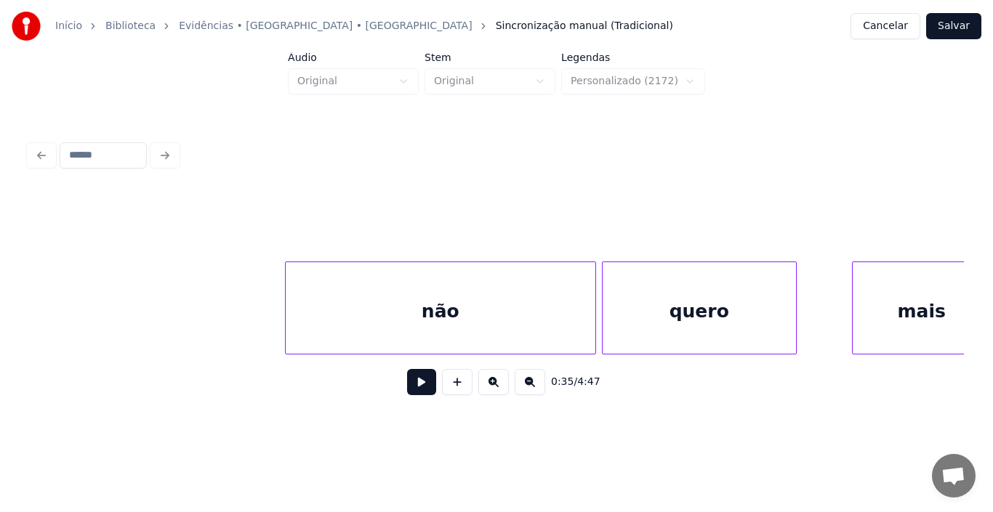
scroll to position [0, 8908]
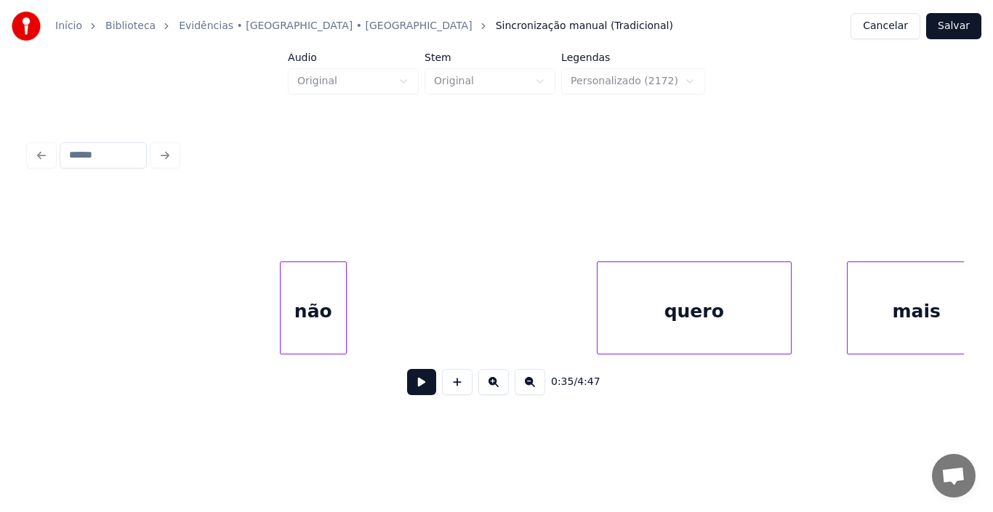
click at [345, 317] on div at bounding box center [344, 308] width 4 height 92
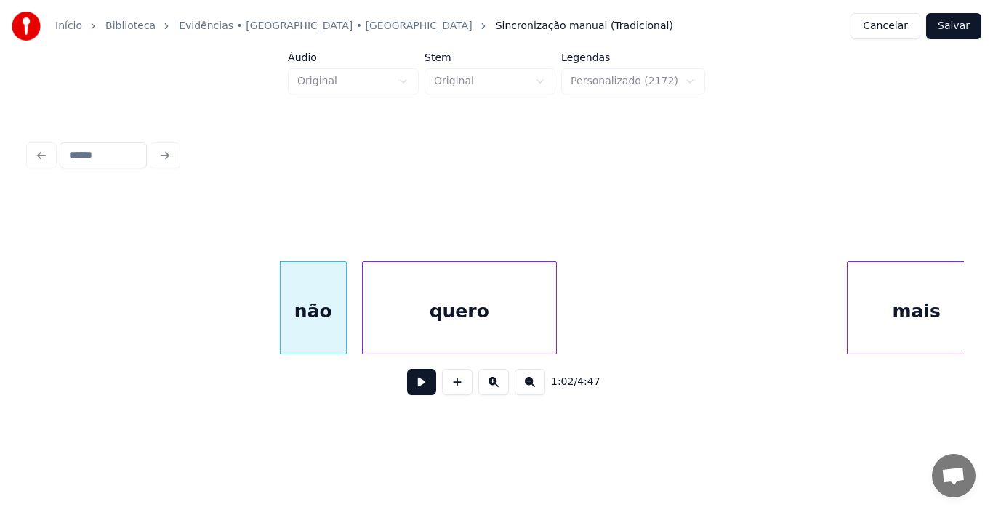
click at [441, 304] on div "quero" at bounding box center [459, 311] width 193 height 99
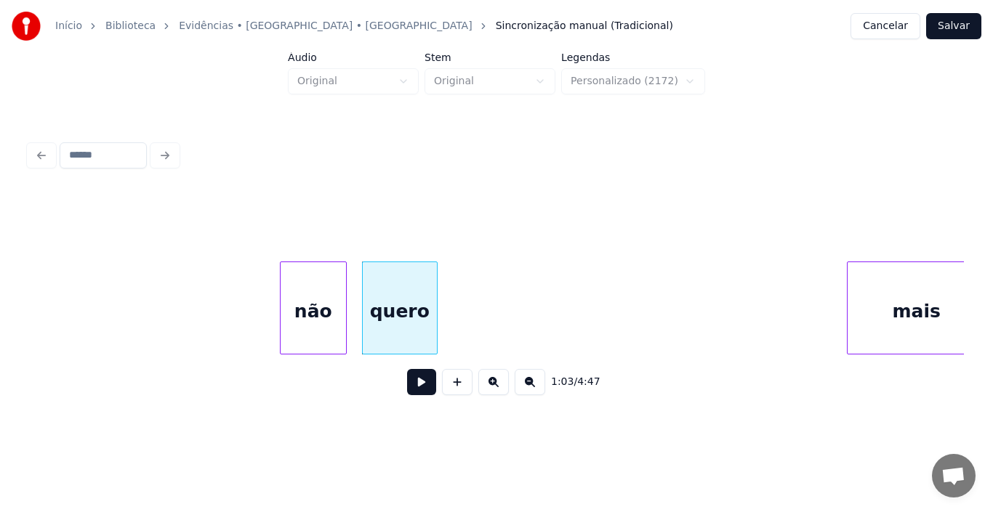
click at [435, 307] on div at bounding box center [434, 308] width 4 height 92
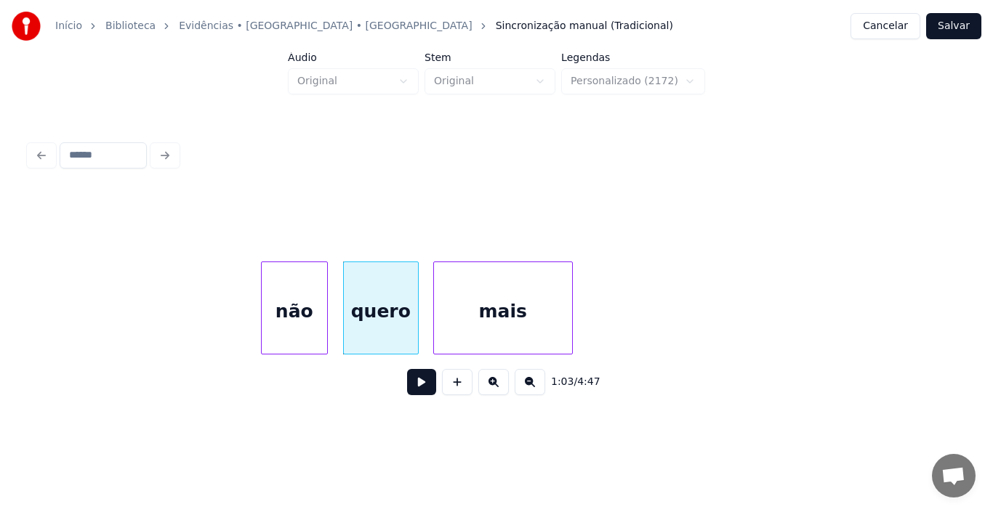
click at [525, 312] on div "mais" at bounding box center [503, 311] width 138 height 99
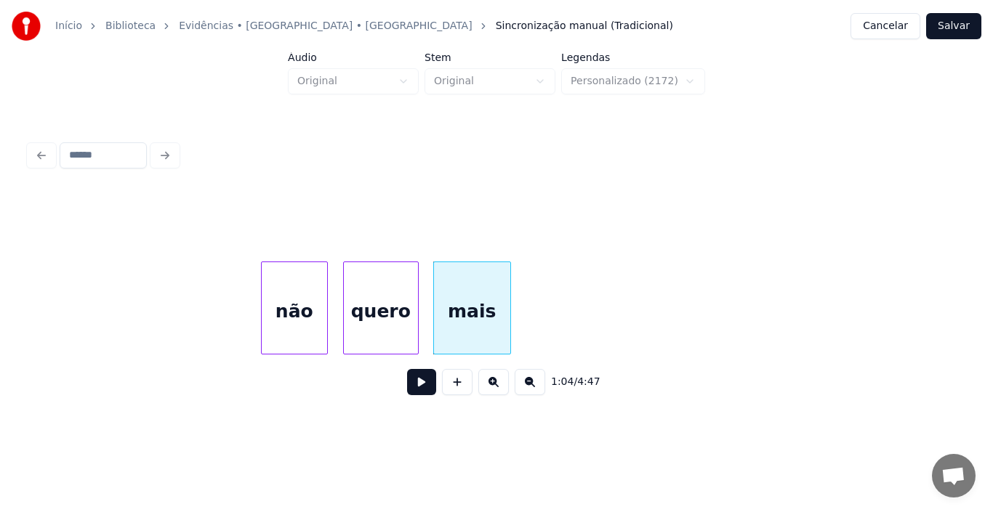
click at [509, 307] on div at bounding box center [508, 308] width 4 height 92
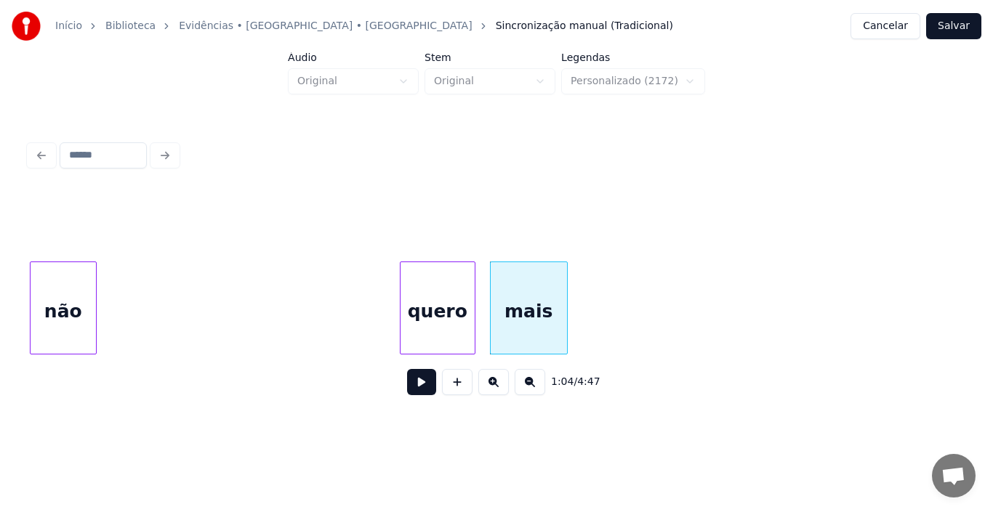
click at [0, 317] on div "Início Biblioteca Evidências • [GEOGRAPHIC_DATA] • Xororó Sincronização manual …" at bounding box center [496, 212] width 993 height 425
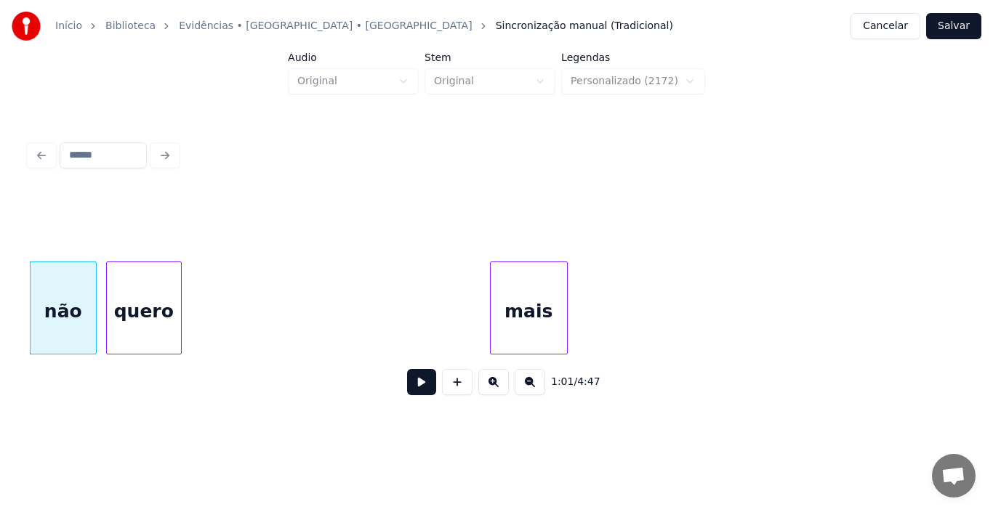
click at [127, 295] on div "quero" at bounding box center [144, 311] width 74 height 99
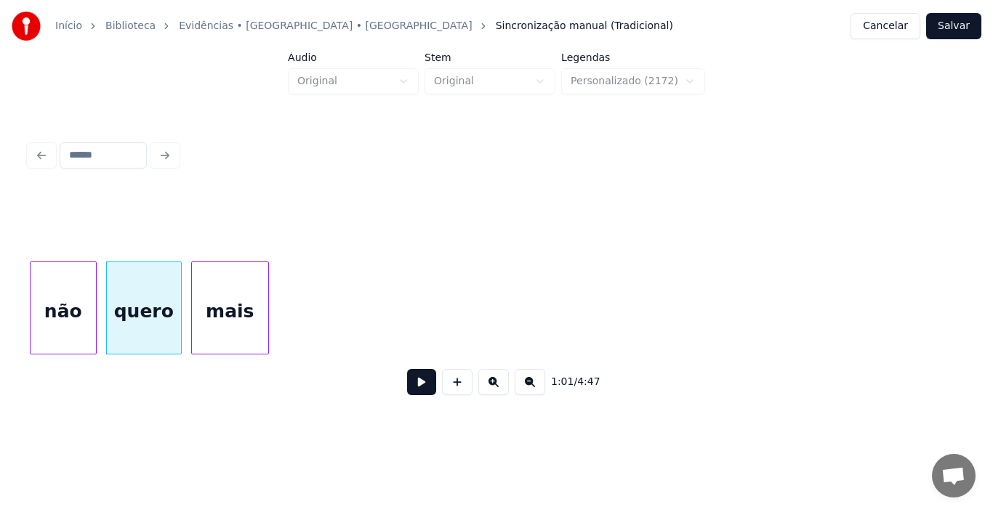
click at [235, 315] on div "mais" at bounding box center [230, 311] width 76 height 99
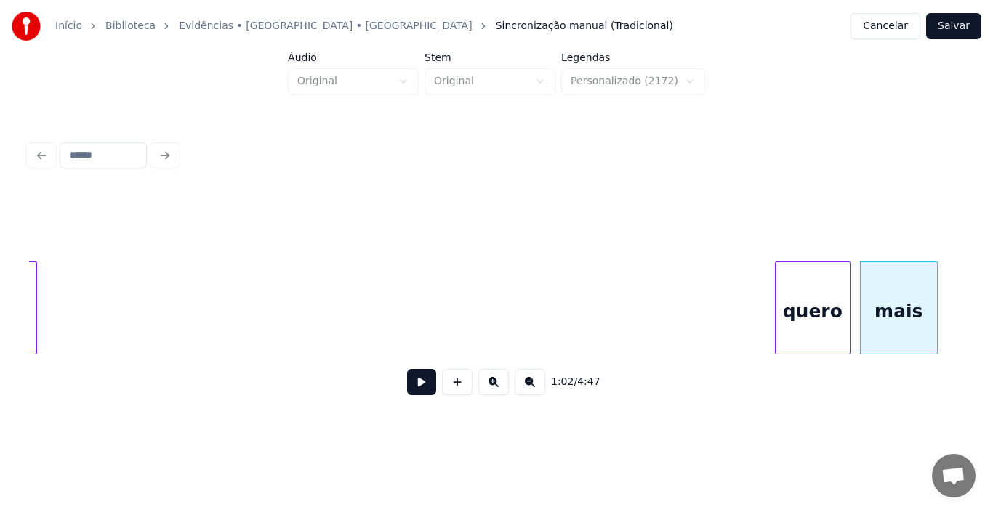
scroll to position [0, 8142]
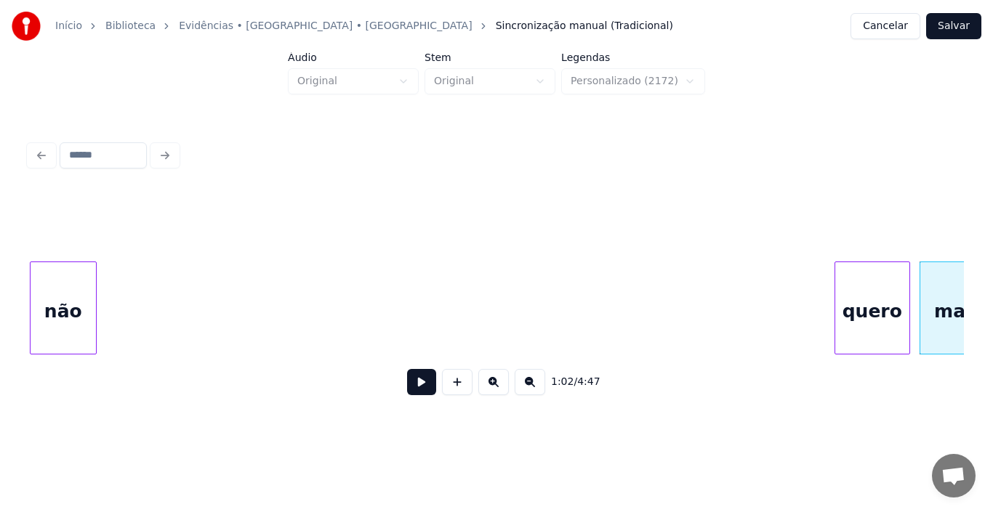
click at [2, 358] on div "Início Biblioteca Evidências • [GEOGRAPHIC_DATA] • Xororó Sincronização manual …" at bounding box center [496, 212] width 993 height 425
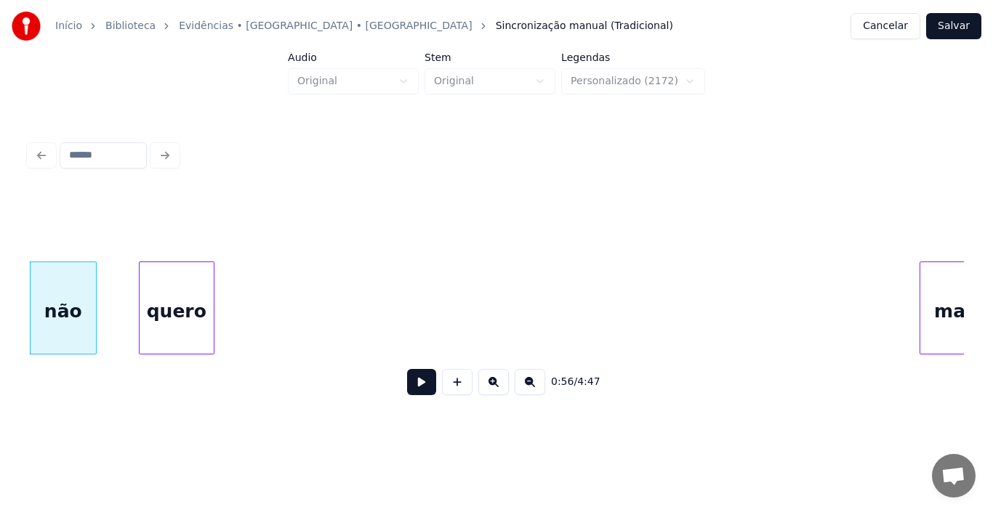
click at [140, 345] on div "quero" at bounding box center [177, 311] width 74 height 99
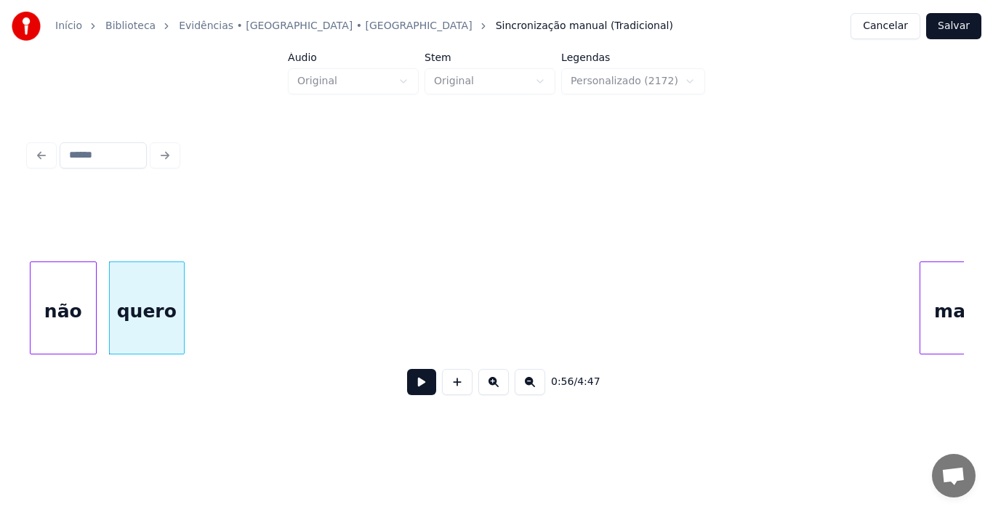
scroll to position [0, 8164]
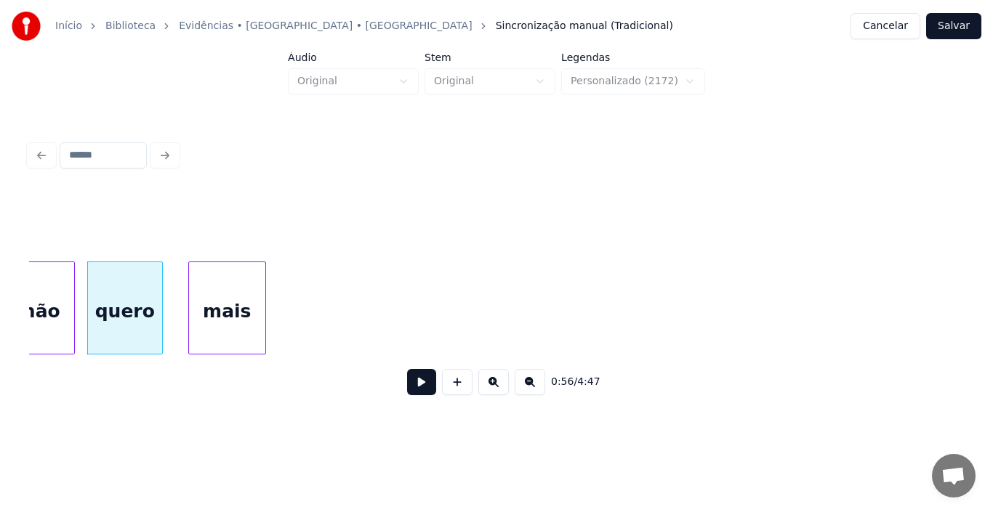
click at [229, 349] on div "não quero mais" at bounding box center [496, 308] width 935 height 93
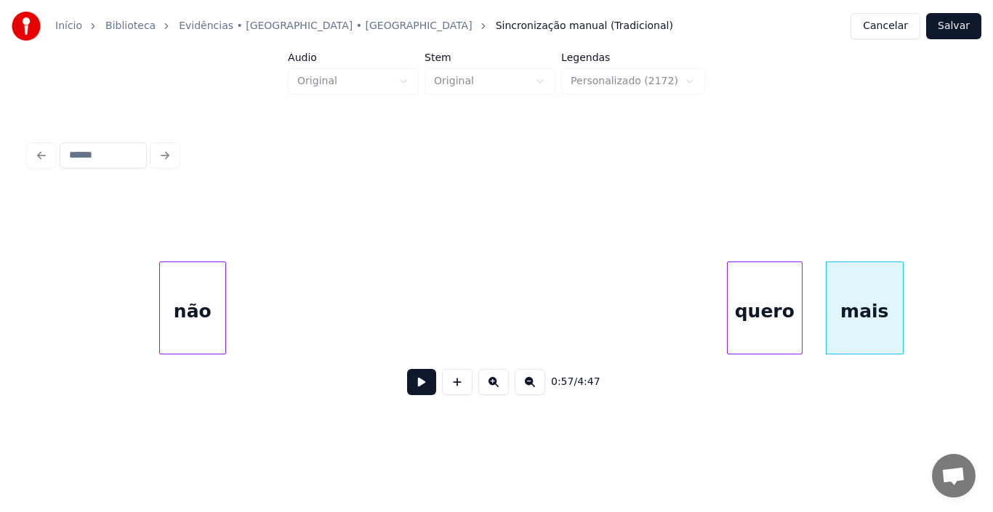
scroll to position [0, 7461]
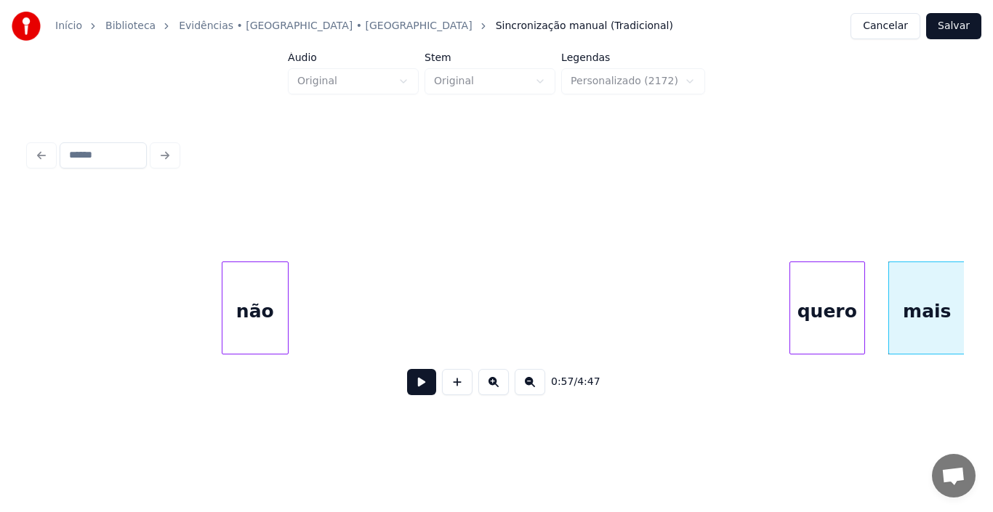
click at [0, 337] on div "Início Biblioteca Evidências • [GEOGRAPHIC_DATA] • Xororó Sincronização manual …" at bounding box center [496, 212] width 993 height 425
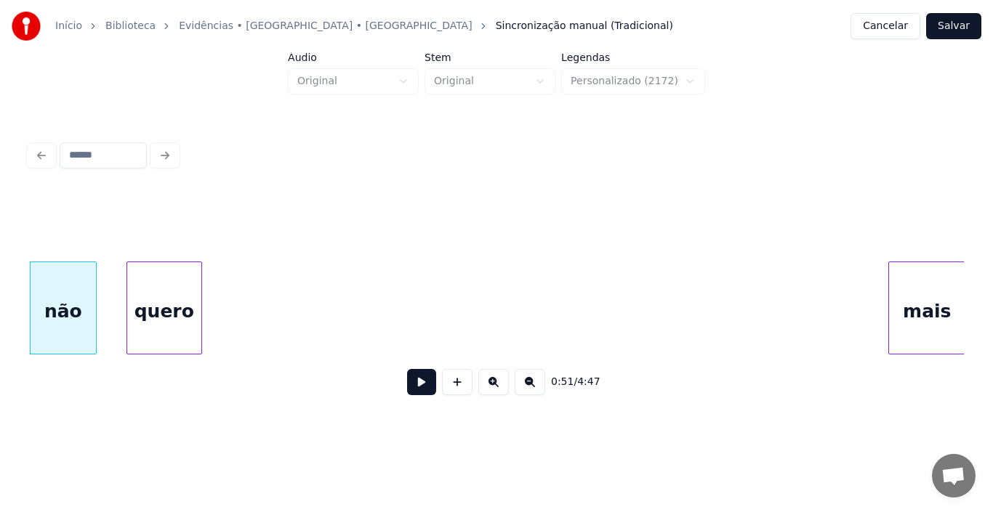
click at [158, 324] on div "quero" at bounding box center [164, 311] width 74 height 99
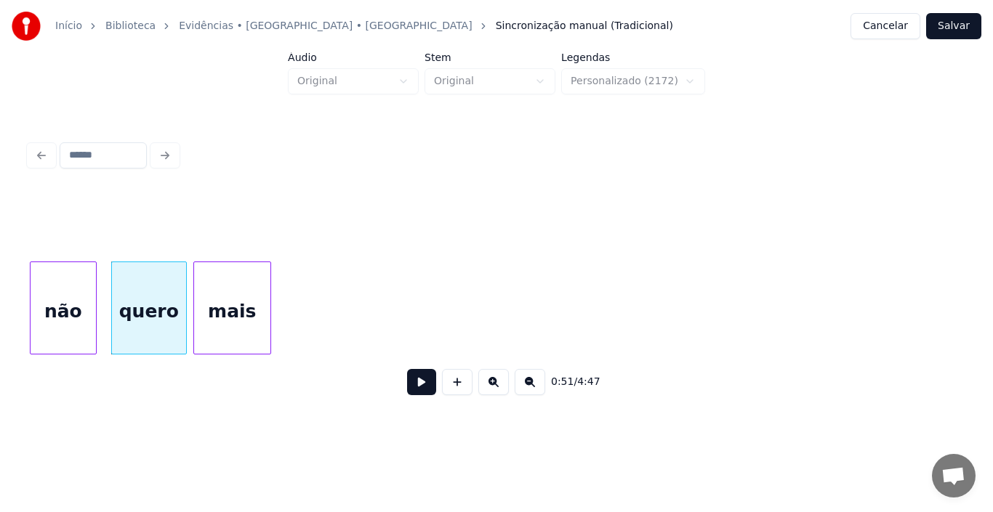
click at [245, 288] on div "mais" at bounding box center [232, 311] width 76 height 99
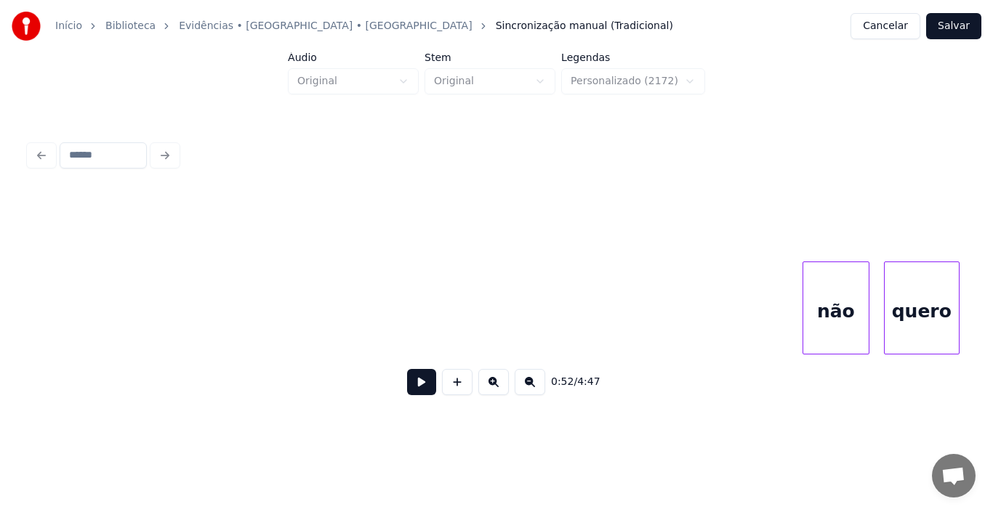
scroll to position [0, 6676]
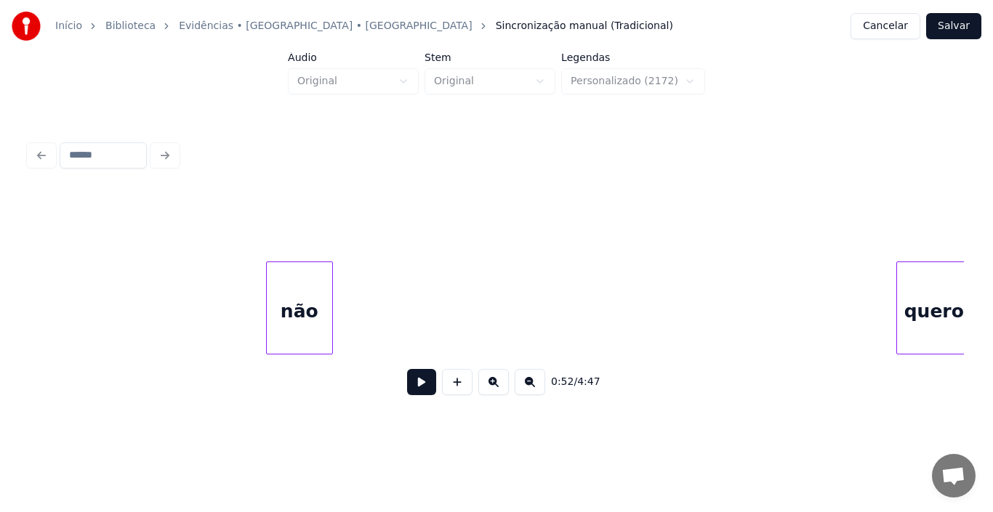
click at [267, 317] on div "não" at bounding box center [299, 311] width 65 height 99
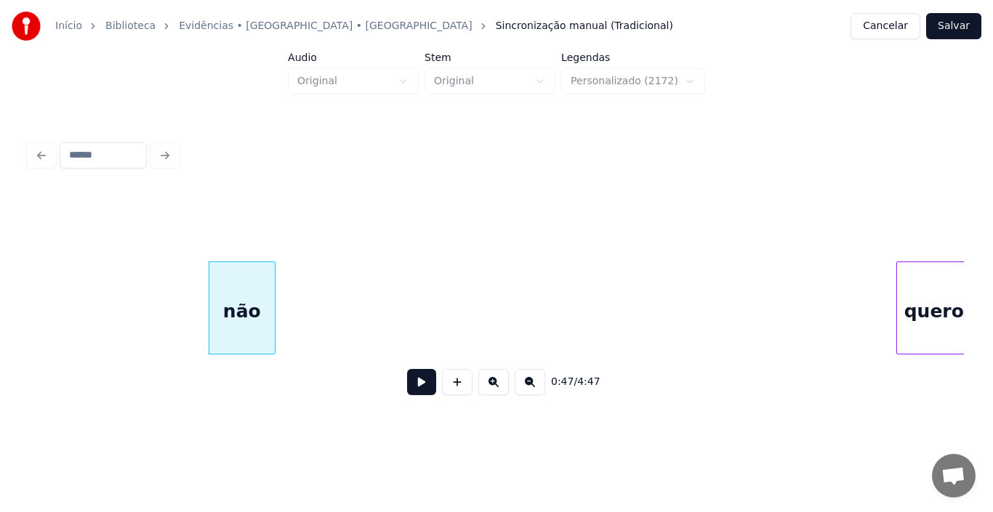
scroll to position [0, 6679]
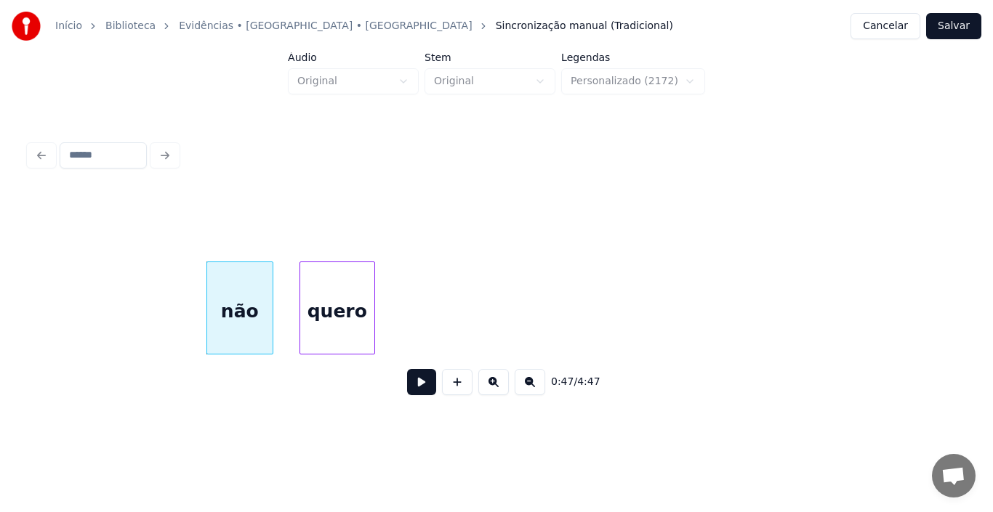
click at [320, 348] on div "não quero" at bounding box center [496, 308] width 935 height 93
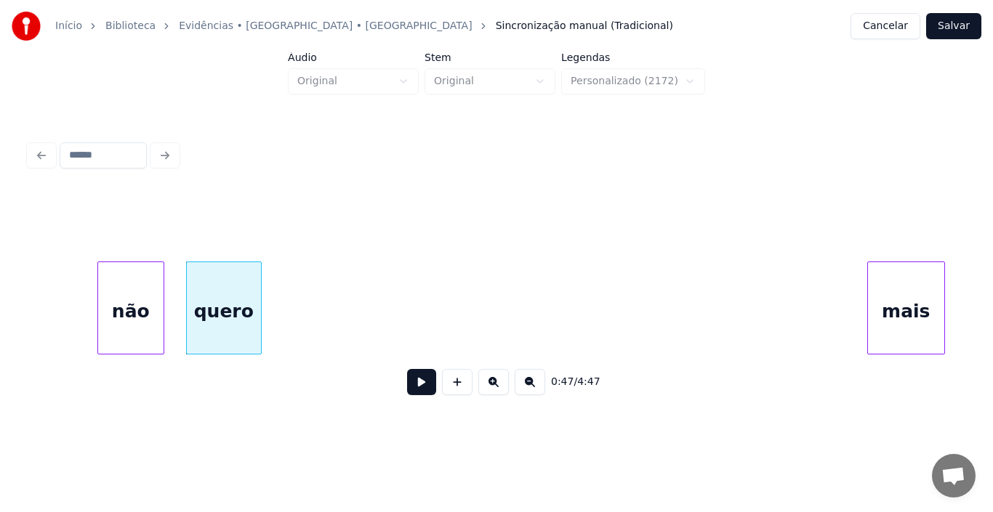
scroll to position [0, 6795]
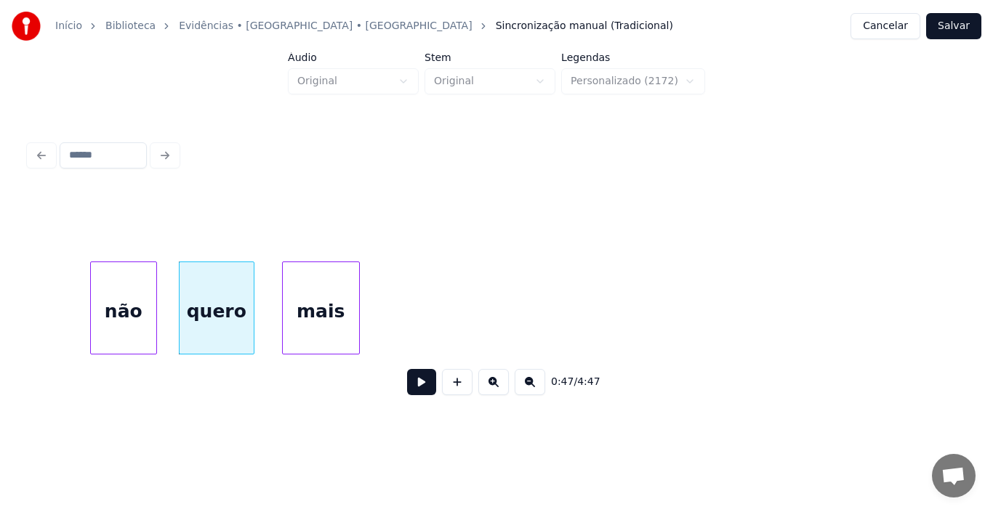
click at [288, 313] on div "mais" at bounding box center [321, 311] width 76 height 99
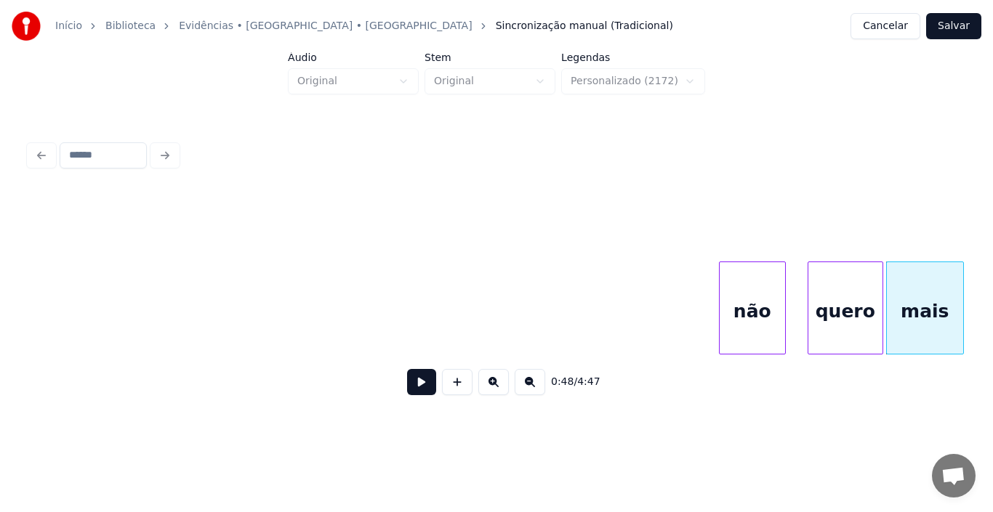
scroll to position [0, 6155]
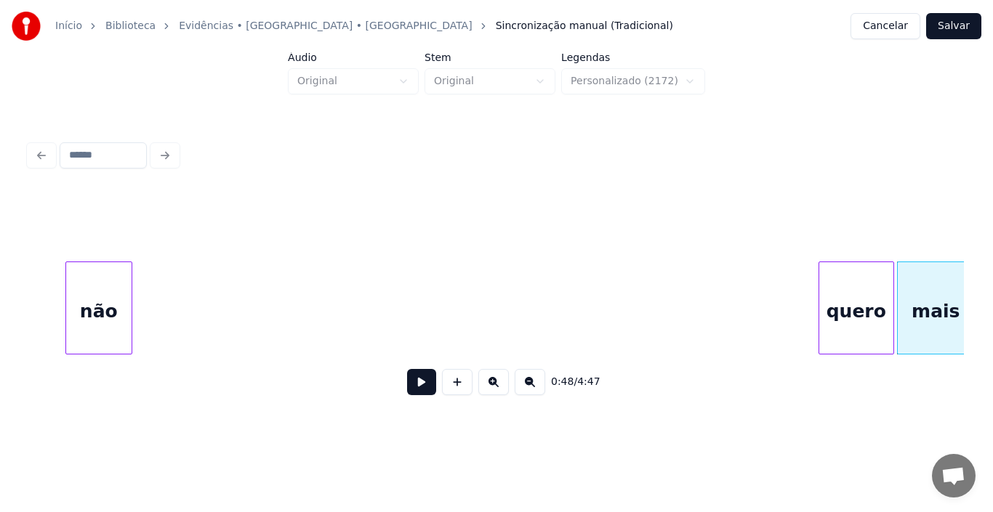
click at [92, 317] on div "não" at bounding box center [98, 311] width 65 height 99
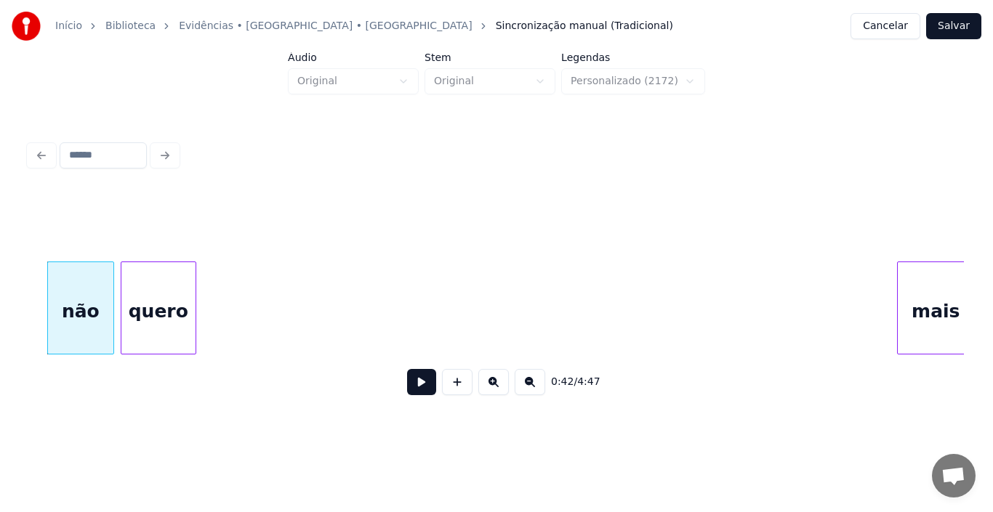
click at [161, 381] on div "0:42 / 4:47" at bounding box center [496, 299] width 935 height 221
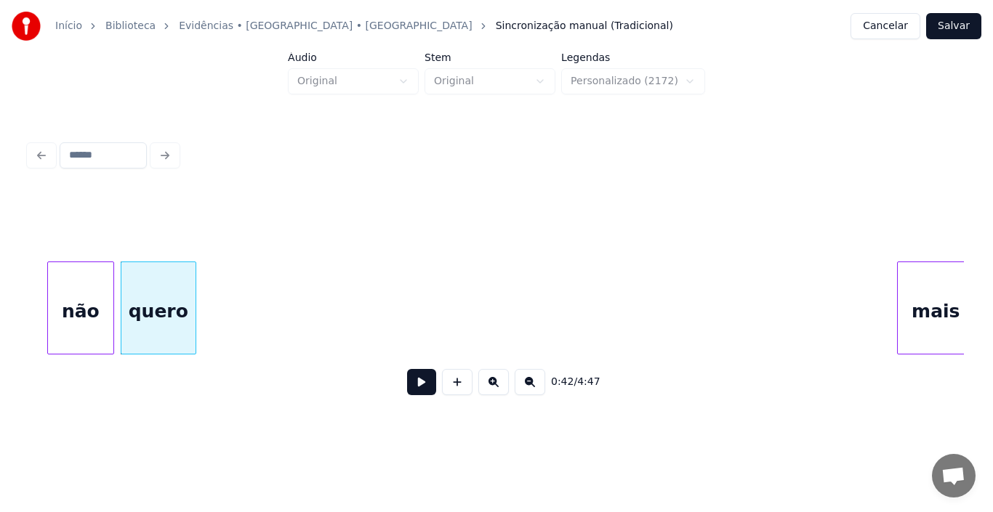
scroll to position [0, 6161]
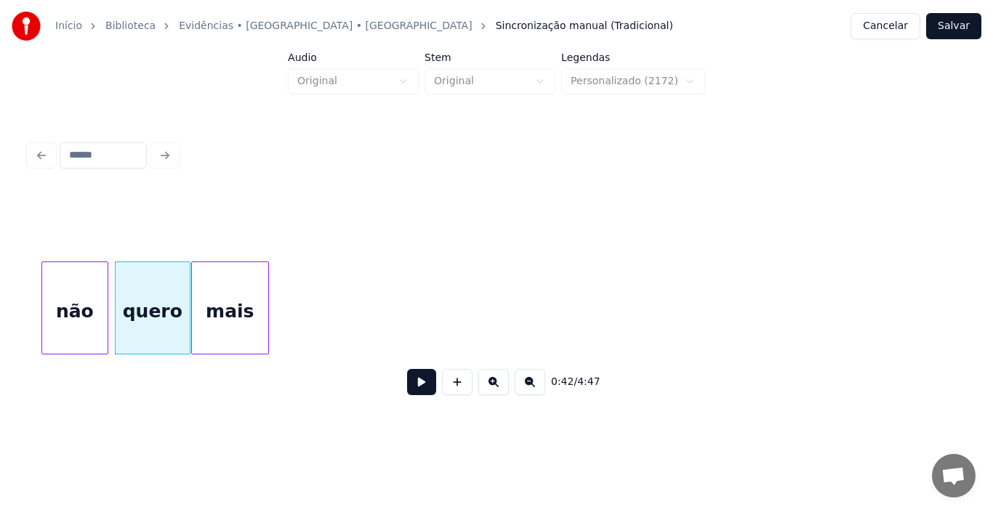
click at [232, 318] on div "mais" at bounding box center [230, 311] width 76 height 99
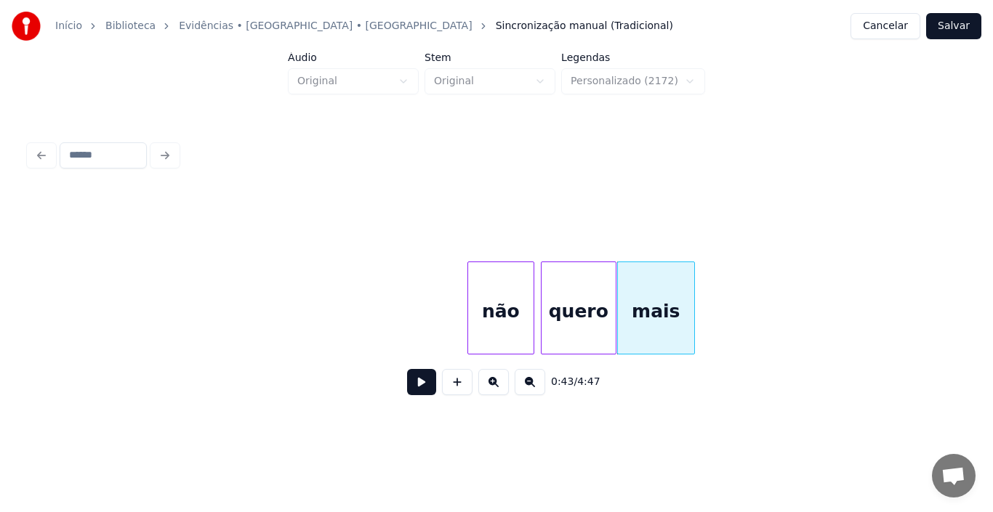
scroll to position [0, 5638]
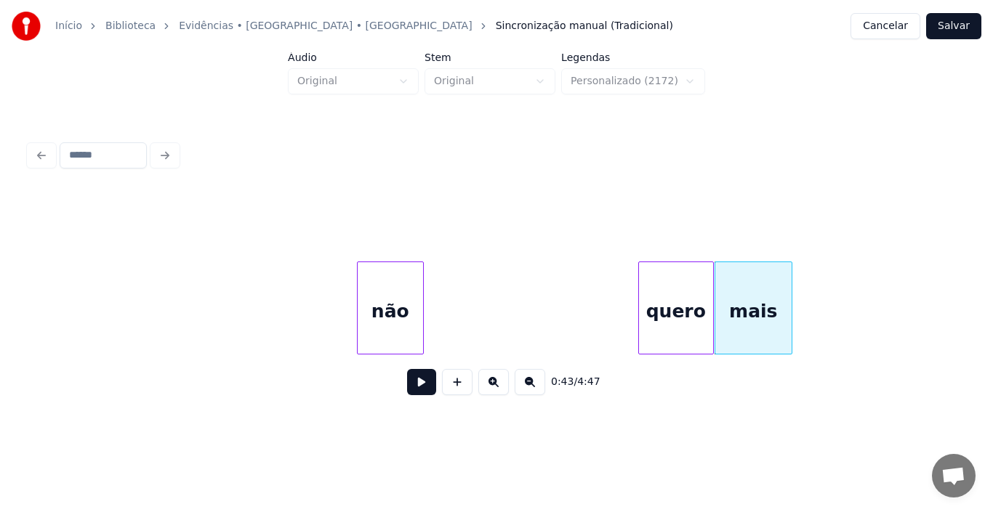
click at [0, 298] on div "Início Biblioteca Evidências • [GEOGRAPHIC_DATA] • Xororó Sincronização manual …" at bounding box center [496, 212] width 993 height 425
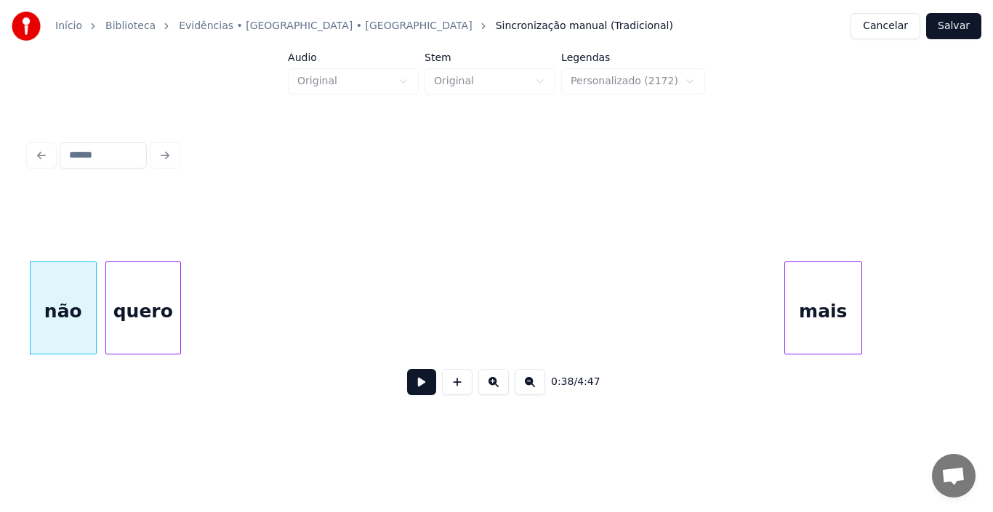
click at [138, 322] on div "quero" at bounding box center [143, 311] width 74 height 99
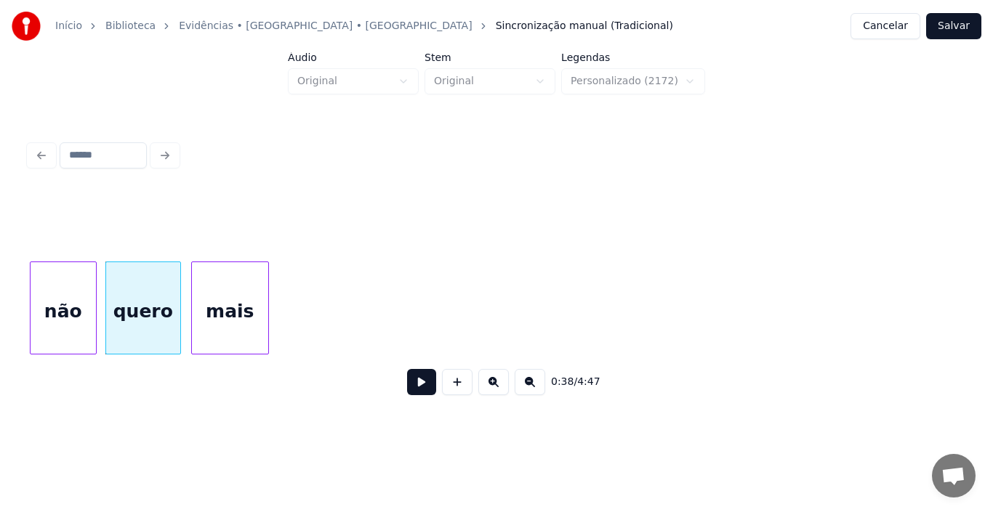
click at [241, 345] on div "mais" at bounding box center [230, 311] width 76 height 99
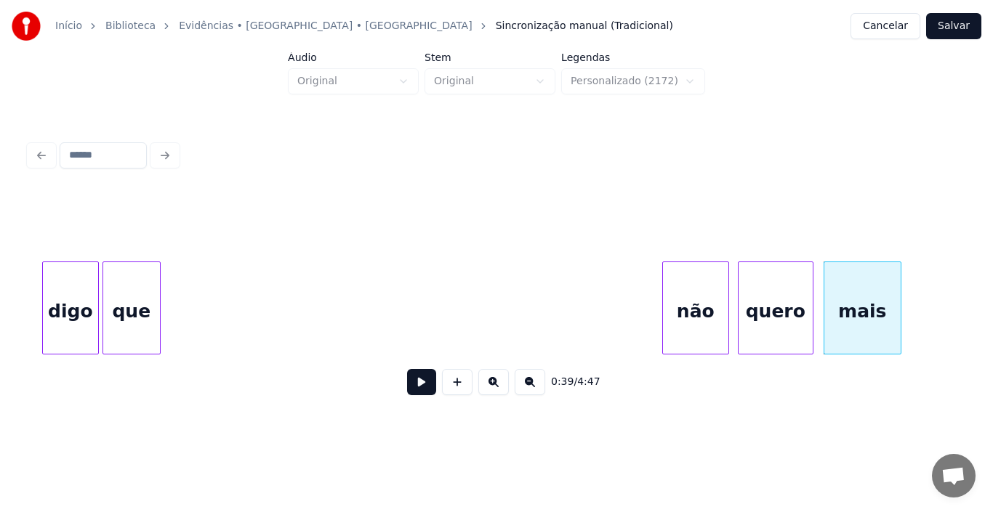
scroll to position [0, 4928]
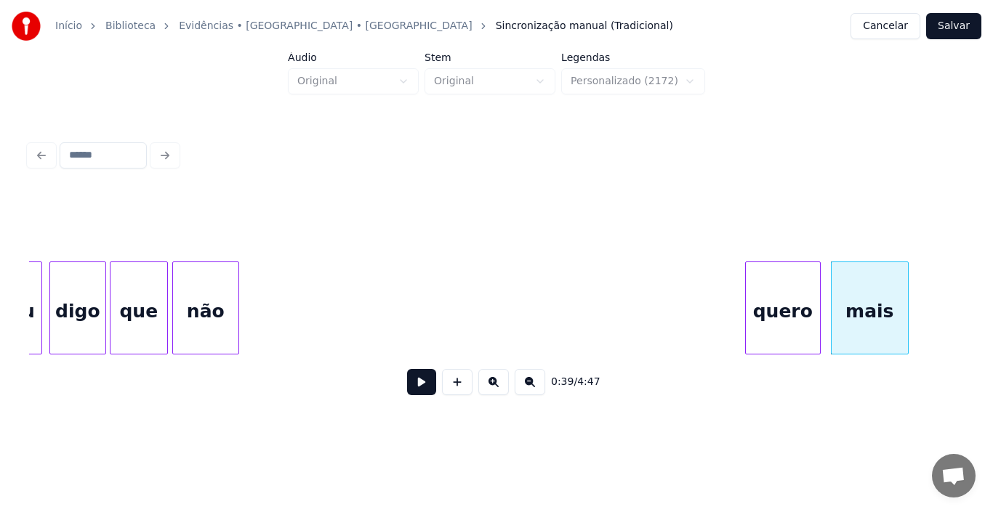
click at [203, 311] on div "não" at bounding box center [205, 311] width 65 height 99
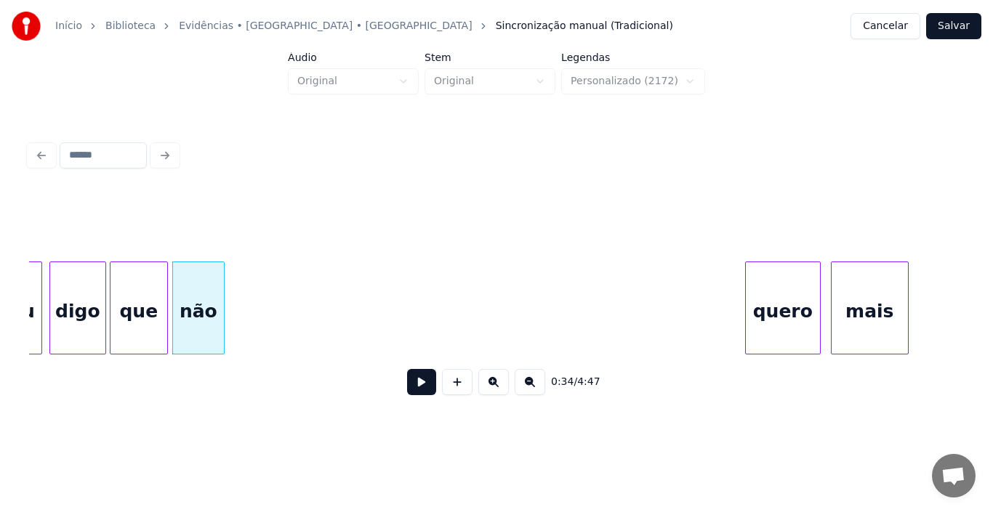
click at [222, 308] on div at bounding box center [222, 308] width 4 height 92
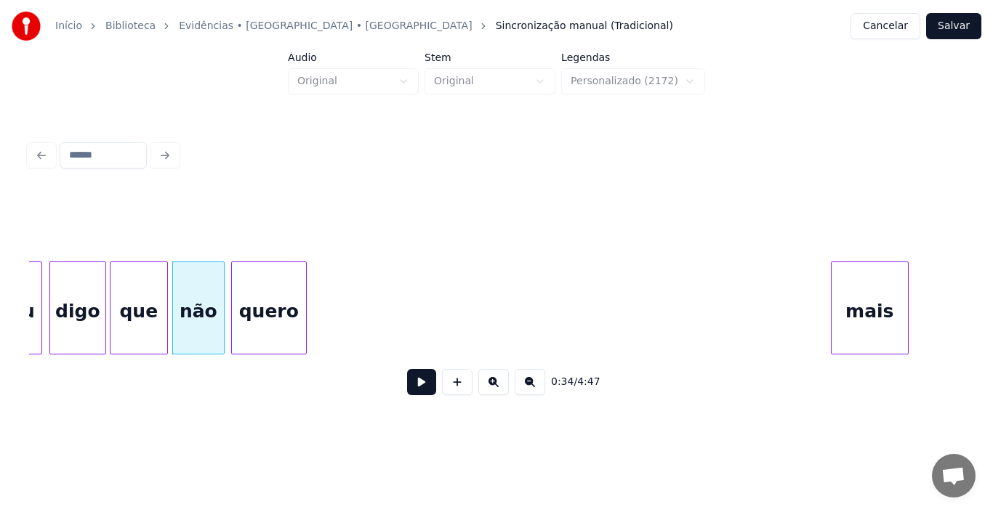
click at [270, 299] on div "quero" at bounding box center [269, 311] width 74 height 99
click at [280, 294] on div "quero" at bounding box center [269, 311] width 74 height 99
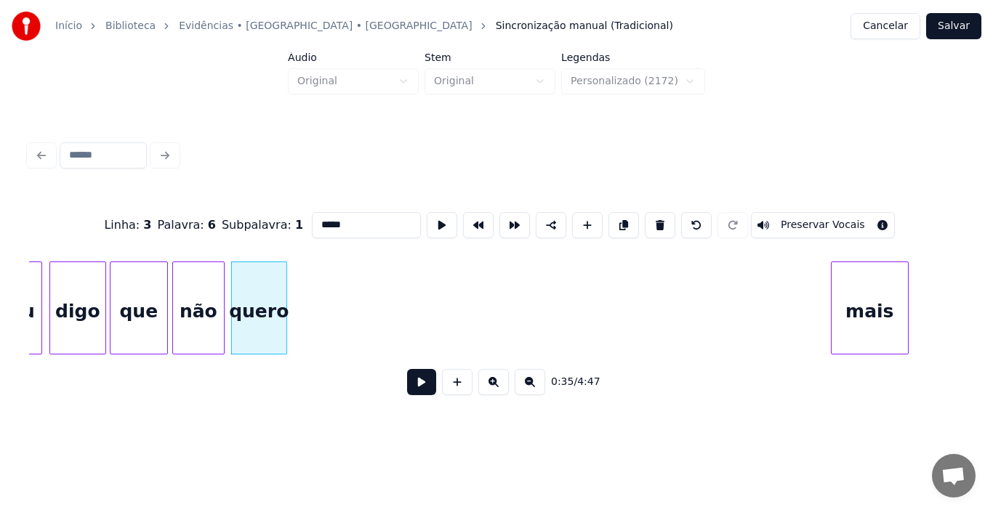
click at [286, 303] on div at bounding box center [284, 308] width 4 height 92
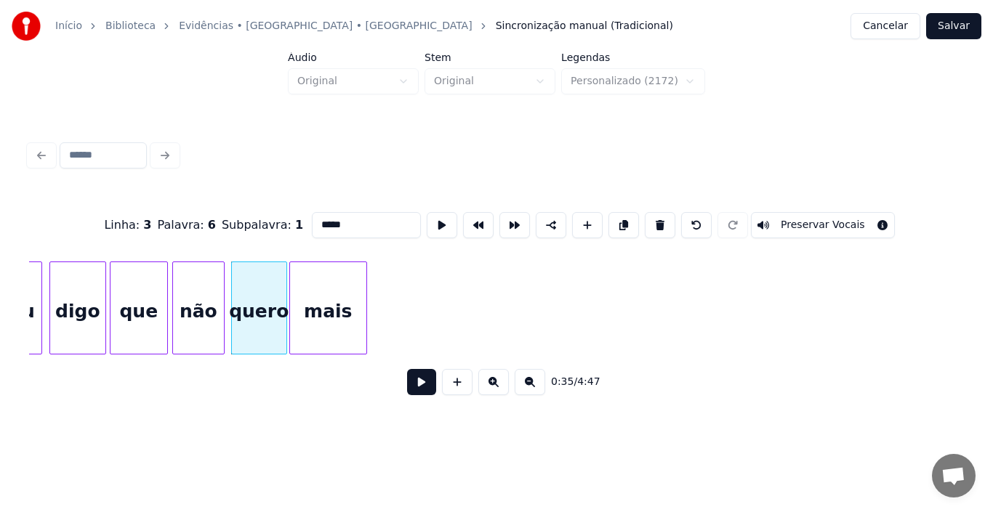
click at [329, 306] on div "mais" at bounding box center [328, 311] width 76 height 99
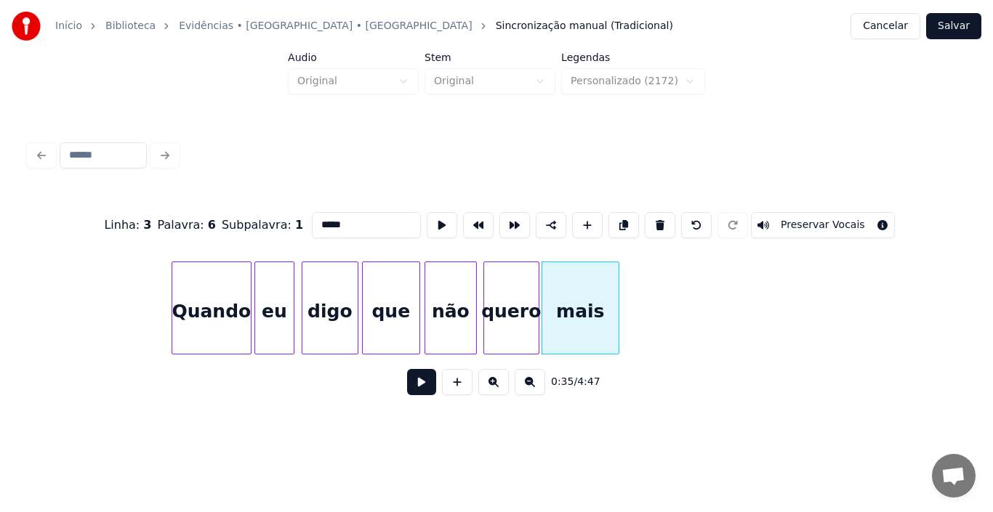
scroll to position [0, 4638]
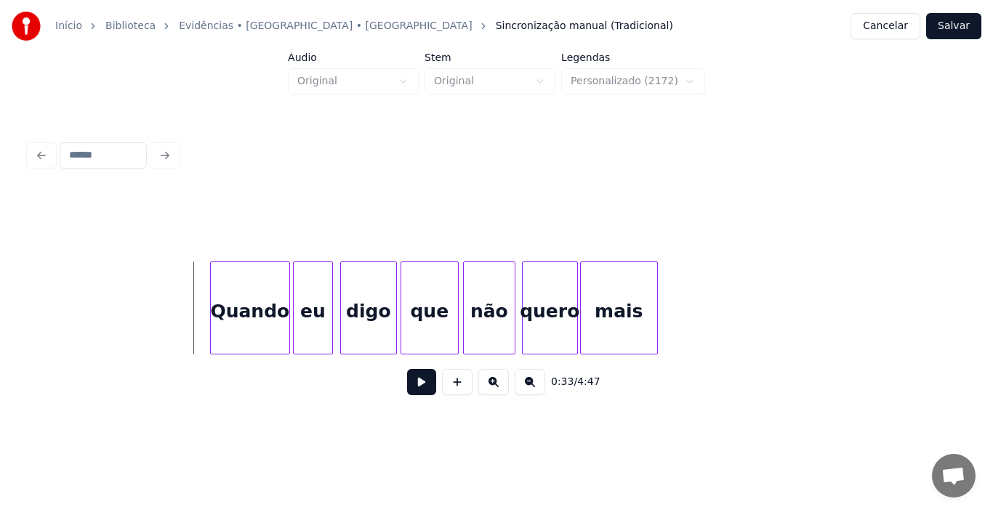
click at [420, 388] on button at bounding box center [421, 382] width 29 height 26
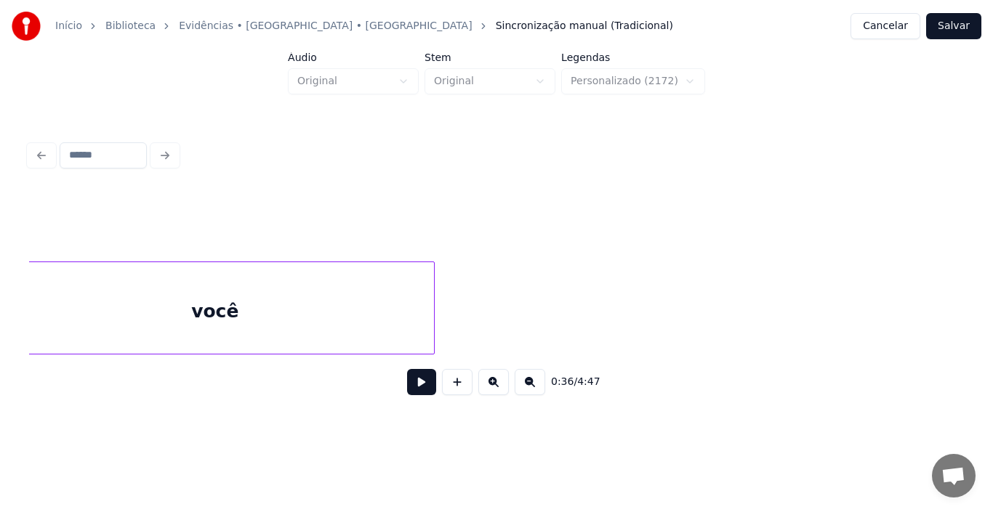
scroll to position [0, 9003]
click at [0, 329] on div "Início Biblioteca Evidências • [GEOGRAPHIC_DATA] • Xororó Sincronização manual …" at bounding box center [496, 212] width 993 height 425
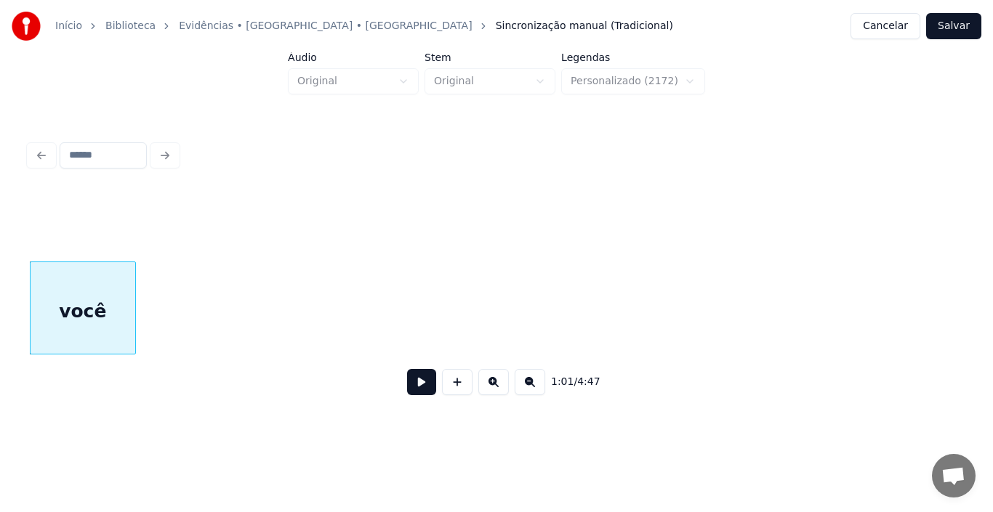
click at [134, 301] on div at bounding box center [133, 308] width 4 height 92
click at [40, 307] on div "você" at bounding box center [83, 311] width 105 height 99
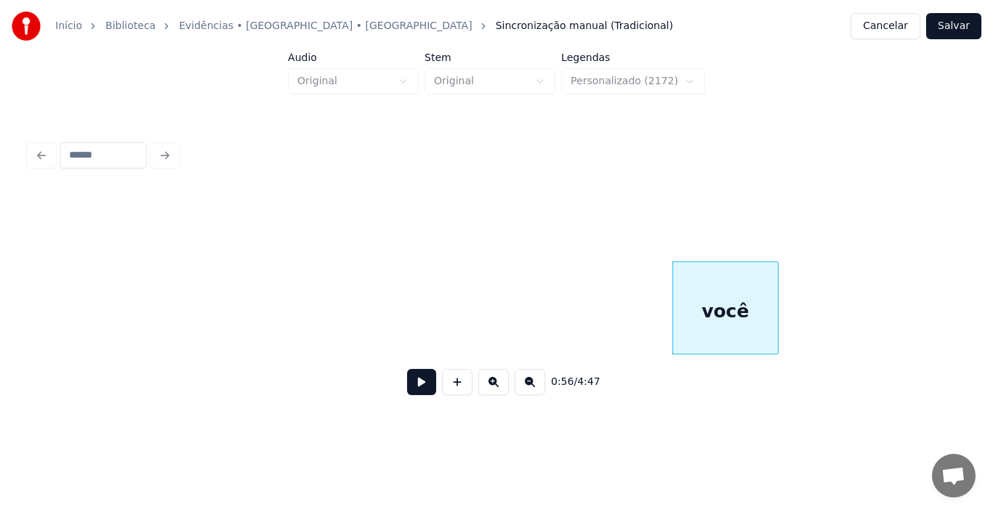
scroll to position [0, 7480]
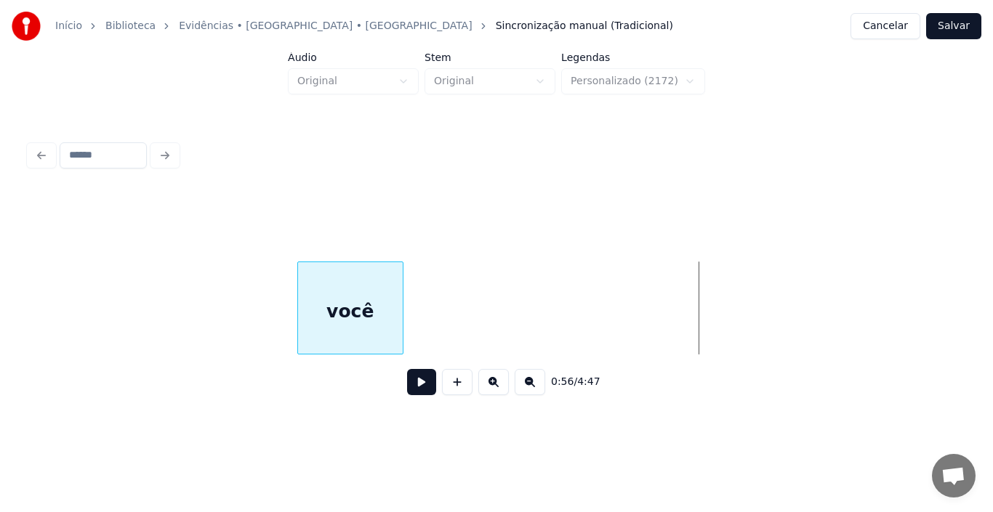
click at [298, 331] on div "você" at bounding box center [350, 311] width 105 height 99
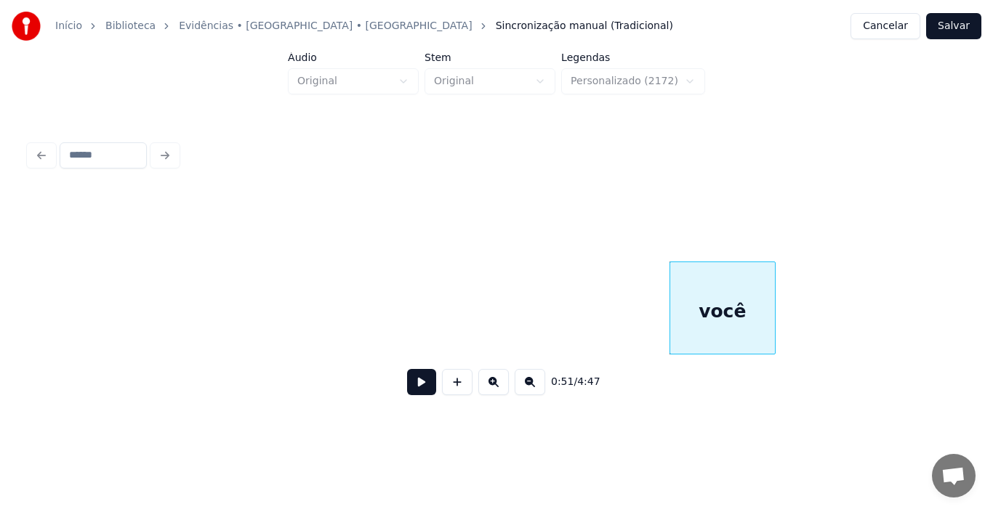
scroll to position [0, 6811]
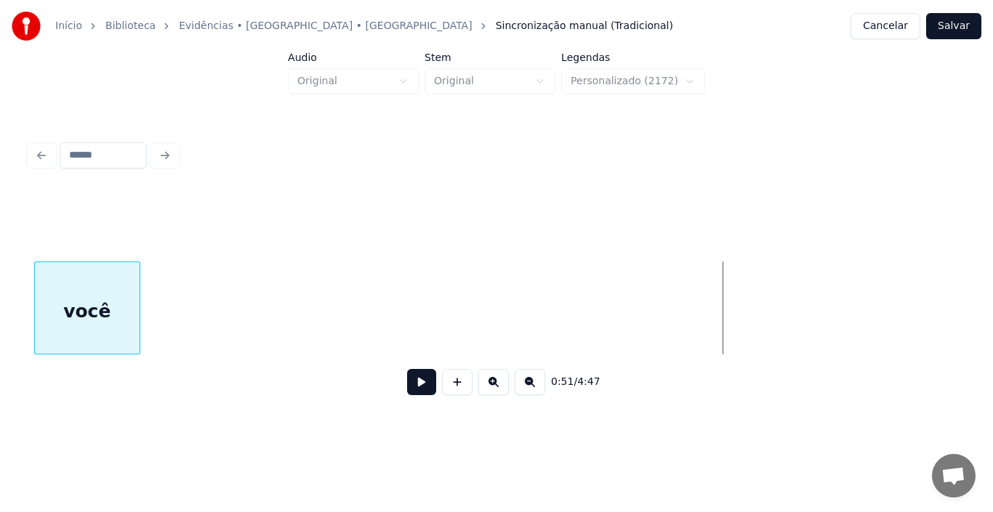
click at [82, 270] on div "você" at bounding box center [87, 311] width 105 height 99
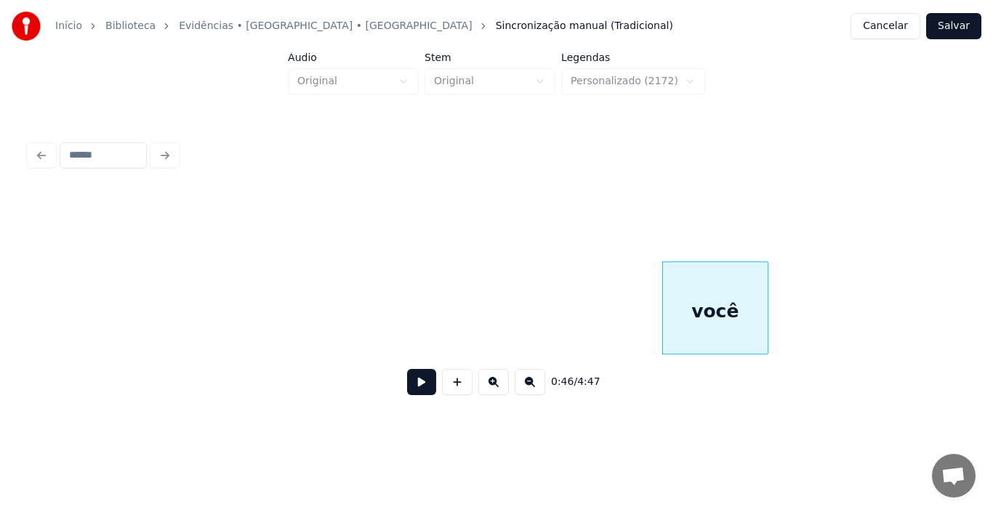
scroll to position [0, 6142]
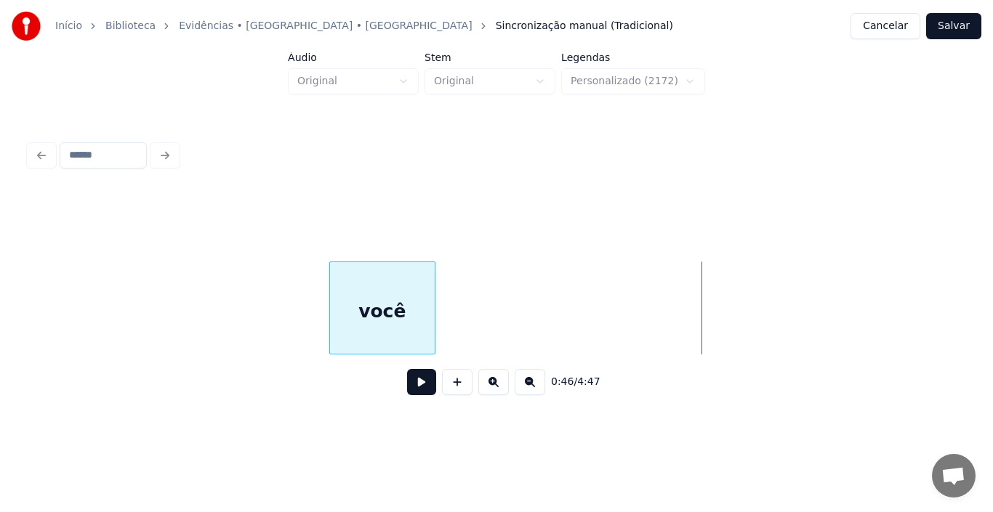
click at [330, 334] on div "você" at bounding box center [382, 311] width 105 height 99
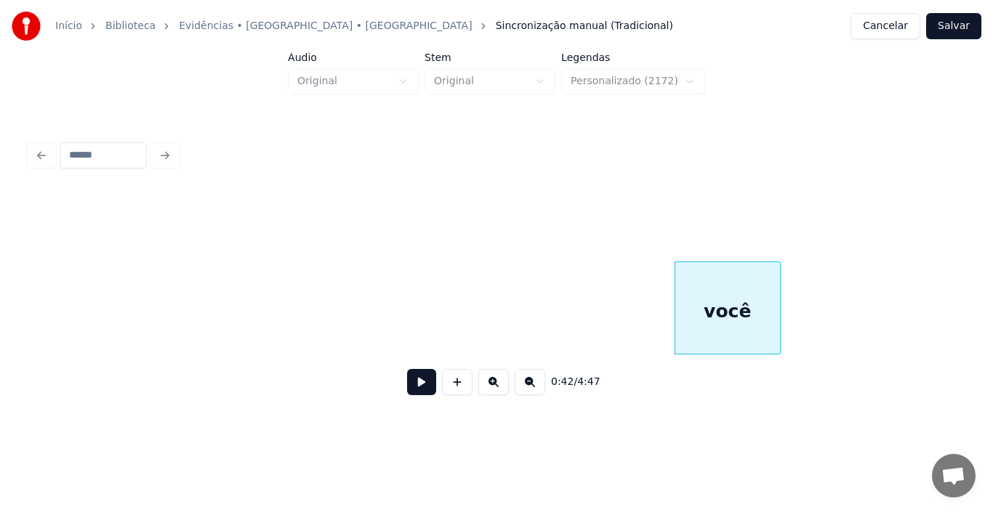
scroll to position [0, 5532]
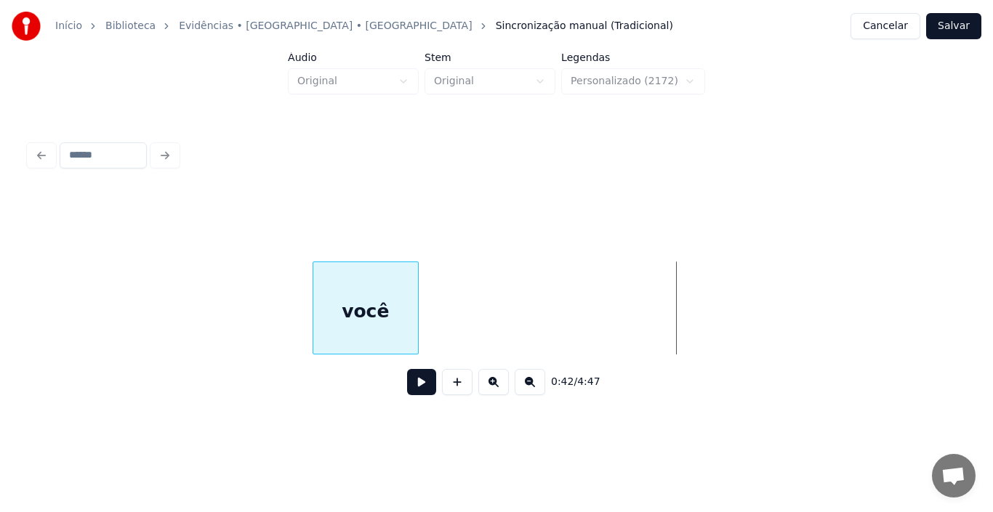
click at [313, 329] on div "você" at bounding box center [365, 311] width 105 height 99
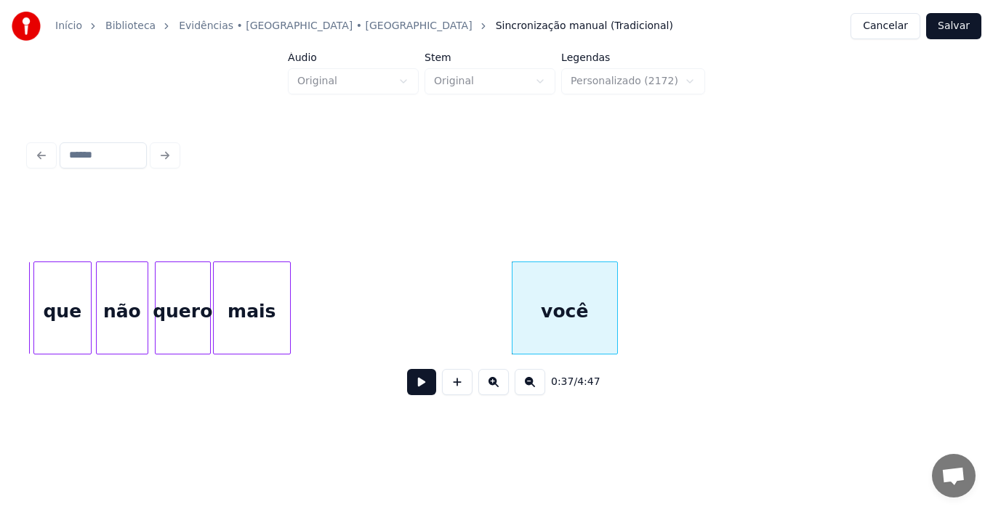
scroll to position [0, 4934]
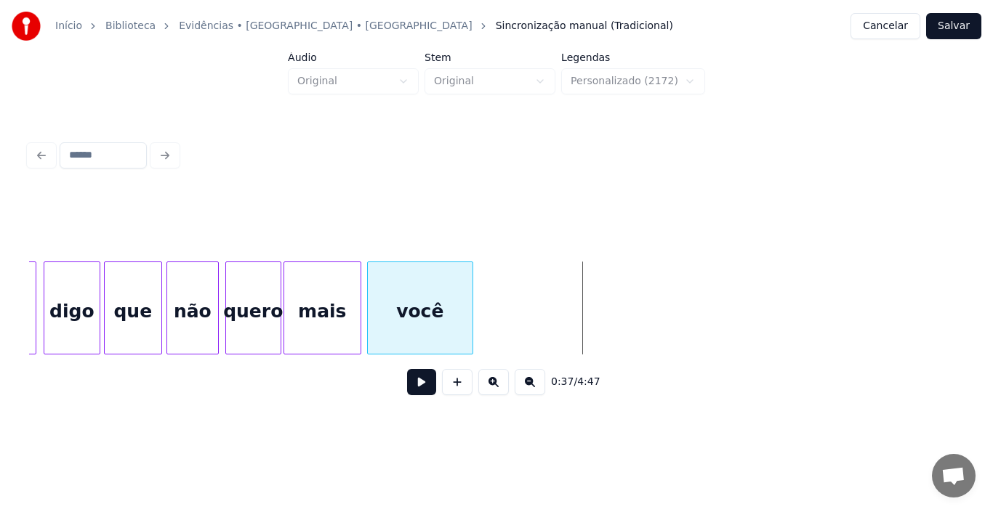
click at [417, 330] on div "você" at bounding box center [420, 311] width 105 height 99
click at [419, 209] on div at bounding box center [496, 225] width 935 height 73
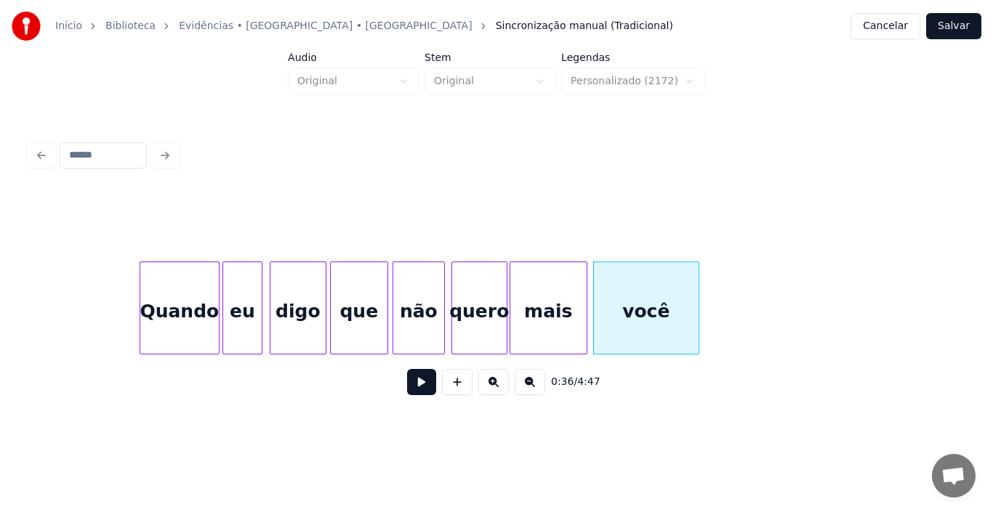
scroll to position [0, 4672]
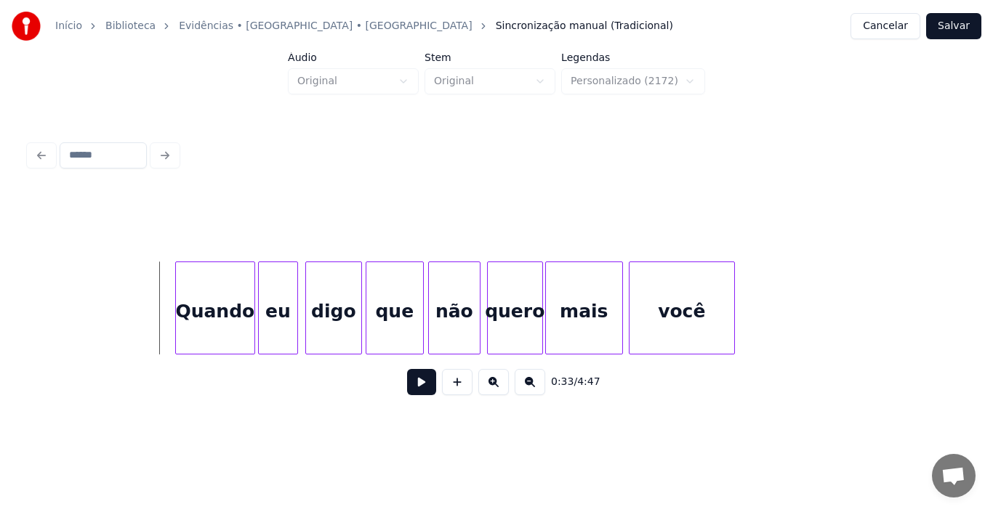
click at [419, 390] on button at bounding box center [421, 382] width 29 height 26
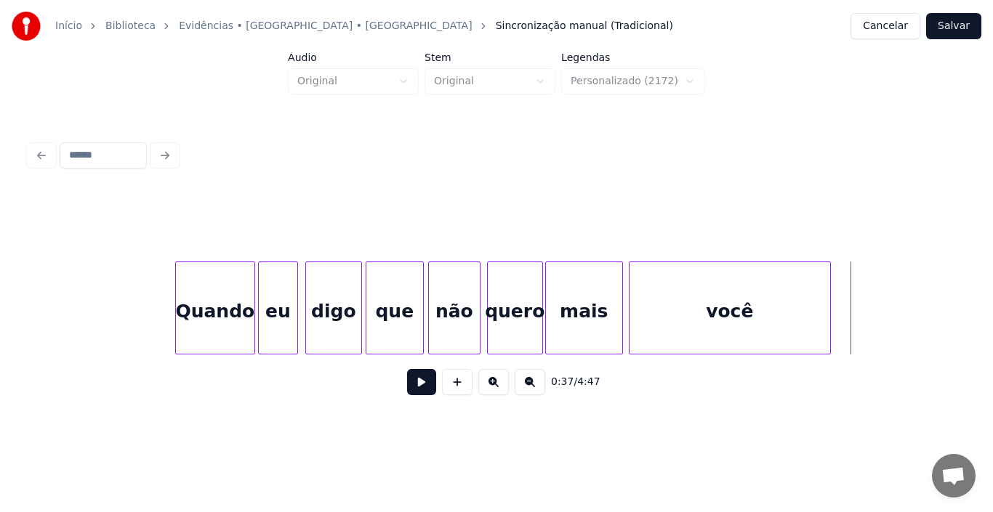
click at [830, 294] on div at bounding box center [828, 308] width 4 height 92
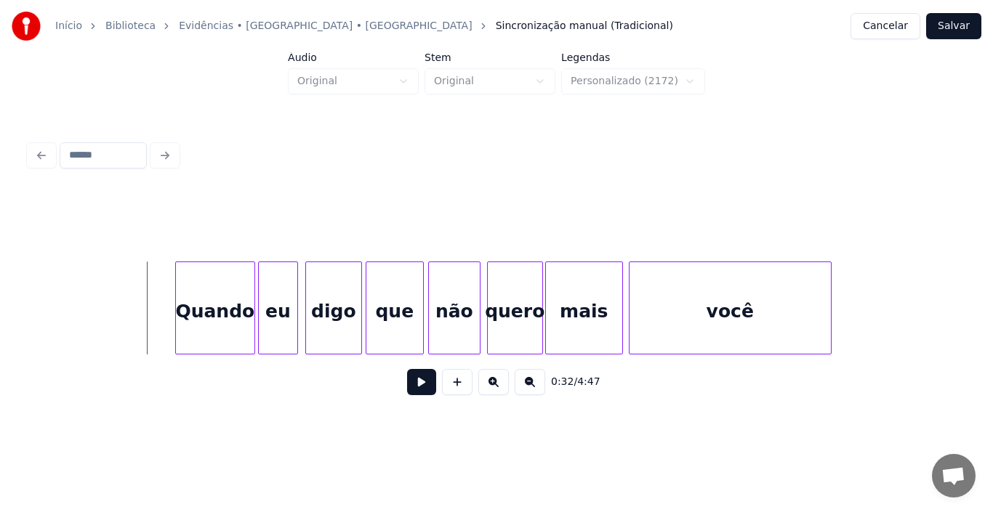
click at [421, 388] on button at bounding box center [421, 382] width 29 height 26
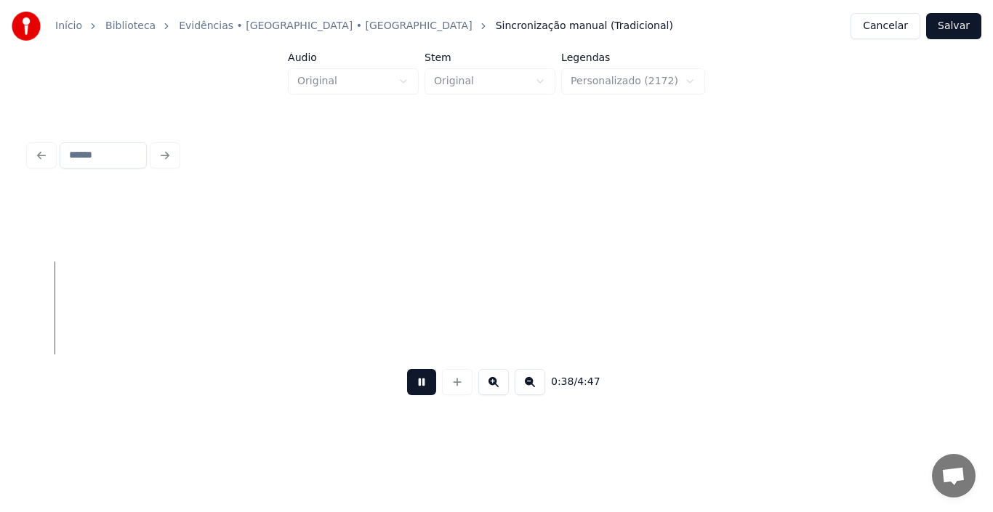
click at [421, 388] on button at bounding box center [421, 382] width 29 height 26
click at [949, 31] on button "Salvar" at bounding box center [953, 26] width 55 height 26
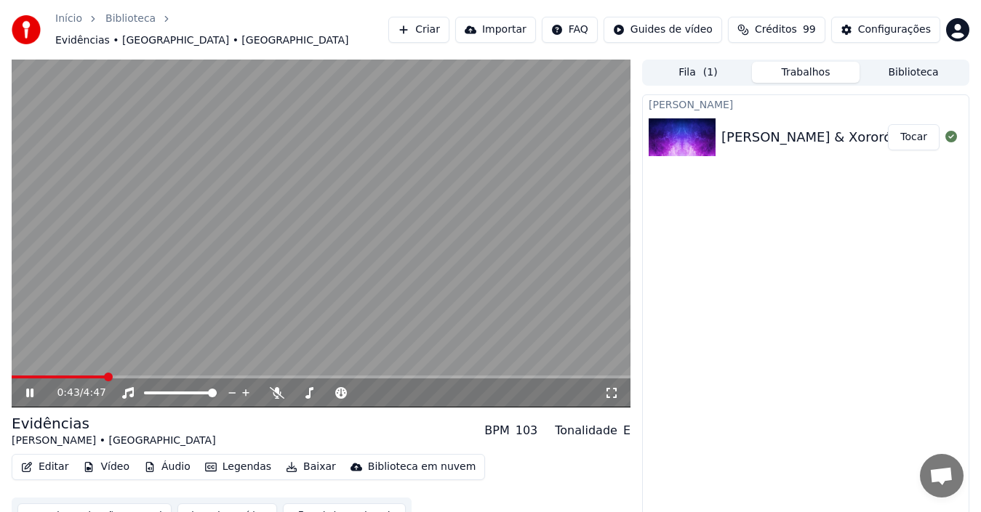
click at [27, 390] on icon at bounding box center [29, 393] width 7 height 9
click at [47, 462] on button "Editar" at bounding box center [44, 467] width 59 height 20
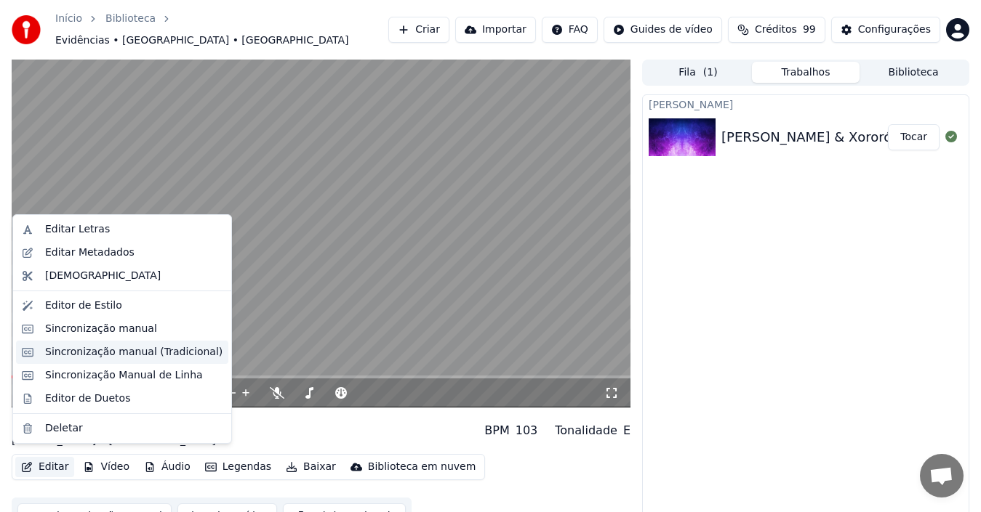
click at [110, 355] on div "Sincronização manual (Tradicional)" at bounding box center [133, 352] width 177 height 15
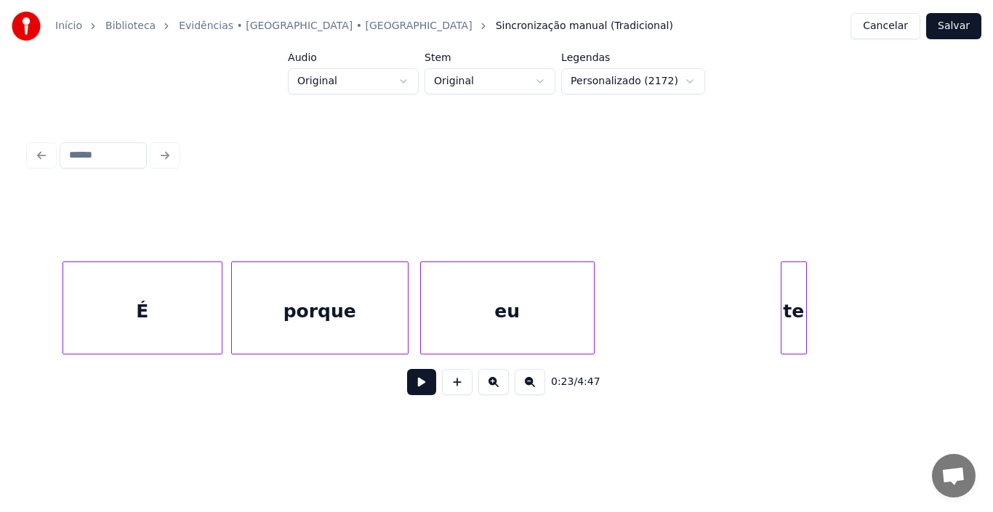
scroll to position [0, 10571]
click at [131, 315] on div "É" at bounding box center [142, 311] width 158 height 99
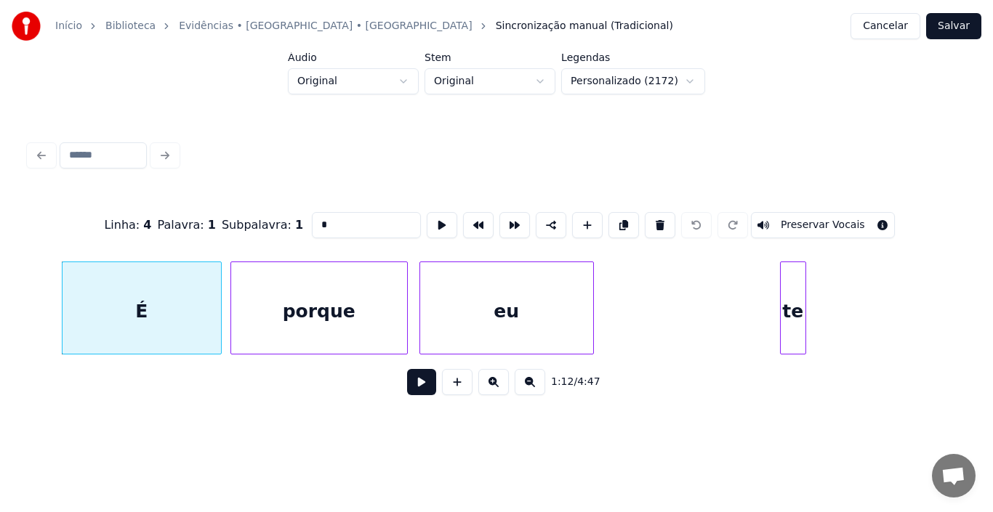
click at [286, 321] on div "porque" at bounding box center [319, 311] width 176 height 99
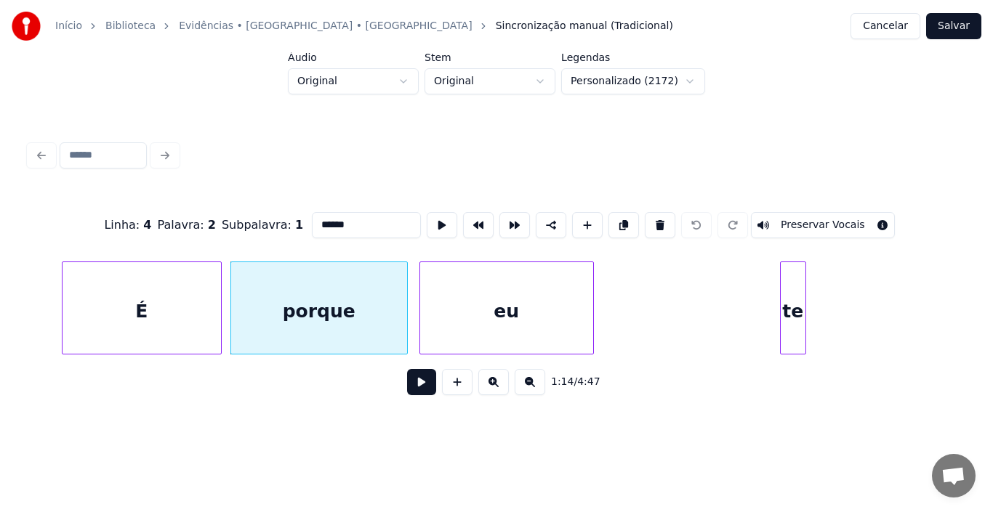
click at [504, 298] on div "eu" at bounding box center [506, 311] width 173 height 99
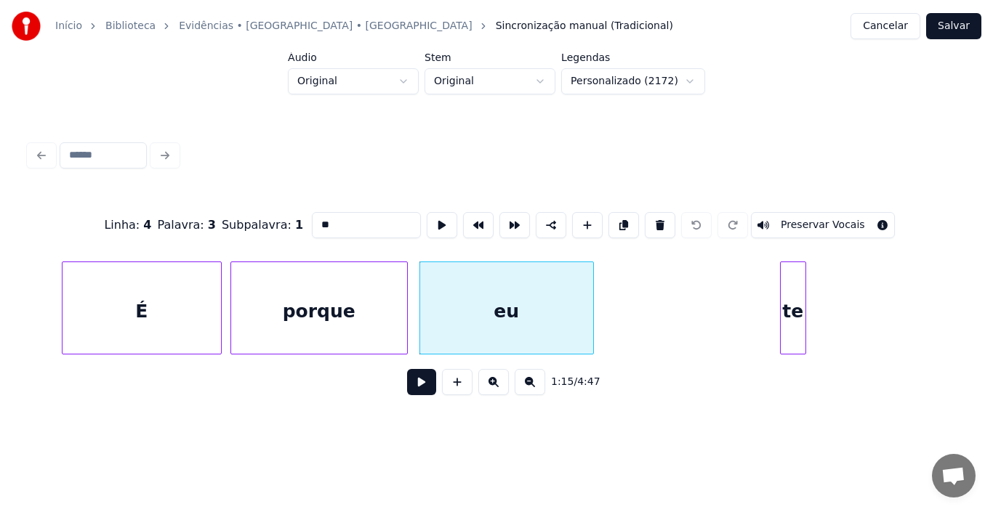
click at [789, 299] on div "te" at bounding box center [793, 311] width 25 height 99
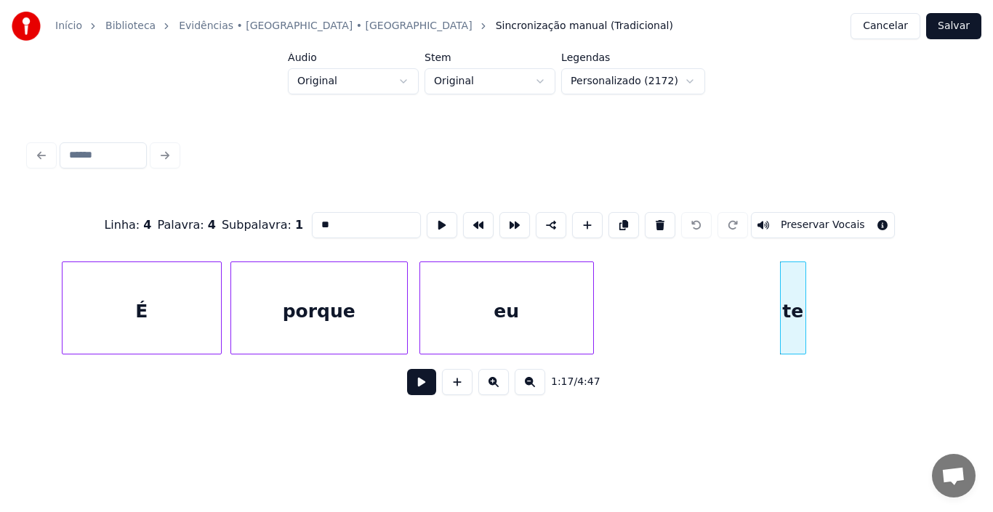
click at [152, 309] on div "É" at bounding box center [142, 311] width 158 height 99
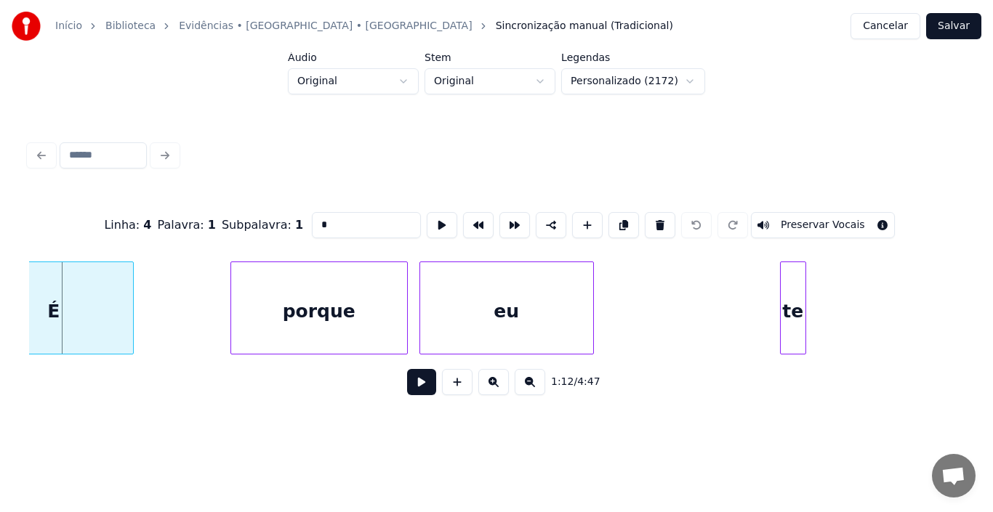
scroll to position [0, 10451]
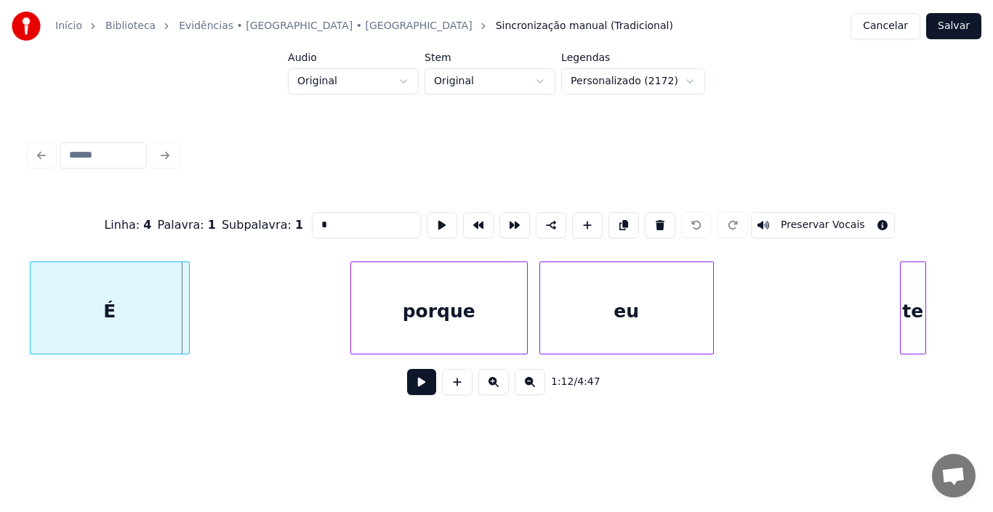
click at [0, 294] on div "Início Biblioteca Evidências • [GEOGRAPHIC_DATA] • Xororó Sincronização manual …" at bounding box center [496, 212] width 993 height 425
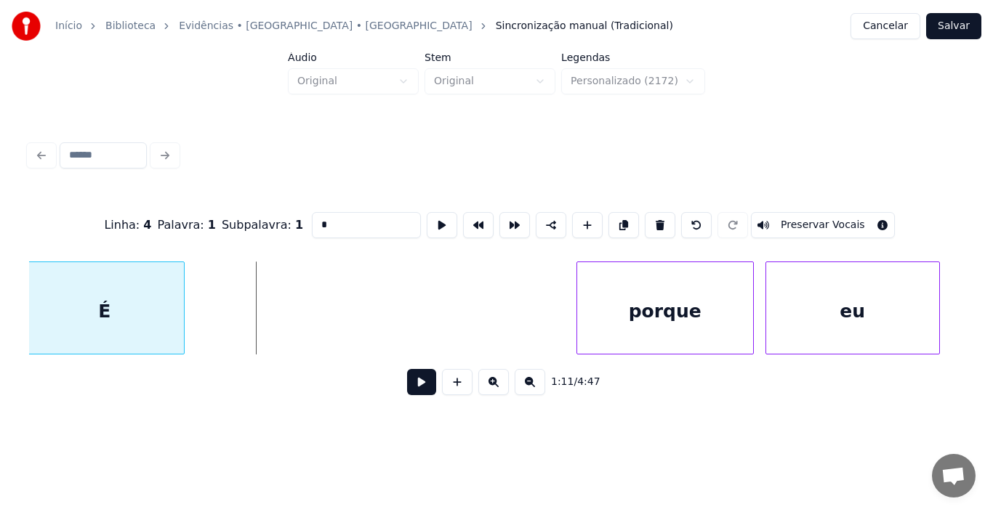
scroll to position [0, 10220]
click at [0, 291] on div "Início Biblioteca Evidências • [GEOGRAPHIC_DATA] • Xororó Sincronização manual …" at bounding box center [496, 212] width 993 height 425
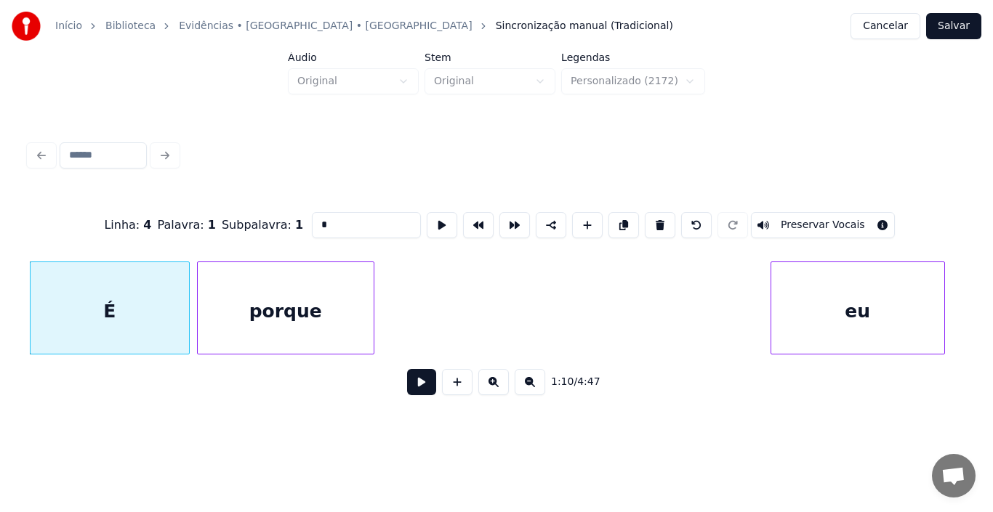
click at [281, 299] on div "porque" at bounding box center [286, 311] width 176 height 99
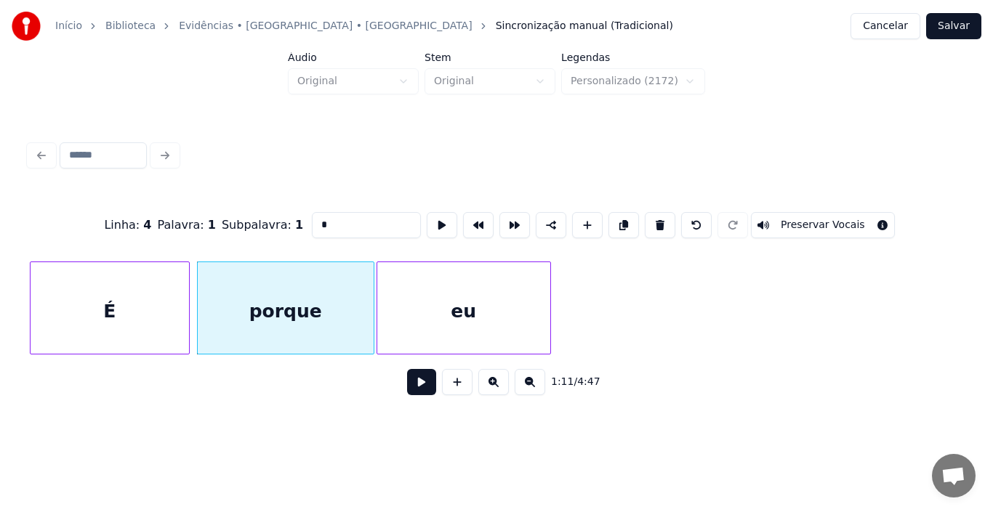
click at [494, 329] on div "eu" at bounding box center [463, 311] width 173 height 99
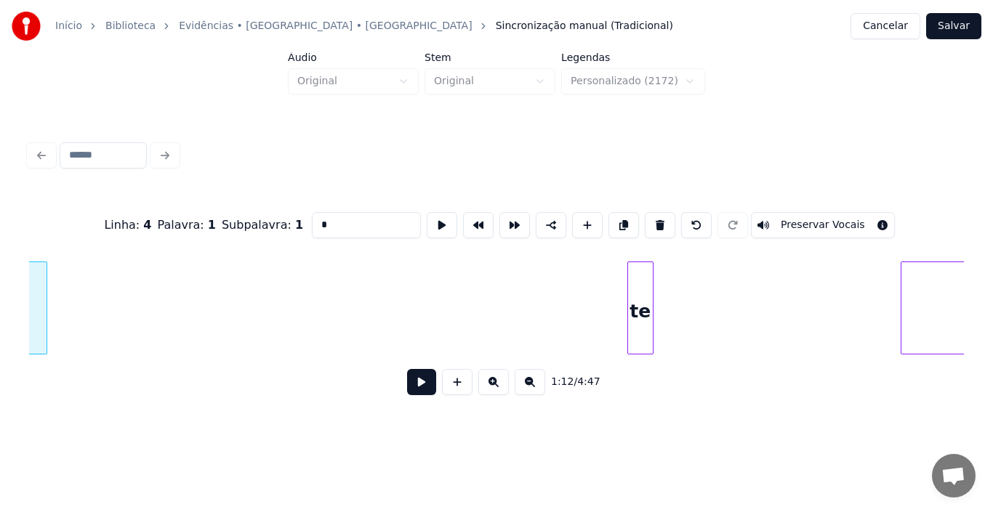
scroll to position [0, 10743]
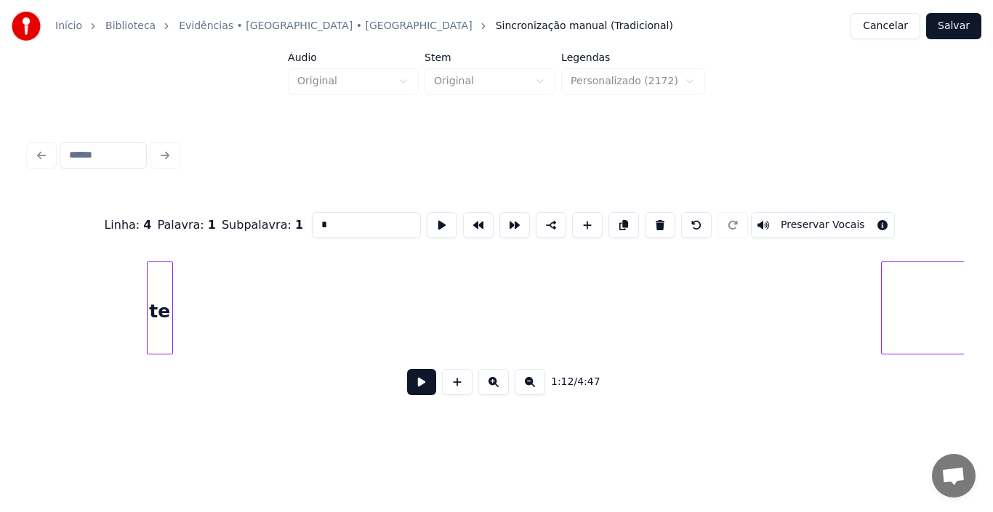
click at [159, 322] on div "te" at bounding box center [160, 311] width 25 height 99
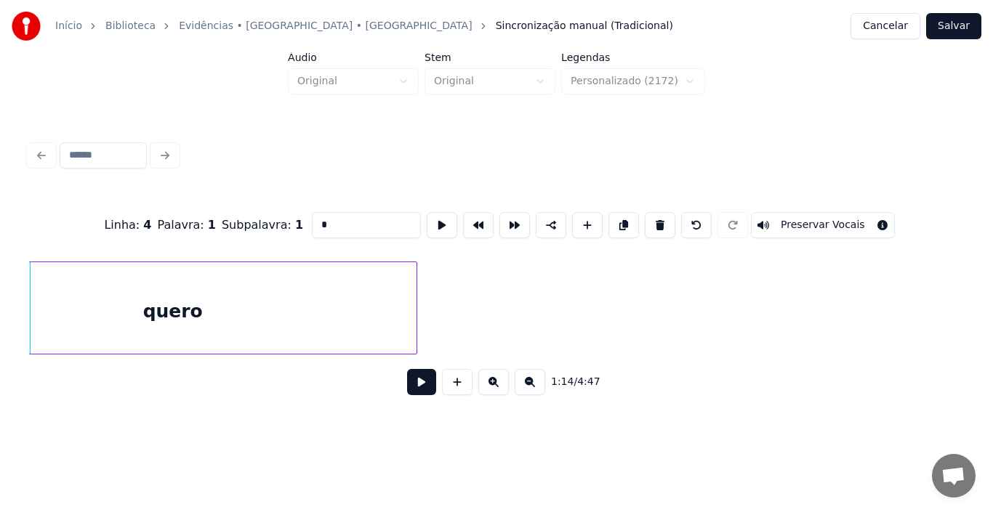
scroll to position [0, 10784]
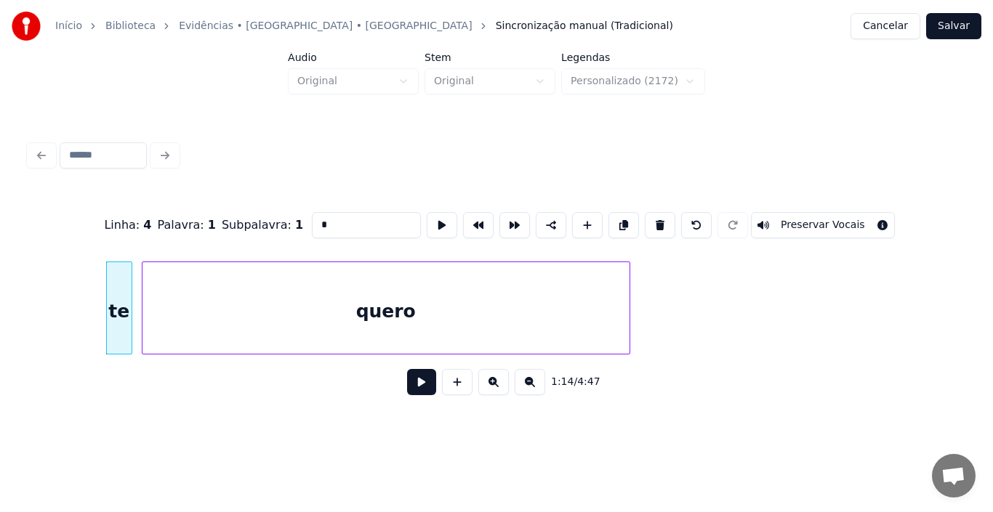
click at [238, 310] on div "quero" at bounding box center [385, 311] width 487 height 99
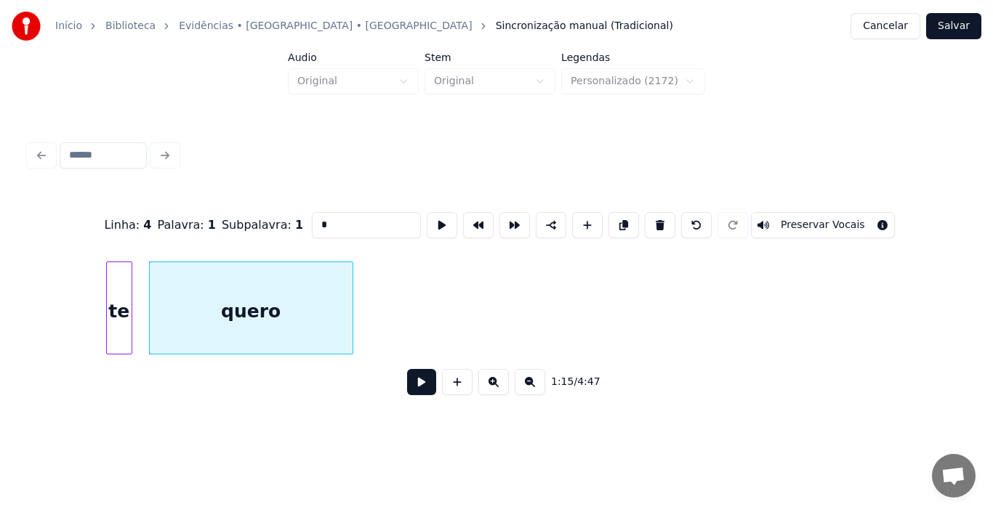
click at [348, 312] on div at bounding box center [350, 308] width 4 height 92
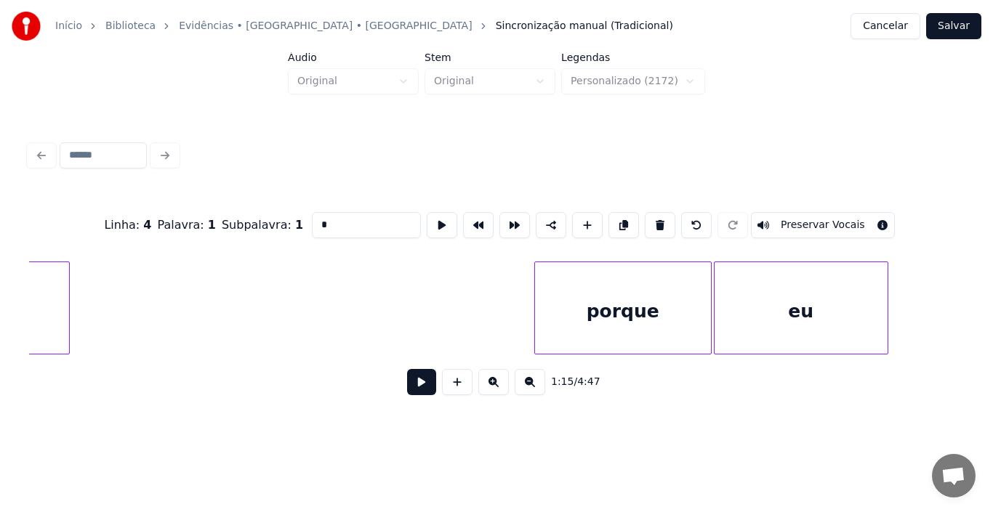
scroll to position [0, 9763]
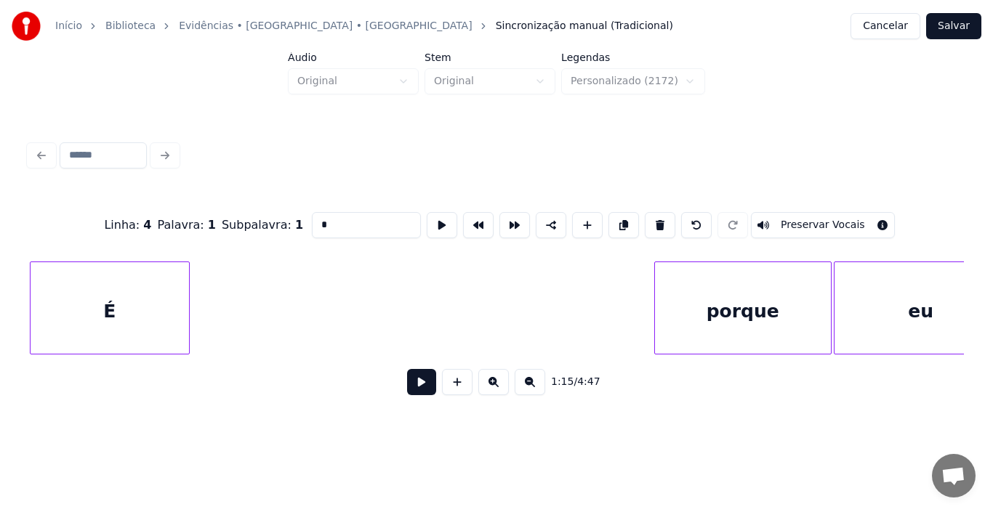
click at [0, 312] on div "Início Biblioteca Evidências • [GEOGRAPHIC_DATA] • Xororó Sincronização manual …" at bounding box center [496, 212] width 993 height 425
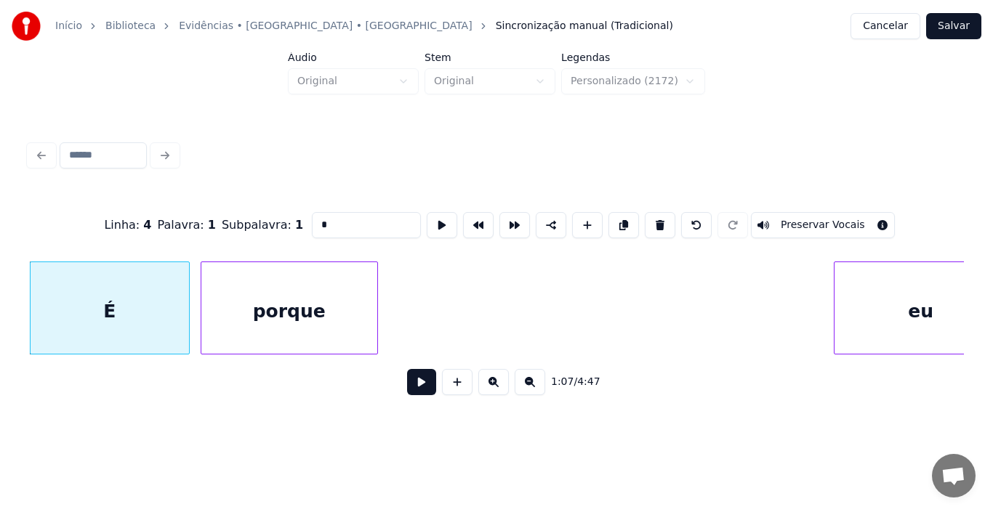
click at [317, 300] on div "porque" at bounding box center [289, 311] width 176 height 99
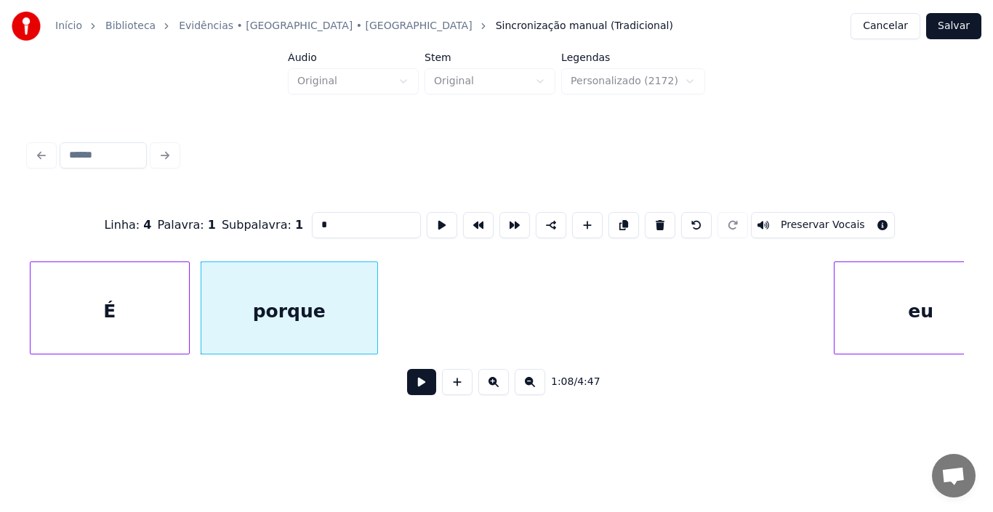
scroll to position [0, 9801]
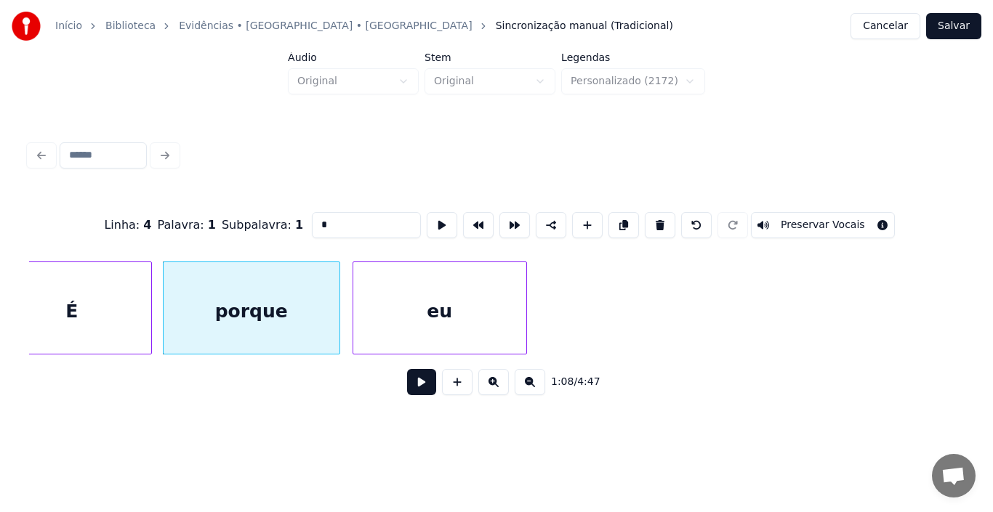
click at [470, 345] on div "eu" at bounding box center [439, 311] width 173 height 99
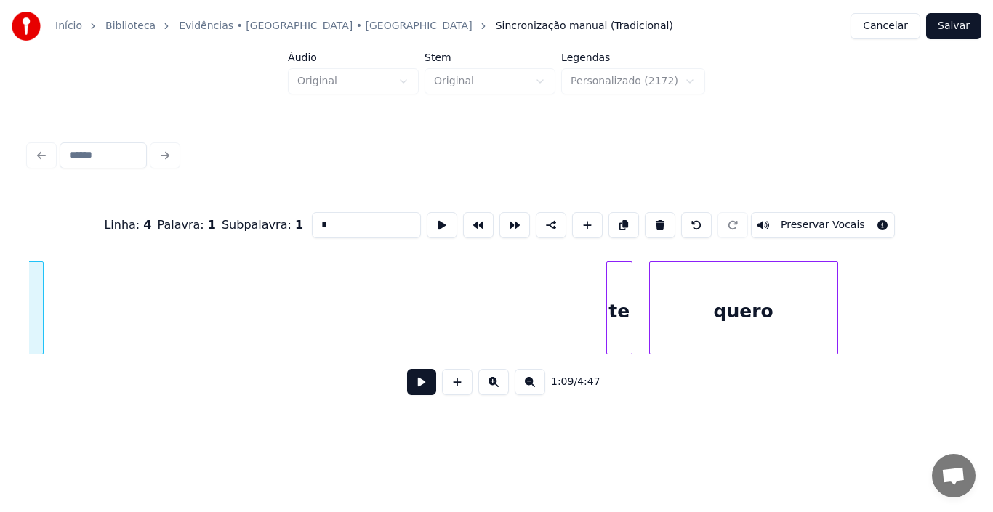
scroll to position [0, 10295]
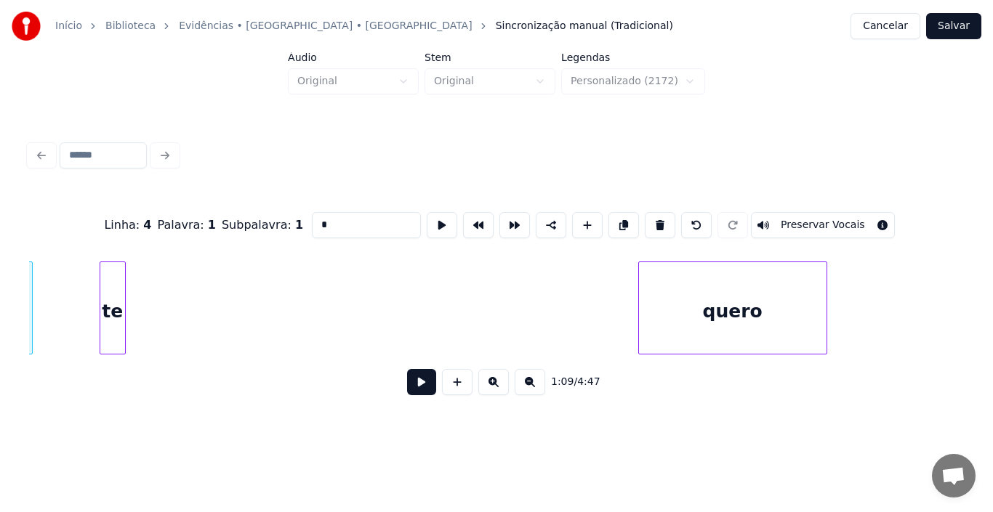
click at [111, 320] on div "te" at bounding box center [112, 311] width 25 height 99
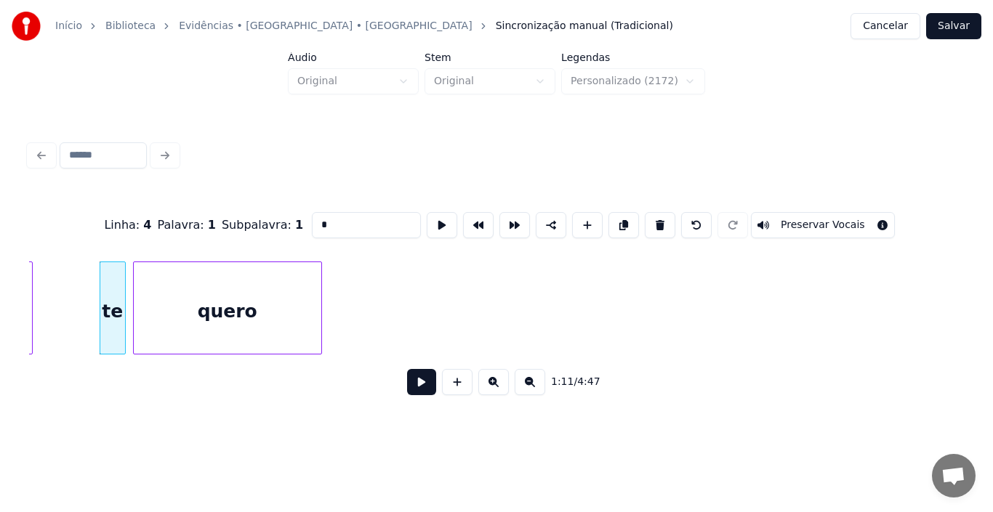
click at [212, 299] on div "quero" at bounding box center [228, 311] width 188 height 99
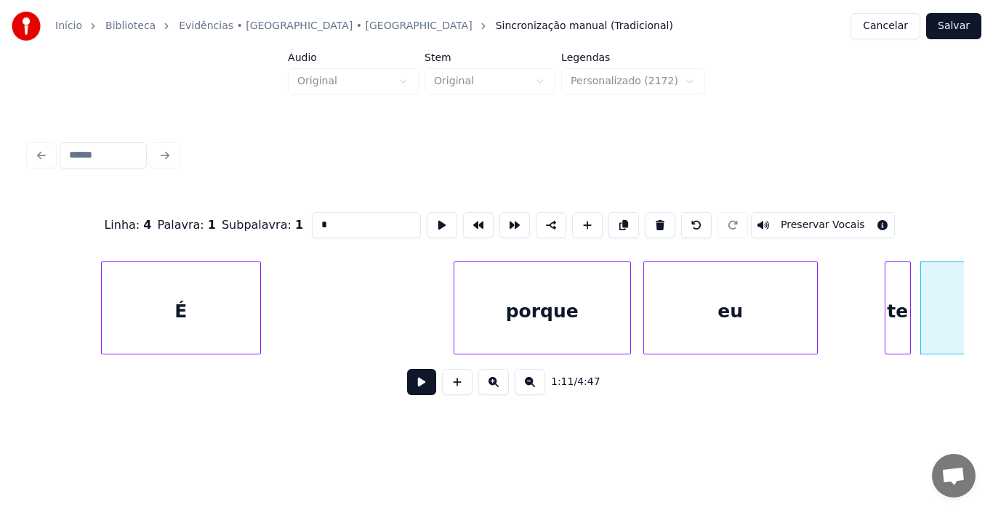
scroll to position [0, 9410]
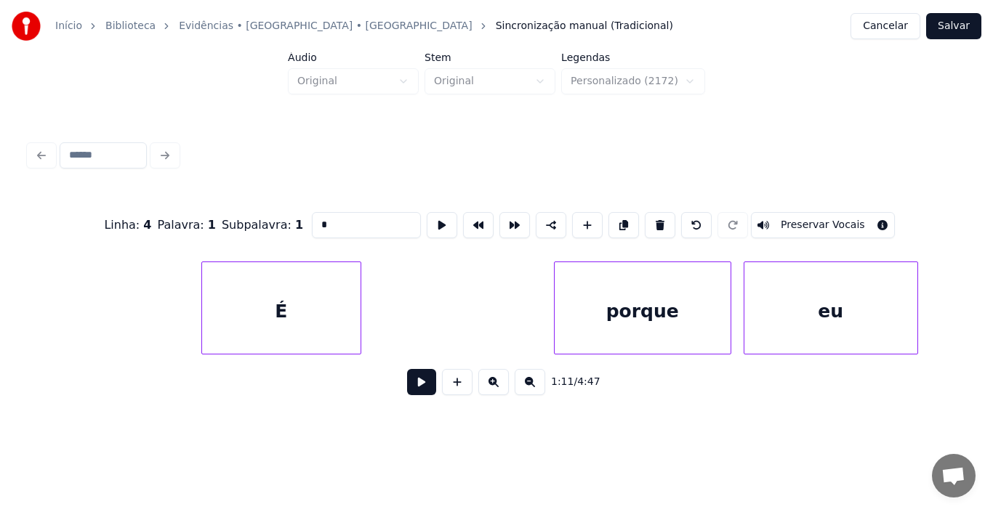
click at [0, 315] on div "Início Biblioteca Evidências • [GEOGRAPHIC_DATA] • Xororó Sincronização manual …" at bounding box center [496, 212] width 993 height 425
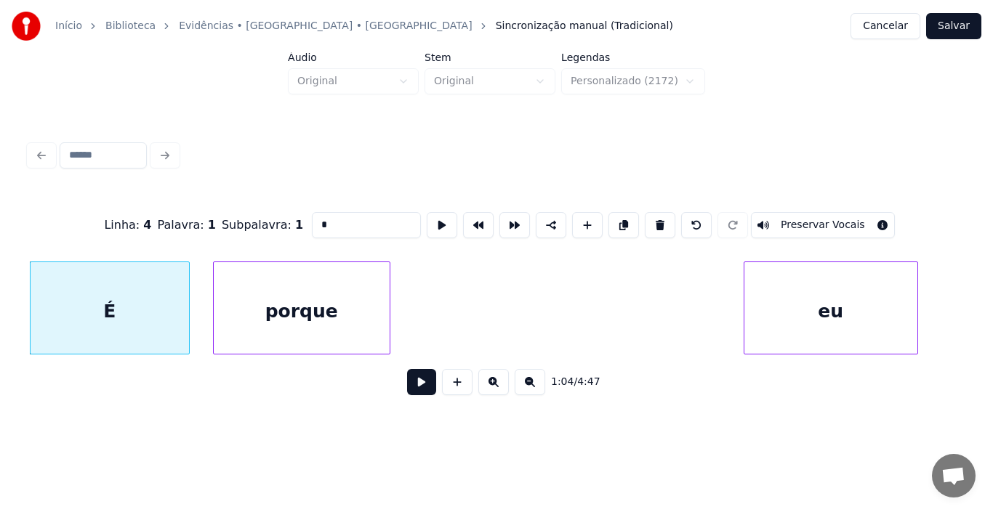
click at [281, 289] on div "porque" at bounding box center [302, 311] width 176 height 99
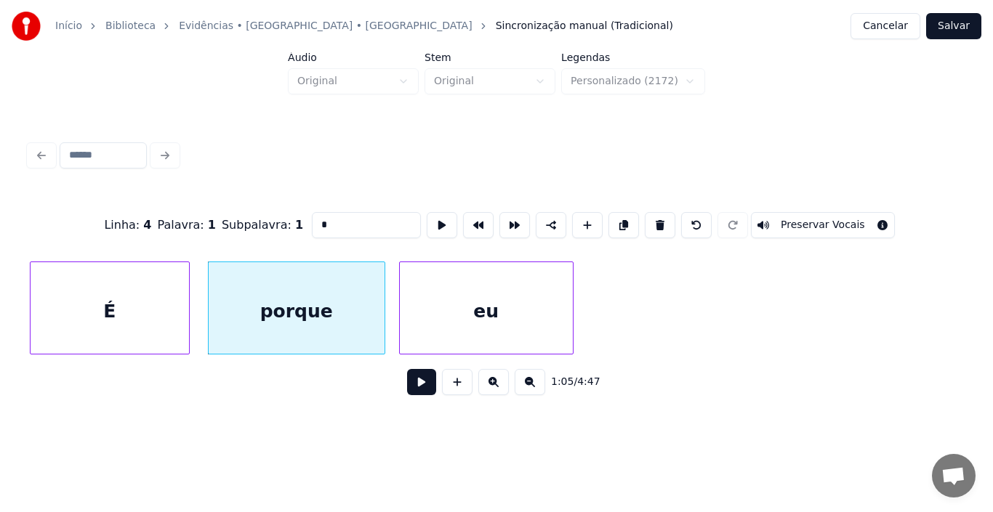
click at [499, 294] on div "eu" at bounding box center [486, 311] width 173 height 99
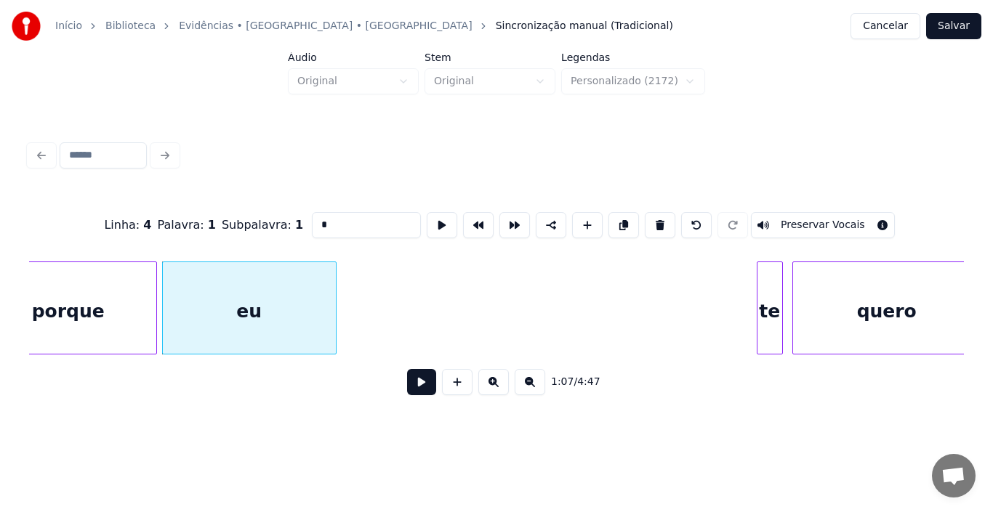
scroll to position [0, 9729]
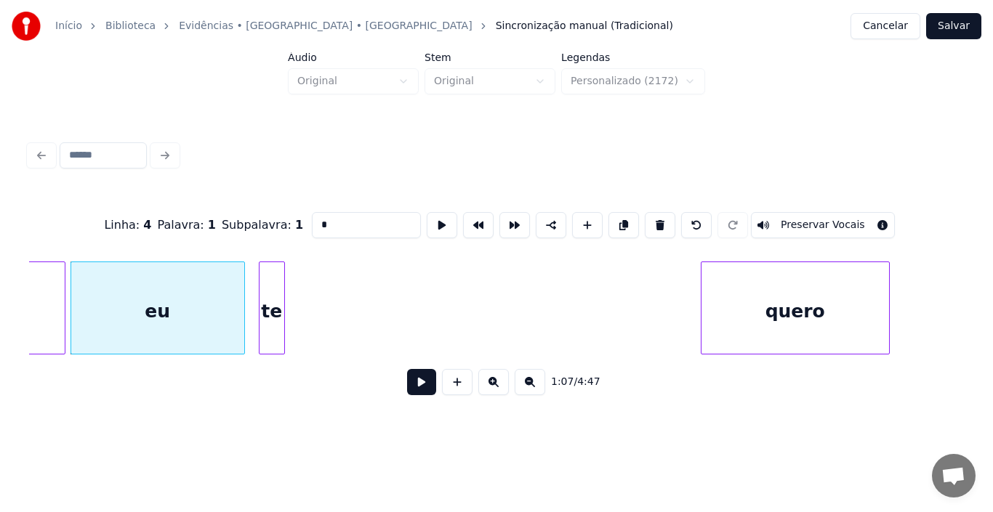
click at [268, 305] on div "te" at bounding box center [271, 311] width 25 height 99
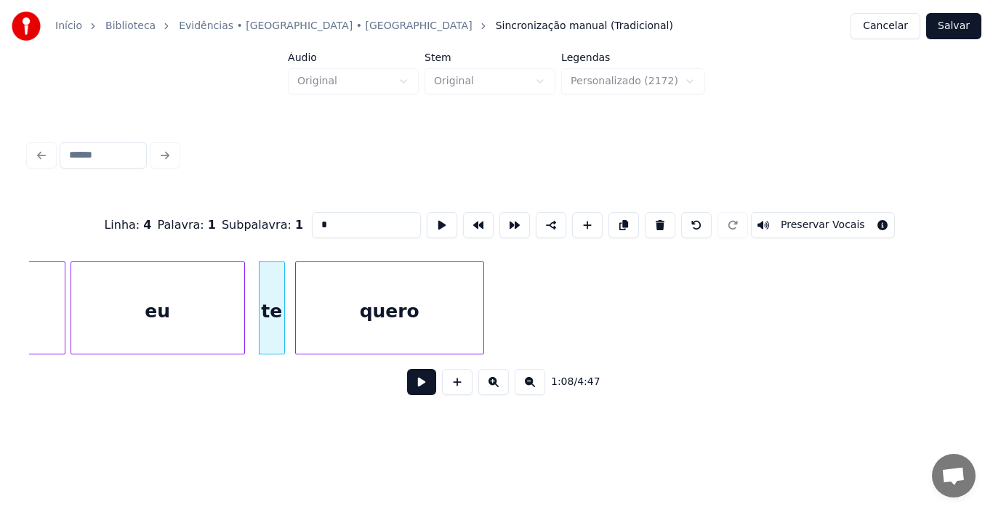
click at [400, 345] on div "quero" at bounding box center [390, 311] width 188 height 99
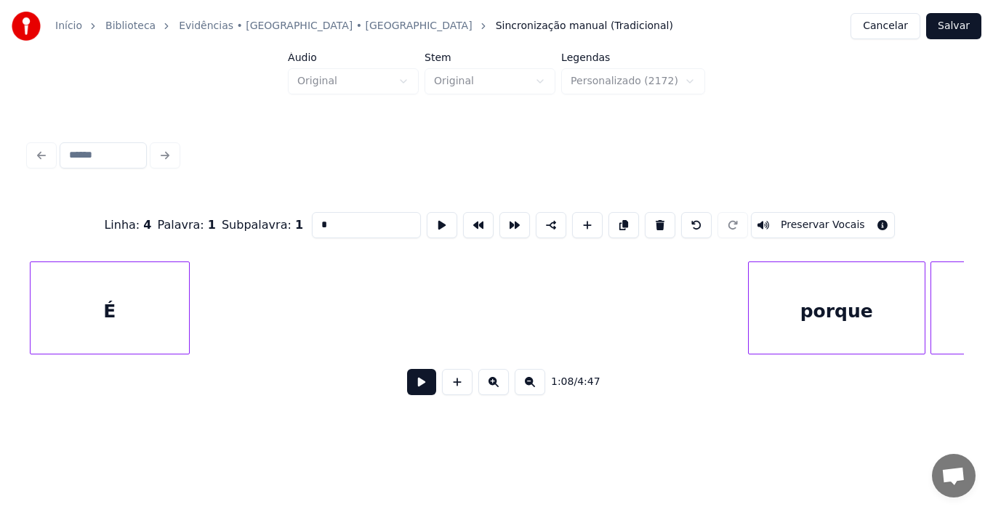
scroll to position [0, 8851]
click at [0, 285] on div "Início Biblioteca Evidências • [GEOGRAPHIC_DATA] • Xororó Sincronização manual …" at bounding box center [496, 212] width 993 height 425
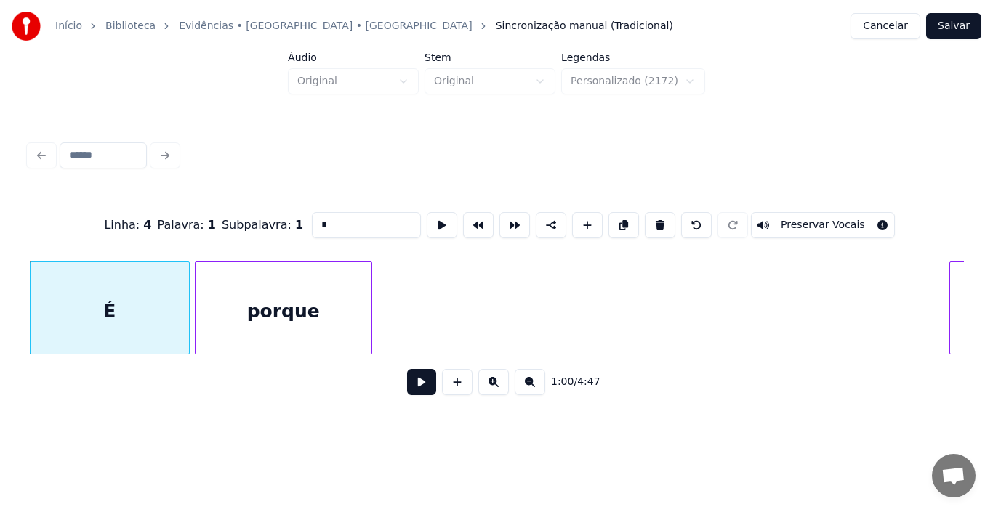
click at [271, 299] on div "porque" at bounding box center [284, 311] width 176 height 99
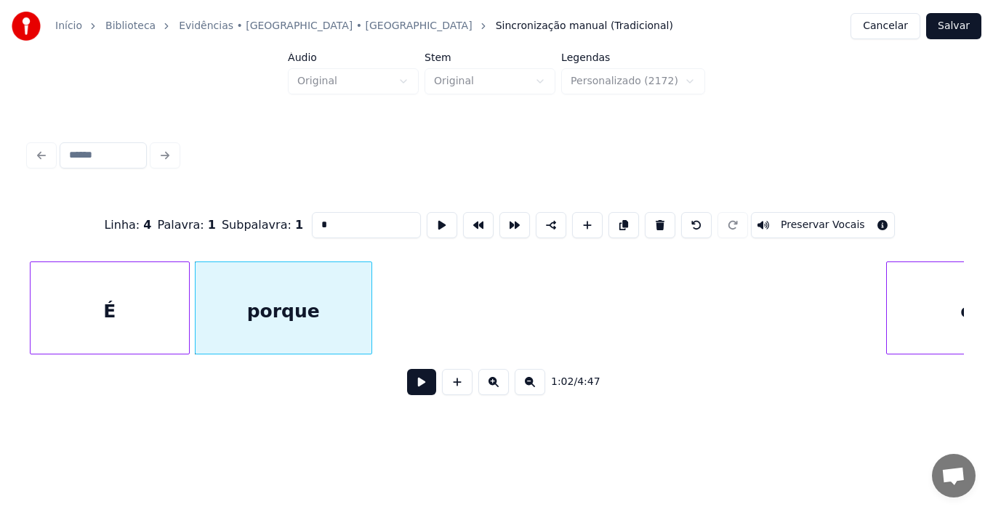
scroll to position [0, 9005]
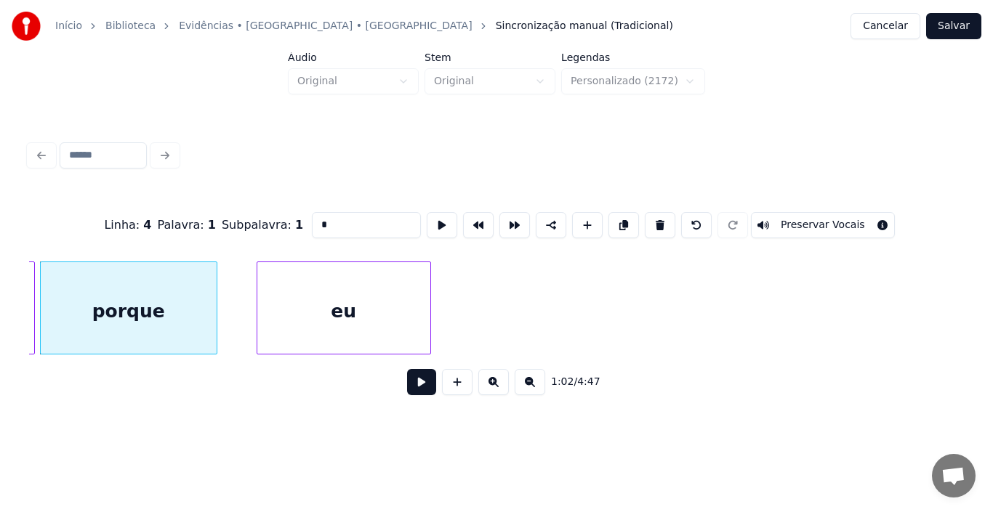
click at [418, 322] on div "eu" at bounding box center [343, 311] width 173 height 99
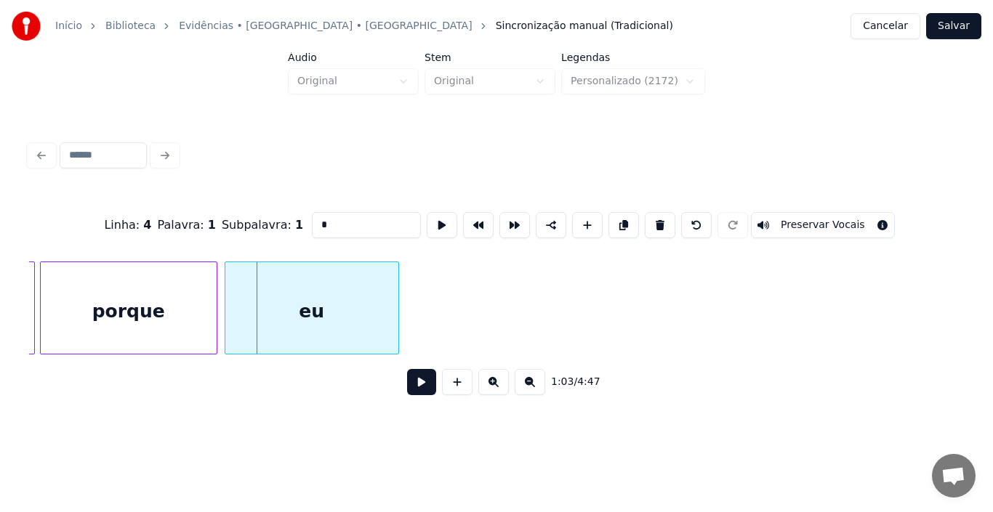
click at [341, 327] on div "eu" at bounding box center [311, 311] width 173 height 99
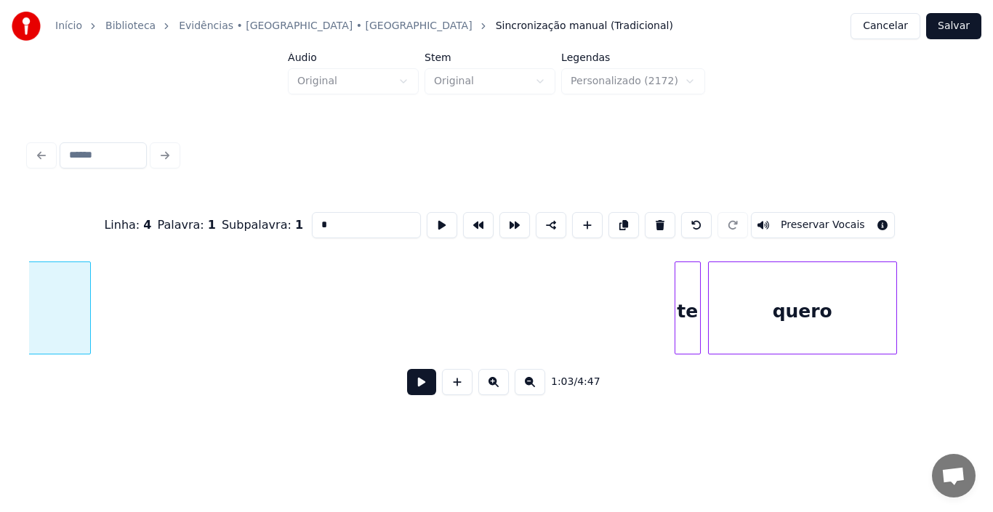
scroll to position [0, 9325]
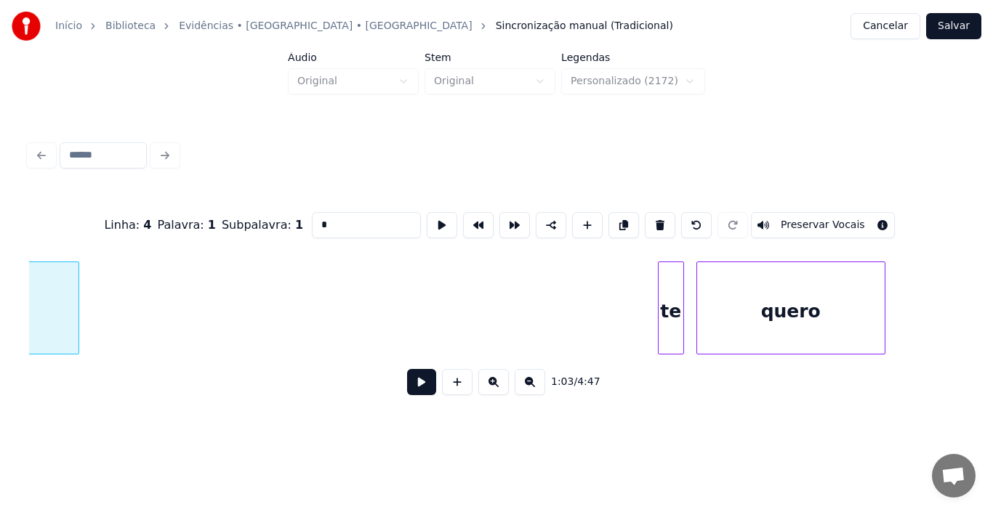
click at [659, 332] on div "te" at bounding box center [671, 311] width 25 height 99
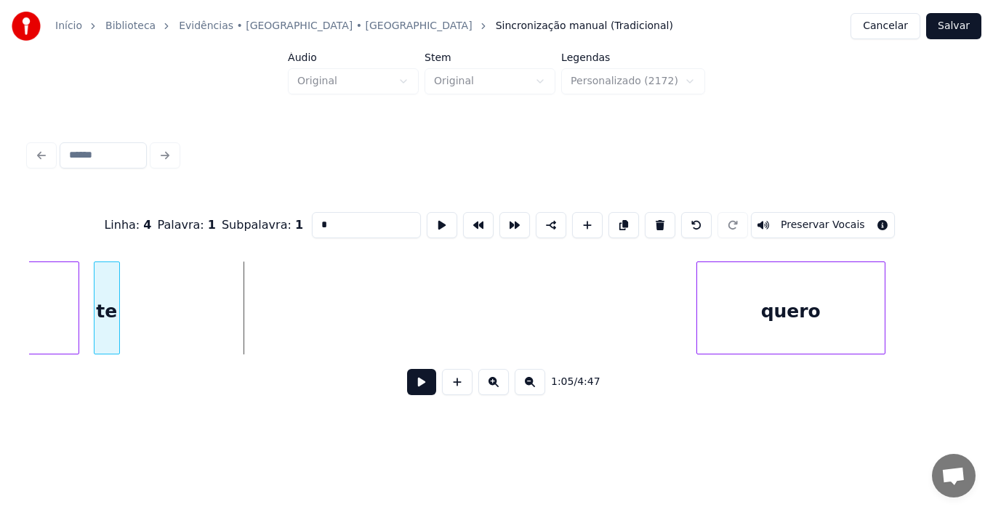
click at [109, 318] on div "te" at bounding box center [106, 311] width 25 height 99
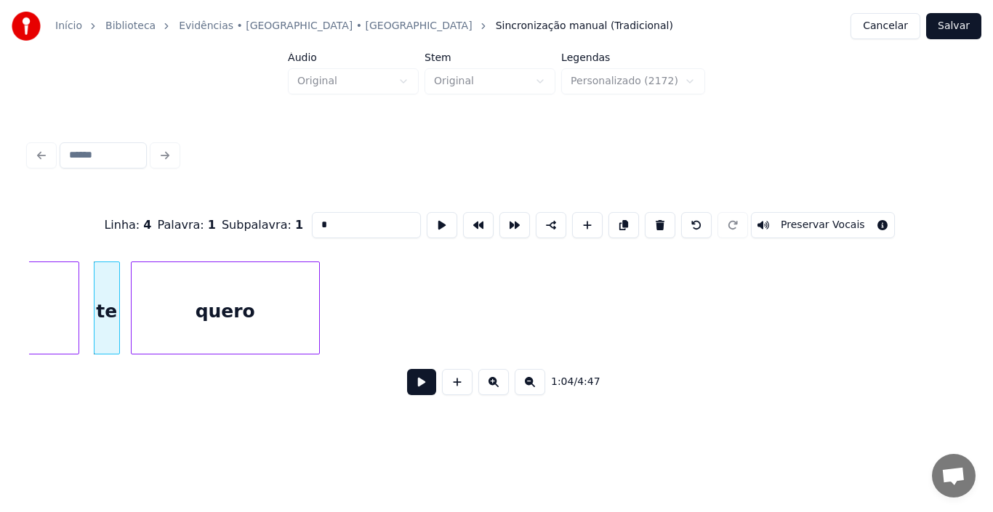
click at [204, 316] on div "quero" at bounding box center [226, 311] width 188 height 99
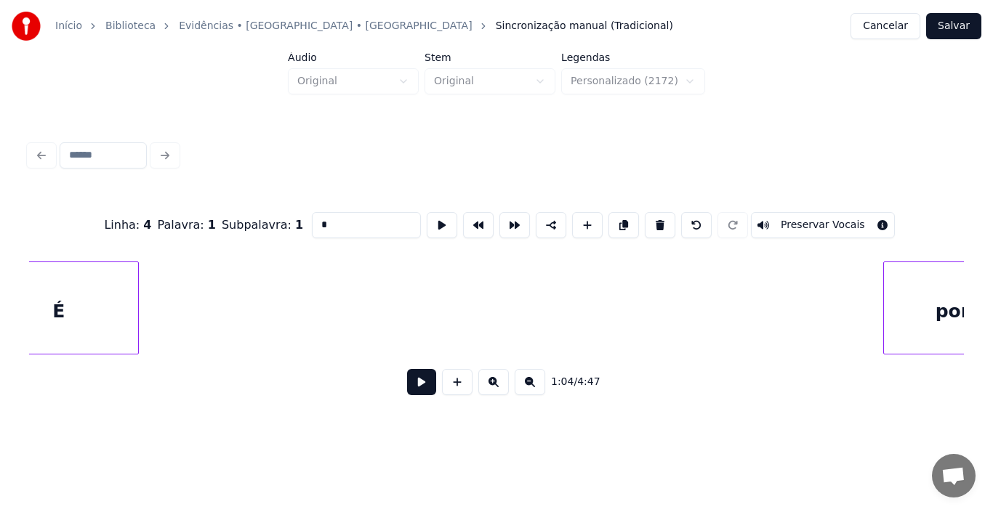
scroll to position [0, 8099]
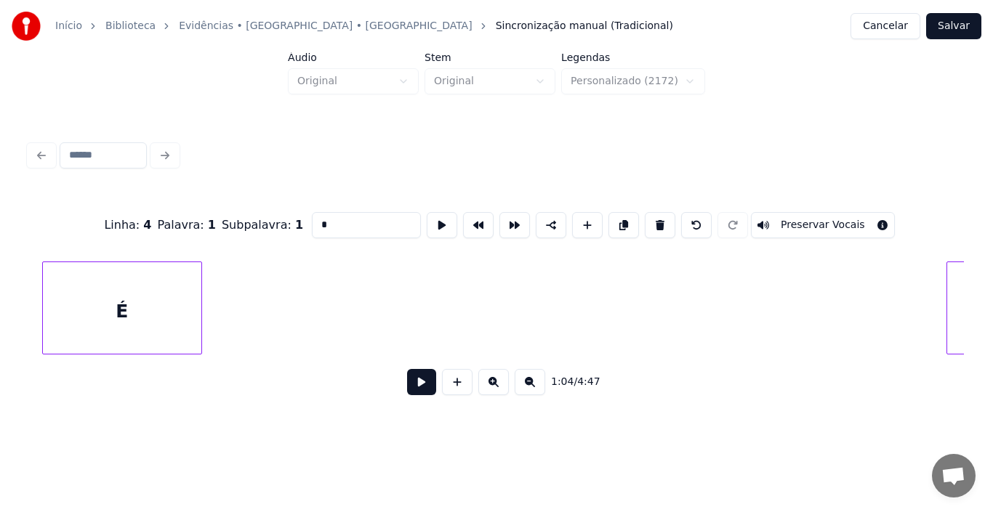
click at [42, 270] on div "É" at bounding box center [122, 308] width 160 height 93
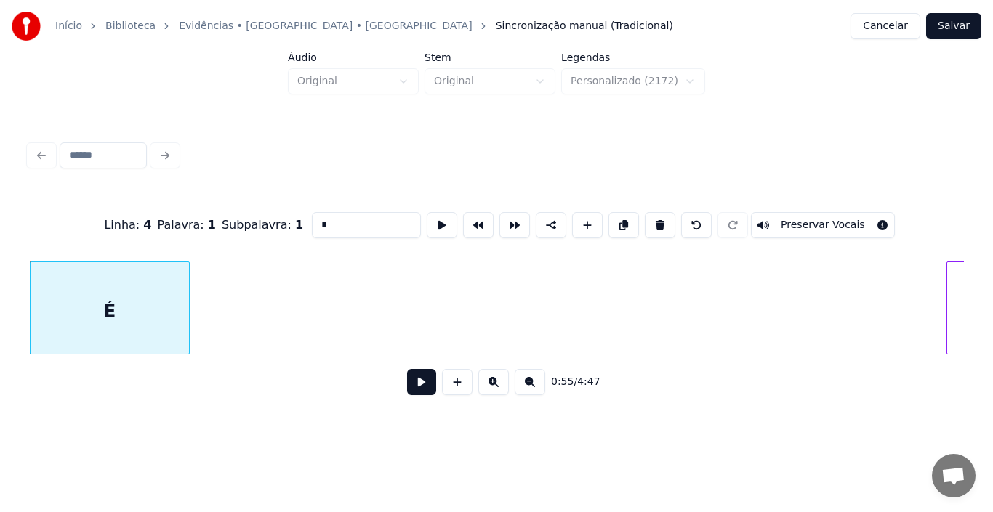
scroll to position [0, 8249]
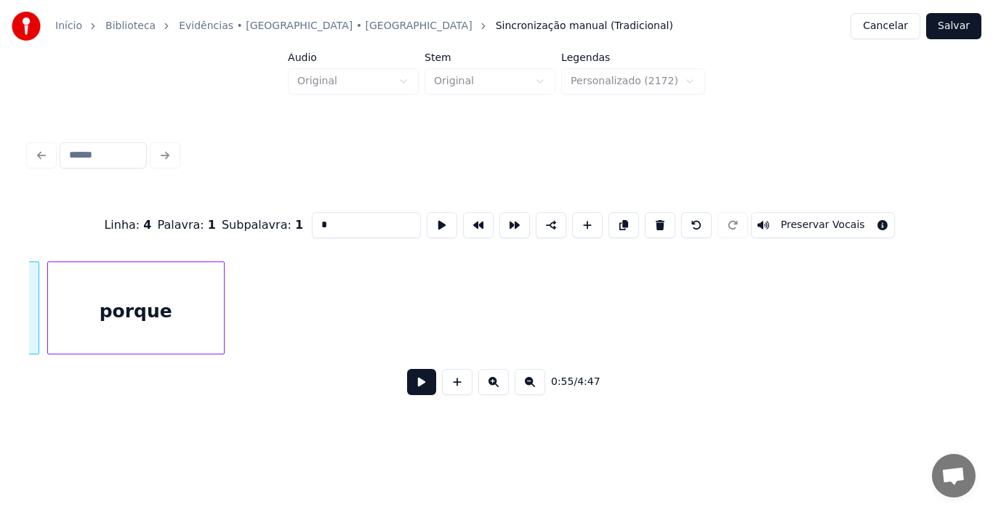
click at [210, 263] on div "porque" at bounding box center [136, 311] width 176 height 99
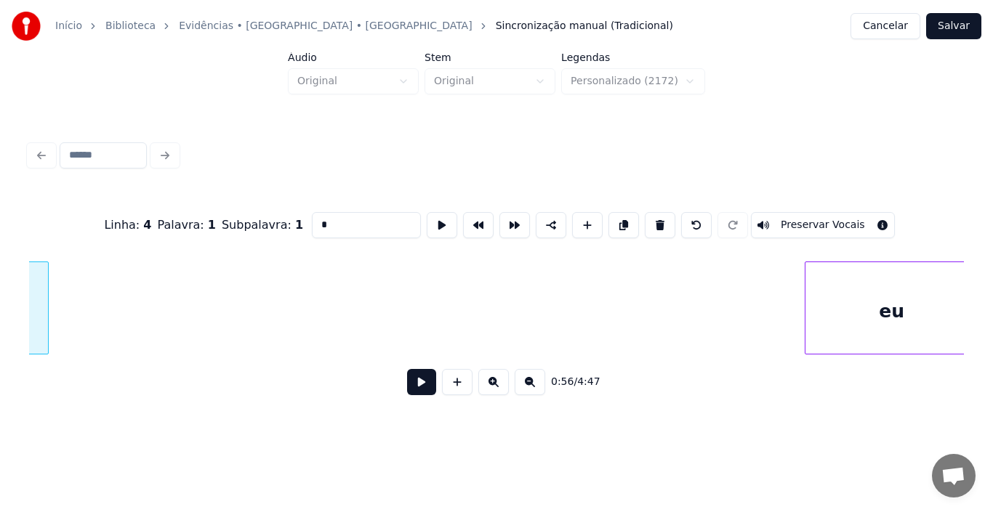
scroll to position [0, 8453]
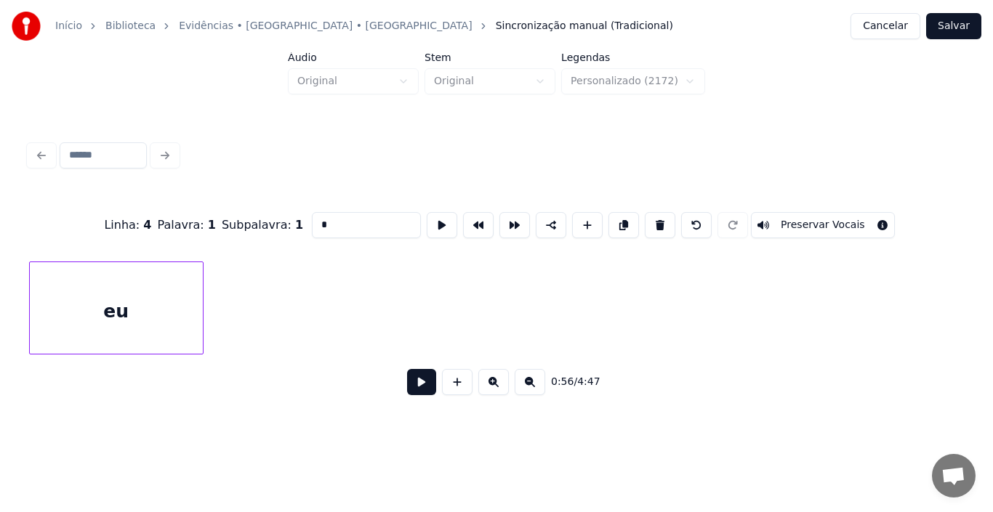
click at [136, 294] on div "eu" at bounding box center [116, 311] width 173 height 99
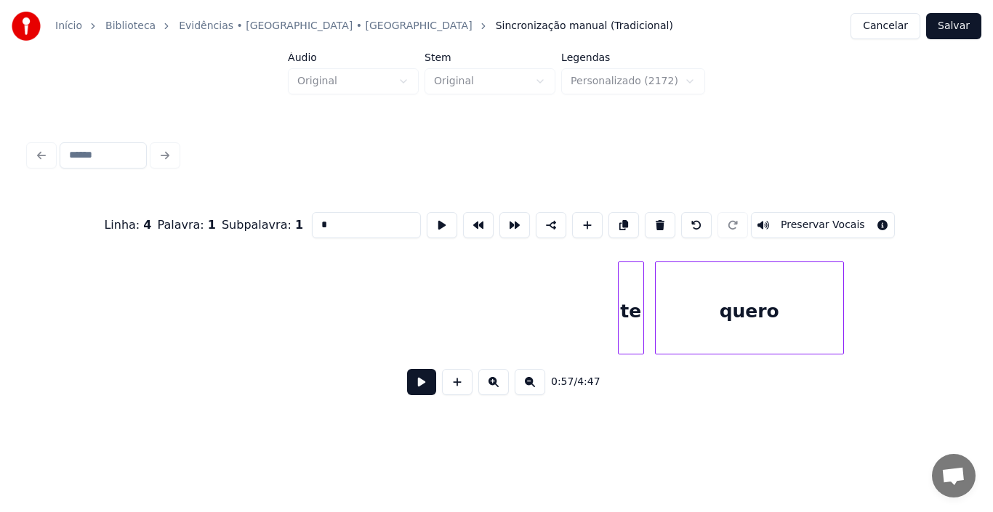
scroll to position [0, 8893]
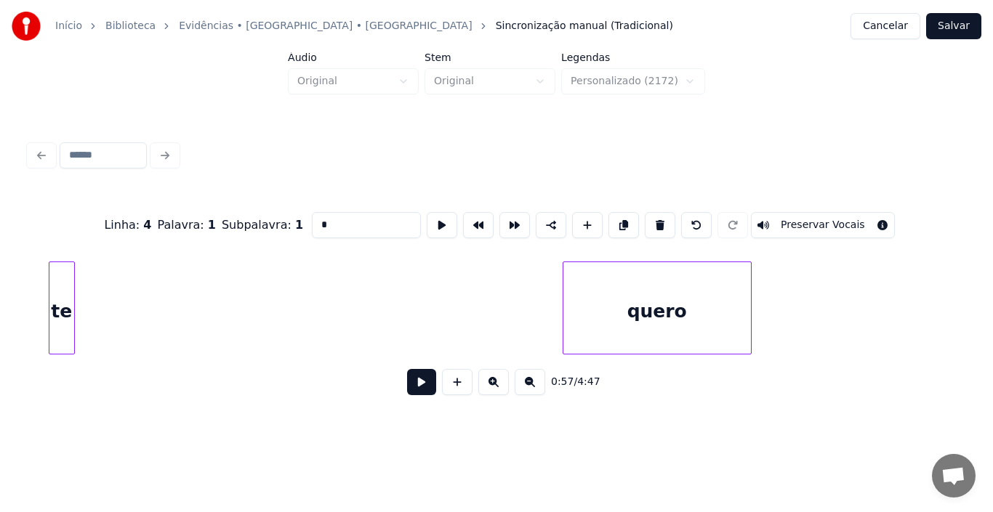
click at [66, 299] on div "te" at bounding box center [61, 311] width 25 height 99
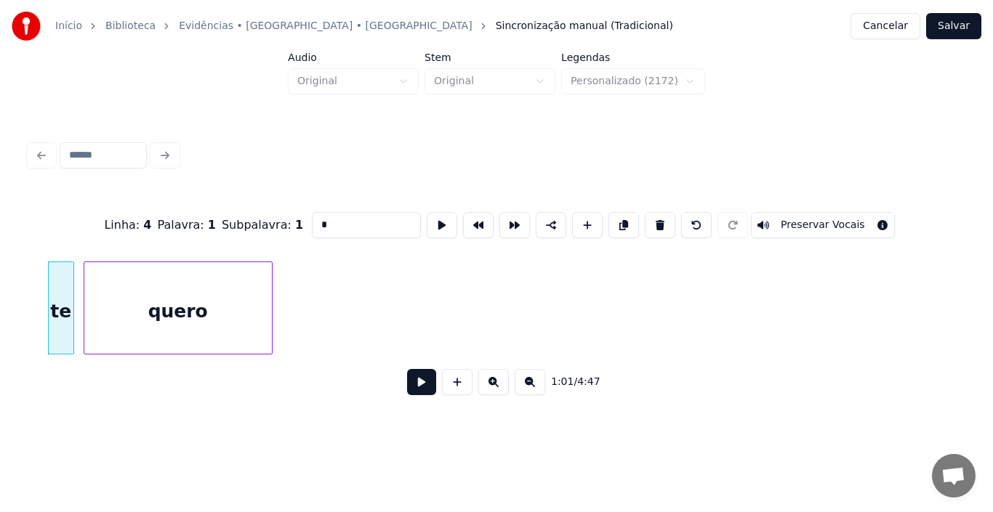
click at [214, 315] on div "quero" at bounding box center [178, 311] width 188 height 99
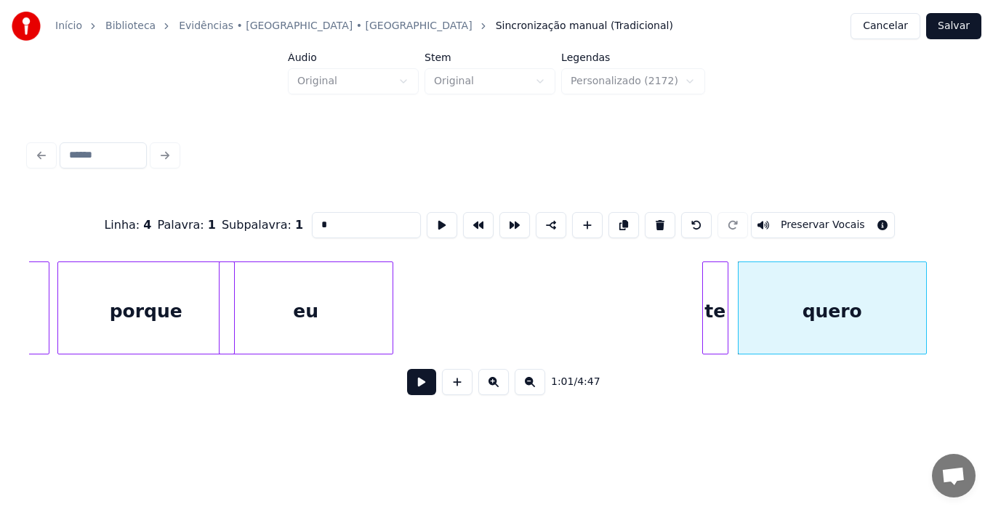
scroll to position [0, 8225]
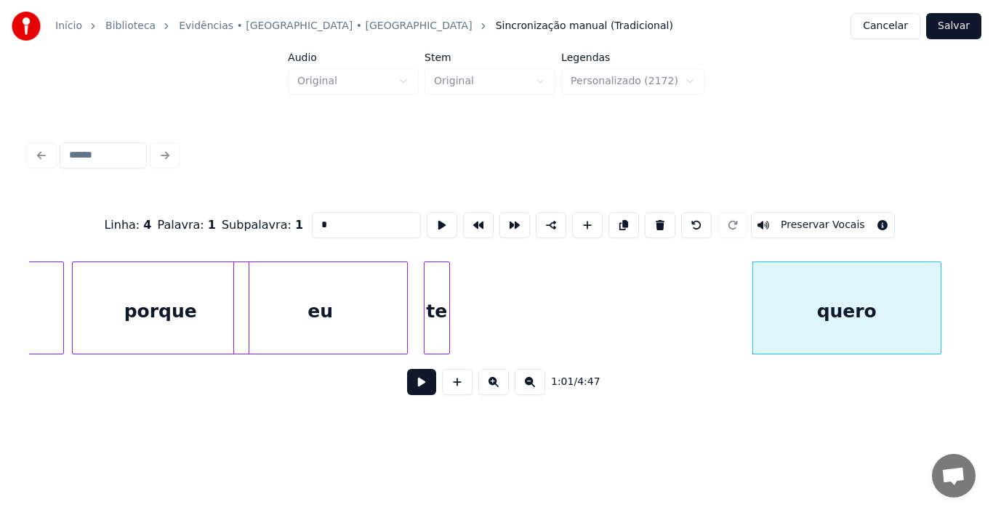
click at [435, 309] on div "te" at bounding box center [437, 311] width 25 height 99
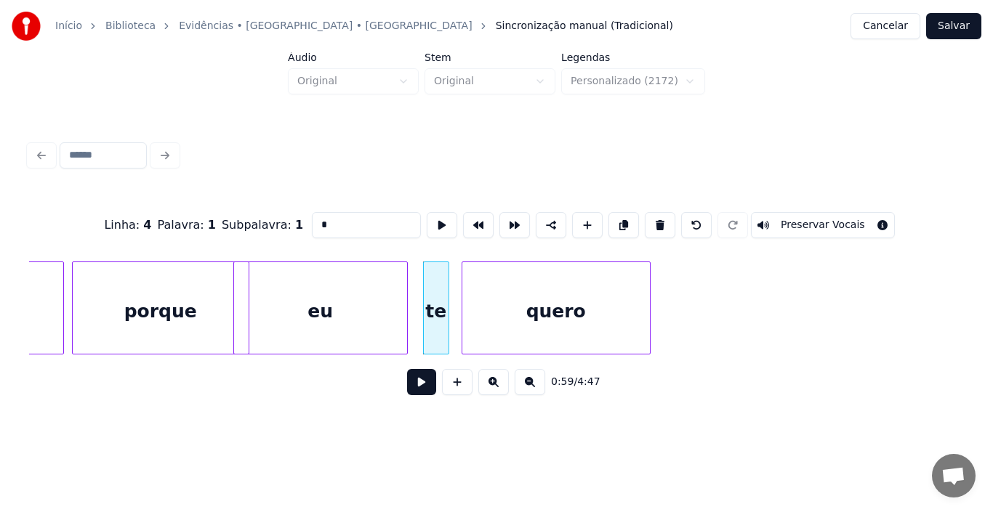
click at [568, 304] on div "quero" at bounding box center [556, 311] width 188 height 99
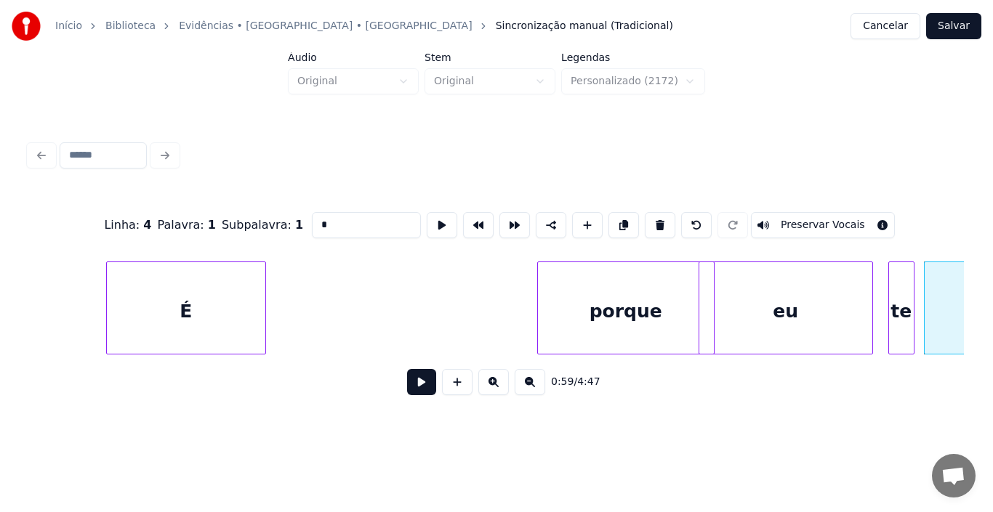
scroll to position [0, 7677]
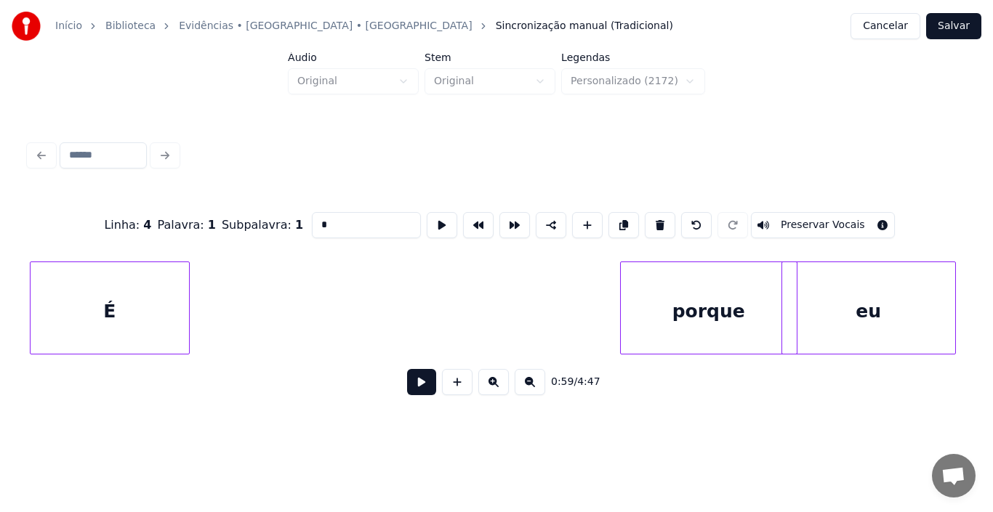
click at [0, 308] on div "Início Biblioteca Evidências • [GEOGRAPHIC_DATA] • Xororó Sincronização manual …" at bounding box center [496, 212] width 993 height 425
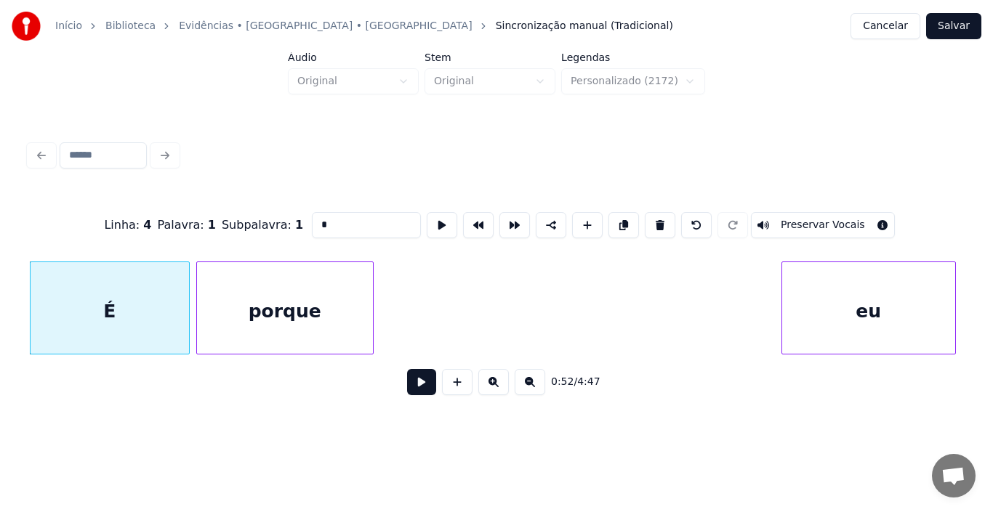
click at [249, 296] on div "porque" at bounding box center [285, 311] width 176 height 99
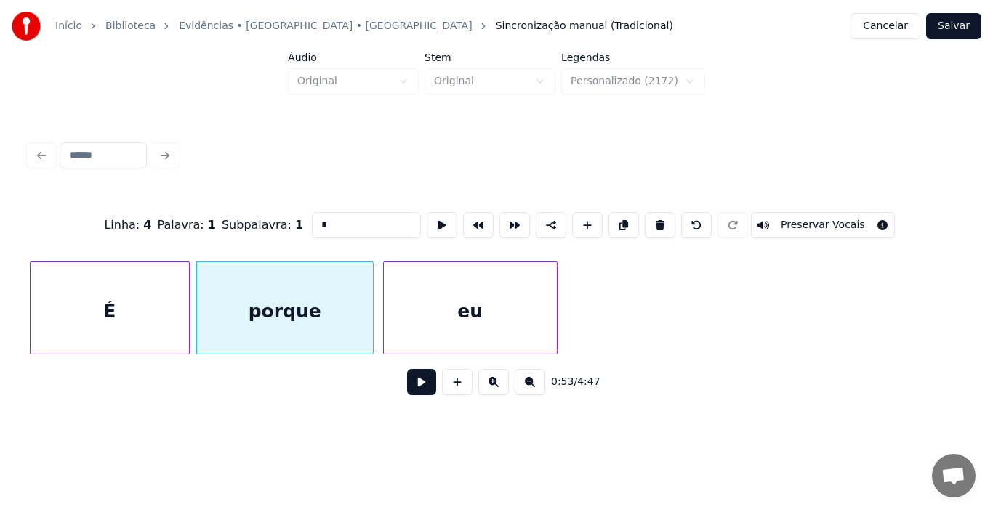
click at [414, 292] on div "eu" at bounding box center [470, 311] width 173 height 99
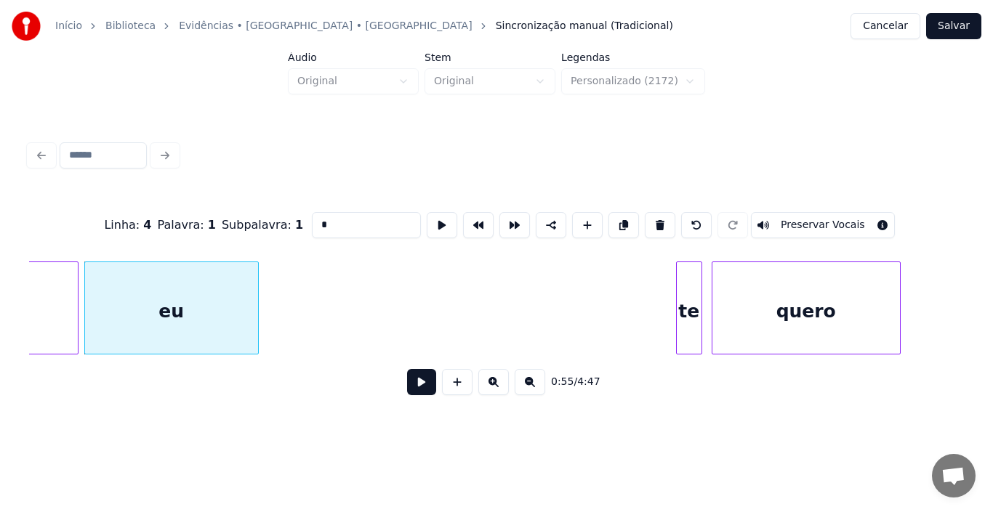
scroll to position [0, 7996]
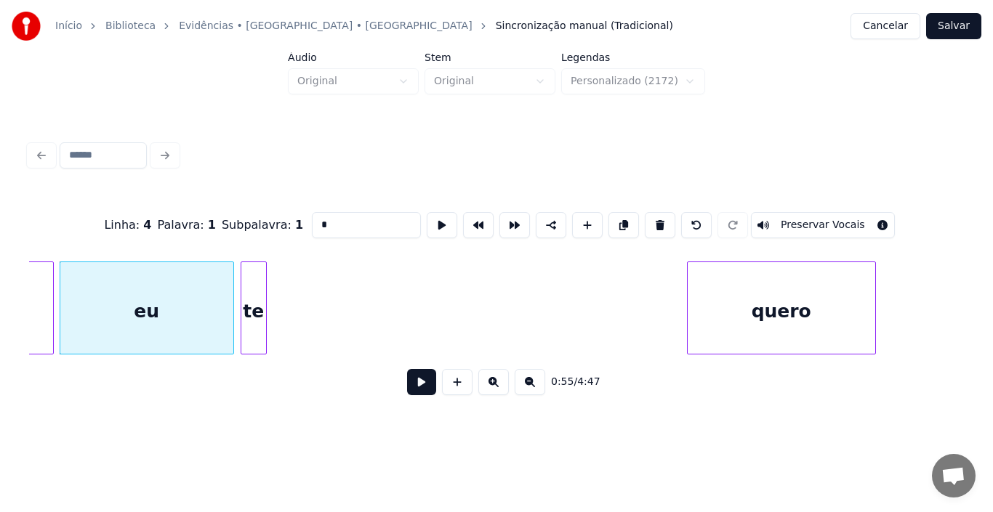
click at [254, 273] on div "te" at bounding box center [253, 311] width 25 height 99
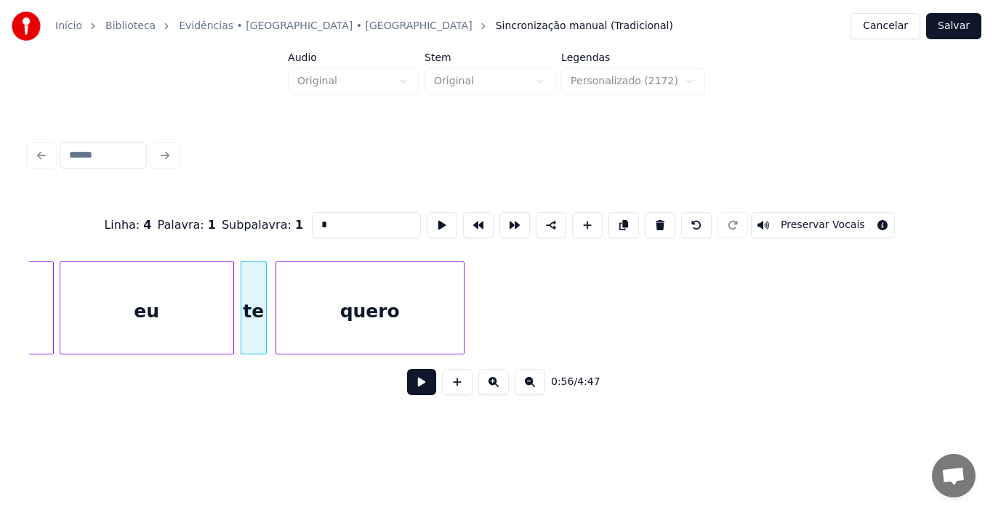
click at [383, 289] on div "quero" at bounding box center [370, 311] width 188 height 99
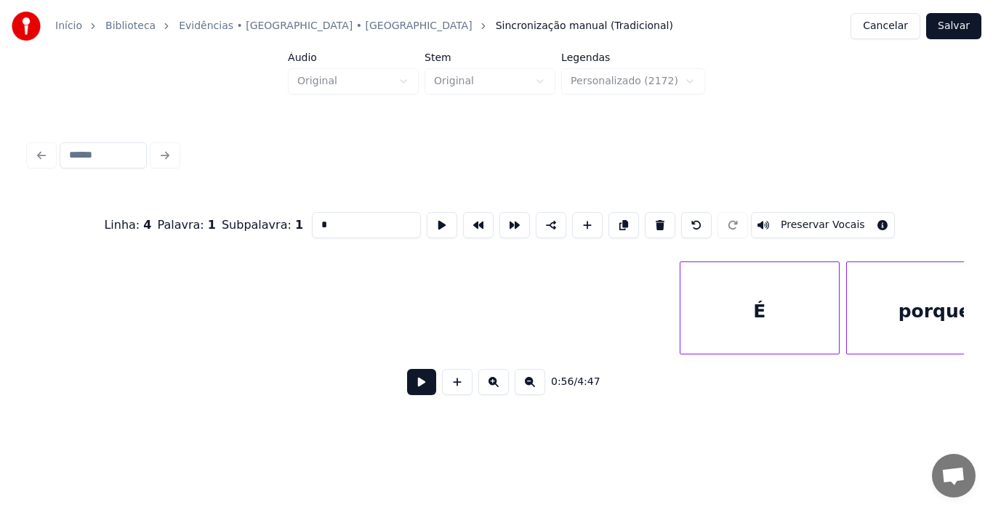
scroll to position [0, 6979]
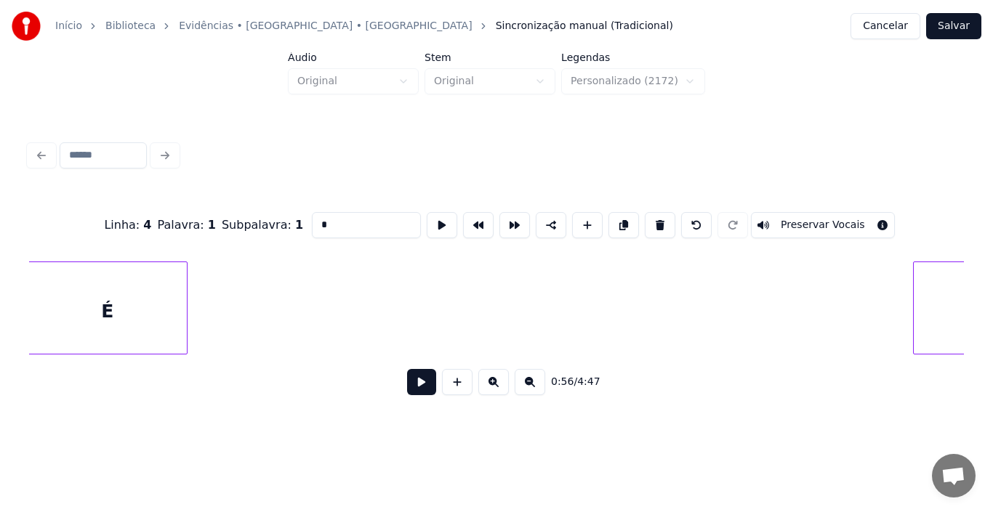
click at [57, 293] on div "É" at bounding box center [107, 311] width 158 height 99
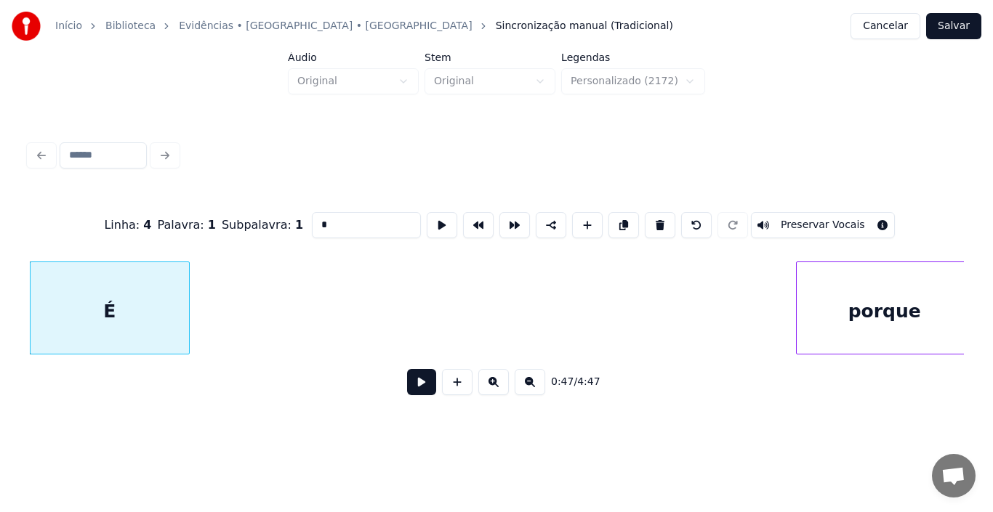
scroll to position [0, 7082]
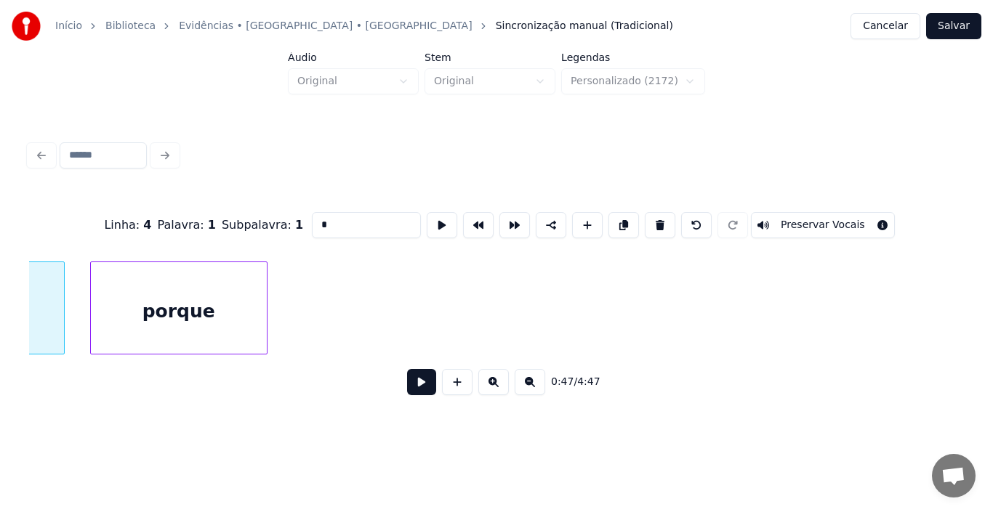
click at [233, 270] on div "porque" at bounding box center [179, 311] width 176 height 99
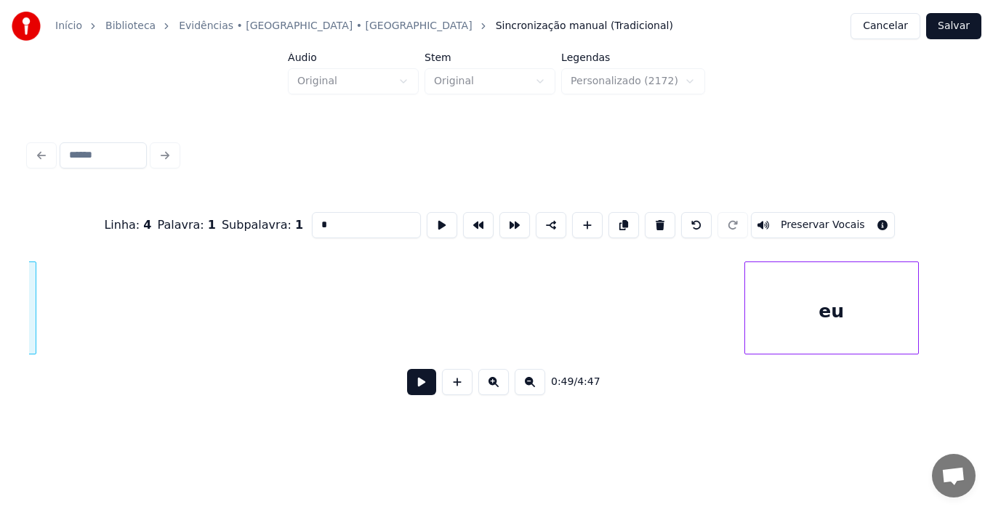
scroll to position [0, 7315]
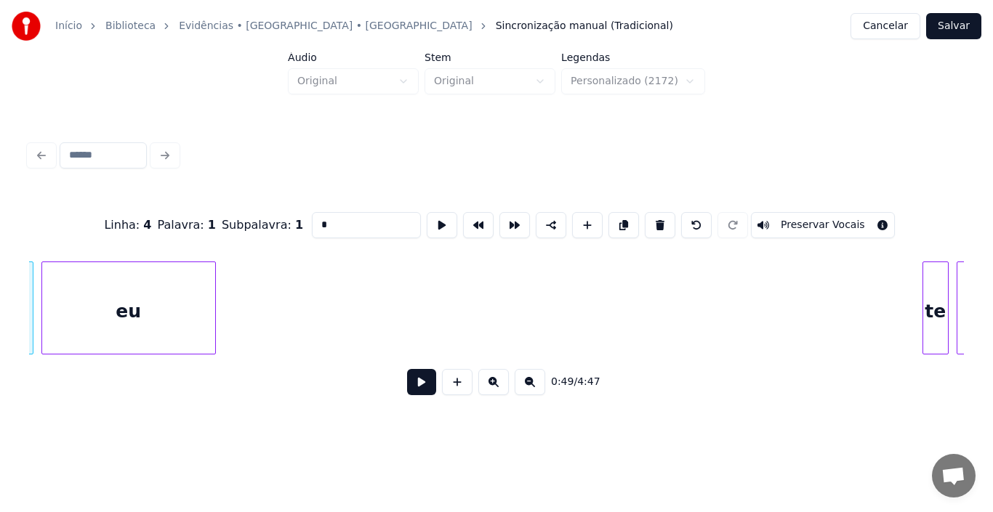
click at [114, 280] on div "eu" at bounding box center [128, 311] width 173 height 99
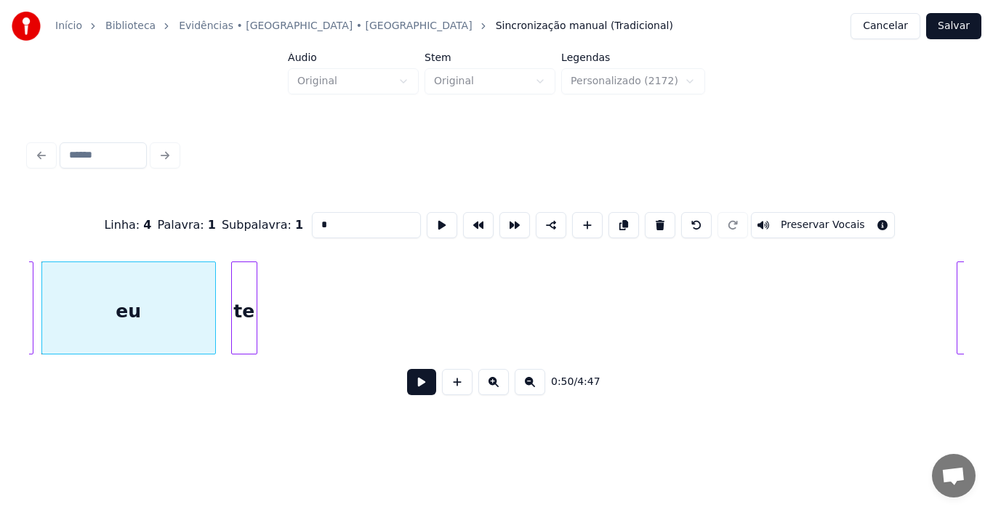
click at [248, 275] on div "te" at bounding box center [244, 311] width 25 height 99
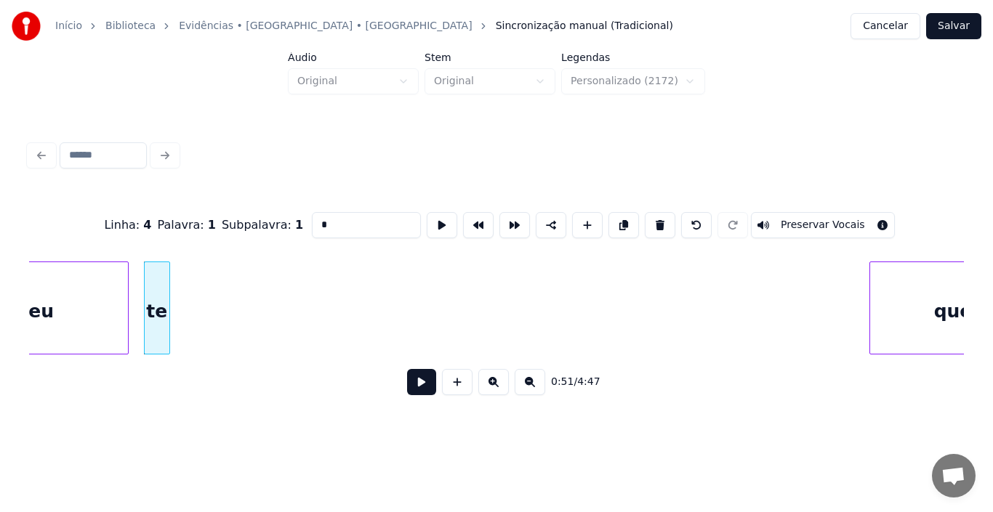
scroll to position [0, 7491]
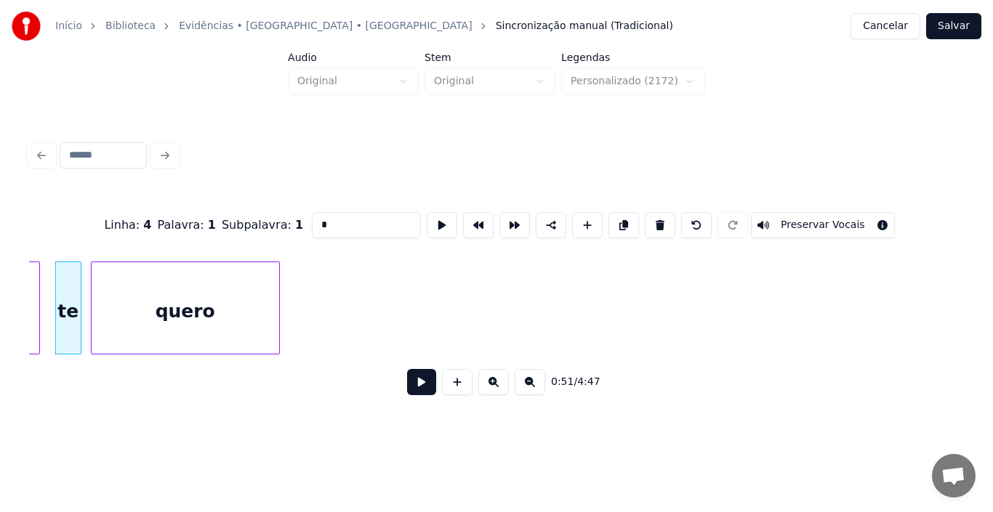
click at [252, 311] on div "quero" at bounding box center [186, 311] width 188 height 99
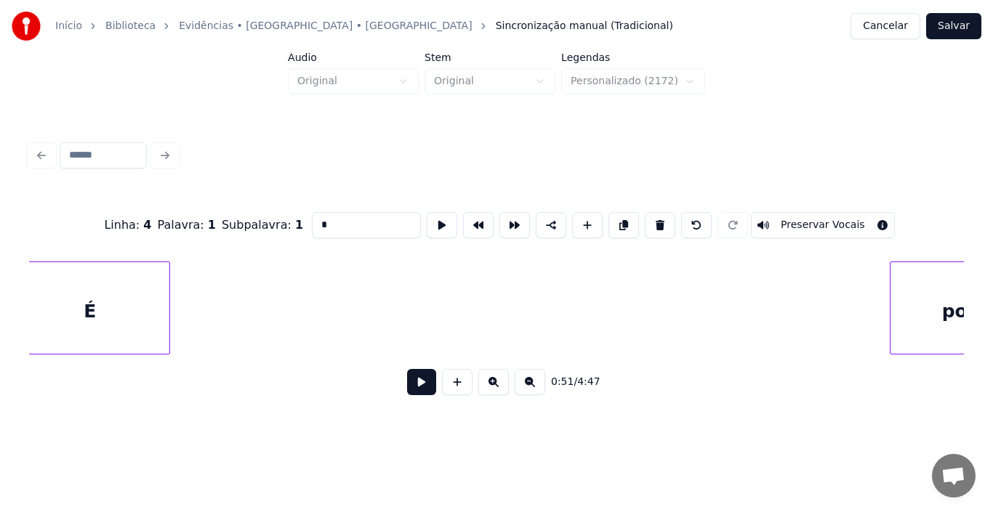
scroll to position [0, 6235]
click at [0, 321] on div "Início Biblioteca Evidências • [GEOGRAPHIC_DATA] • Xororó Sincronização manual …" at bounding box center [496, 212] width 993 height 425
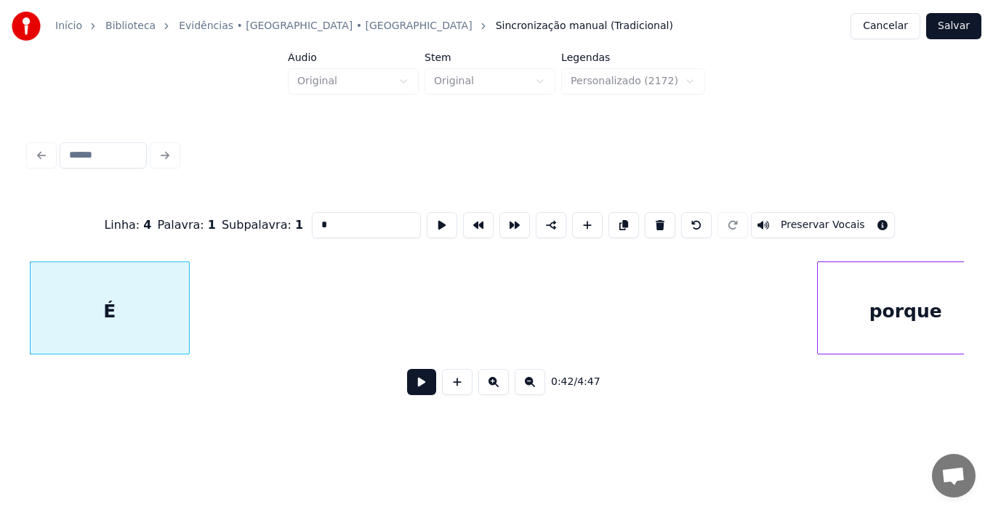
scroll to position [0, 6381]
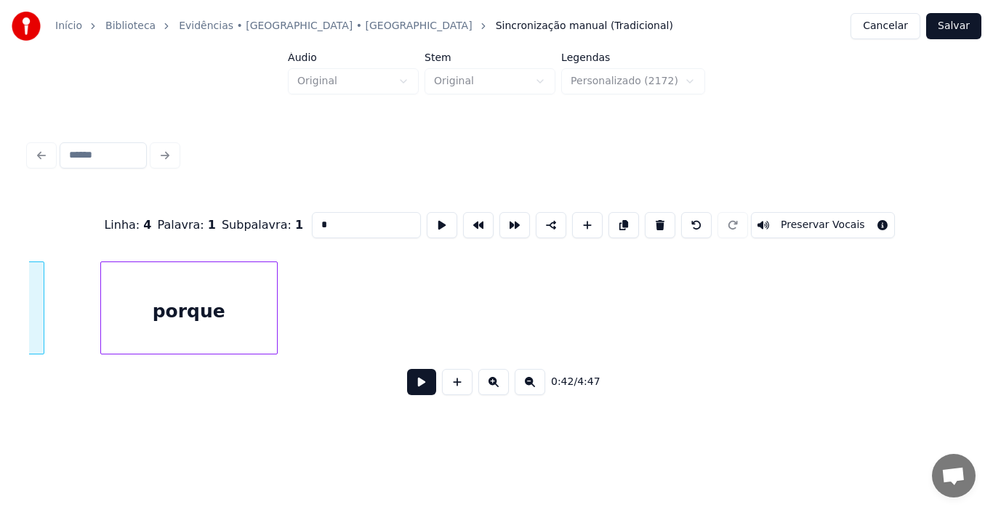
click at [266, 320] on div "porque" at bounding box center [189, 311] width 176 height 99
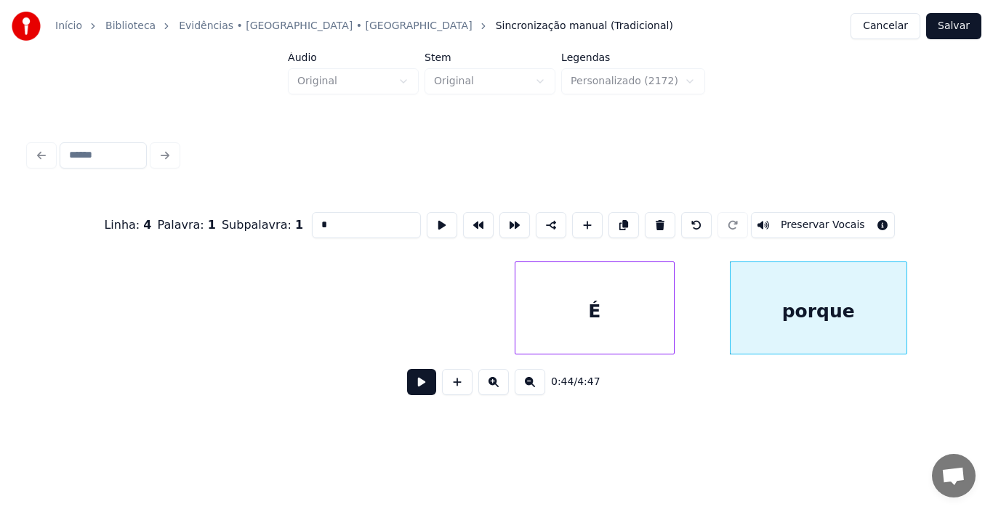
scroll to position [0, 5712]
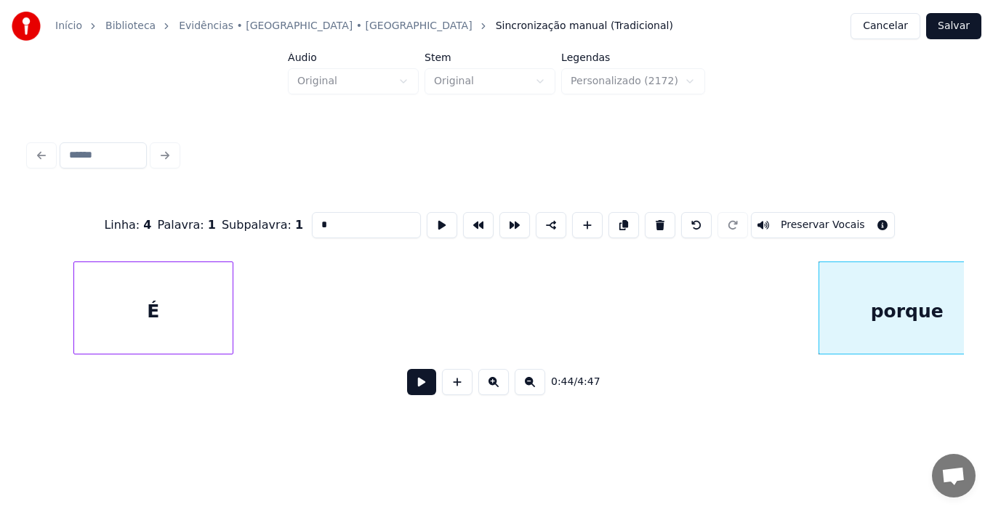
click at [74, 293] on div "É" at bounding box center [153, 311] width 158 height 99
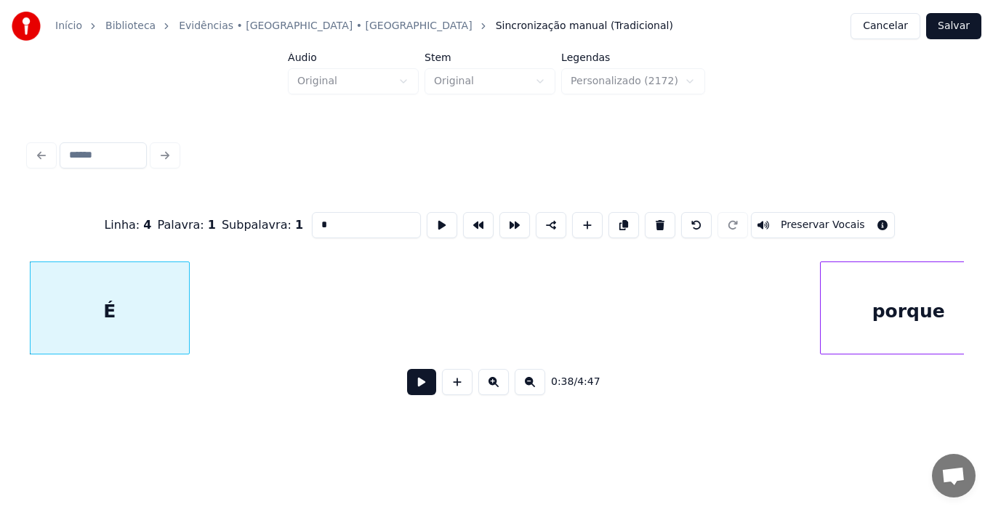
scroll to position [0, 5686]
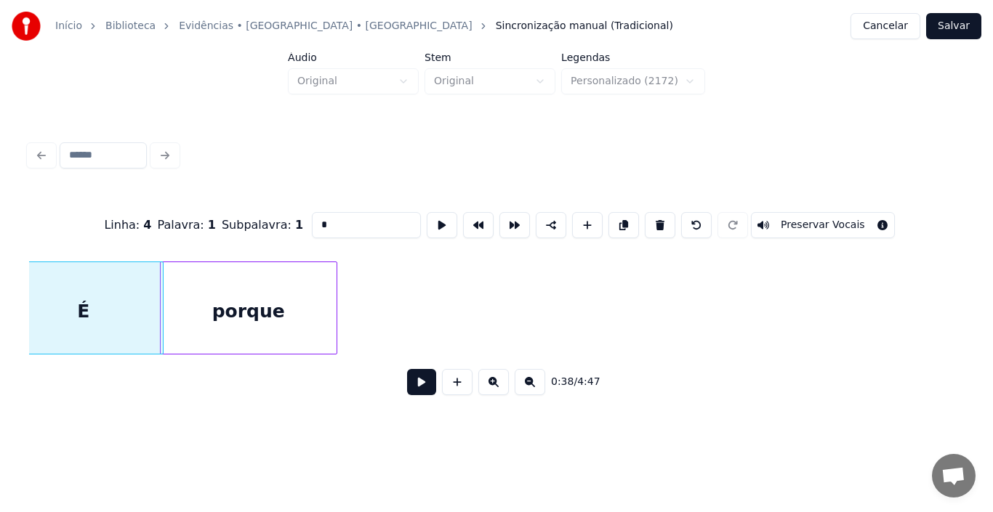
click at [295, 279] on div "porque" at bounding box center [249, 311] width 176 height 99
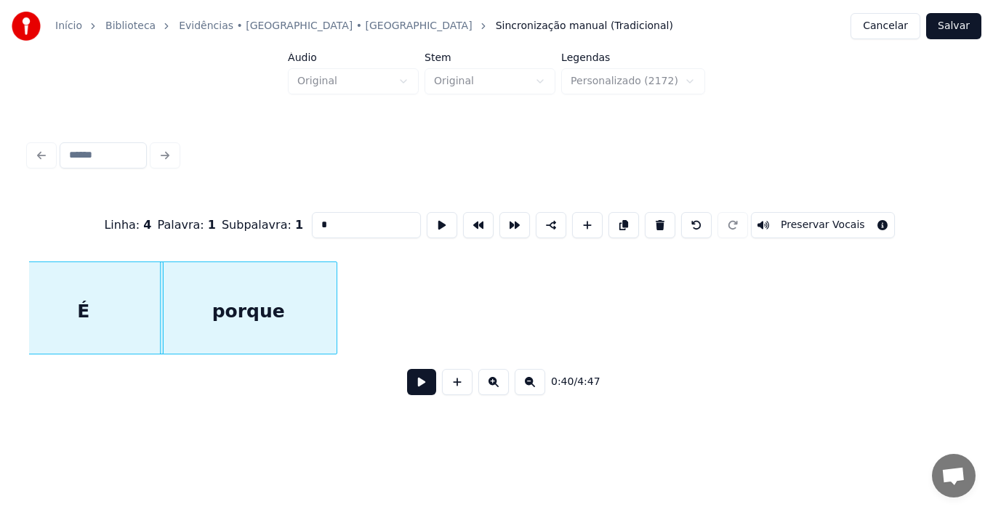
click at [295, 279] on div "porque" at bounding box center [249, 311] width 176 height 99
type input "******"
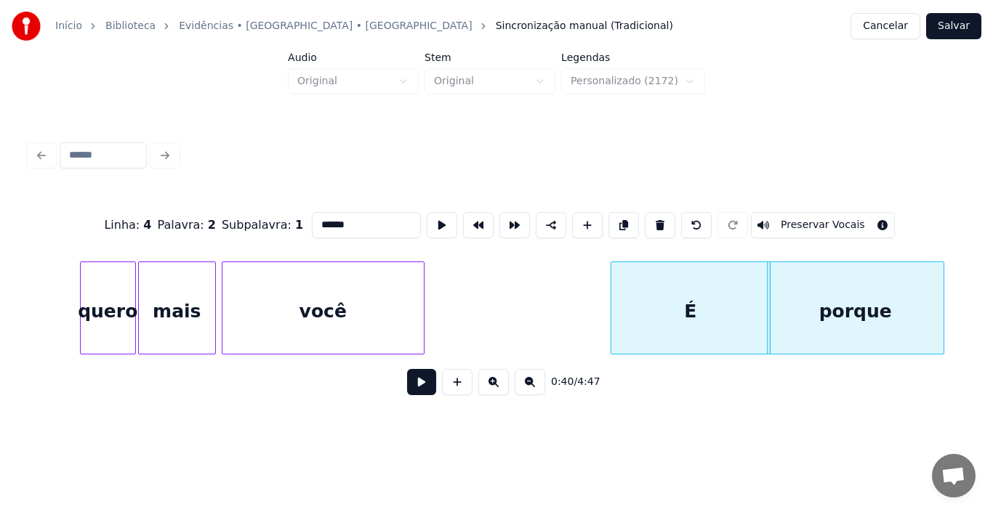
scroll to position [0, 5076]
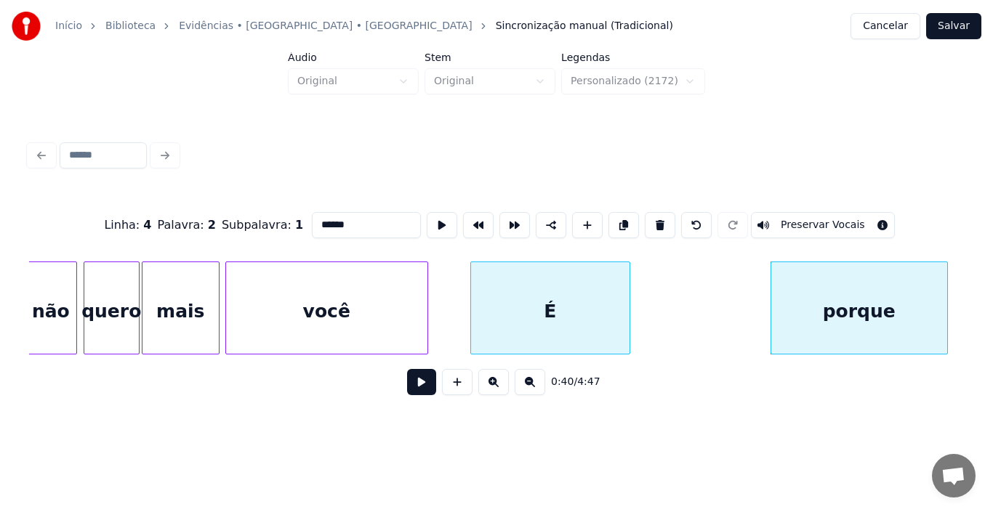
click at [550, 311] on div "É" at bounding box center [550, 311] width 158 height 99
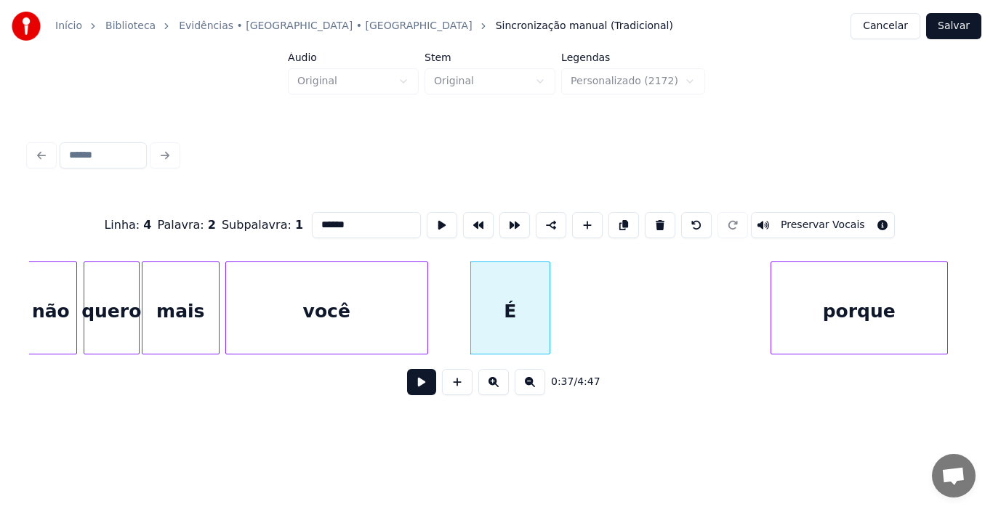
click at [548, 306] on div at bounding box center [547, 308] width 4 height 92
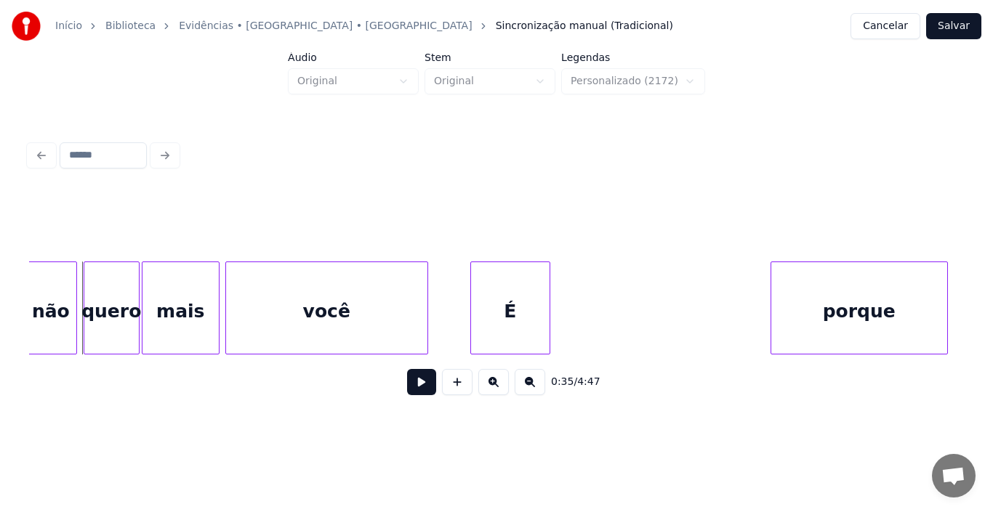
click at [420, 390] on button at bounding box center [421, 382] width 29 height 26
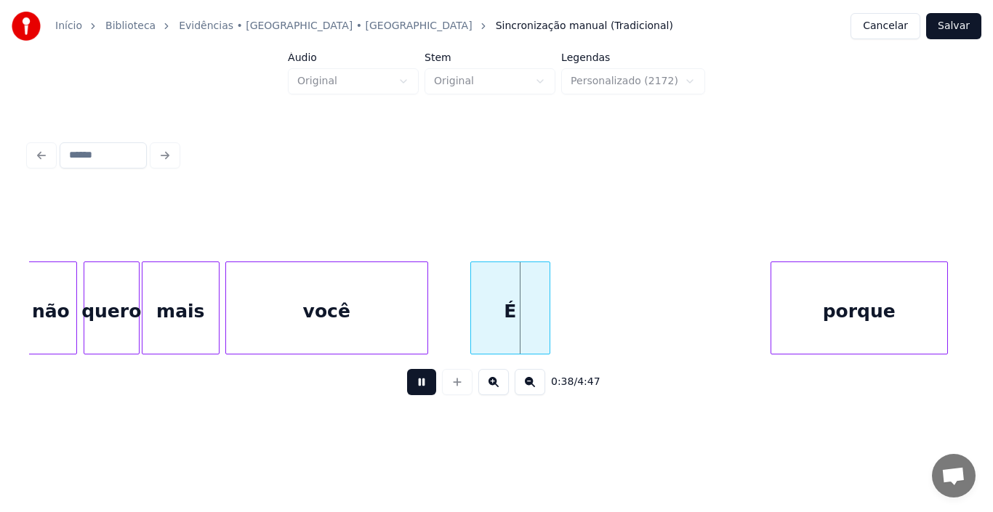
click at [420, 390] on button at bounding box center [421, 382] width 29 height 26
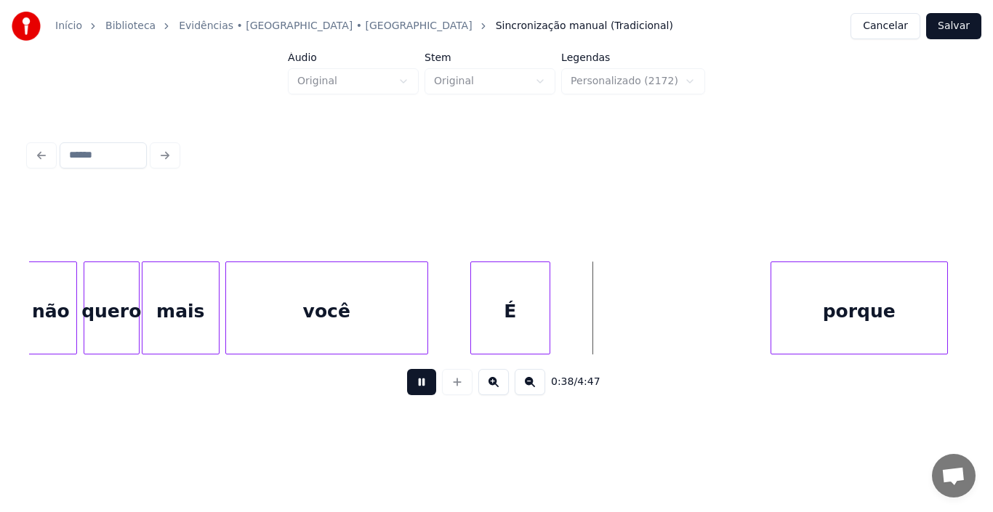
click at [420, 390] on button at bounding box center [421, 382] width 29 height 26
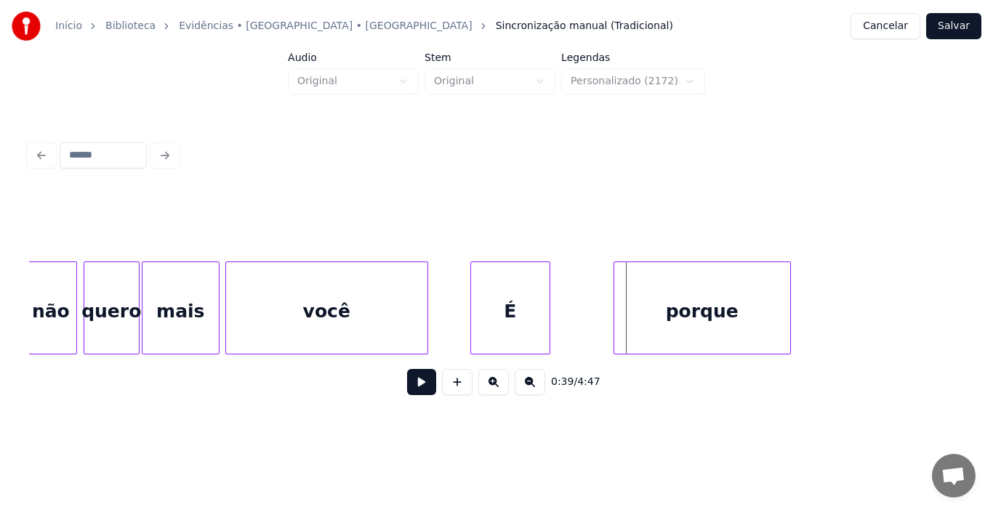
click at [701, 314] on div "porque" at bounding box center [702, 311] width 176 height 99
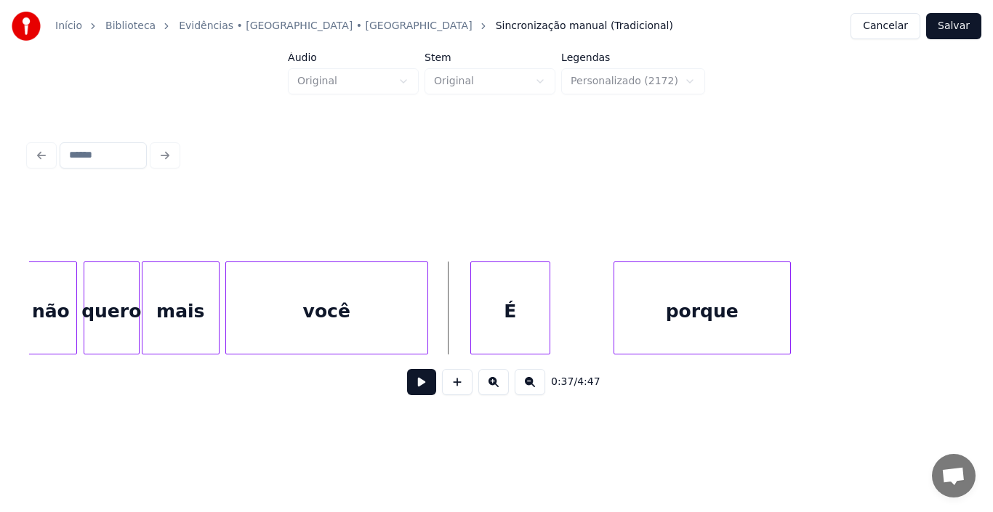
click at [426, 387] on button at bounding box center [421, 382] width 29 height 26
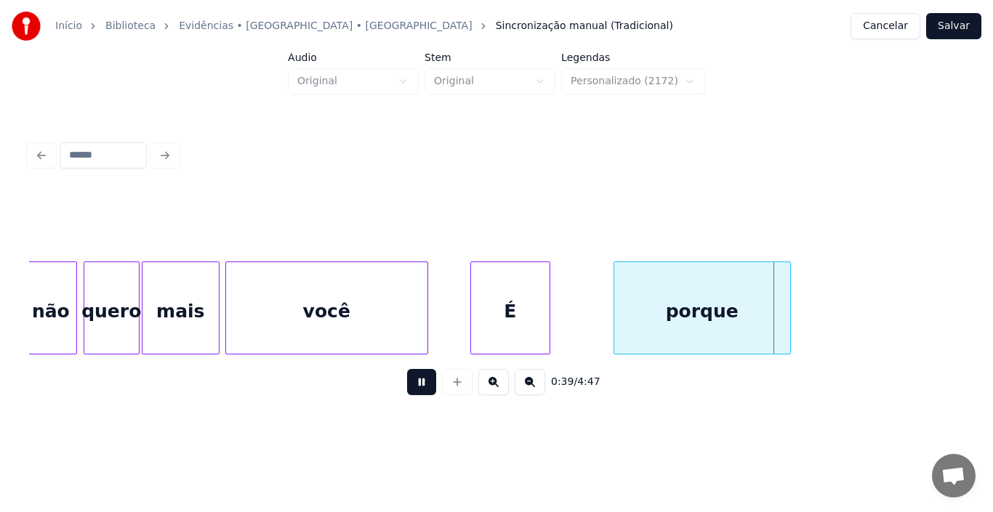
click at [426, 387] on button at bounding box center [421, 382] width 29 height 26
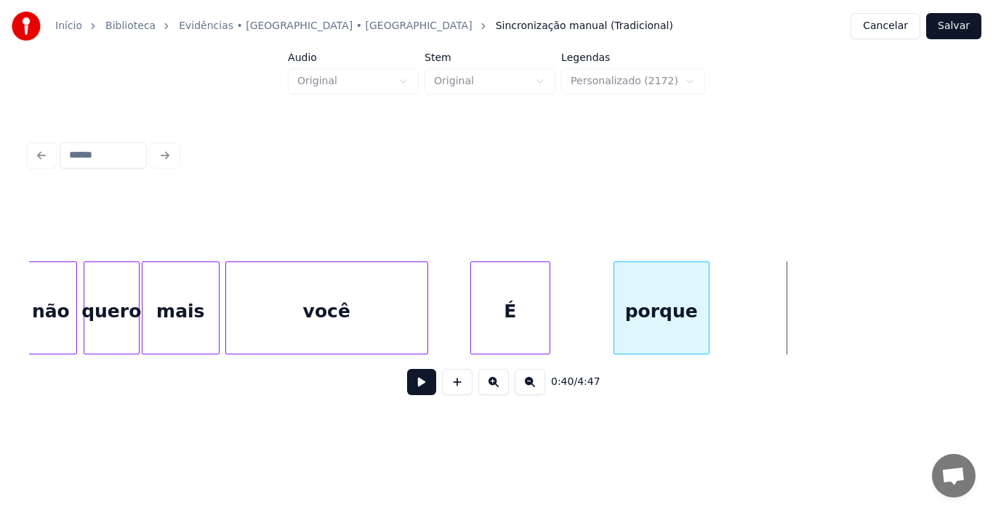
click at [707, 299] on div at bounding box center [706, 308] width 4 height 92
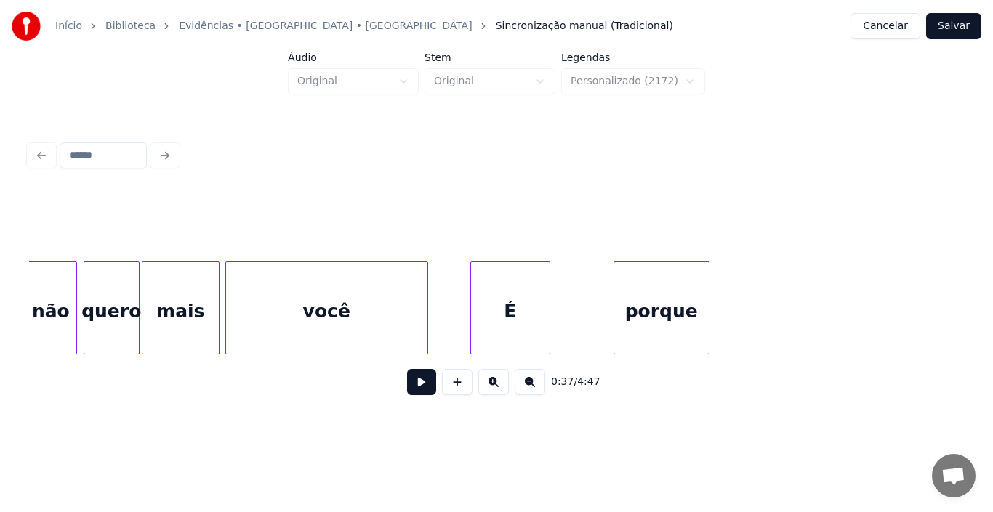
click at [422, 387] on button at bounding box center [421, 382] width 29 height 26
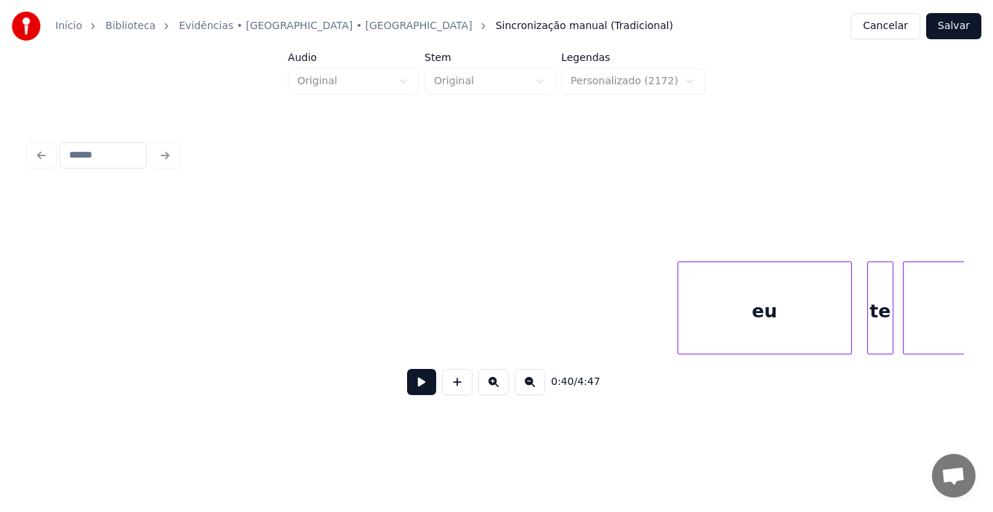
scroll to position [0, 6704]
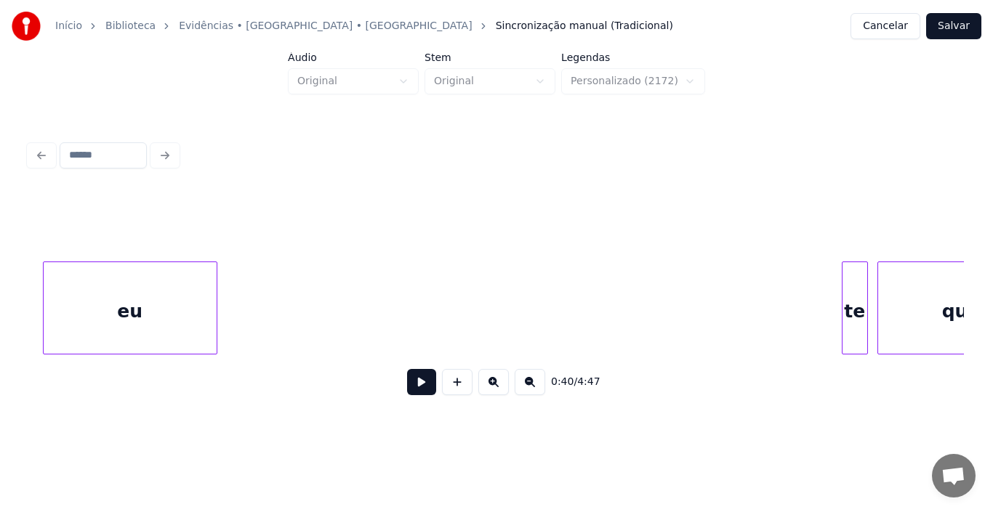
click at [130, 328] on div "eu" at bounding box center [130, 311] width 173 height 99
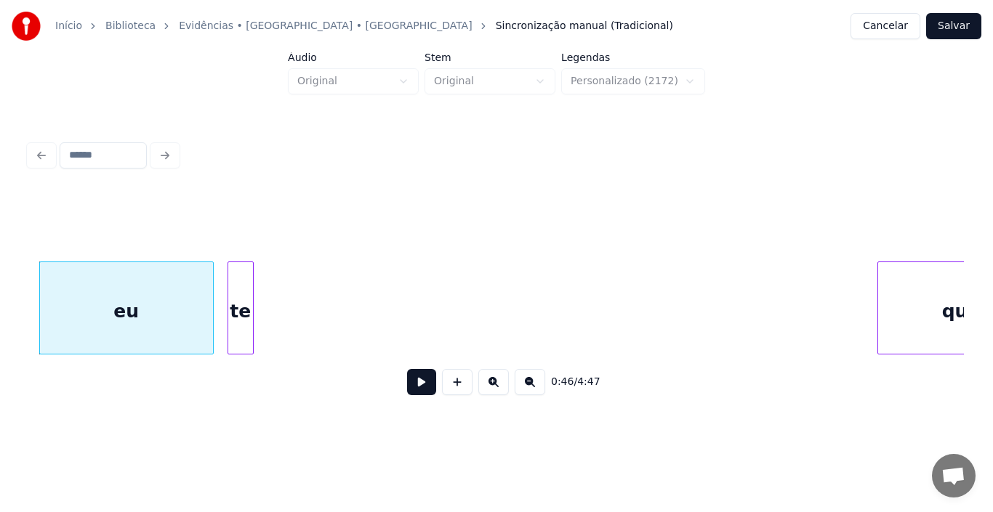
click at [242, 295] on div "te" at bounding box center [240, 311] width 25 height 99
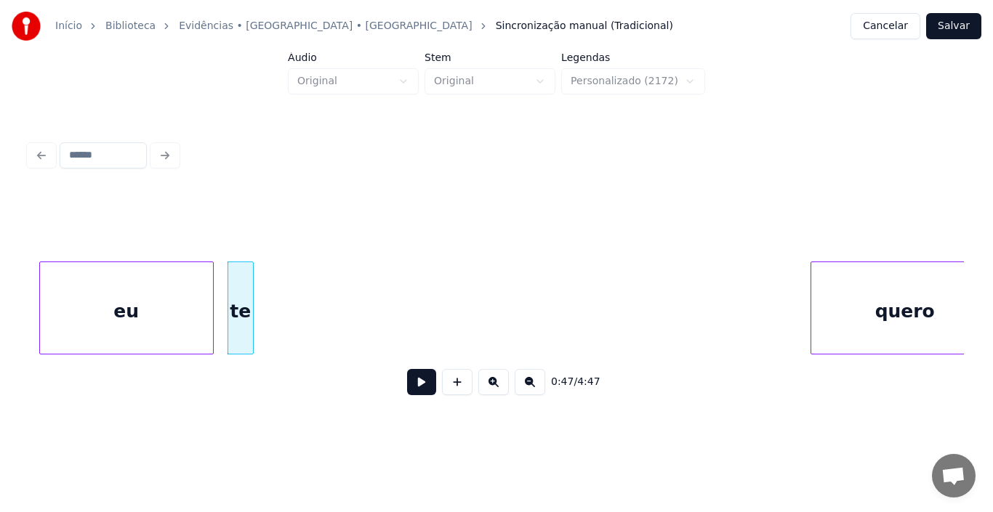
scroll to position [0, 6797]
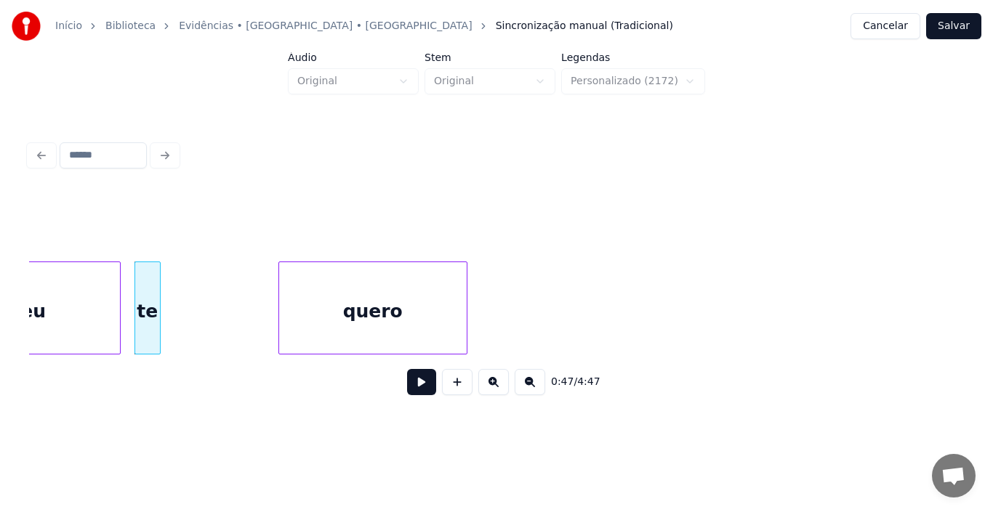
click at [422, 300] on div "quero" at bounding box center [373, 311] width 188 height 99
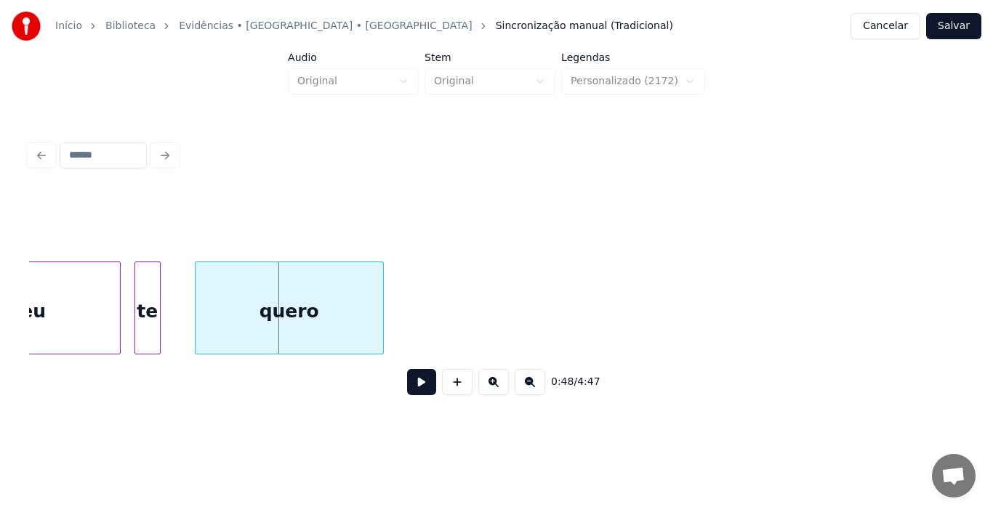
click at [295, 310] on div "quero" at bounding box center [290, 311] width 188 height 99
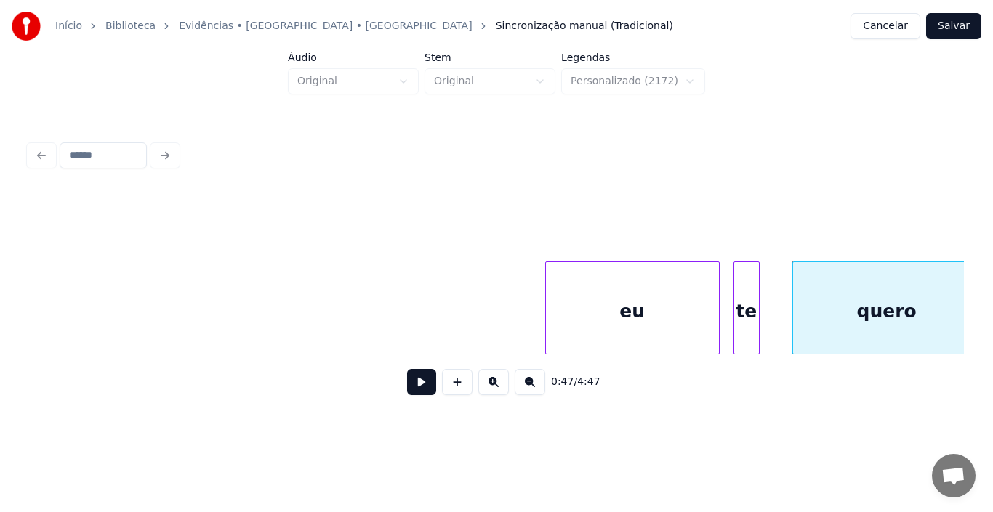
scroll to position [0, 6187]
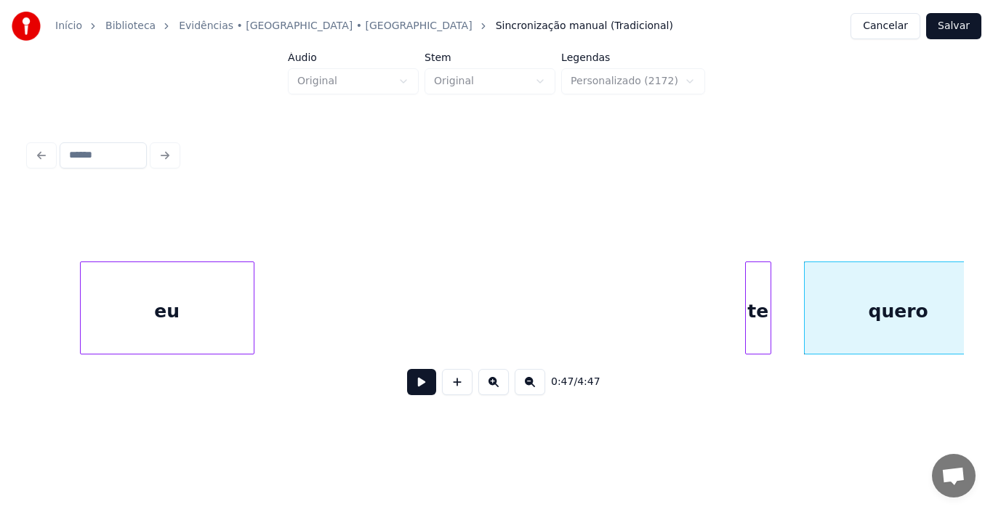
click at [149, 274] on div "eu" at bounding box center [167, 311] width 173 height 99
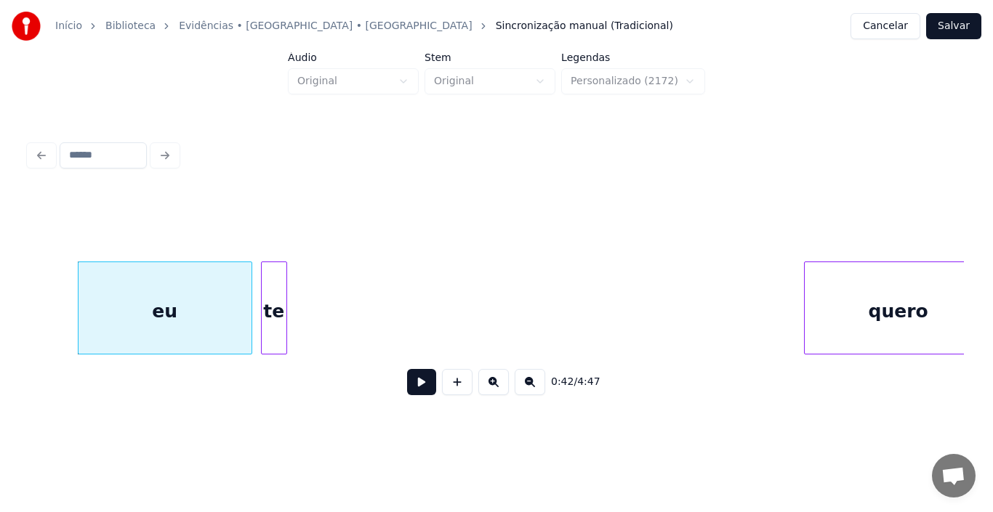
click at [275, 284] on div "te" at bounding box center [274, 311] width 25 height 99
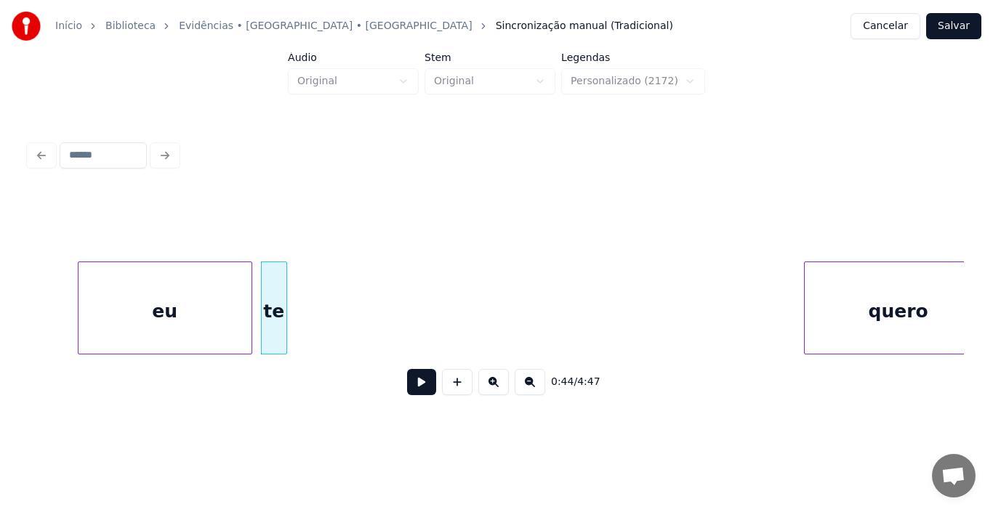
scroll to position [0, 6211]
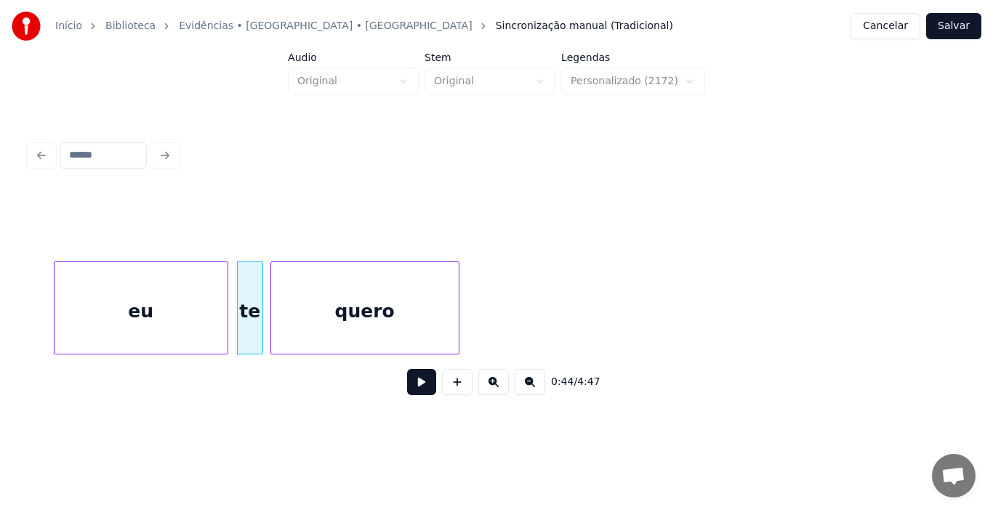
click at [339, 286] on div "quero" at bounding box center [365, 311] width 188 height 99
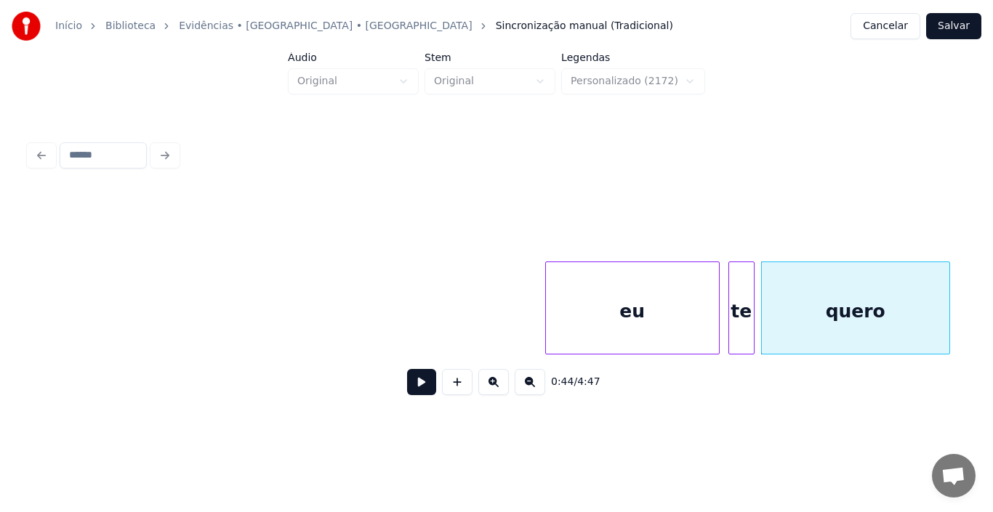
scroll to position [0, 5716]
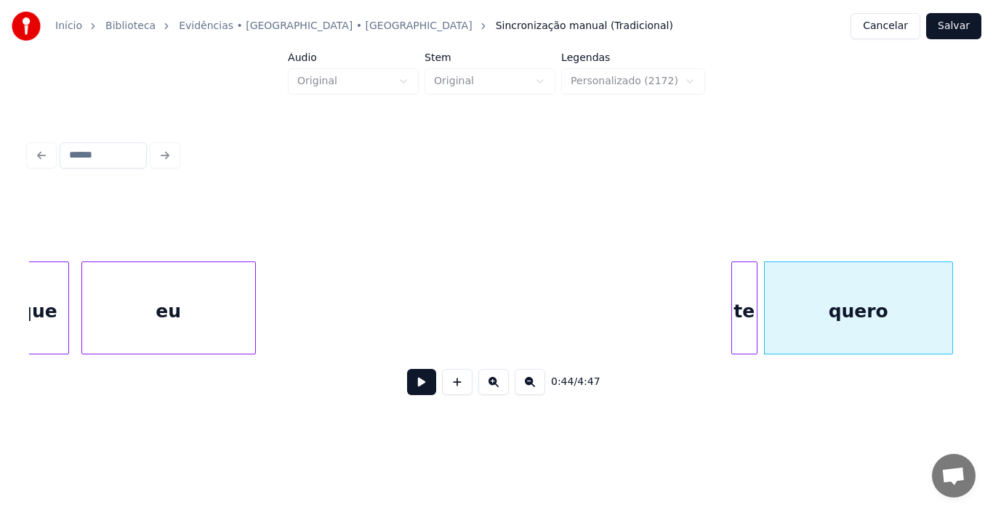
click at [149, 275] on div "eu" at bounding box center [168, 311] width 173 height 99
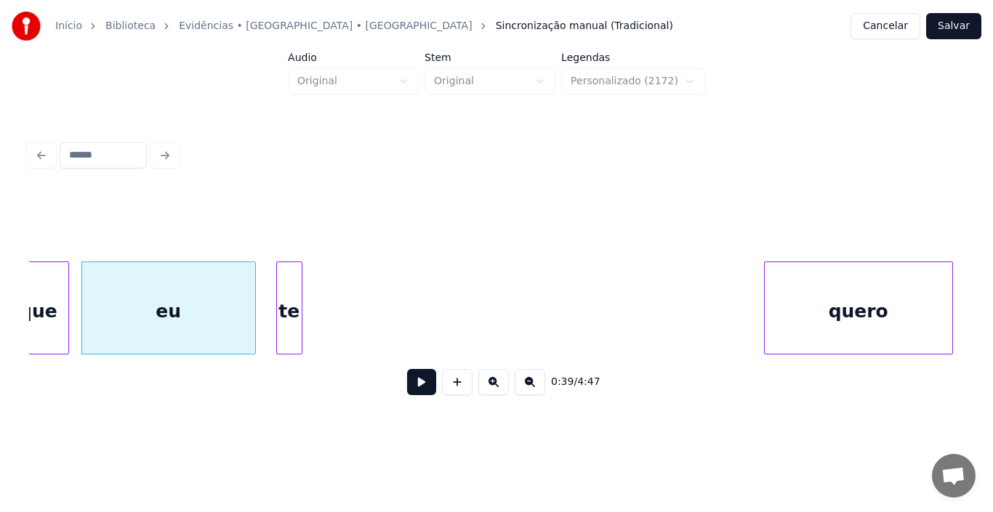
click at [291, 289] on div "te" at bounding box center [289, 311] width 25 height 99
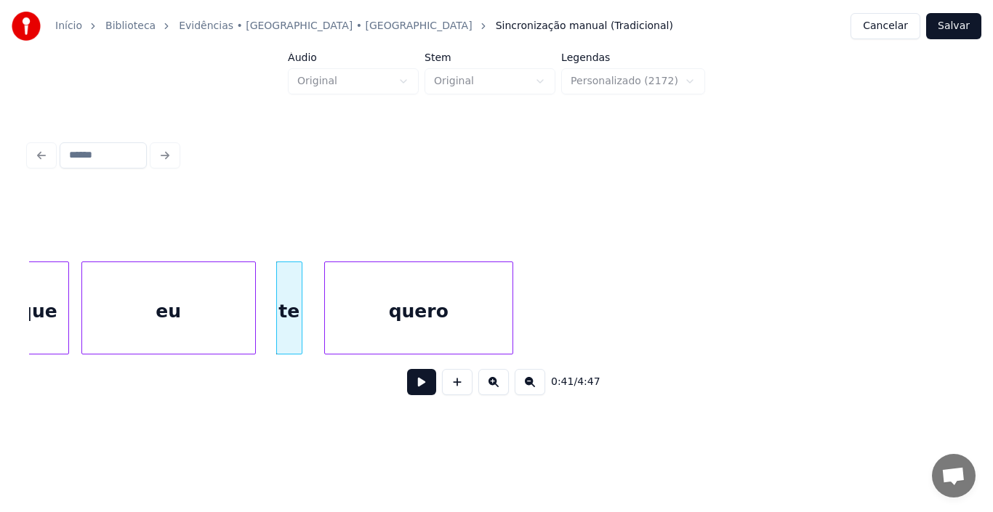
click at [390, 274] on div "quero" at bounding box center [419, 311] width 188 height 99
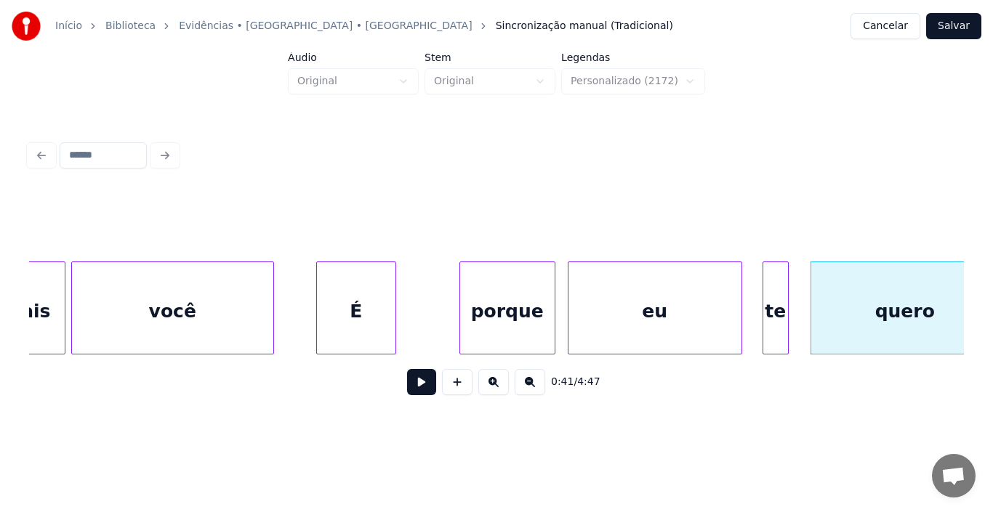
scroll to position [0, 5222]
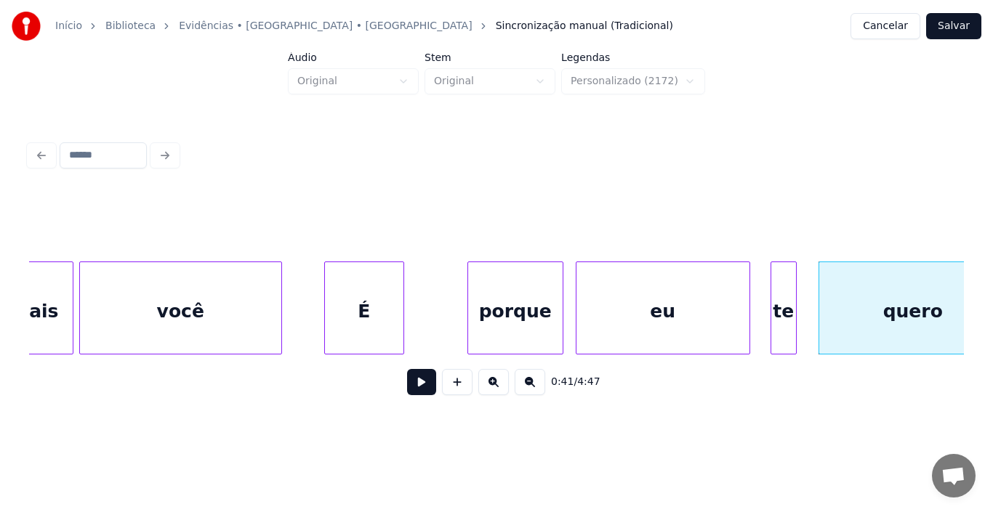
click at [49, 283] on div "mais" at bounding box center [34, 311] width 76 height 99
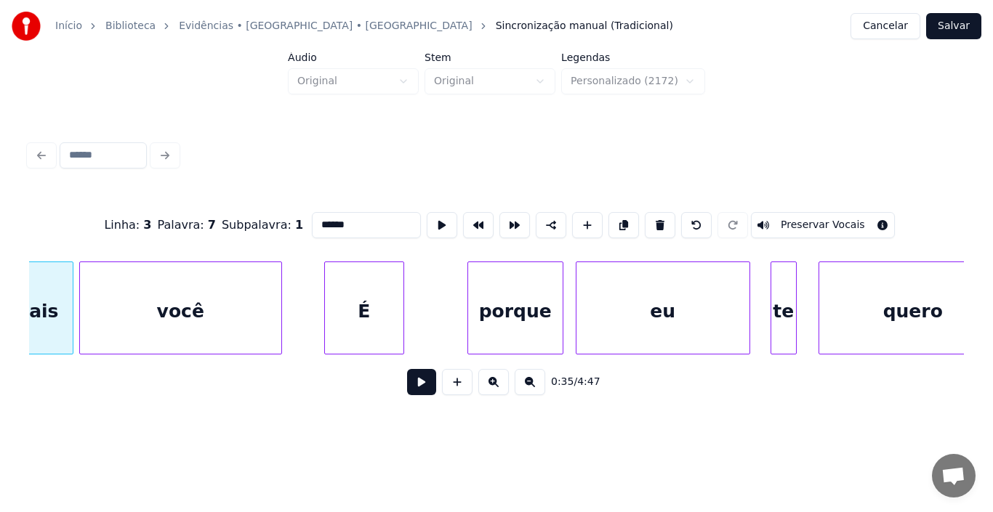
scroll to position [0, 5188]
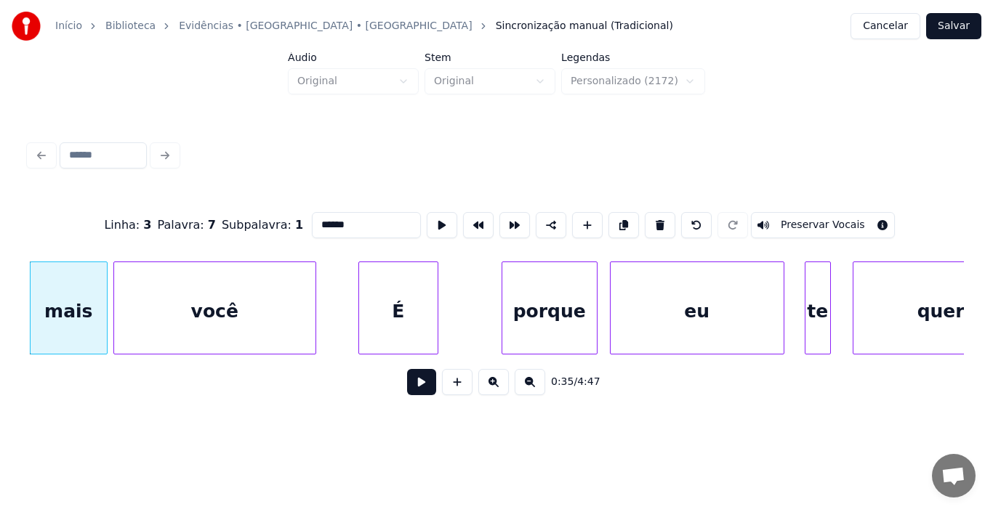
type input "****"
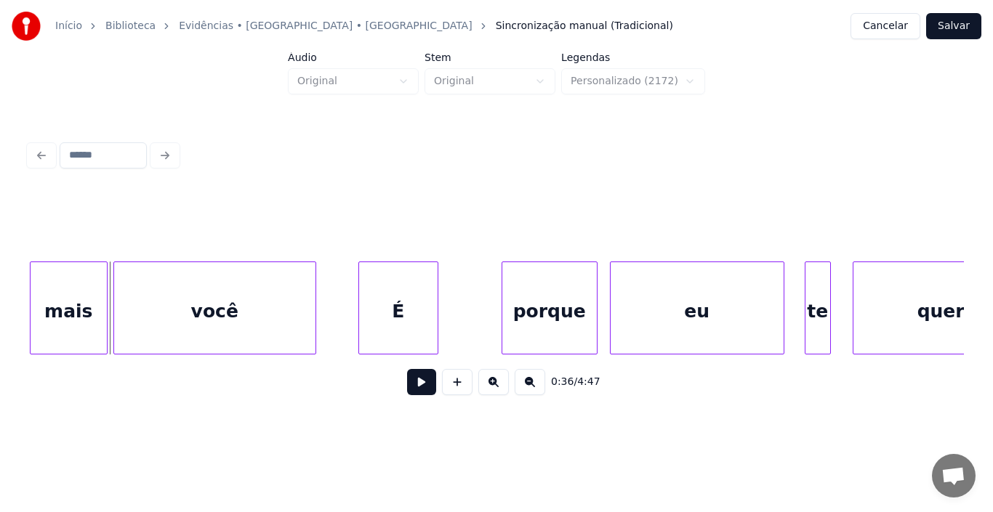
click at [421, 387] on button at bounding box center [421, 382] width 29 height 26
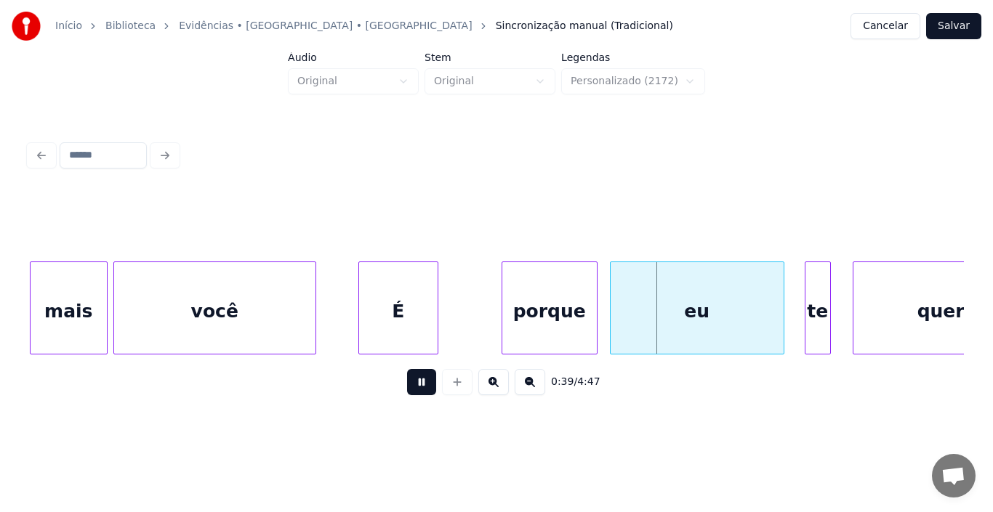
click at [421, 387] on button at bounding box center [421, 382] width 29 height 26
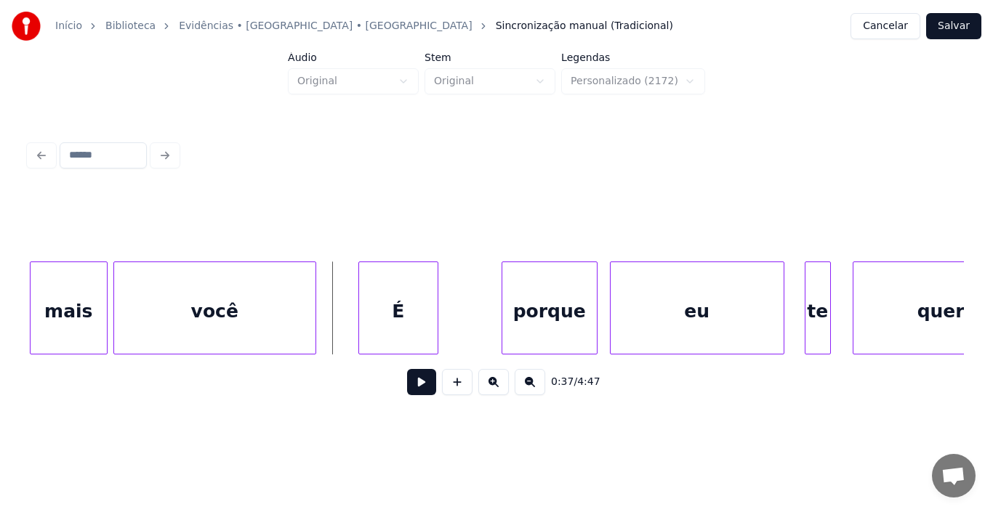
click at [416, 390] on button at bounding box center [421, 382] width 29 height 26
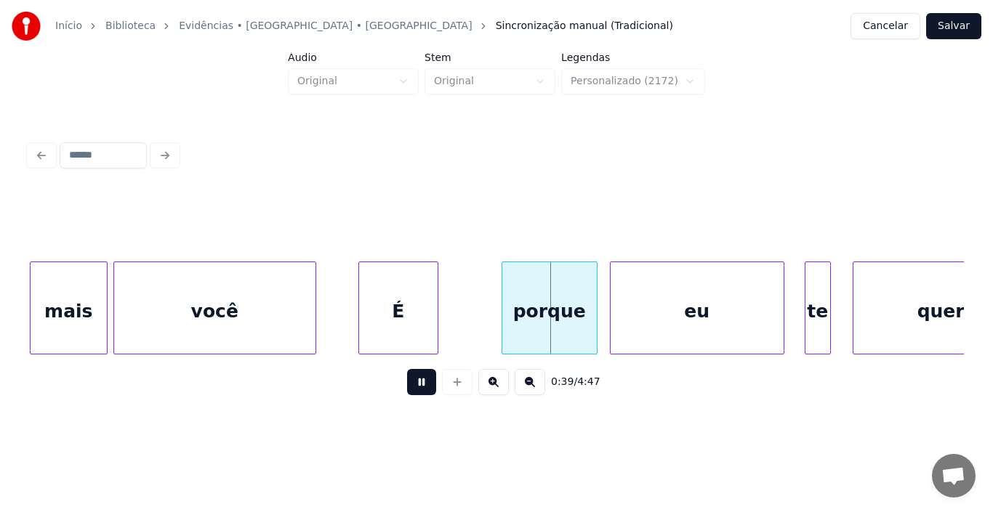
click at [416, 390] on button at bounding box center [421, 382] width 29 height 26
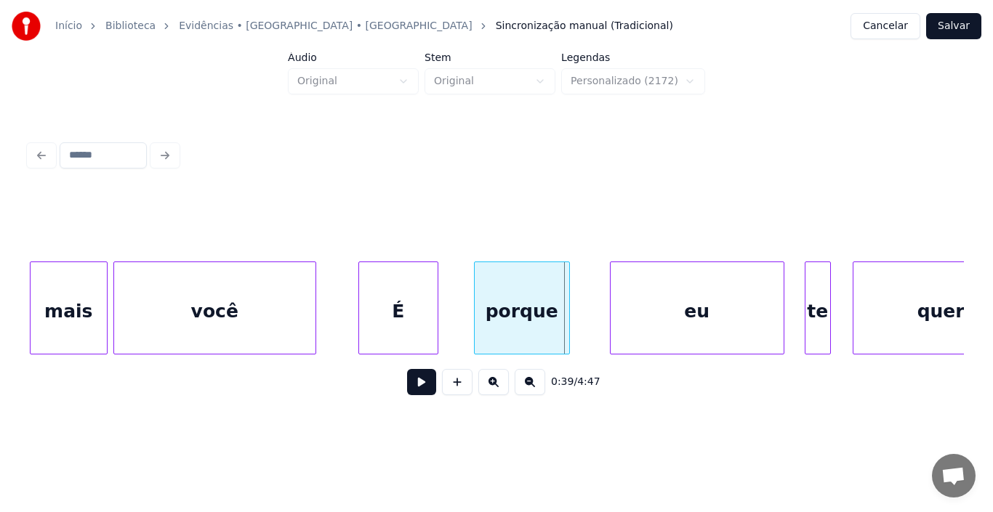
click at [510, 313] on div "porque" at bounding box center [522, 311] width 94 height 99
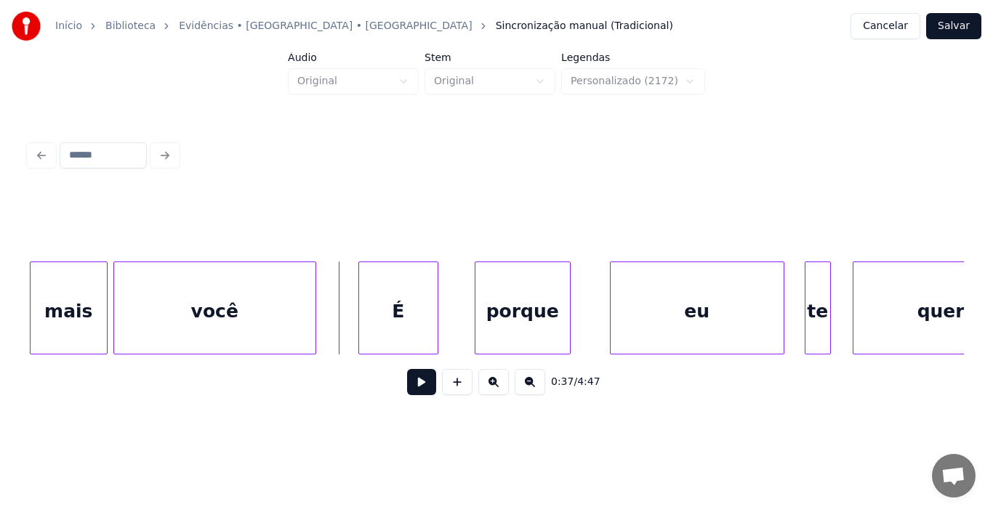
click at [419, 388] on button at bounding box center [421, 382] width 29 height 26
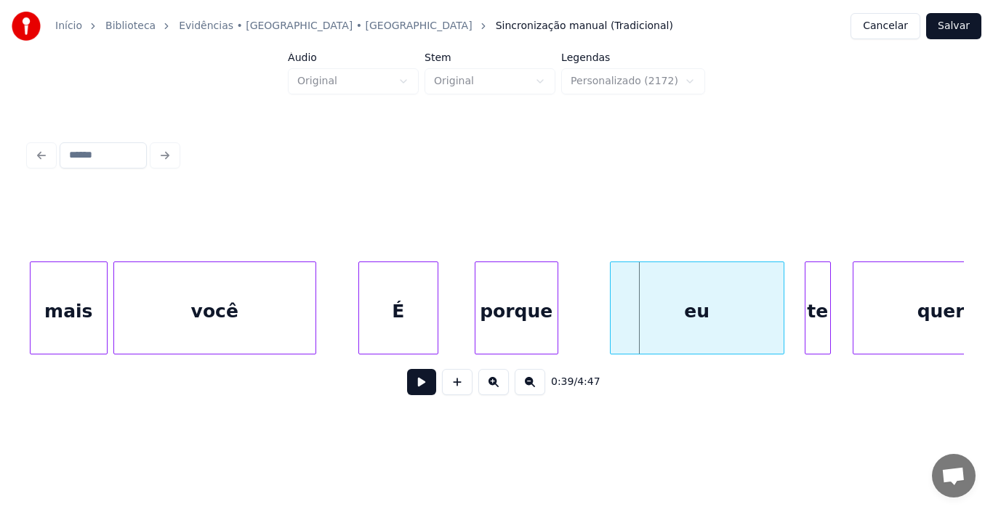
click at [555, 302] on div at bounding box center [555, 308] width 4 height 92
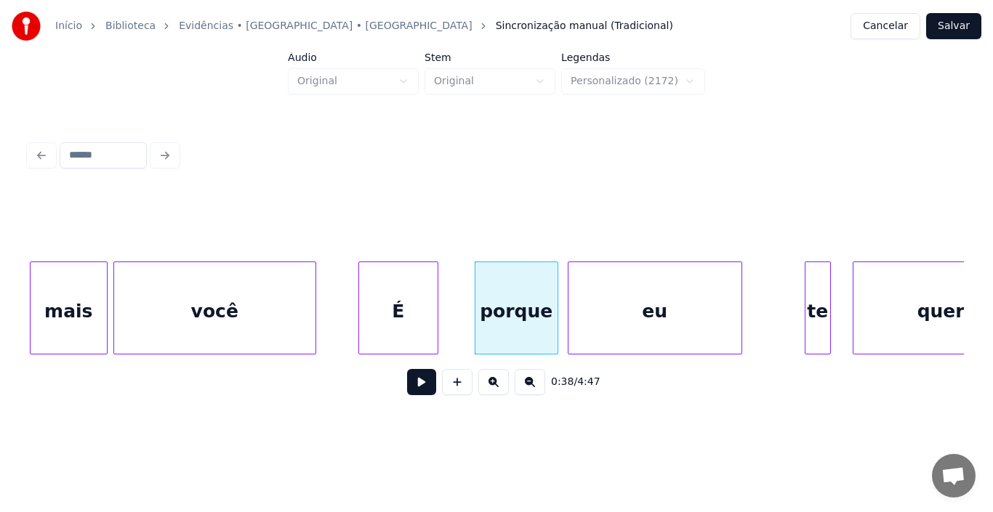
click at [640, 295] on div "eu" at bounding box center [654, 311] width 173 height 99
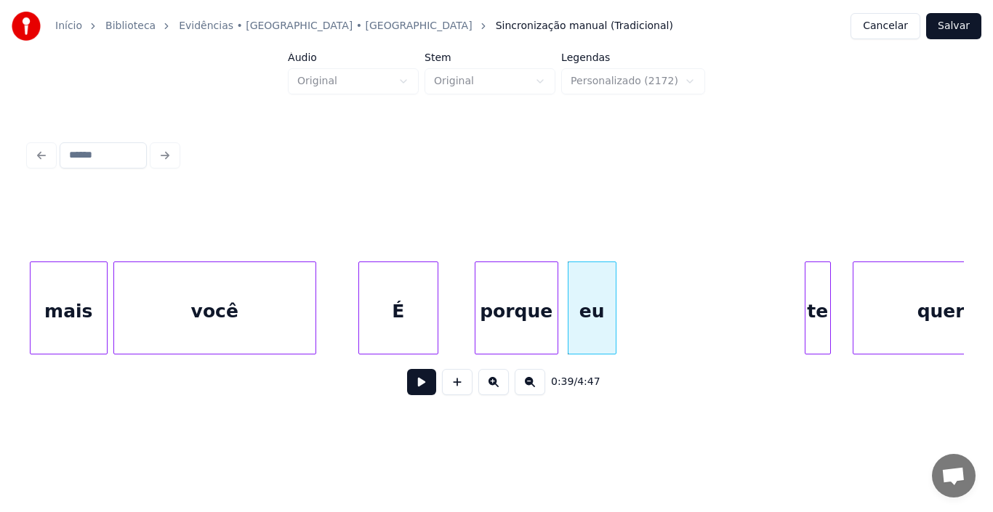
click at [615, 307] on div at bounding box center [613, 308] width 4 height 92
click at [637, 297] on div "te" at bounding box center [636, 311] width 25 height 99
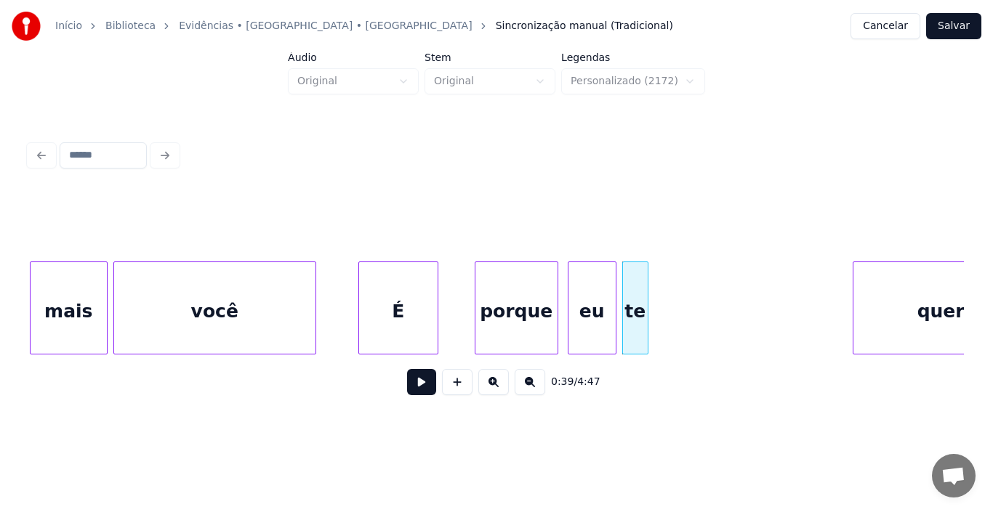
scroll to position [0, 5260]
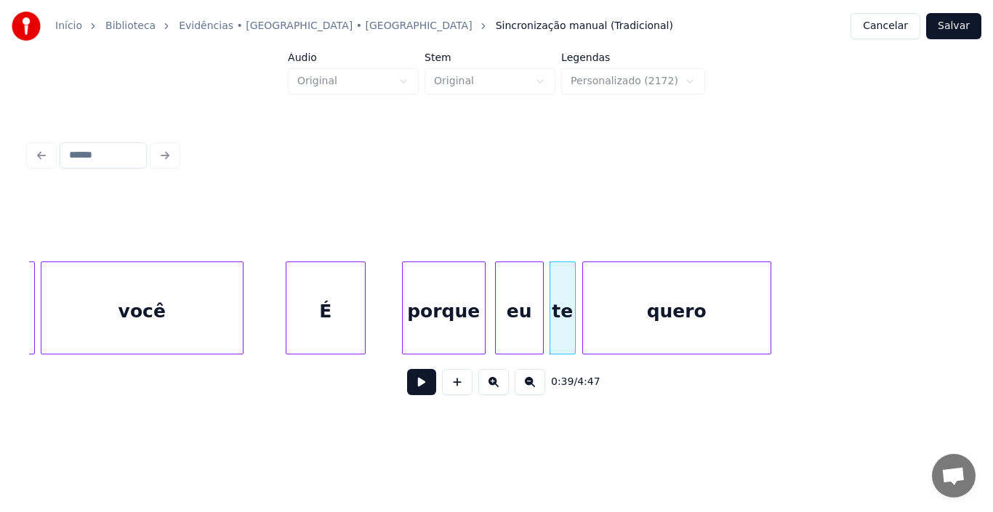
click at [721, 294] on div "quero" at bounding box center [677, 311] width 188 height 99
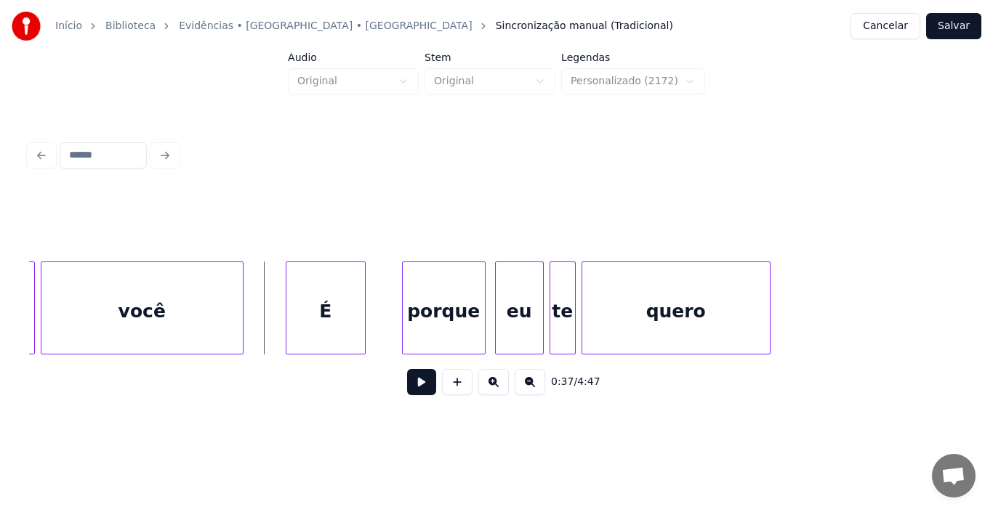
click at [419, 390] on button at bounding box center [421, 382] width 29 height 26
click at [422, 391] on button at bounding box center [421, 382] width 29 height 26
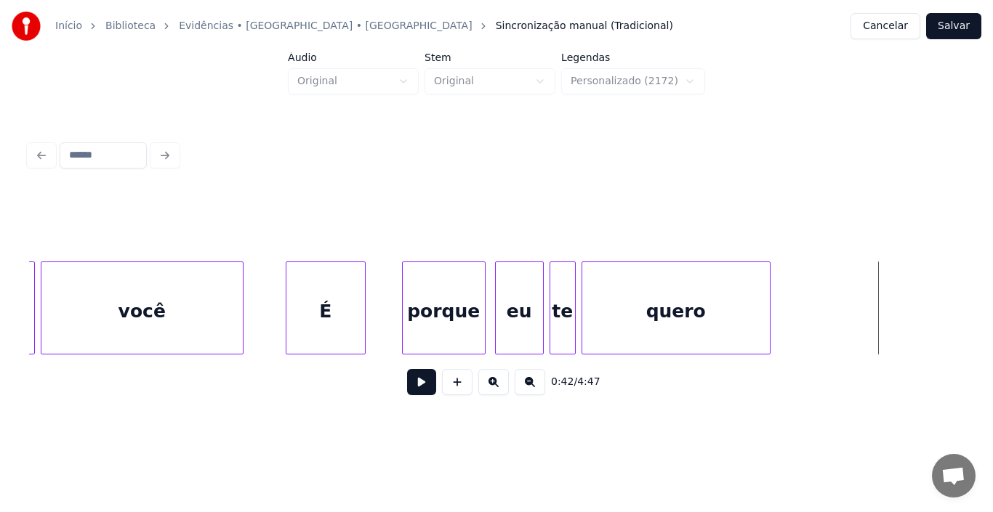
click at [414, 387] on button at bounding box center [421, 382] width 29 height 26
click at [506, 311] on div "eu" at bounding box center [511, 311] width 47 height 99
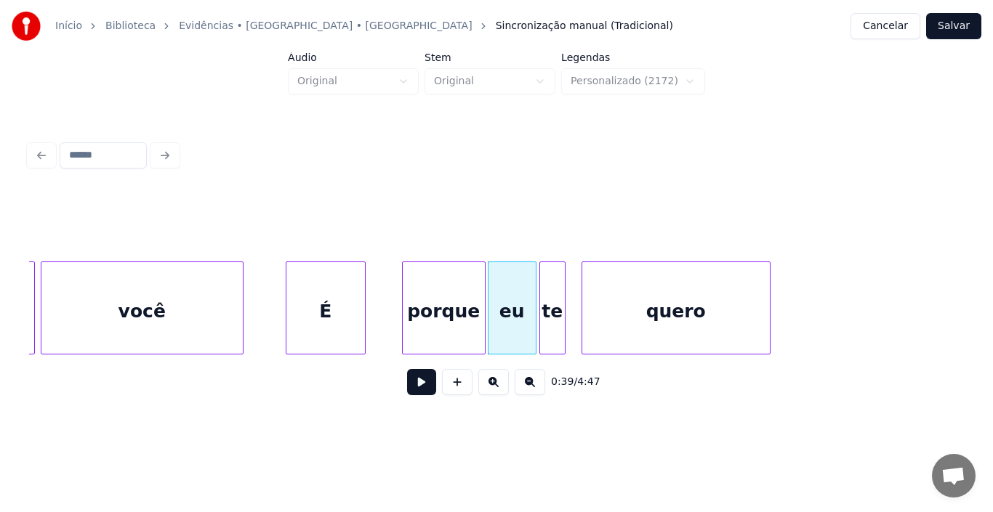
click at [550, 309] on div "te" at bounding box center [552, 311] width 25 height 99
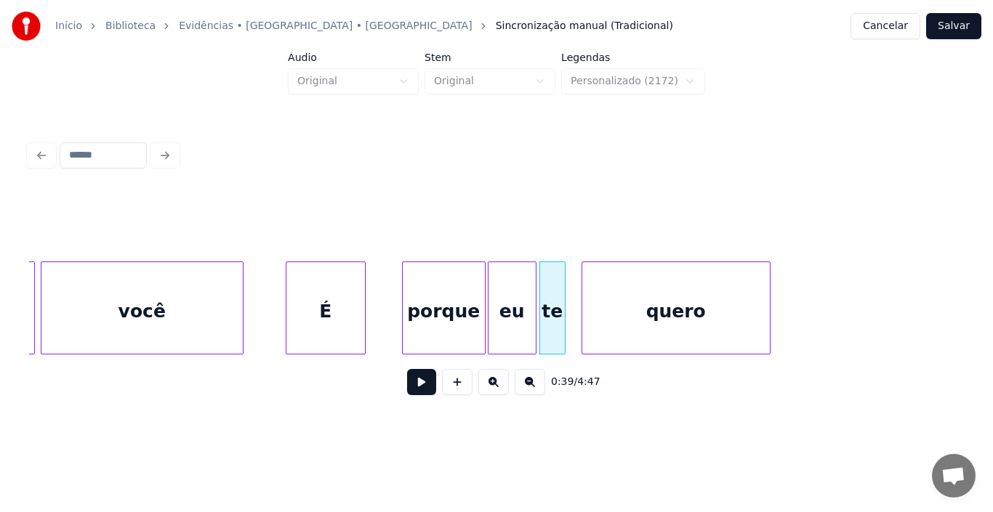
click at [424, 385] on button at bounding box center [421, 382] width 29 height 26
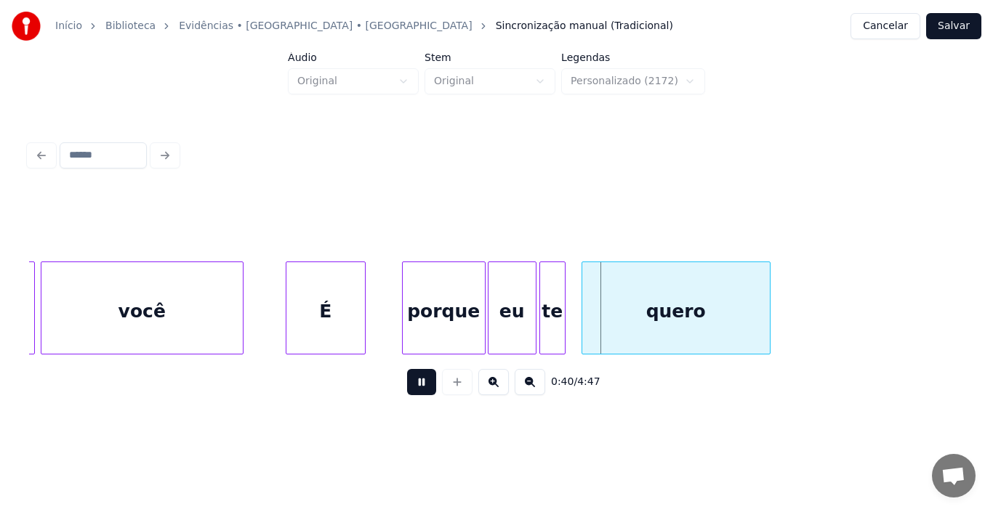
click at [425, 385] on button at bounding box center [421, 382] width 29 height 26
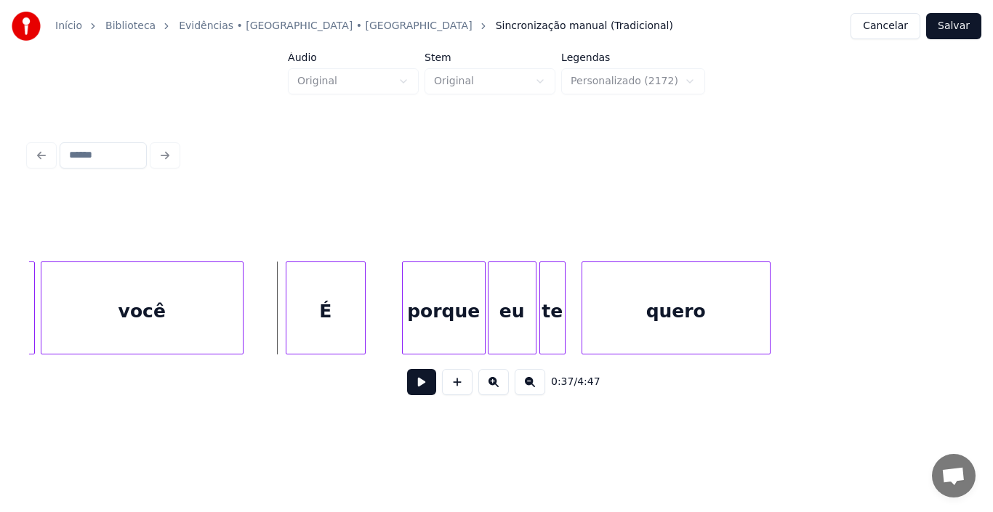
click at [422, 387] on button at bounding box center [421, 382] width 29 height 26
click at [422, 383] on button at bounding box center [421, 382] width 29 height 26
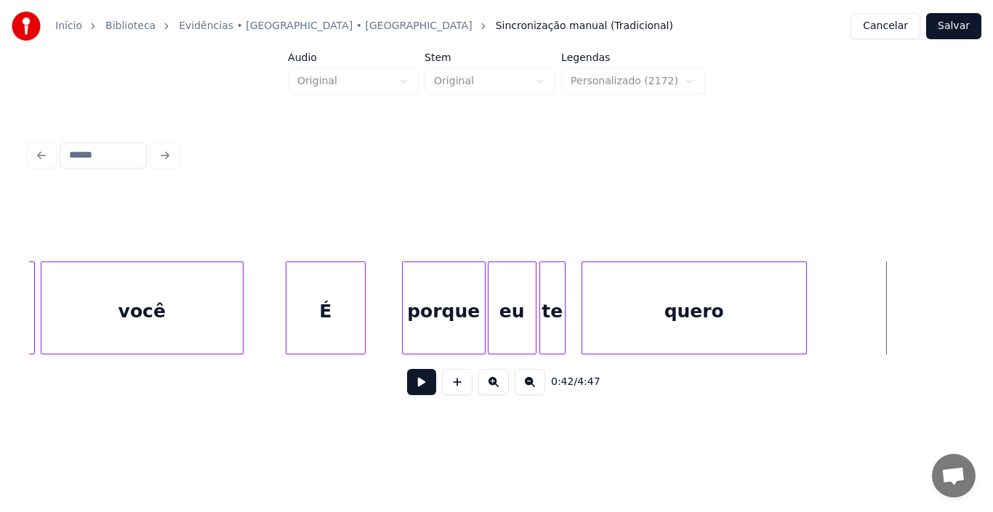
click at [802, 304] on div at bounding box center [804, 308] width 4 height 92
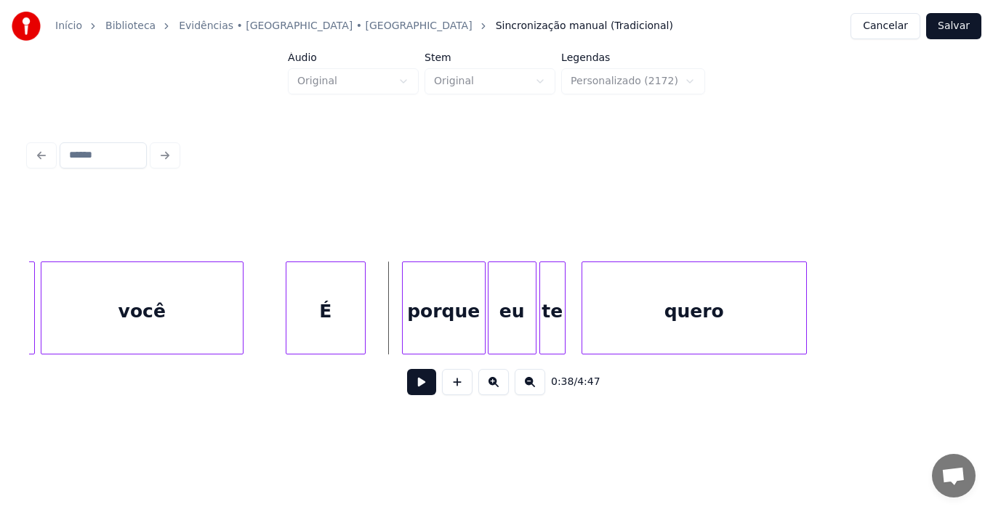
click at [414, 391] on button at bounding box center [421, 382] width 29 height 26
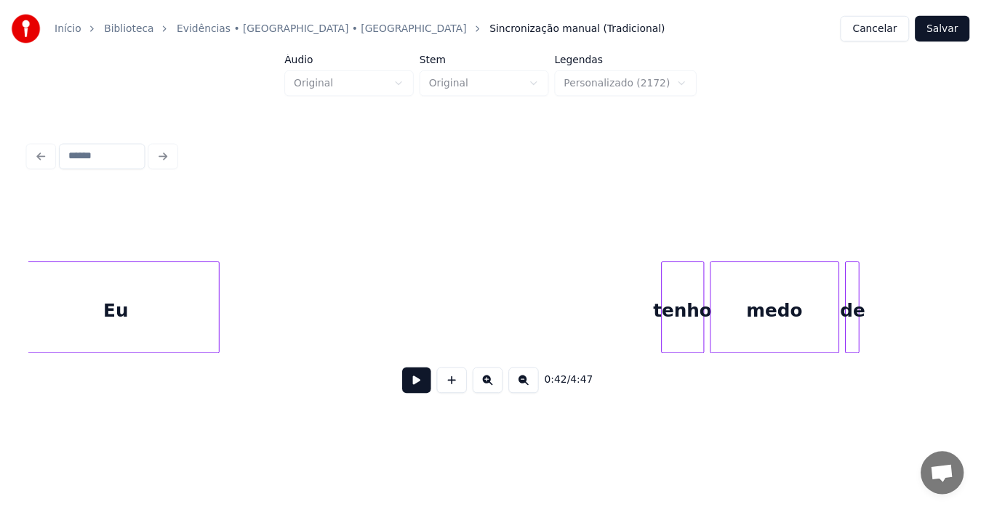
scroll to position [0, 11916]
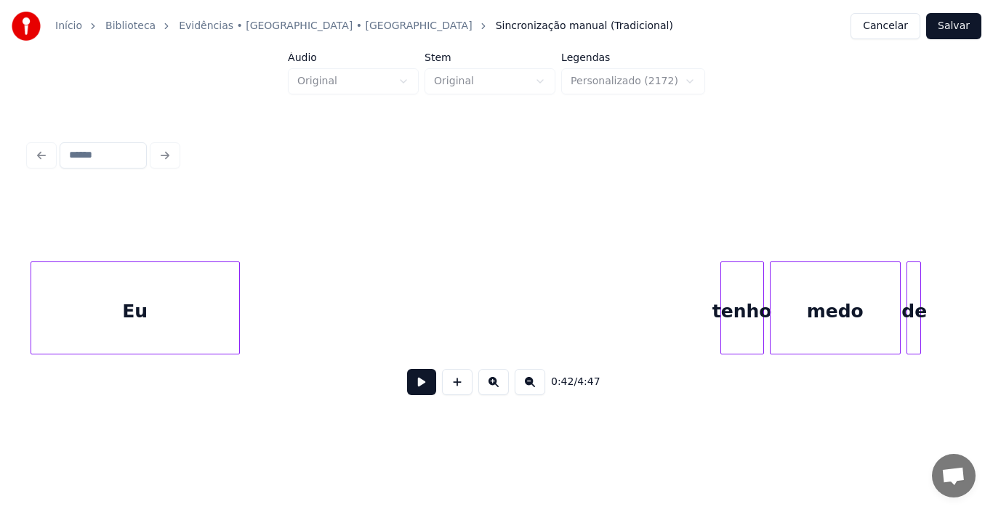
click at [4, 298] on div "Início Biblioteca Evidências • [GEOGRAPHIC_DATA] • Xororó Sincronização manual …" at bounding box center [496, 212] width 993 height 425
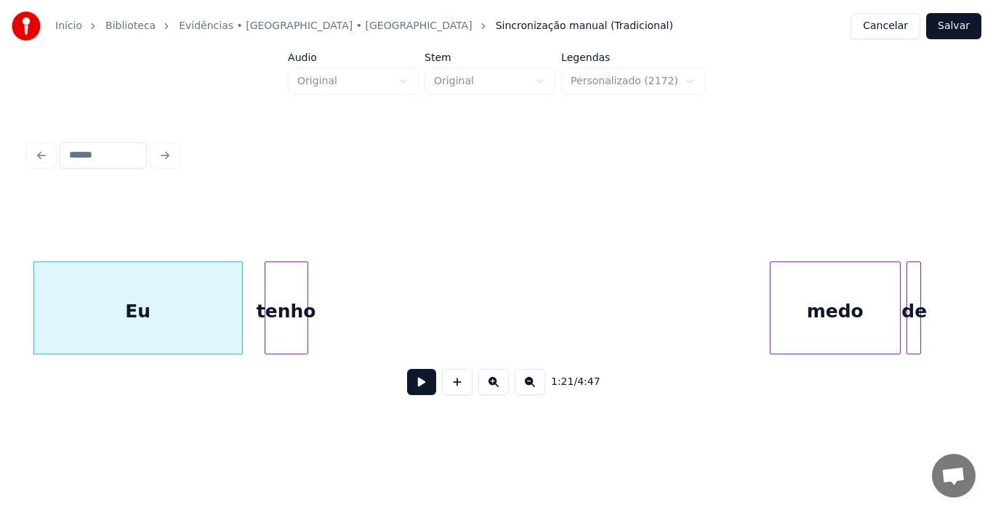
click at [280, 292] on div "tenho" at bounding box center [286, 311] width 42 height 99
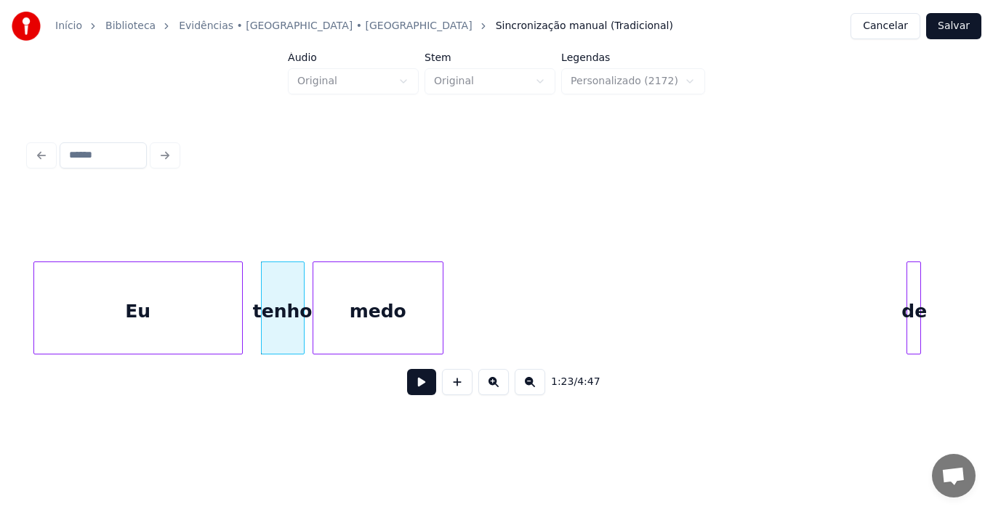
click at [377, 291] on div "medo" at bounding box center [377, 311] width 129 height 99
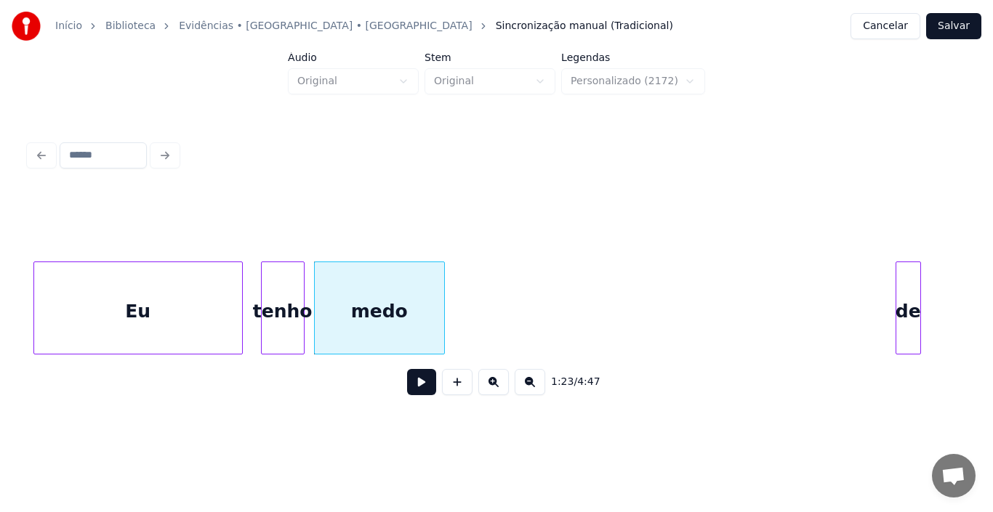
click at [898, 331] on div at bounding box center [898, 308] width 4 height 92
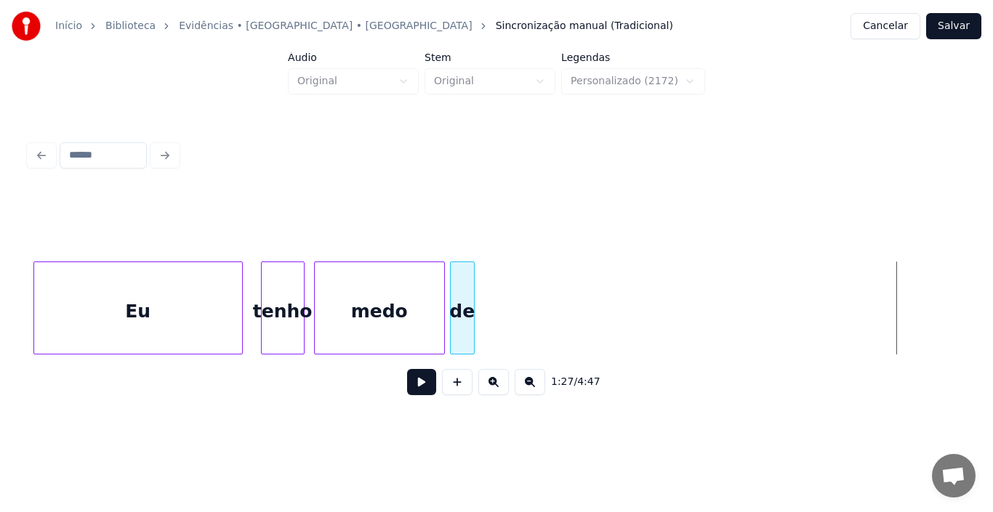
click at [462, 320] on div "de" at bounding box center [462, 311] width 23 height 99
click at [956, 36] on button "Salvar" at bounding box center [953, 26] width 55 height 26
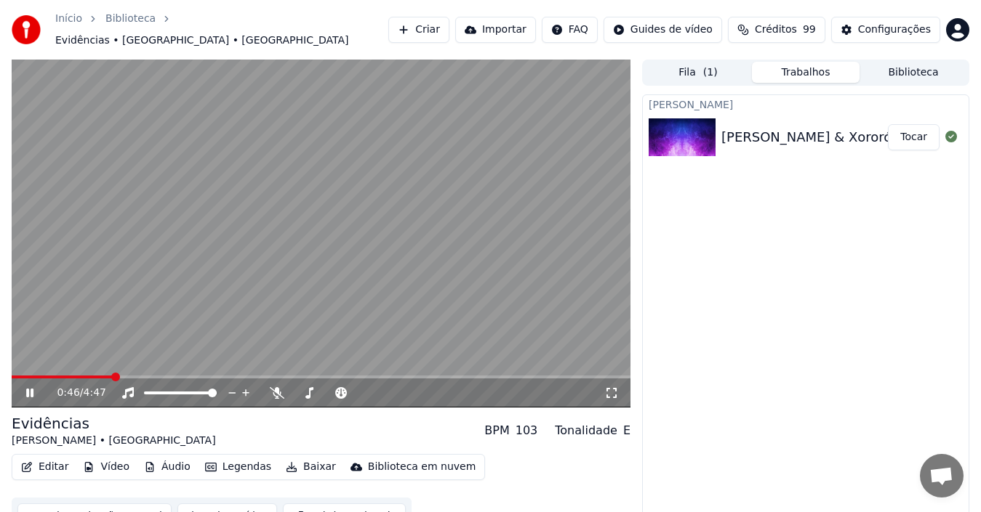
click at [31, 389] on icon at bounding box center [29, 393] width 7 height 9
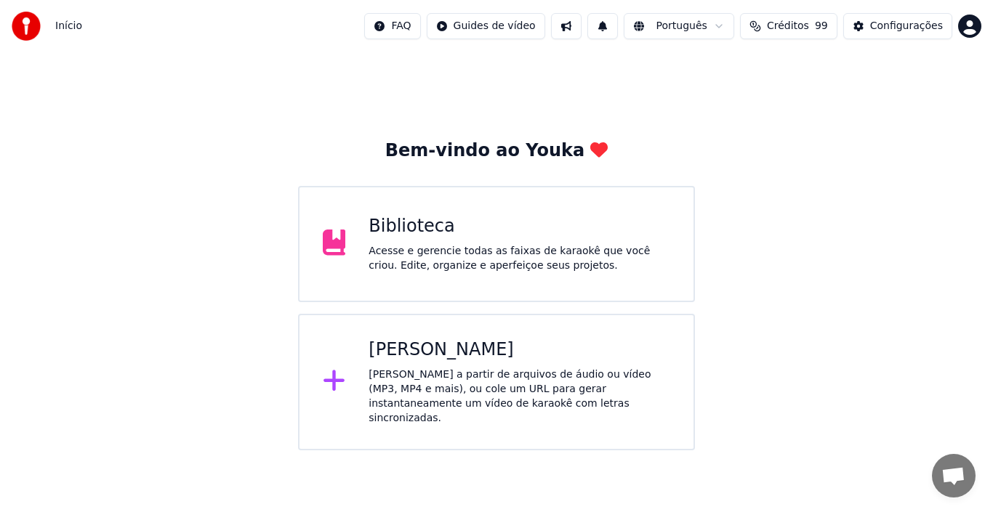
click at [775, 27] on button "Créditos 99" at bounding box center [788, 26] width 97 height 26
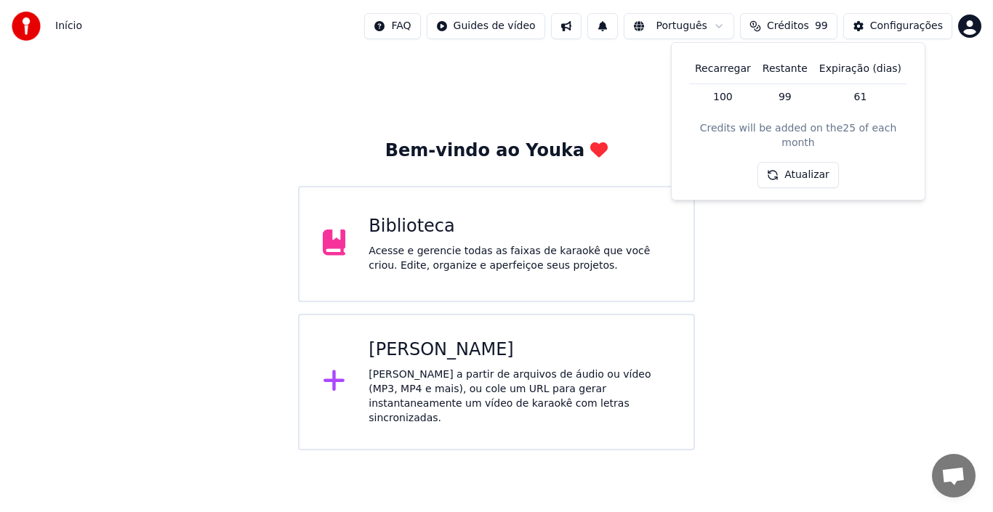
click at [961, 110] on div "Bem-vindo ao Youka Biblioteca Acesse e gerencie todas as faixas de karaokê que …" at bounding box center [496, 251] width 993 height 398
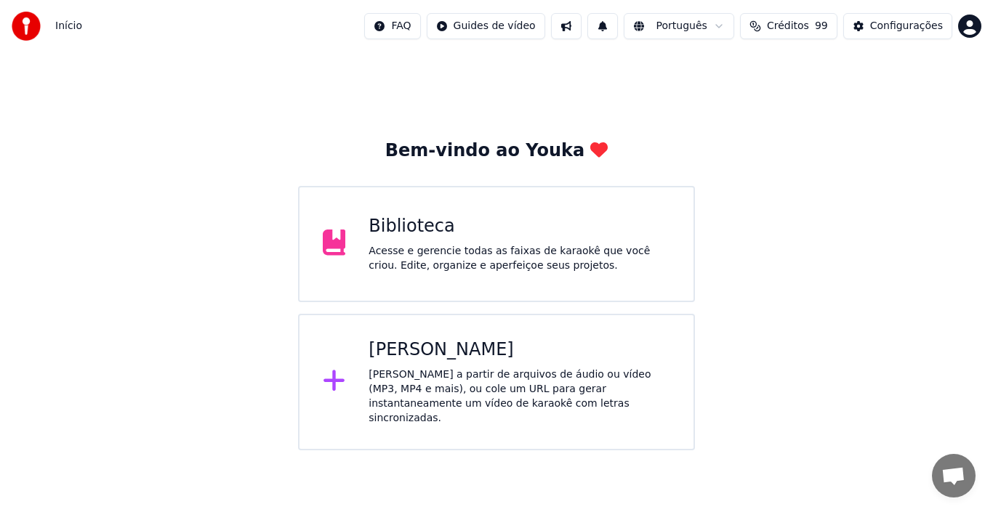
click at [809, 30] on span "Créditos" at bounding box center [788, 26] width 42 height 15
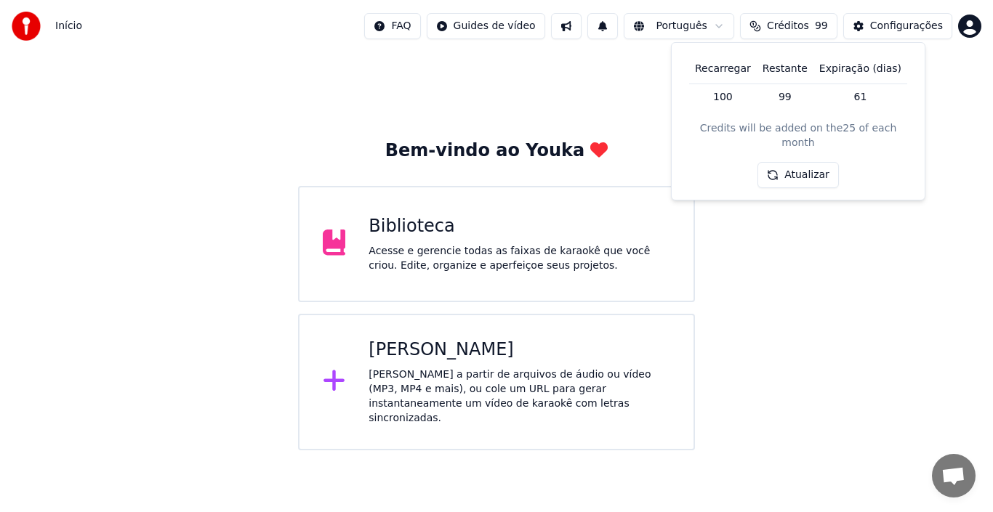
click at [936, 111] on div "Bem-vindo ao Youka Biblioteca Acesse e gerencie todas as faixas de karaokê que …" at bounding box center [496, 251] width 993 height 398
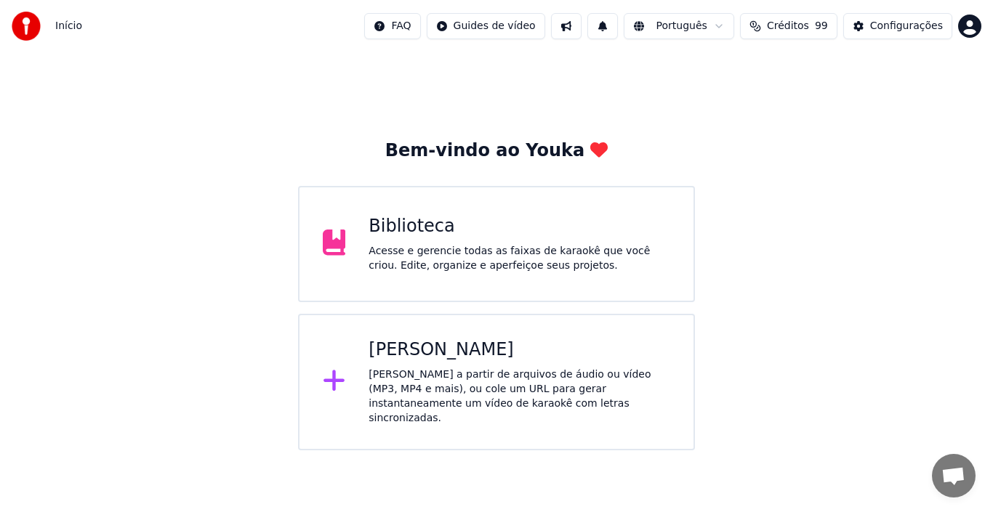
click at [66, 29] on span "Início" at bounding box center [68, 26] width 27 height 15
click at [23, 25] on img at bounding box center [26, 26] width 29 height 29
click at [62, 28] on span "Início" at bounding box center [68, 26] width 27 height 15
click at [406, 238] on div "Biblioteca Acesse e gerencie todas as faixas de karaokê que você criou. Edite, …" at bounding box center [520, 244] width 302 height 58
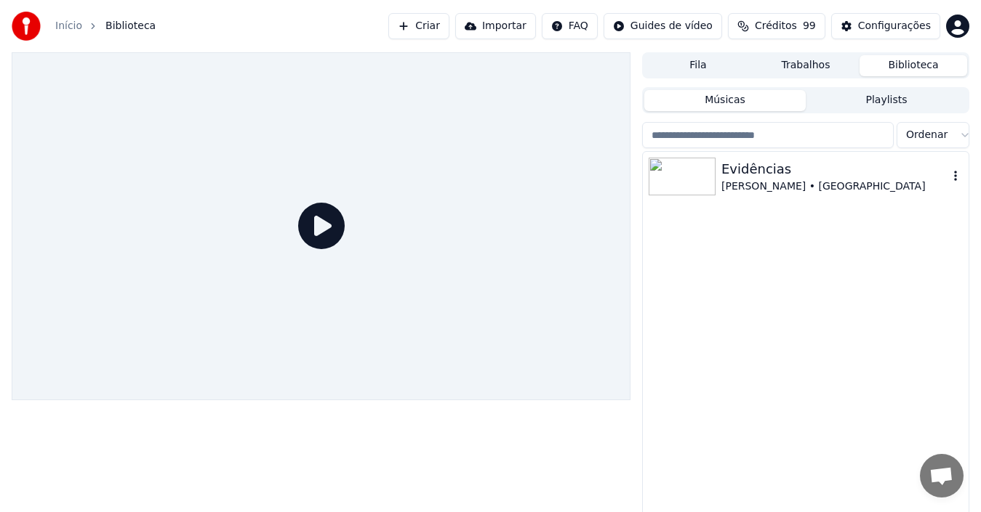
click at [751, 176] on div "Evidências" at bounding box center [834, 169] width 227 height 20
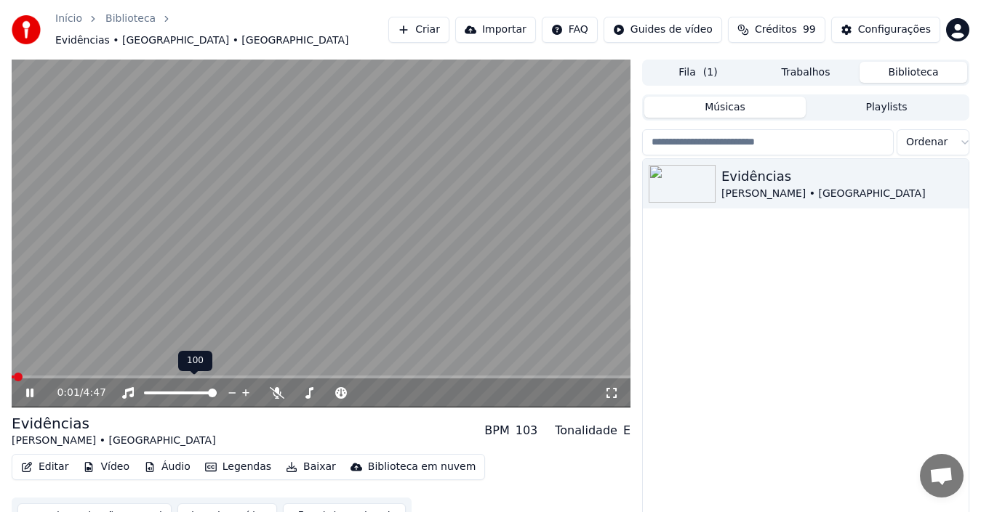
click at [169, 387] on div at bounding box center [193, 393] width 117 height 15
click at [172, 392] on span at bounding box center [180, 393] width 73 height 3
click at [25, 387] on icon at bounding box center [39, 393] width 33 height 12
